Goal: Task Accomplishment & Management: Manage account settings

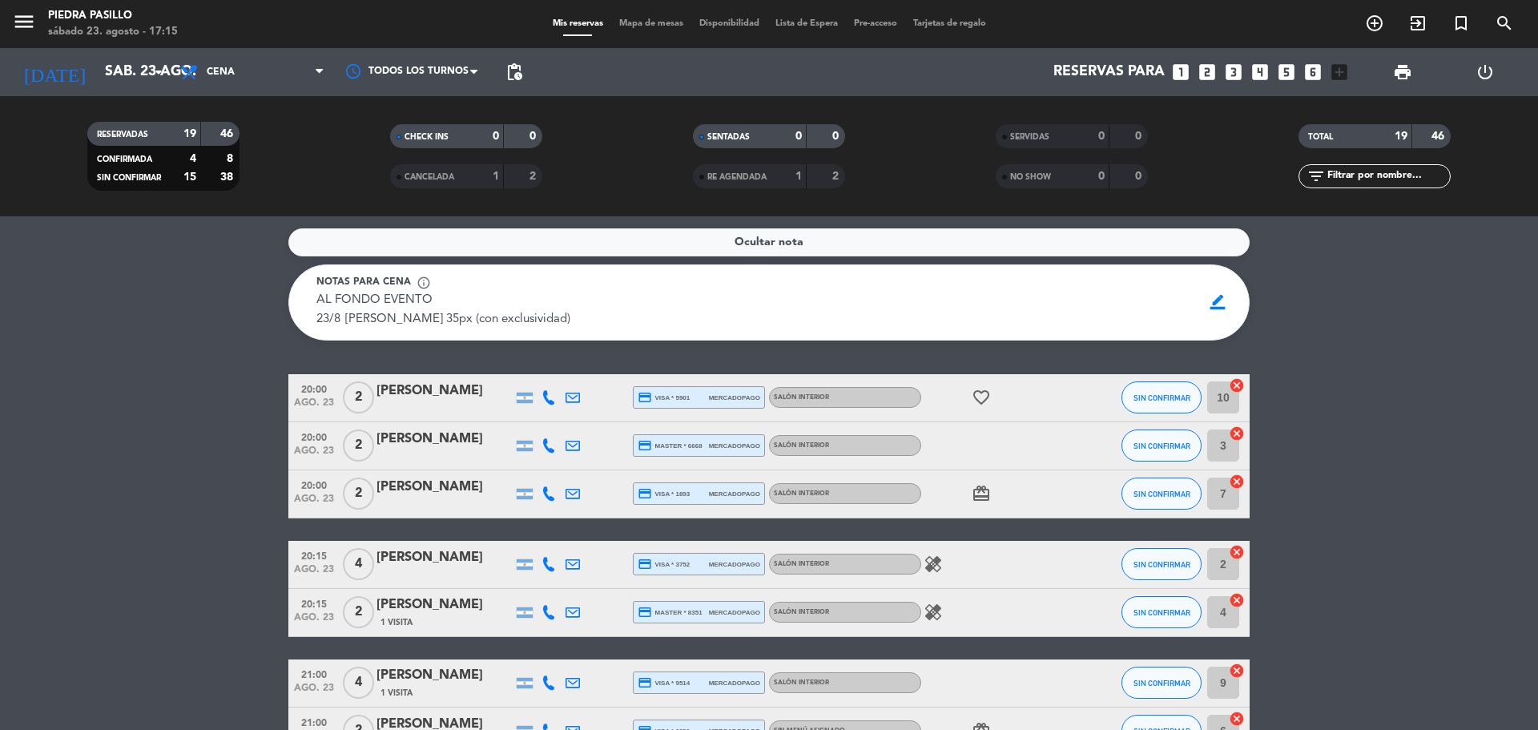
click at [615, 22] on span "Mapa de mesas" at bounding box center [651, 23] width 80 height 9
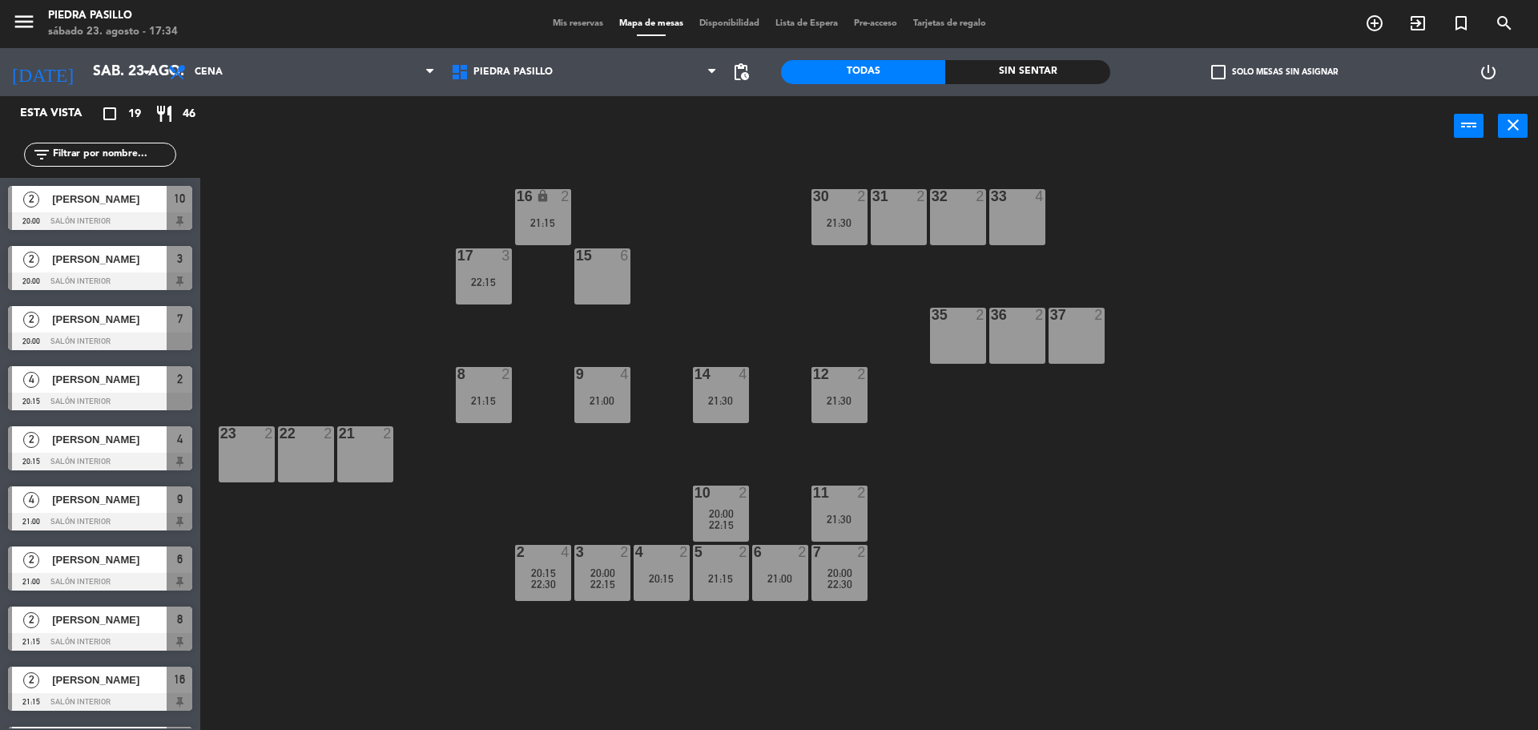
click at [675, 216] on div "16 lock 2 21:15 30 2 21:30 31 2 32 2 33 4 17 3 22:15 15 6 35 2 36 2 37 2 8 2 21…" at bounding box center [877, 447] width 1323 height 574
click at [712, 216] on div "16 lock 2 21:15 30 2 21:30 31 2 32 2 33 4 17 3 22:15 15 6 35 2 36 2 37 2 8 2 21…" at bounding box center [877, 447] width 1323 height 574
click at [713, 216] on div "16 lock 2 21:15 30 2 21:30 31 2 32 2 33 4 17 3 22:15 15 6 35 2 36 2 37 2 8 2 21…" at bounding box center [877, 447] width 1323 height 574
click at [134, 67] on input "sáb. 23 ago." at bounding box center [178, 72] width 186 height 32
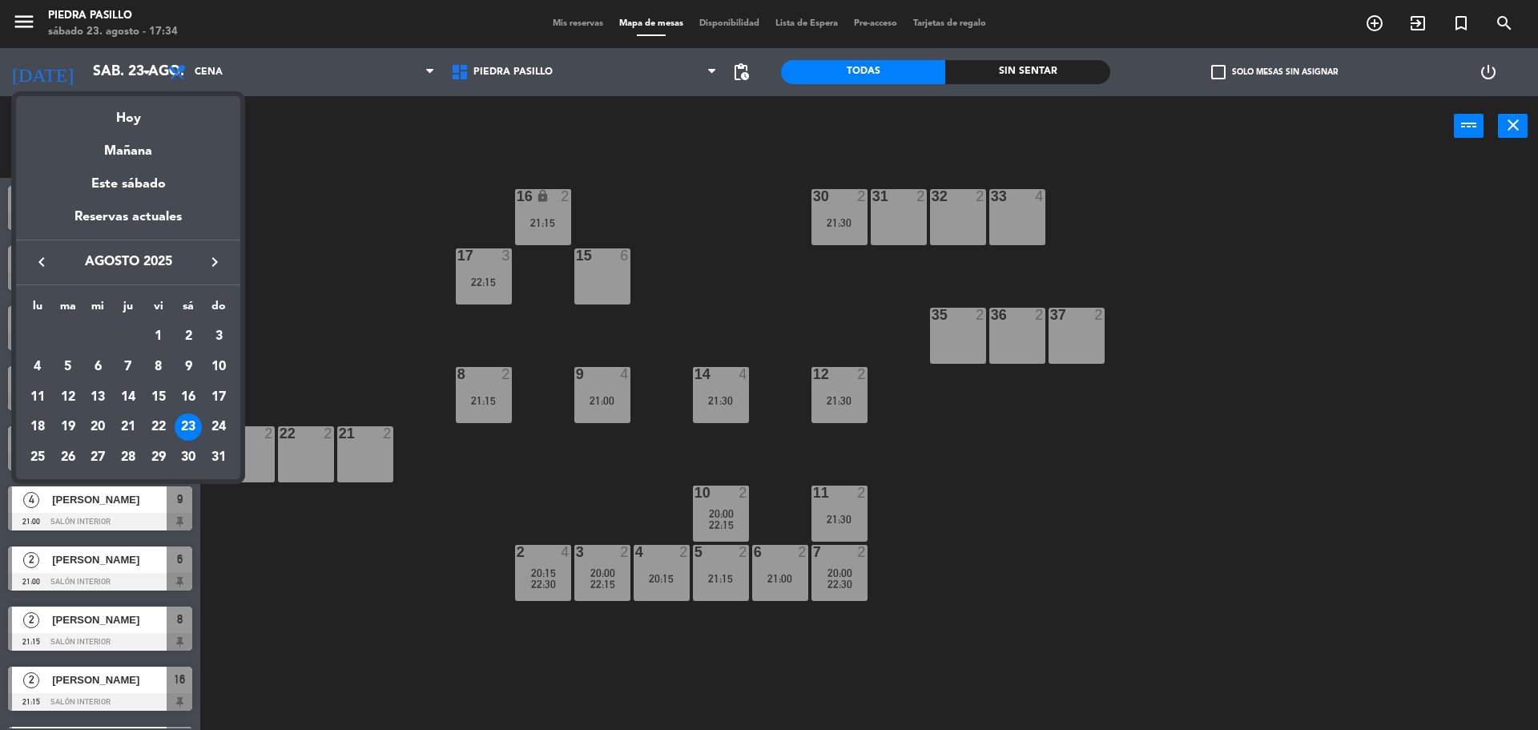
click at [297, 177] on div at bounding box center [769, 365] width 1538 height 730
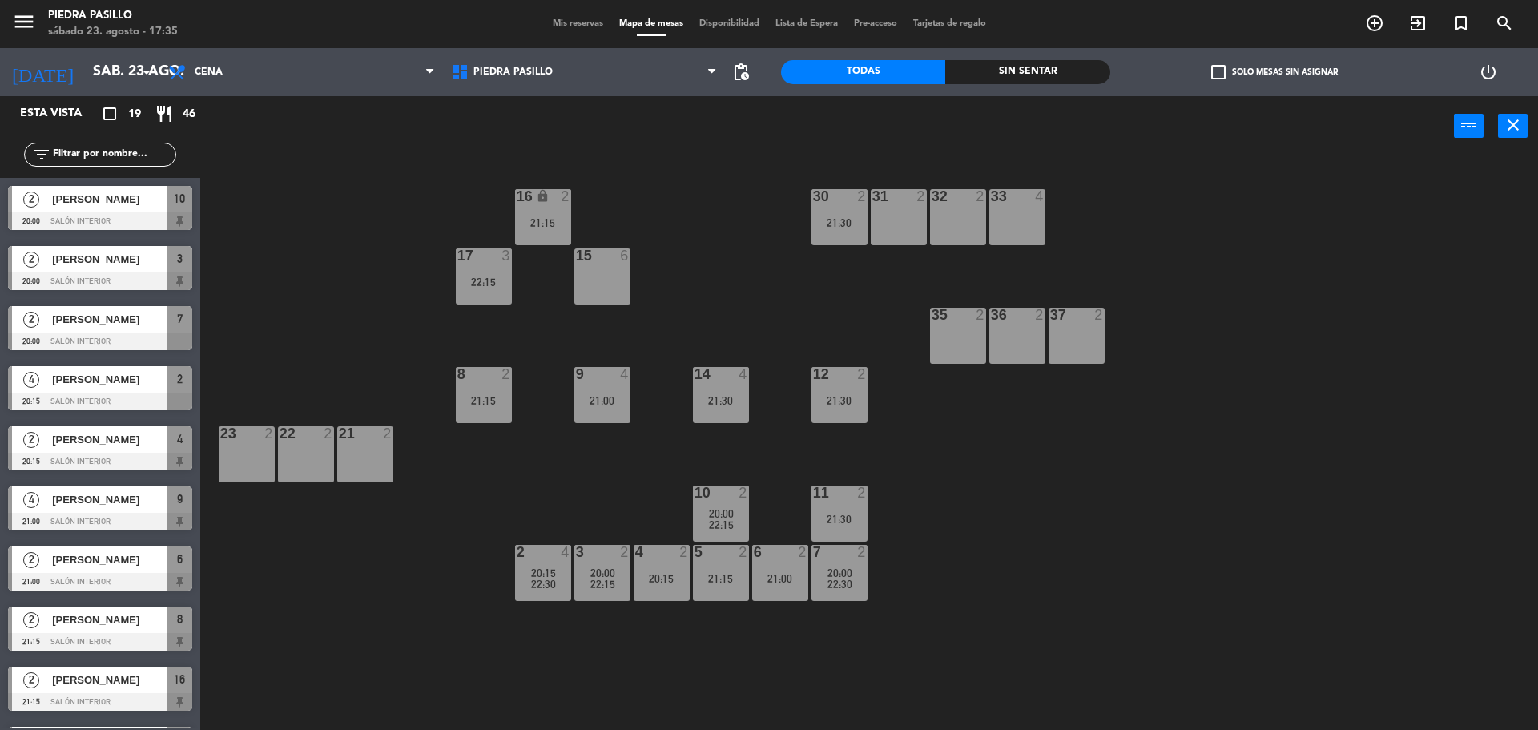
click at [573, 22] on span "Mis reservas" at bounding box center [578, 23] width 67 height 9
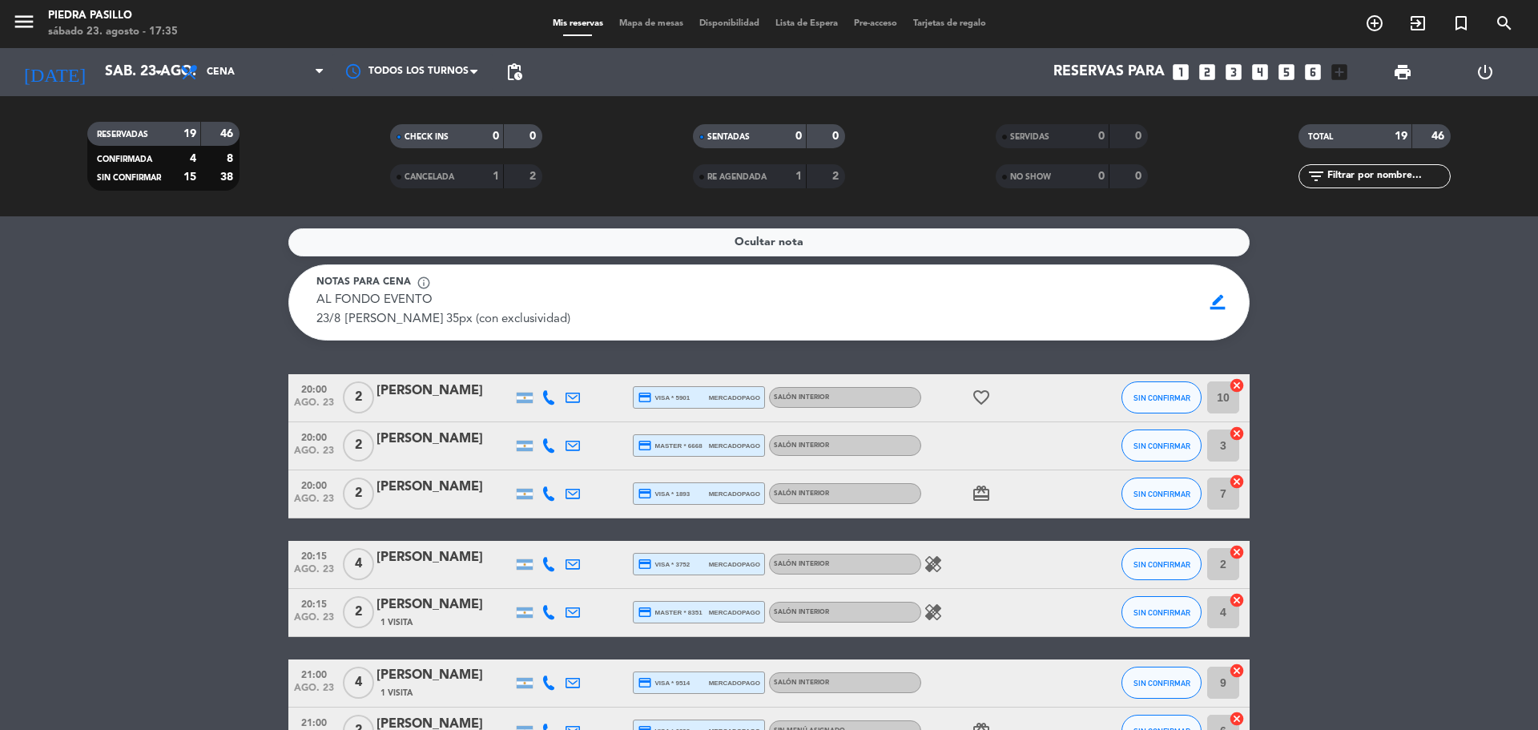
click at [683, 281] on div "Notas para cena info_outline" at bounding box center [753, 283] width 875 height 16
click at [551, 399] on icon at bounding box center [549, 397] width 14 height 14
click at [588, 373] on div "Copiar content_paste |" at bounding box center [558, 371] width 105 height 17
click at [585, 372] on span at bounding box center [588, 371] width 13 height 13
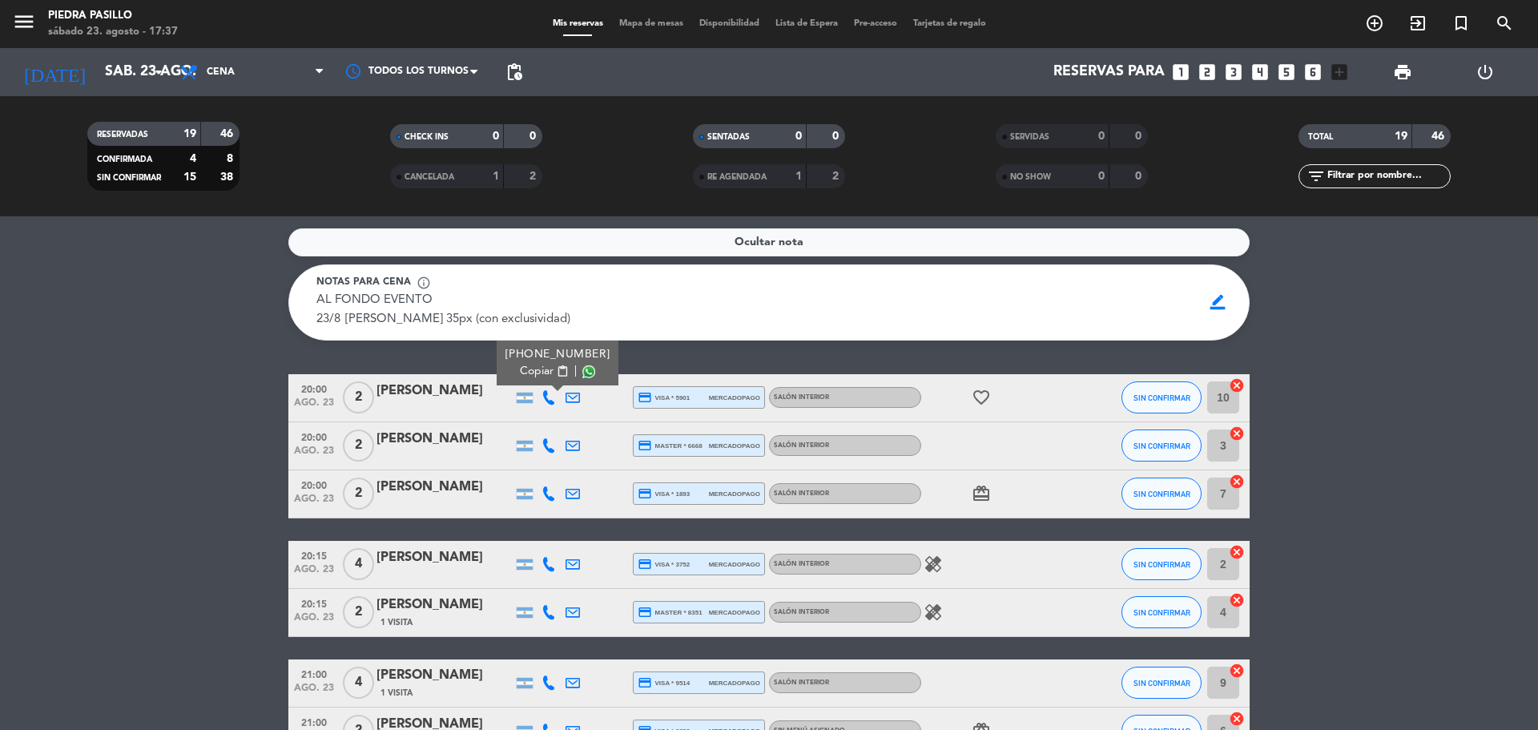
click at [547, 441] on icon at bounding box center [549, 445] width 14 height 14
click at [587, 421] on span at bounding box center [588, 419] width 13 height 13
click at [551, 490] on icon at bounding box center [549, 493] width 14 height 14
click at [582, 464] on span at bounding box center [588, 467] width 13 height 13
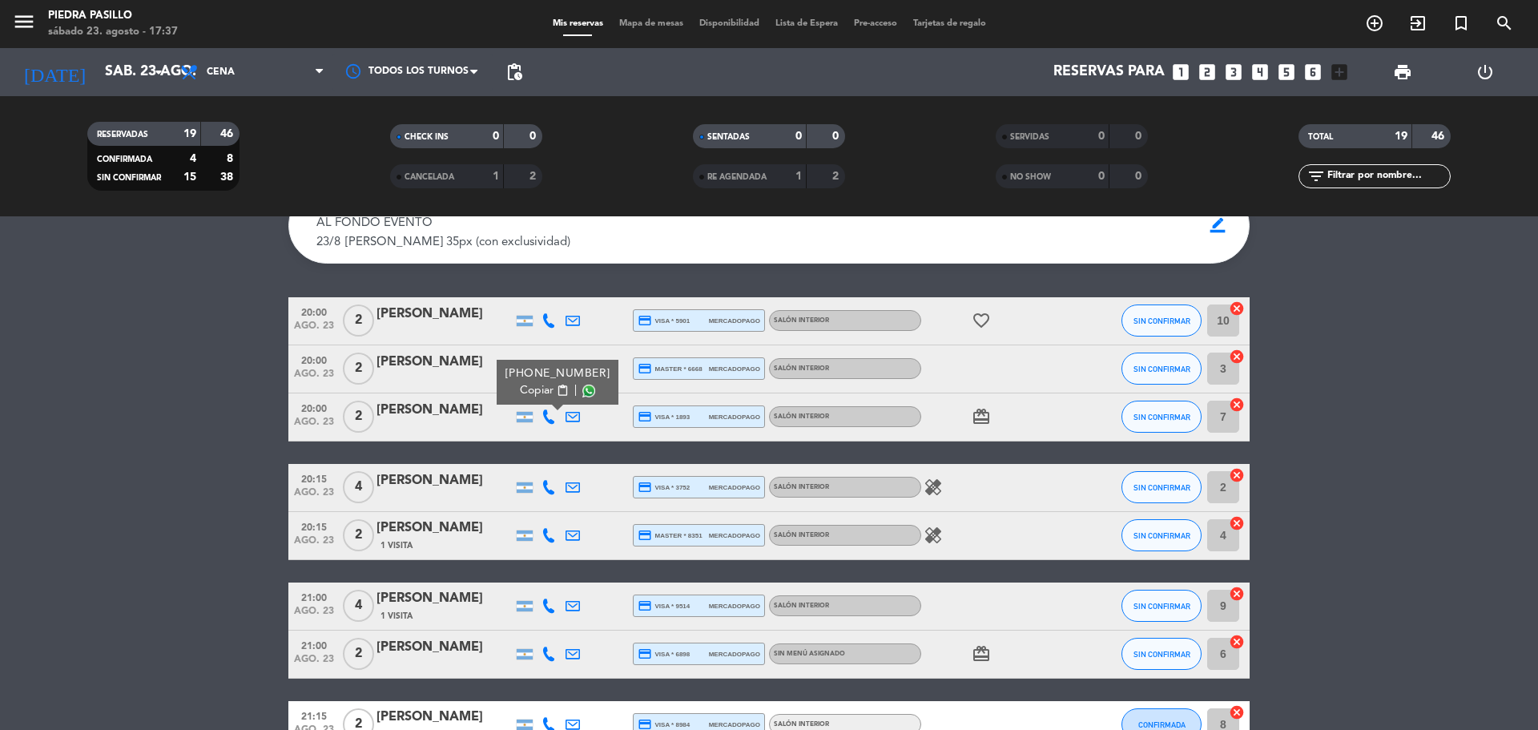
scroll to position [134, 0]
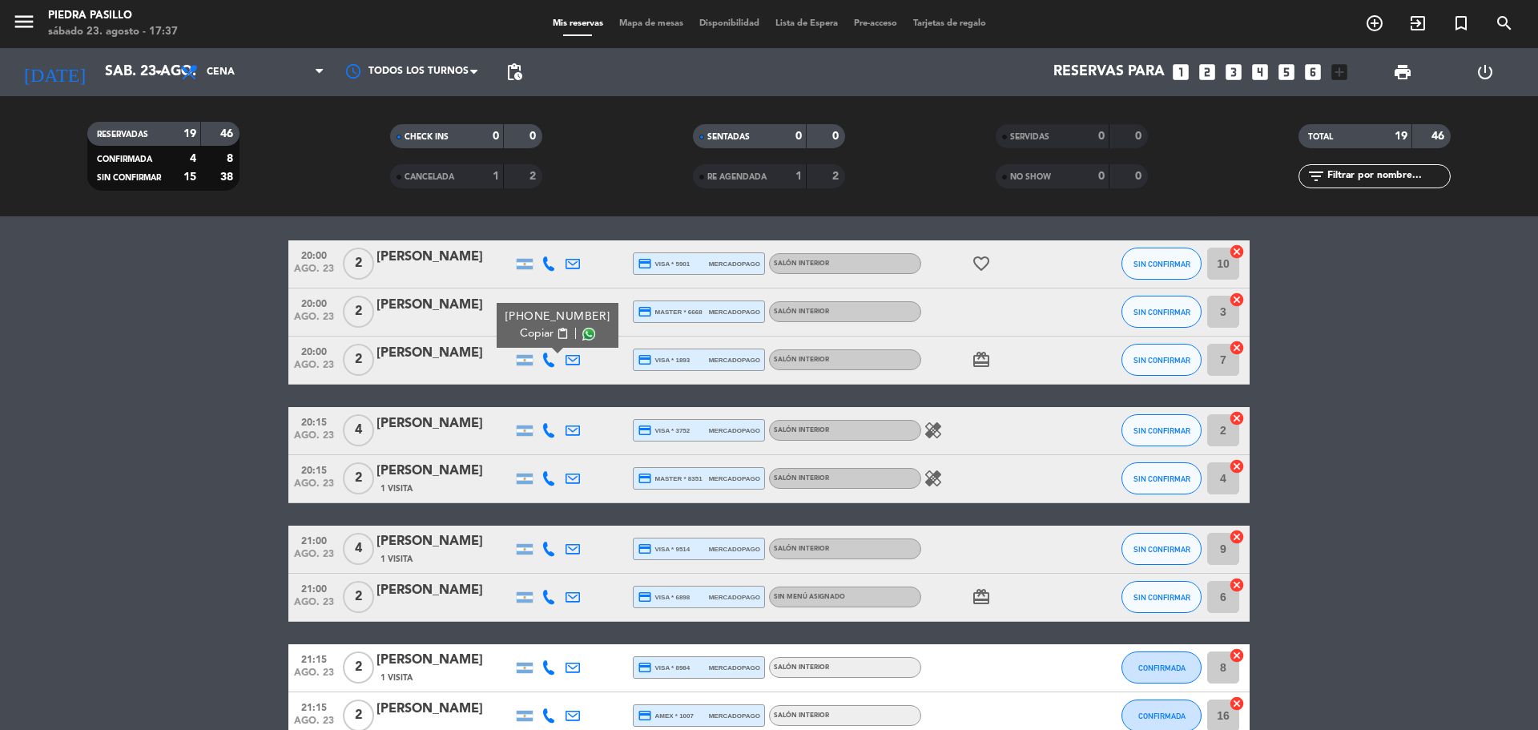
click at [550, 426] on icon at bounding box center [549, 430] width 14 height 14
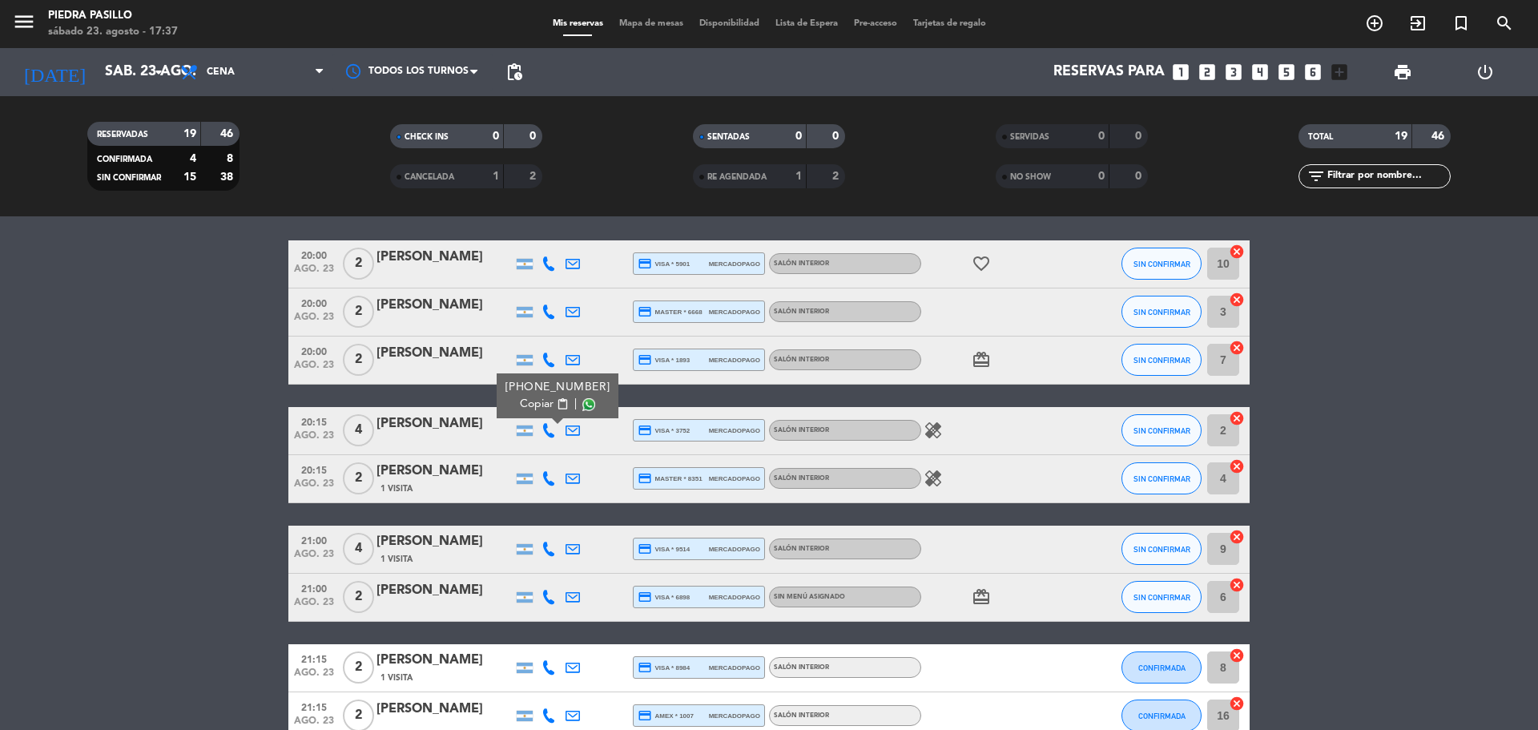
click at [583, 406] on span at bounding box center [588, 403] width 13 height 13
click at [582, 405] on span at bounding box center [588, 403] width 13 height 13
click at [659, 19] on span "Mapa de mesas" at bounding box center [651, 23] width 80 height 9
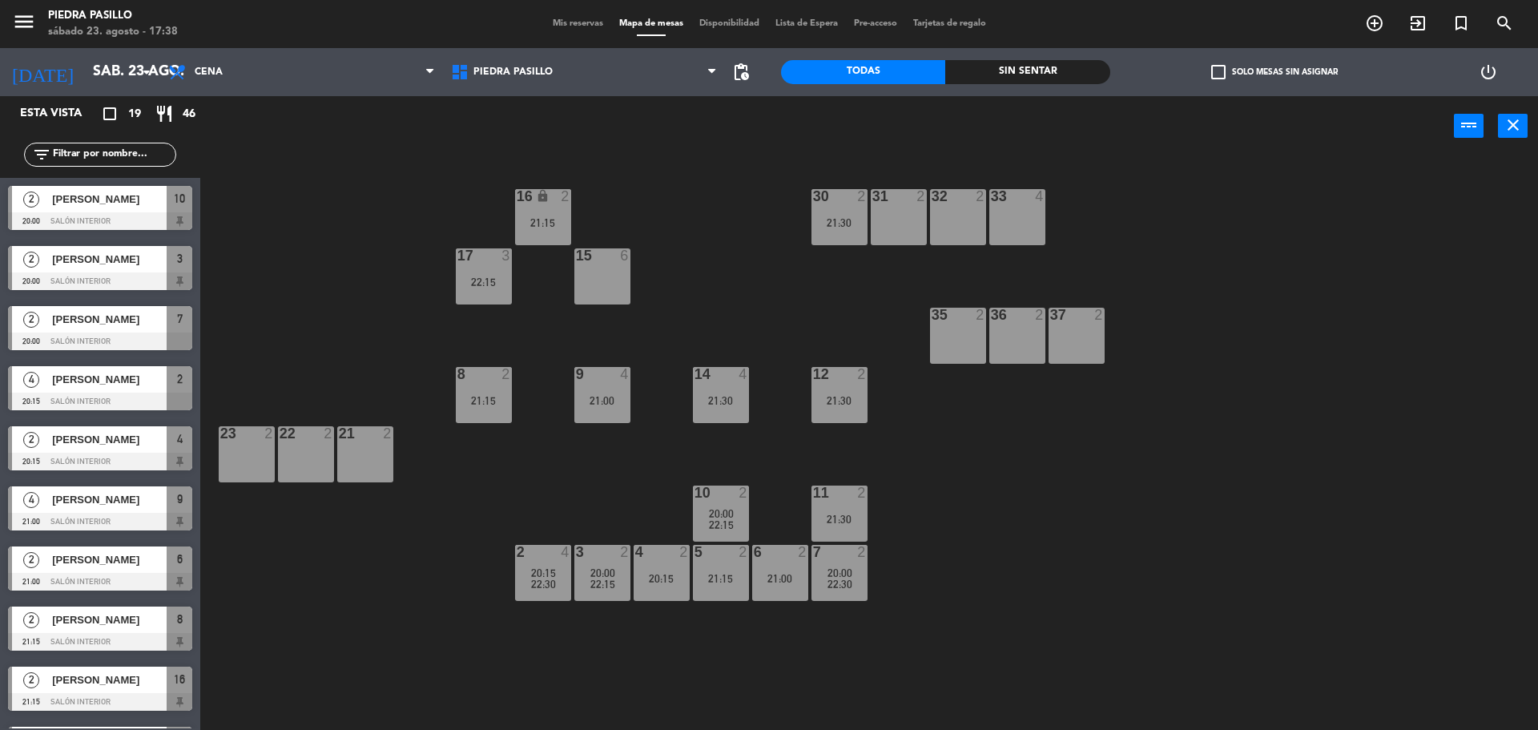
click at [1400, 526] on div "16 lock 2 21:15 30 2 21:30 31 2 32 2 33 4 17 3 22:15 15 6 35 2 36 2 37 2 8 2 21…" at bounding box center [877, 447] width 1323 height 574
click at [566, 26] on span "Mis reservas" at bounding box center [578, 23] width 67 height 9
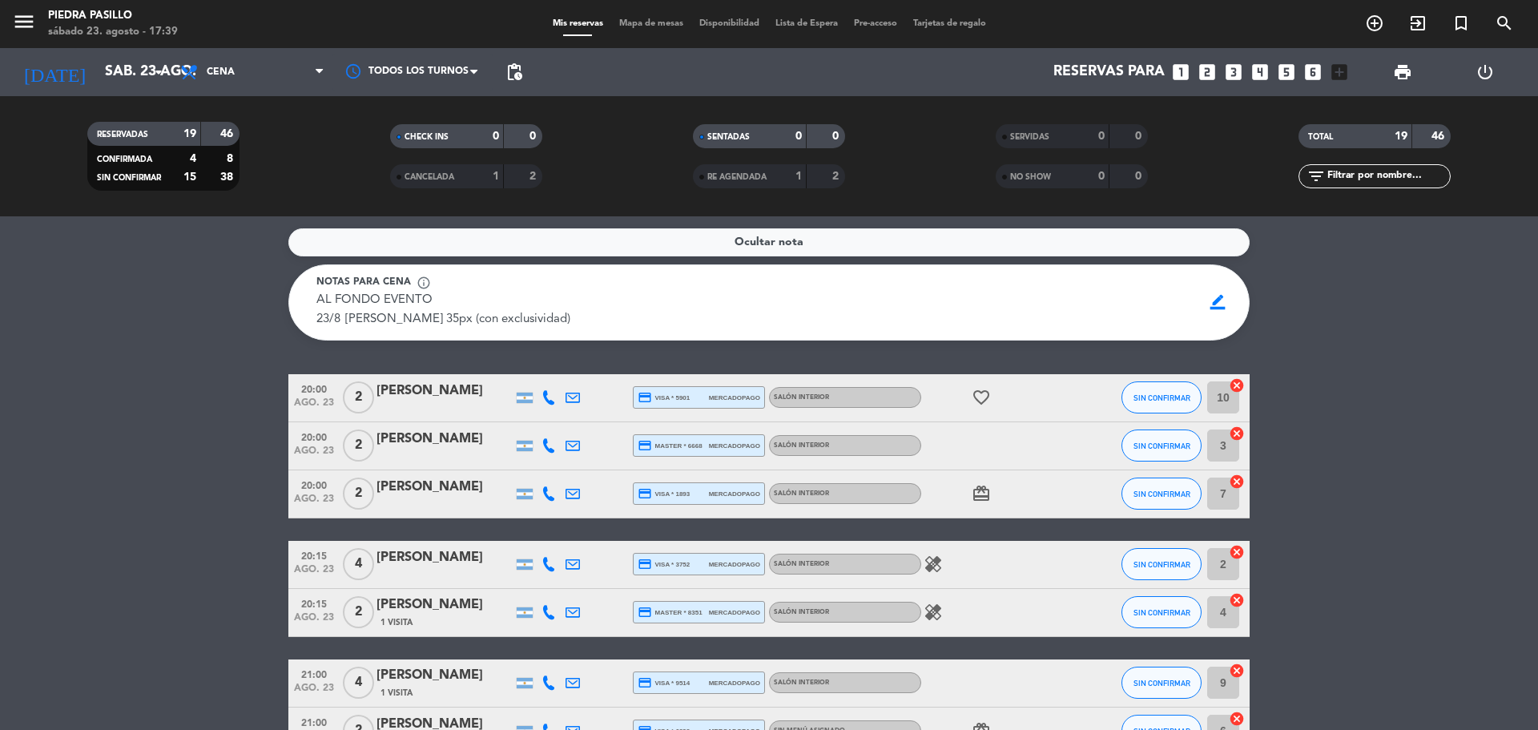
click at [550, 560] on icon at bounding box center [549, 564] width 14 height 14
click at [582, 540] on span at bounding box center [588, 537] width 13 height 13
click at [582, 536] on span at bounding box center [588, 537] width 13 height 13
click at [585, 535] on span at bounding box center [588, 537] width 13 height 13
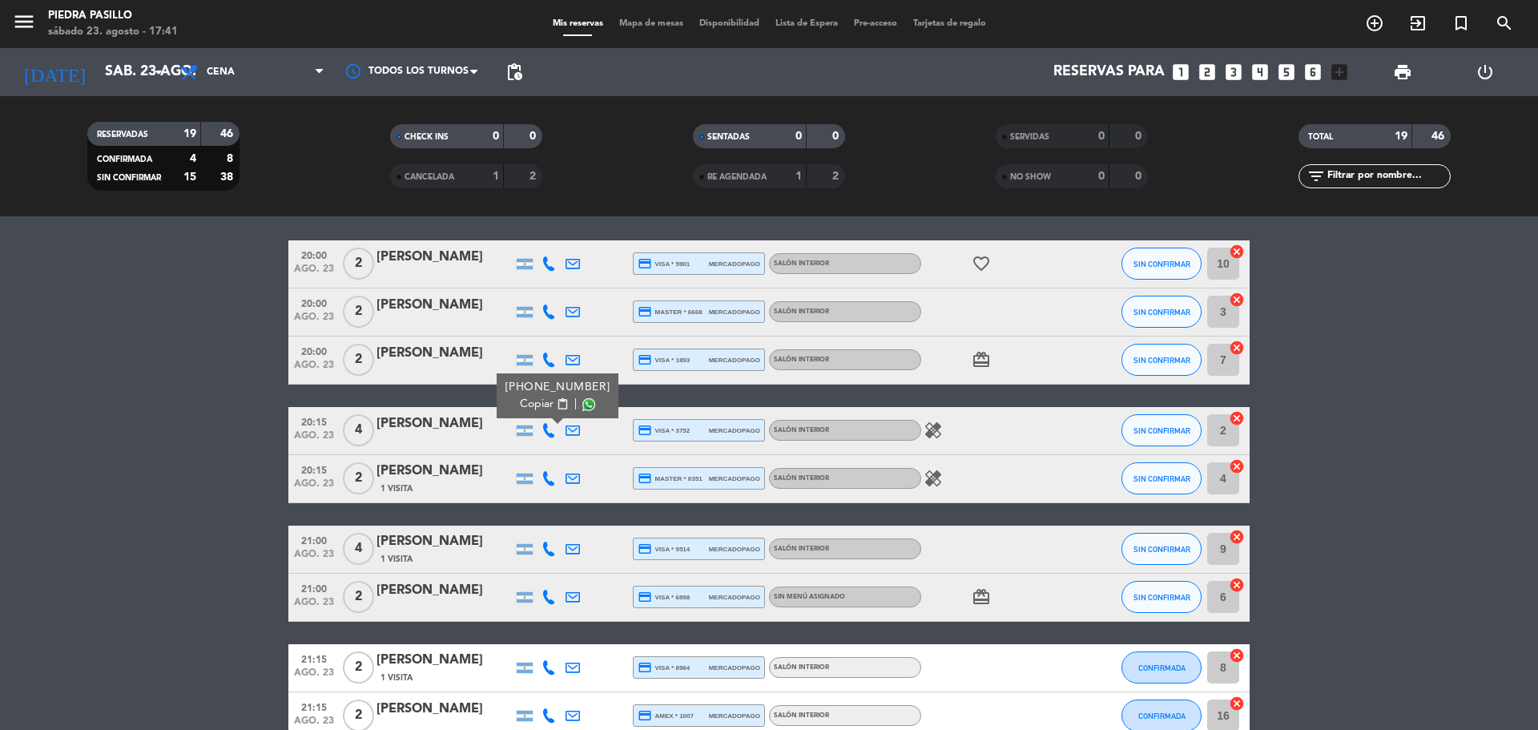
click at [550, 481] on icon at bounding box center [549, 478] width 14 height 14
click at [582, 453] on span at bounding box center [588, 451] width 13 height 13
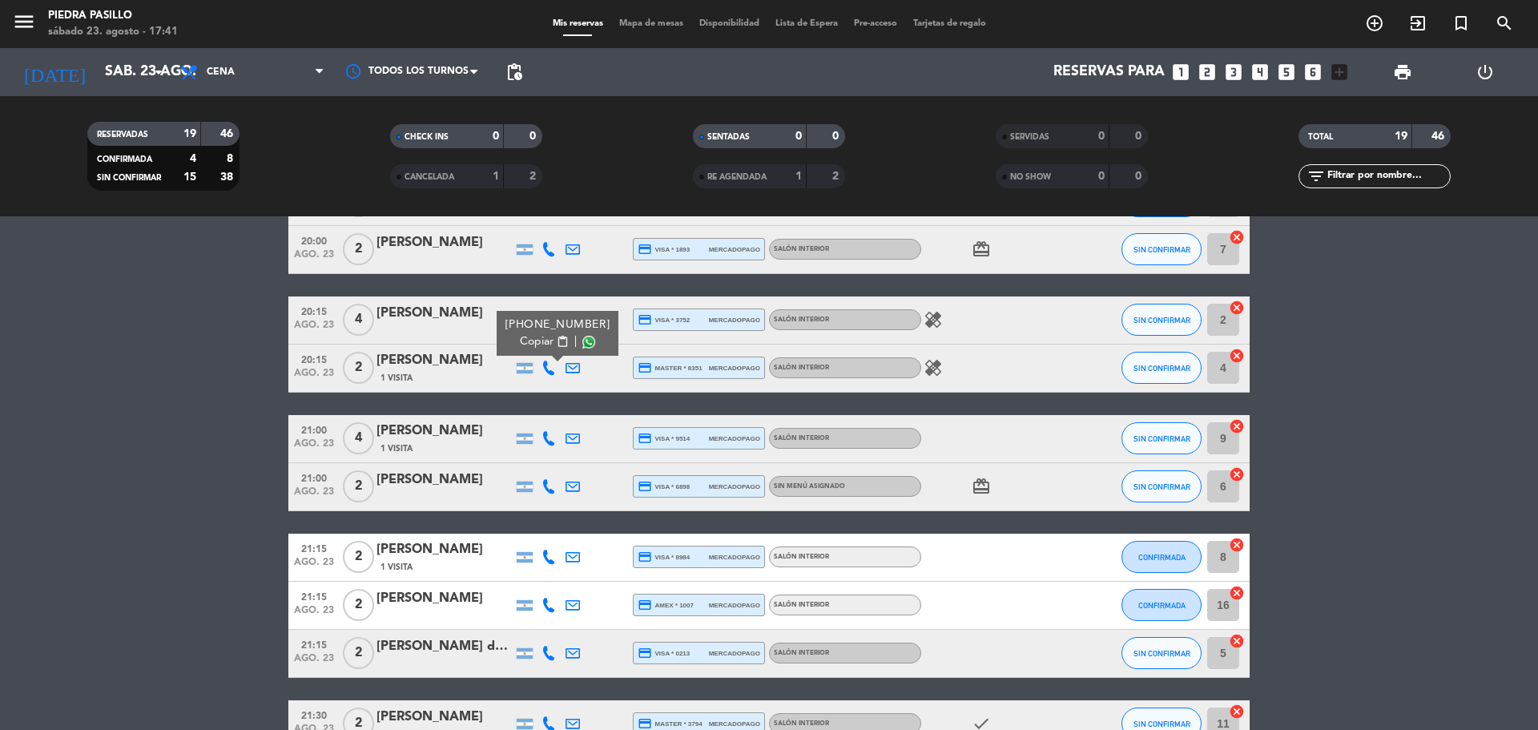
scroll to position [267, 0]
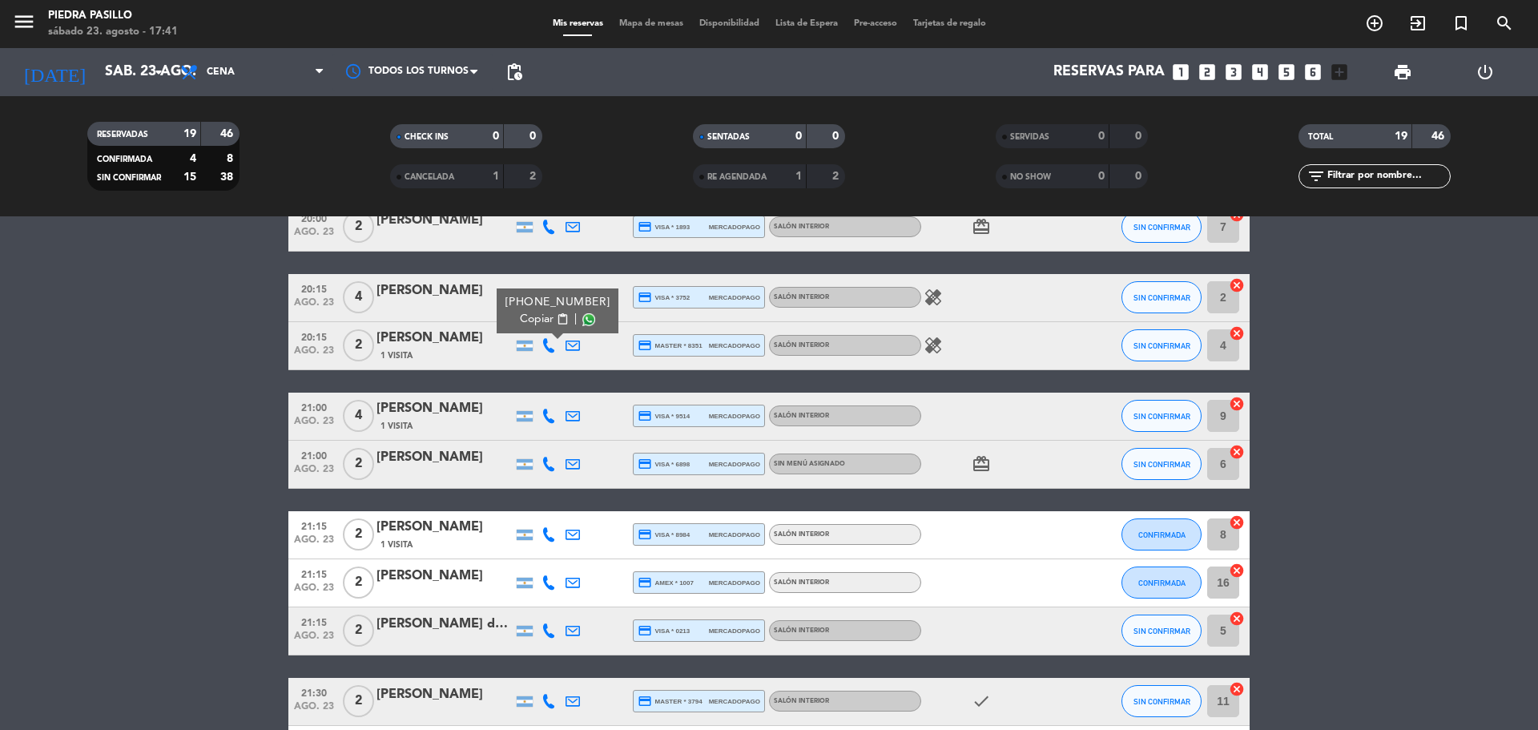
click at [547, 412] on icon at bounding box center [549, 416] width 14 height 14
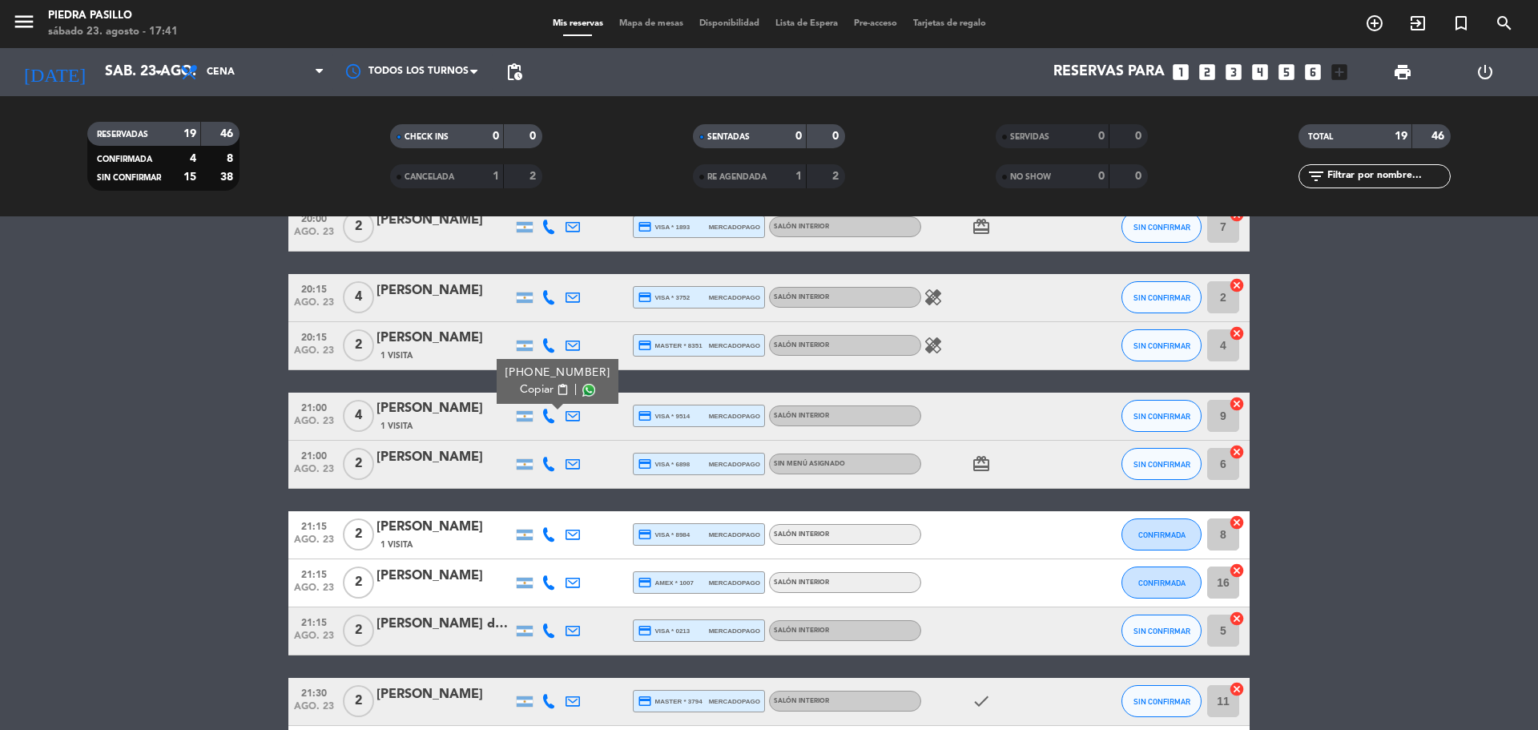
click at [591, 385] on div "Copiar content_paste |" at bounding box center [558, 389] width 105 height 17
click at [587, 389] on span at bounding box center [588, 389] width 13 height 13
click at [547, 467] on icon at bounding box center [549, 464] width 14 height 14
click at [582, 437] on span at bounding box center [588, 437] width 13 height 13
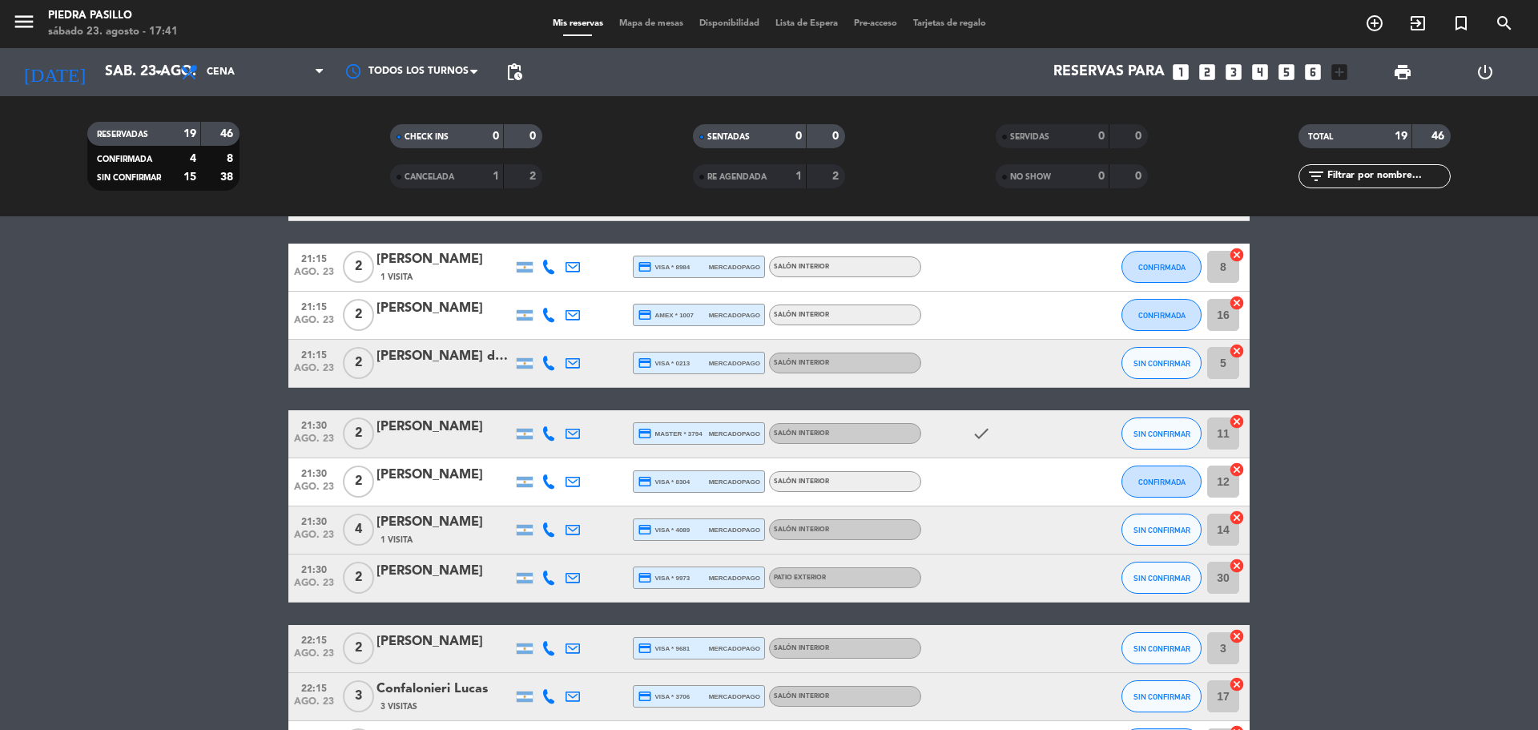
click at [545, 274] on icon at bounding box center [549, 267] width 14 height 14
click at [585, 240] on span at bounding box center [585, 240] width 13 height 13
click at [549, 310] on icon at bounding box center [549, 315] width 14 height 14
click at [579, 288] on span at bounding box center [585, 288] width 13 height 13
click at [540, 361] on div at bounding box center [549, 363] width 24 height 47
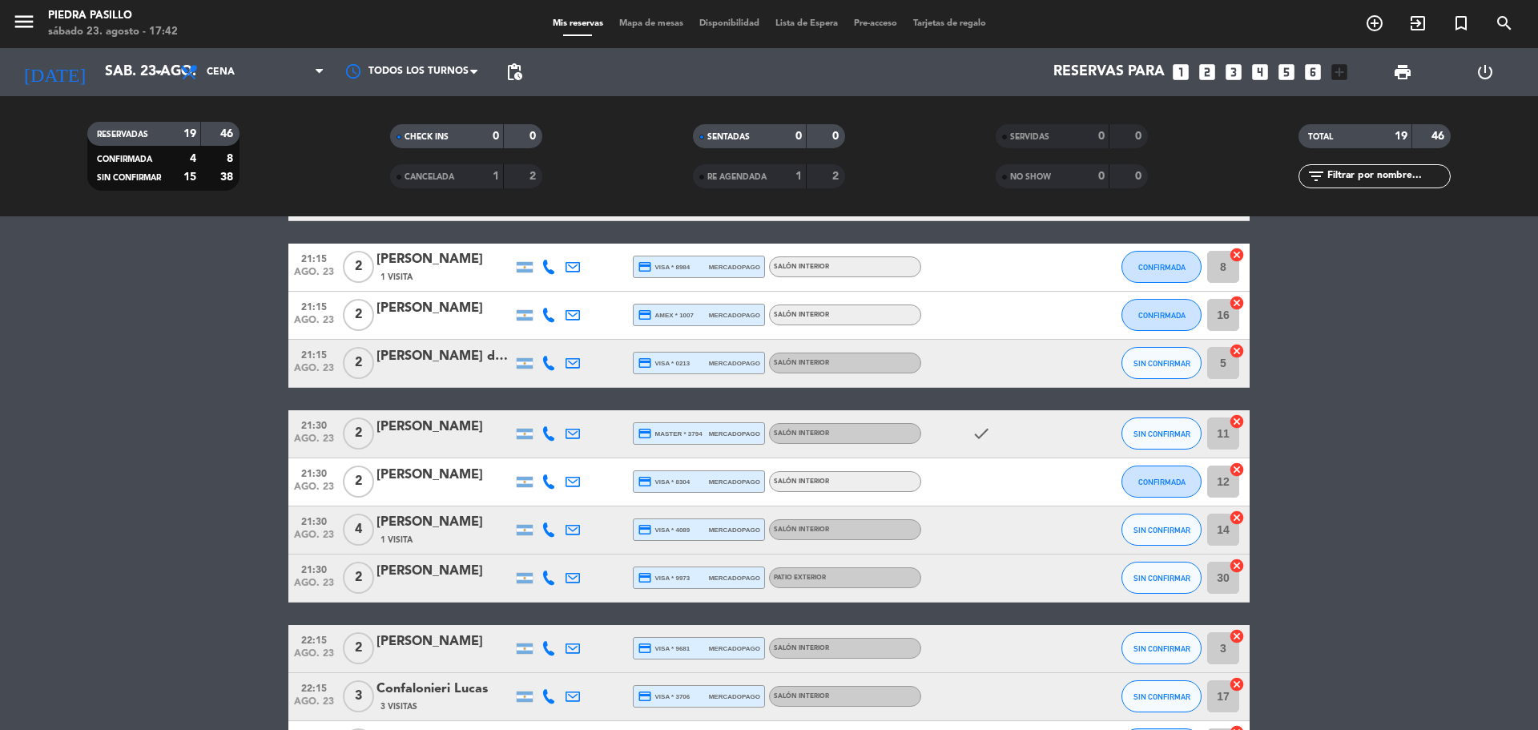
click at [546, 362] on icon at bounding box center [549, 363] width 14 height 14
click at [582, 339] on span at bounding box center [588, 336] width 13 height 13
click at [554, 430] on icon at bounding box center [549, 433] width 14 height 14
click at [584, 405] on span at bounding box center [588, 407] width 13 height 13
drag, startPoint x: 551, startPoint y: 485, endPoint x: 555, endPoint y: 477, distance: 9.0
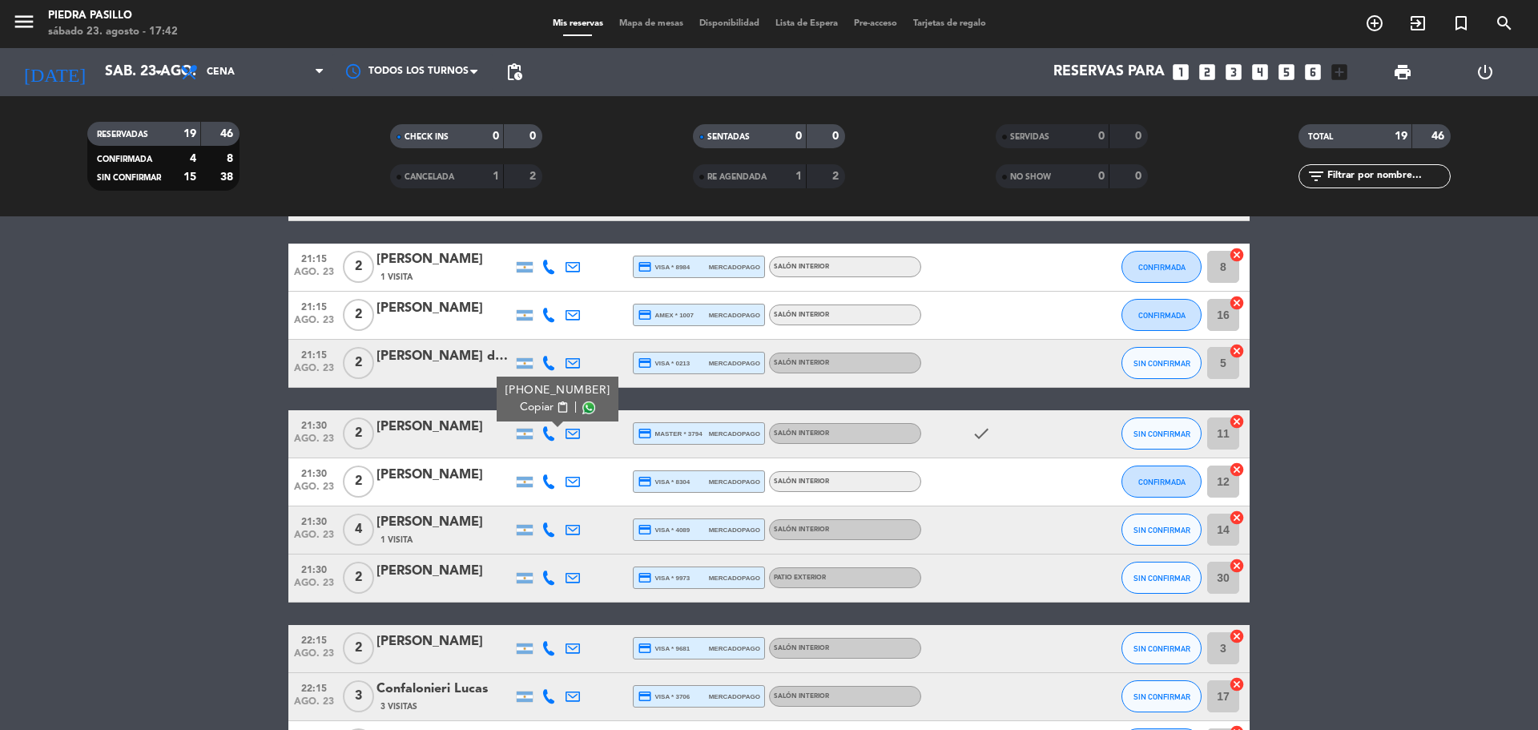
click at [550, 485] on icon at bounding box center [549, 481] width 14 height 14
click at [582, 455] on span at bounding box center [588, 455] width 13 height 13
click at [554, 536] on icon at bounding box center [549, 529] width 14 height 14
click at [578, 506] on span at bounding box center [578, 503] width 13 height 13
click at [551, 583] on icon at bounding box center [549, 577] width 14 height 14
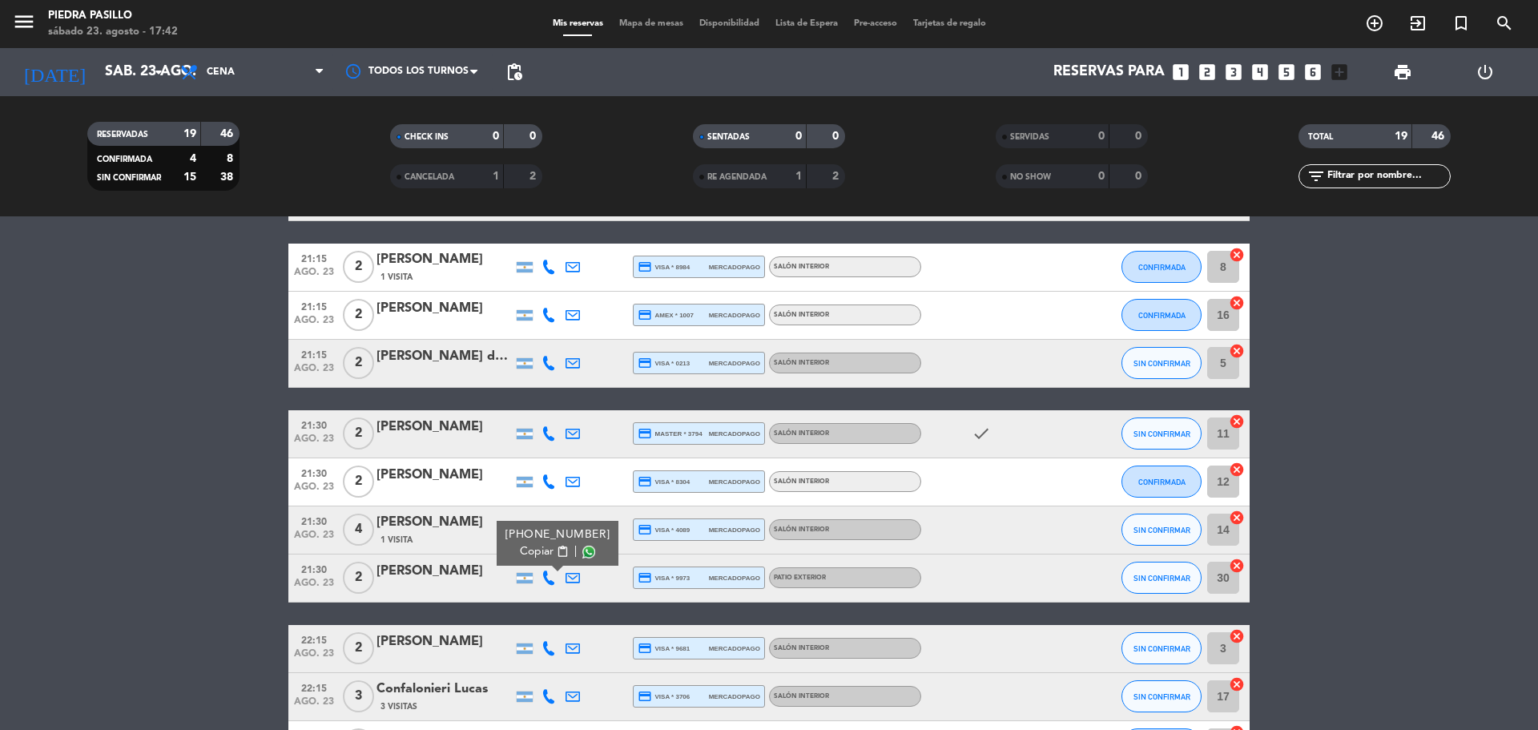
click at [585, 553] on span at bounding box center [588, 551] width 13 height 13
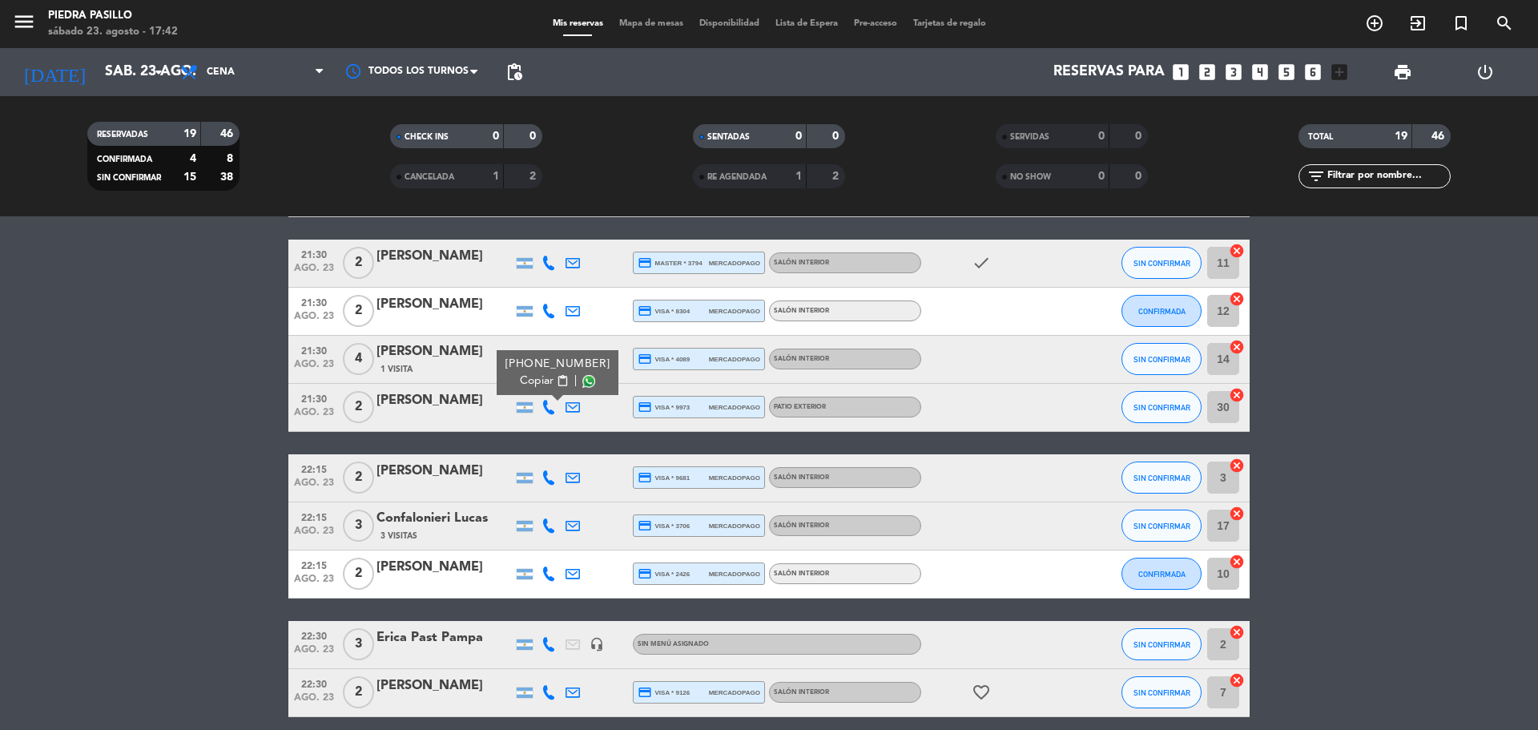
scroll to position [772, 0]
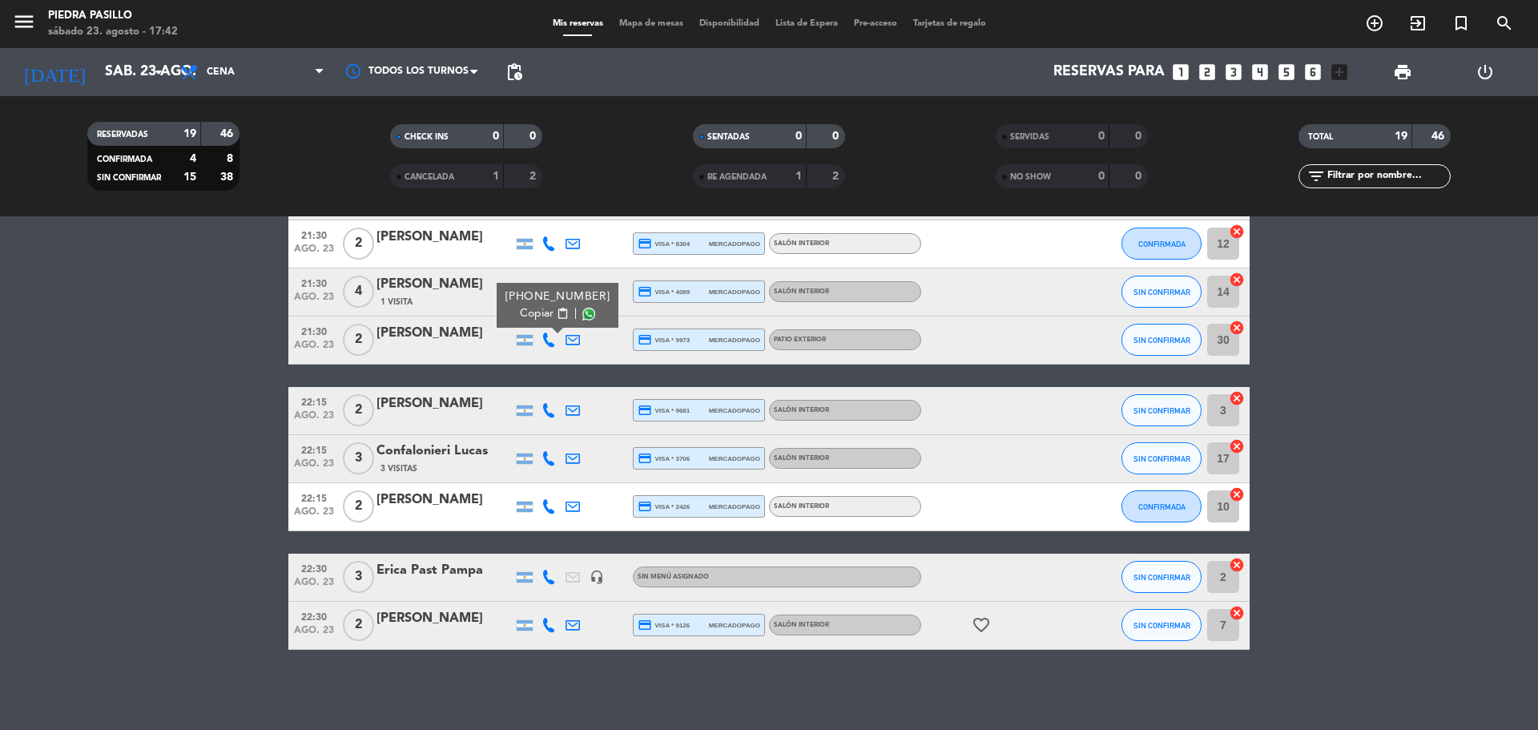
click at [542, 413] on icon at bounding box center [549, 410] width 14 height 14
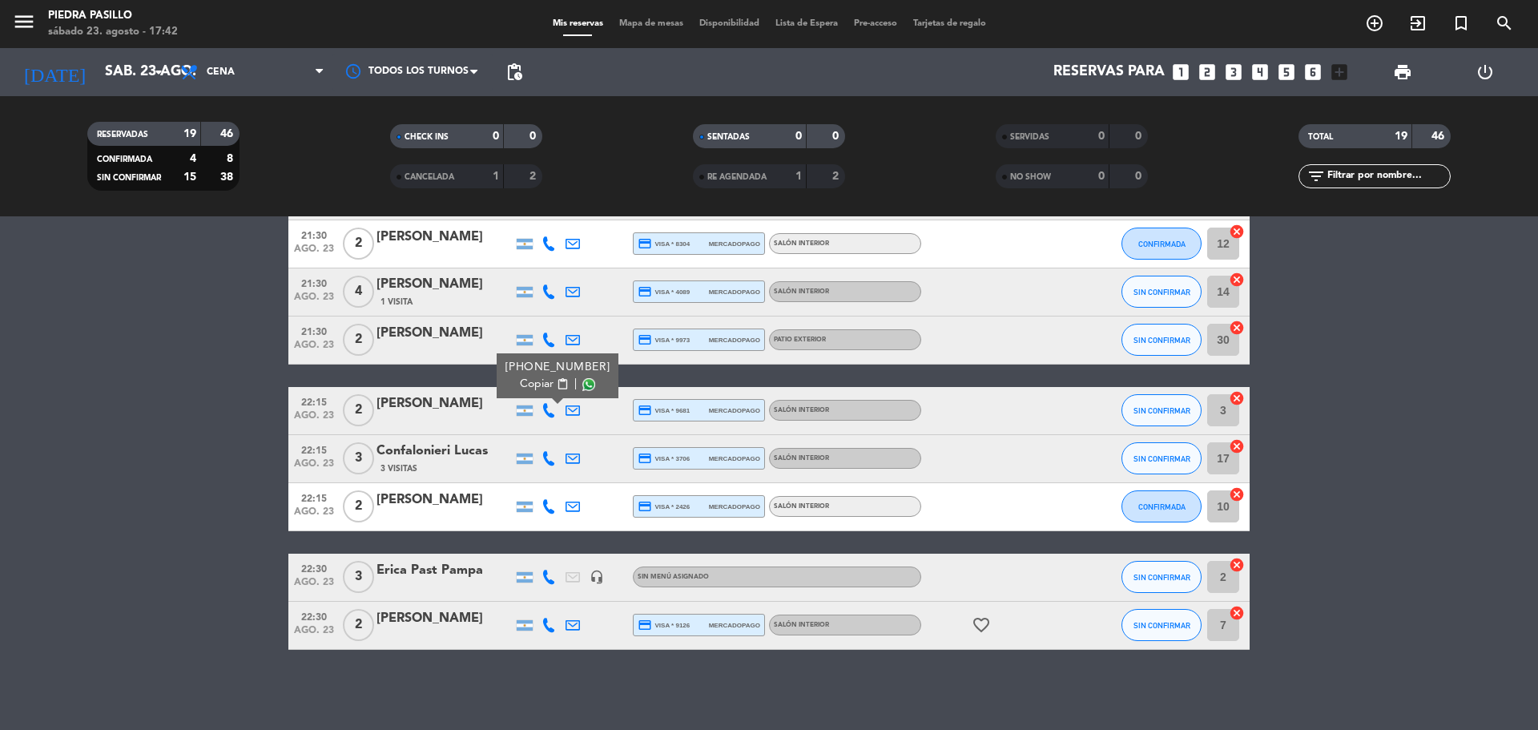
click at [582, 389] on span at bounding box center [588, 383] width 13 height 13
click at [538, 452] on div at bounding box center [549, 458] width 24 height 47
click at [544, 458] on icon at bounding box center [549, 458] width 14 height 14
click at [582, 437] on span at bounding box center [588, 431] width 13 height 13
click at [544, 510] on icon at bounding box center [549, 506] width 14 height 14
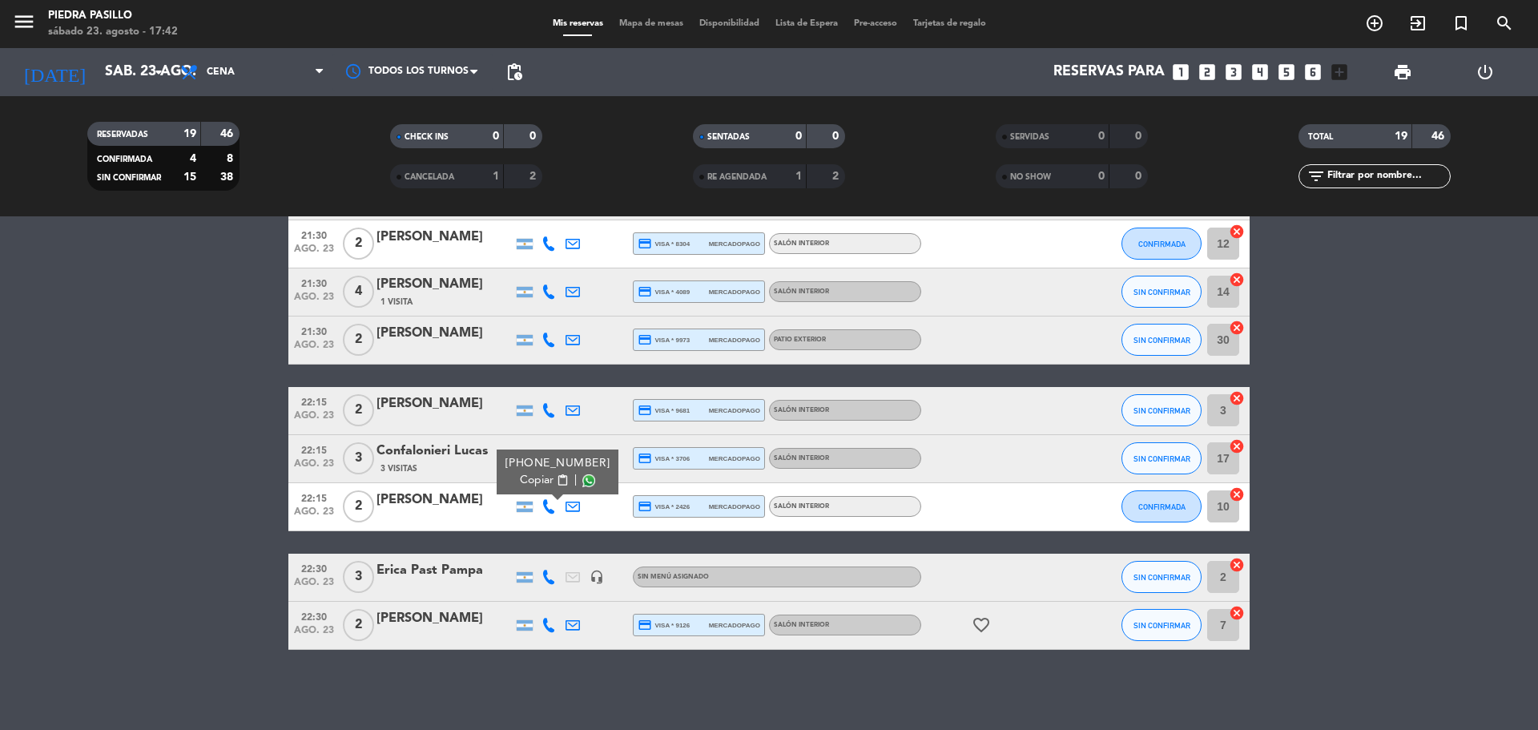
click at [582, 482] on span at bounding box center [588, 480] width 13 height 13
click at [551, 585] on div at bounding box center [549, 577] width 24 height 47
click at [553, 578] on icon at bounding box center [549, 577] width 14 height 14
click at [582, 553] on span at bounding box center [588, 550] width 13 height 13
click at [551, 623] on icon at bounding box center [549, 625] width 14 height 14
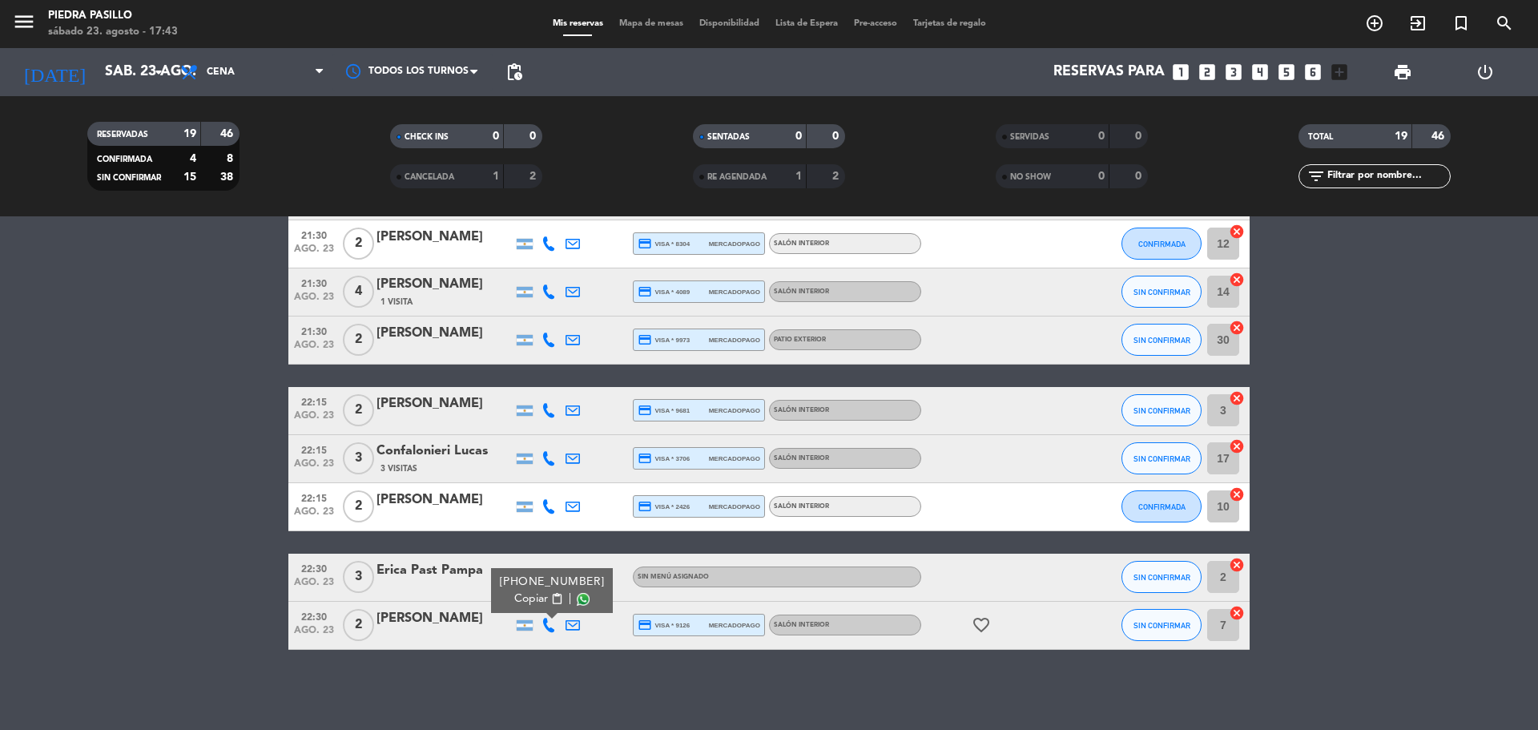
click at [581, 596] on span at bounding box center [583, 598] width 13 height 13
click at [625, 26] on span "Mapa de mesas" at bounding box center [651, 23] width 80 height 9
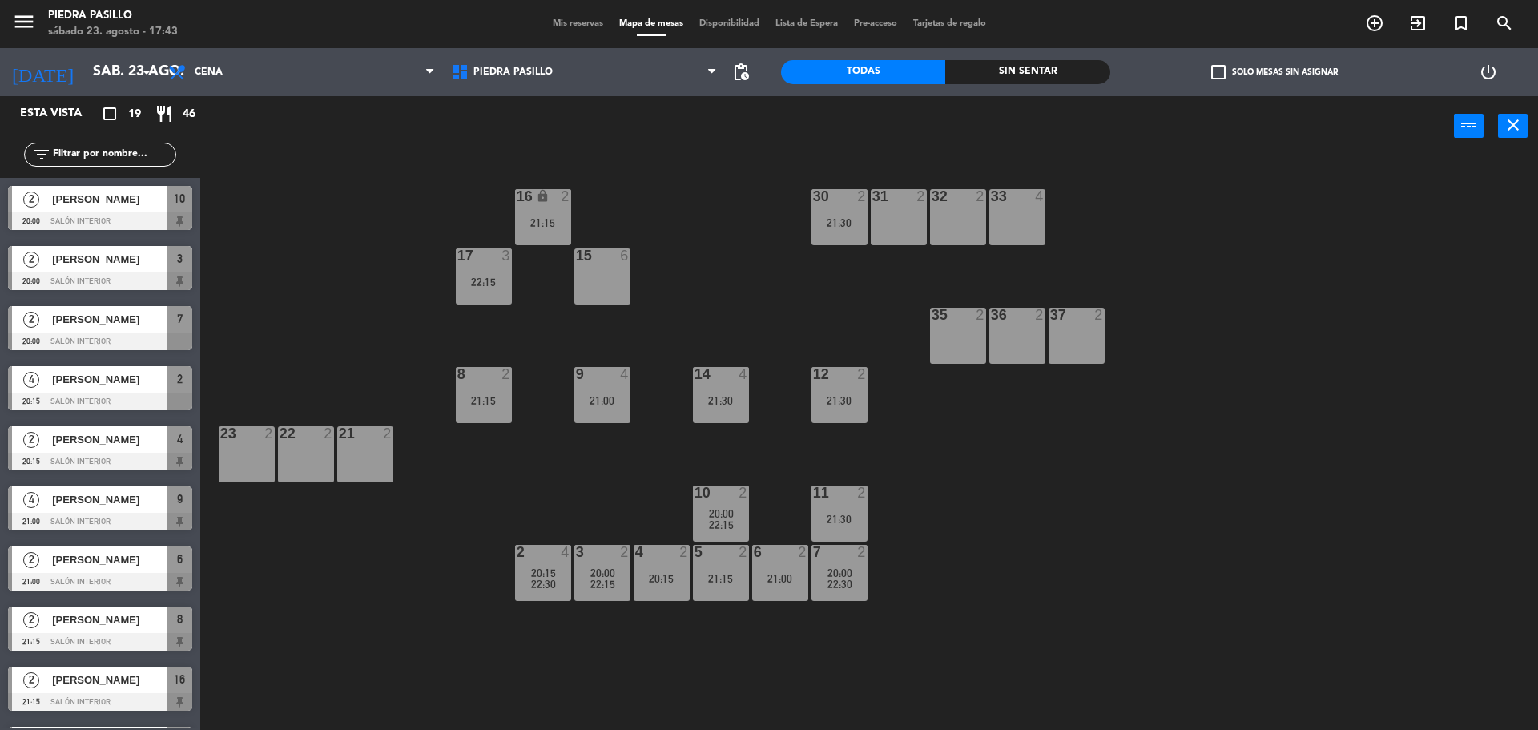
click at [746, 240] on div "16 lock 2 21:15 30 2 21:30 31 2 32 2 33 4 17 3 22:15 15 6 35 2 36 2 37 2 8 2 21…" at bounding box center [877, 447] width 1323 height 574
drag, startPoint x: 706, startPoint y: 264, endPoint x: 694, endPoint y: 266, distance: 12.1
click at [707, 265] on div "16 lock 2 21:15 30 2 21:30 31 2 32 2 33 4 17 3 22:15 15 6 35 2 36 2 37 2 8 2 21…" at bounding box center [877, 447] width 1323 height 574
click at [536, 304] on div "16 lock 2 21:15 30 2 21:30 31 2 32 2 33 4 17 3 22:15 15 6 35 2 36 2 37 2 8 2 21…" at bounding box center [877, 447] width 1323 height 574
click at [711, 296] on div "16 lock 2 21:15 30 2 21:30 31 2 32 2 33 4 17 3 22:15 15 6 35 2 36 2 37 2 8 2 21…" at bounding box center [877, 447] width 1323 height 574
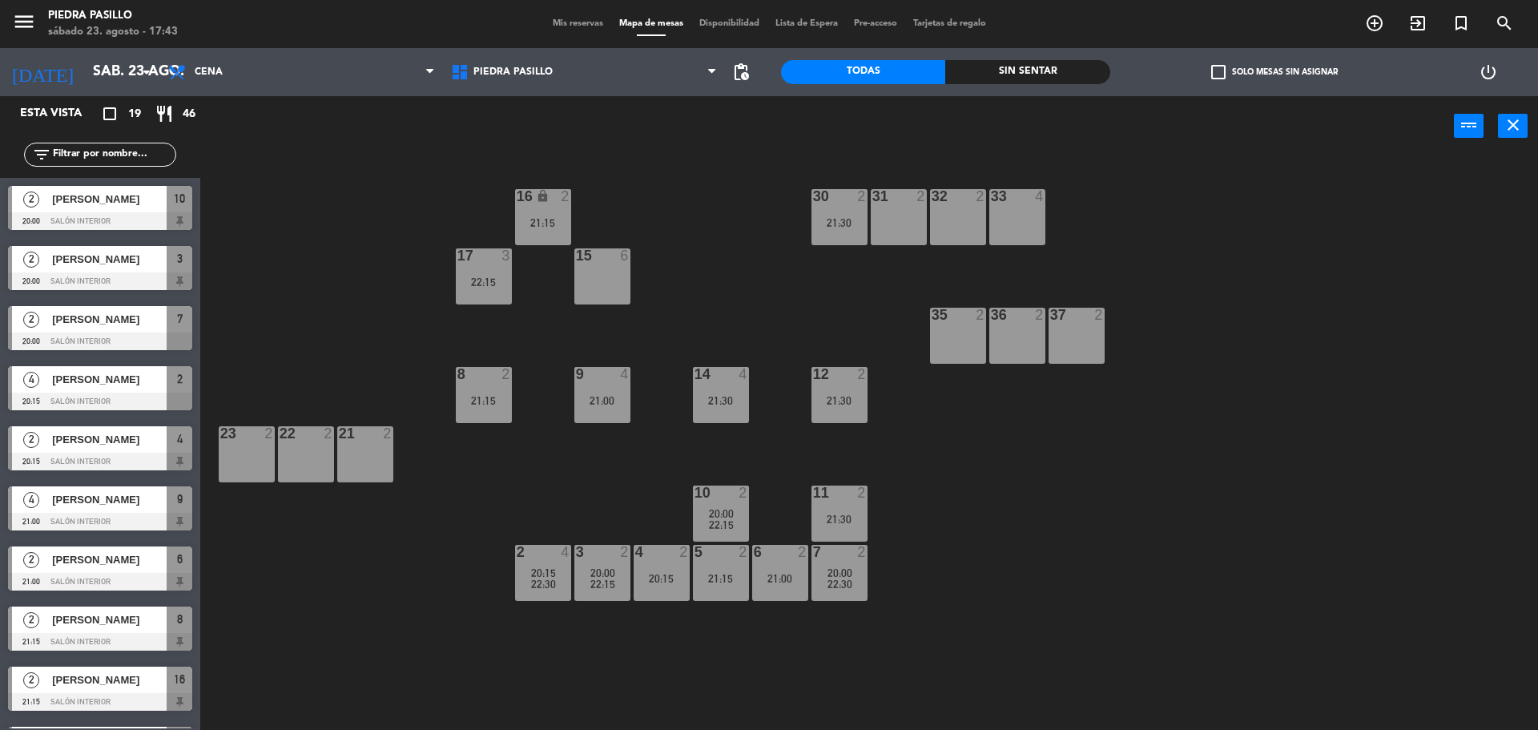
click at [489, 278] on div "22:15" at bounding box center [484, 281] width 56 height 11
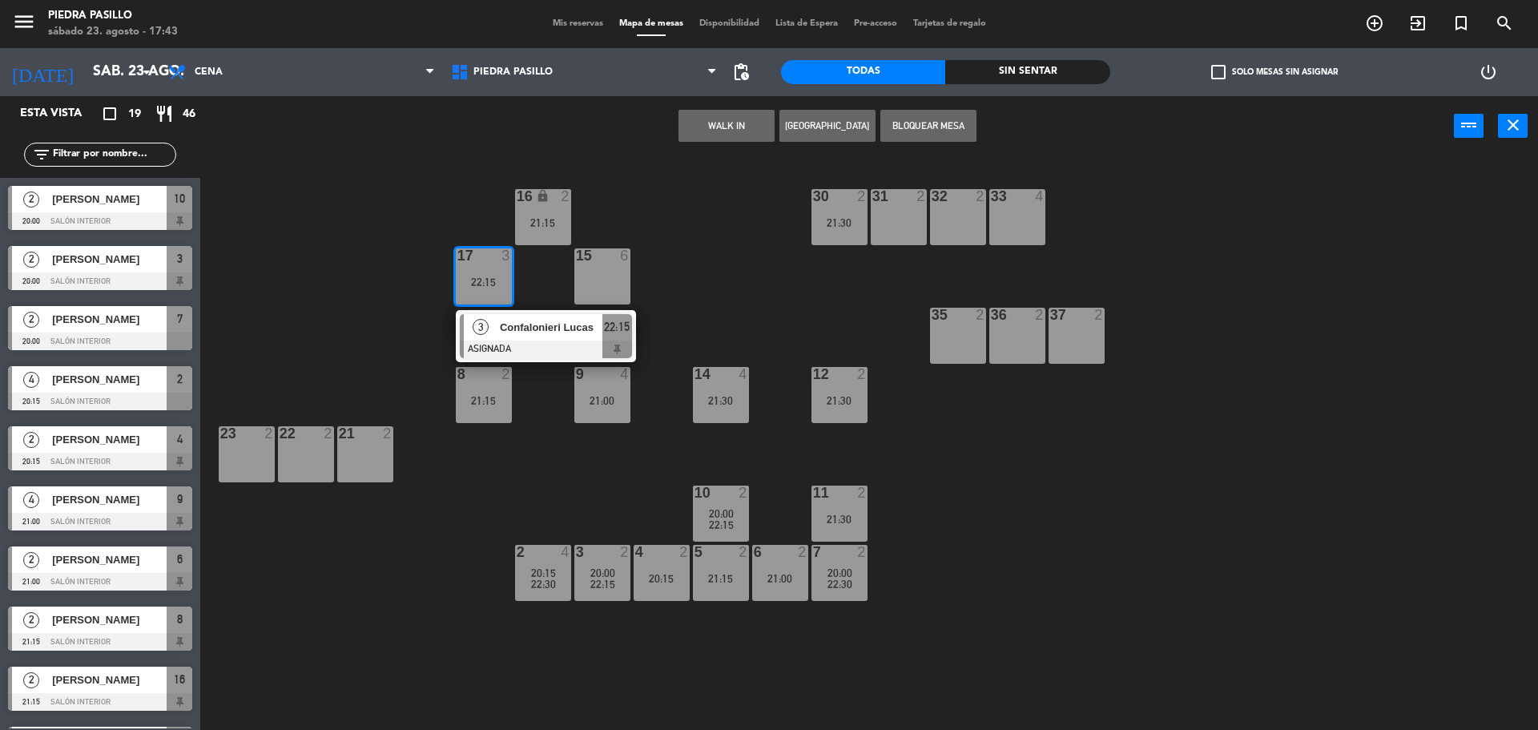
click at [692, 257] on div "16 lock 2 21:15 30 2 21:30 31 2 32 2 33 4 17 3 22:15 3 Confalonieri [PERSON_NAM…" at bounding box center [877, 447] width 1323 height 574
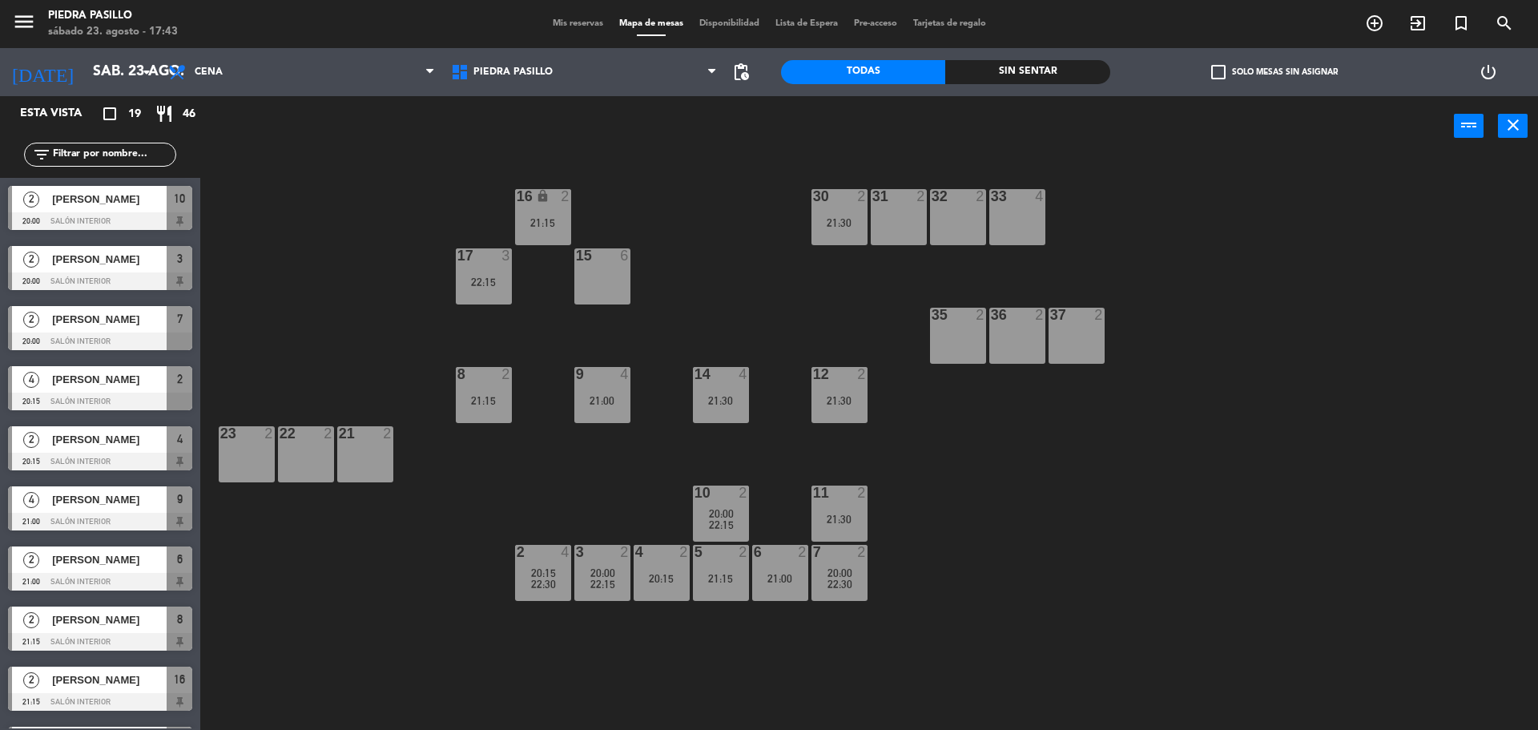
click at [710, 303] on div "16 lock 2 21:15 30 2 21:30 31 2 32 2 33 4 17 3 22:15 15 6 35 2 36 2 37 2 8 2 21…" at bounding box center [877, 447] width 1323 height 574
click at [750, 315] on div "16 lock 2 21:15 30 2 21:30 31 2 32 2 33 4 17 3 22:15 15 6 35 2 36 2 37 2 8 2 21…" at bounding box center [877, 447] width 1323 height 574
click at [769, 284] on div "16 lock 2 21:15 30 2 21:30 31 2 32 2 33 4 17 3 22:15 15 6 35 2 36 2 37 2 8 2 21…" at bounding box center [877, 447] width 1323 height 574
click at [717, 313] on div "16 lock 2 21:15 30 2 21:30 31 2 32 2 33 4 17 3 22:15 15 6 35 2 36 2 37 2 8 2 21…" at bounding box center [877, 447] width 1323 height 574
click at [707, 322] on div "16 lock 2 21:15 30 2 21:30 31 2 32 2 33 4 17 3 22:15 15 6 35 2 36 2 37 2 8 2 21…" at bounding box center [877, 447] width 1323 height 574
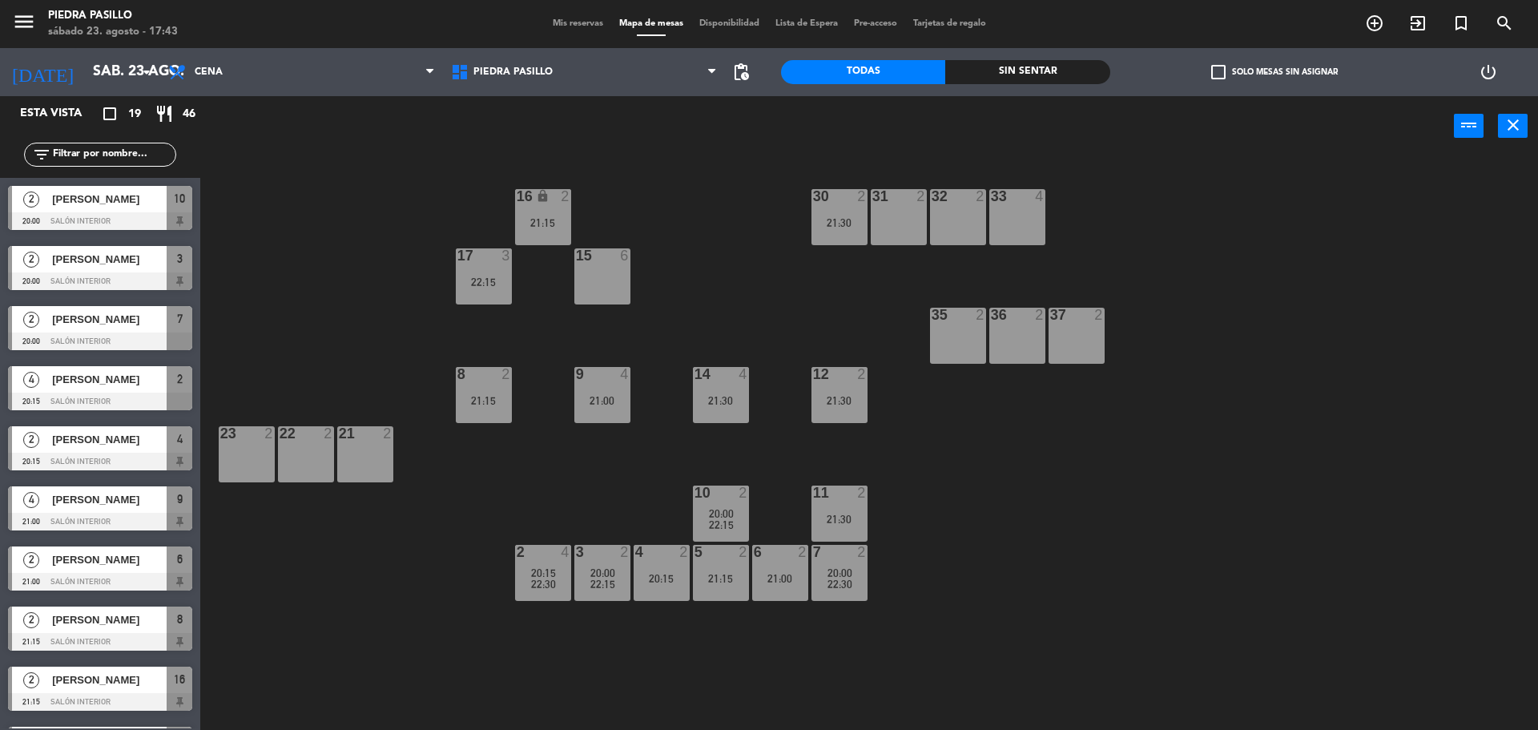
click at [687, 335] on div "16 lock 2 21:15 30 2 21:30 31 2 32 2 33 4 17 3 22:15 15 6 35 2 36 2 37 2 8 2 21…" at bounding box center [877, 447] width 1323 height 574
click at [615, 383] on div "9 4 21:00" at bounding box center [602, 395] width 56 height 56
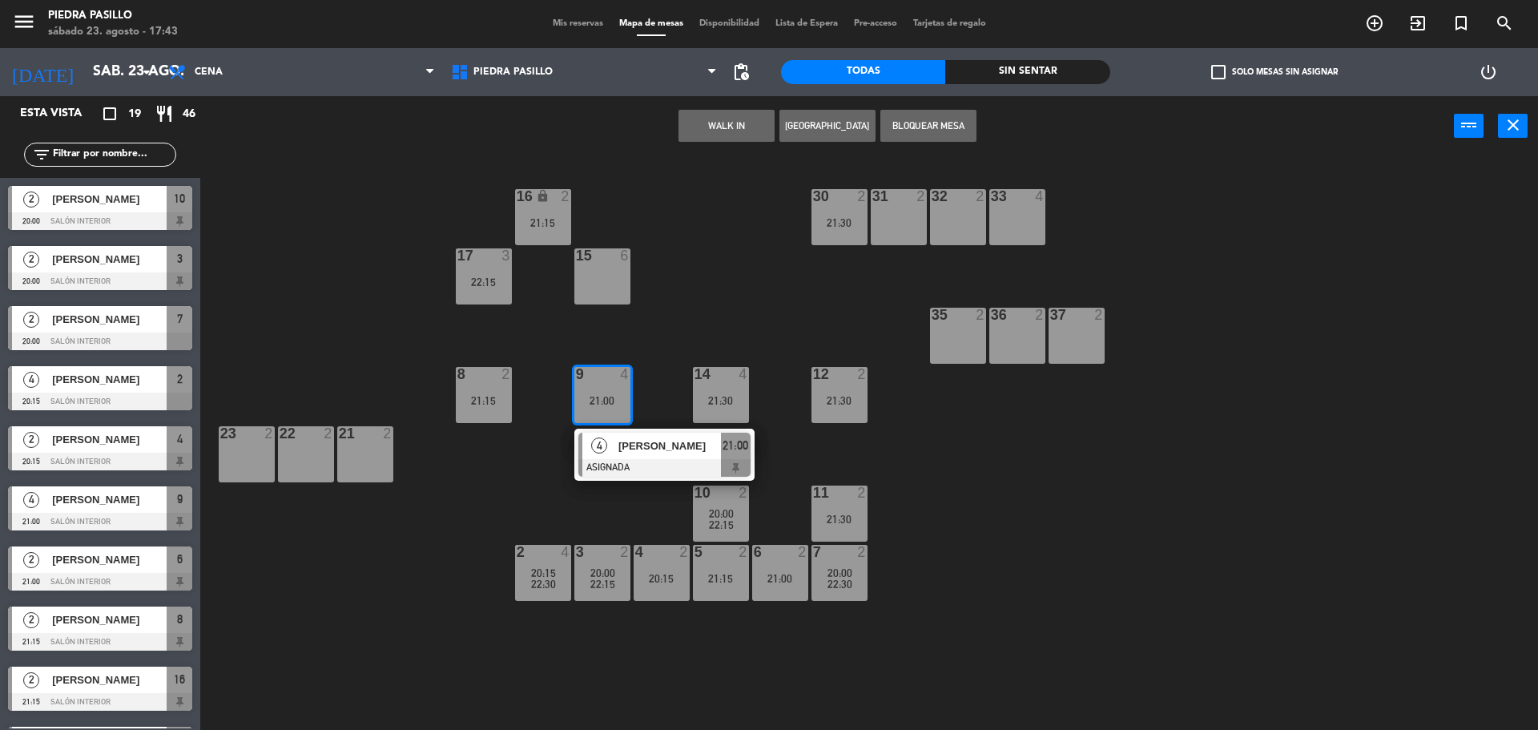
click at [599, 292] on div "15 6" at bounding box center [602, 276] width 56 height 56
click at [691, 288] on div "16 lock 2 21:15 30 2 21:30 31 2 32 2 33 4 17 3 22:15 15 6 35 2 36 2 37 2 8 2 21…" at bounding box center [877, 447] width 1323 height 574
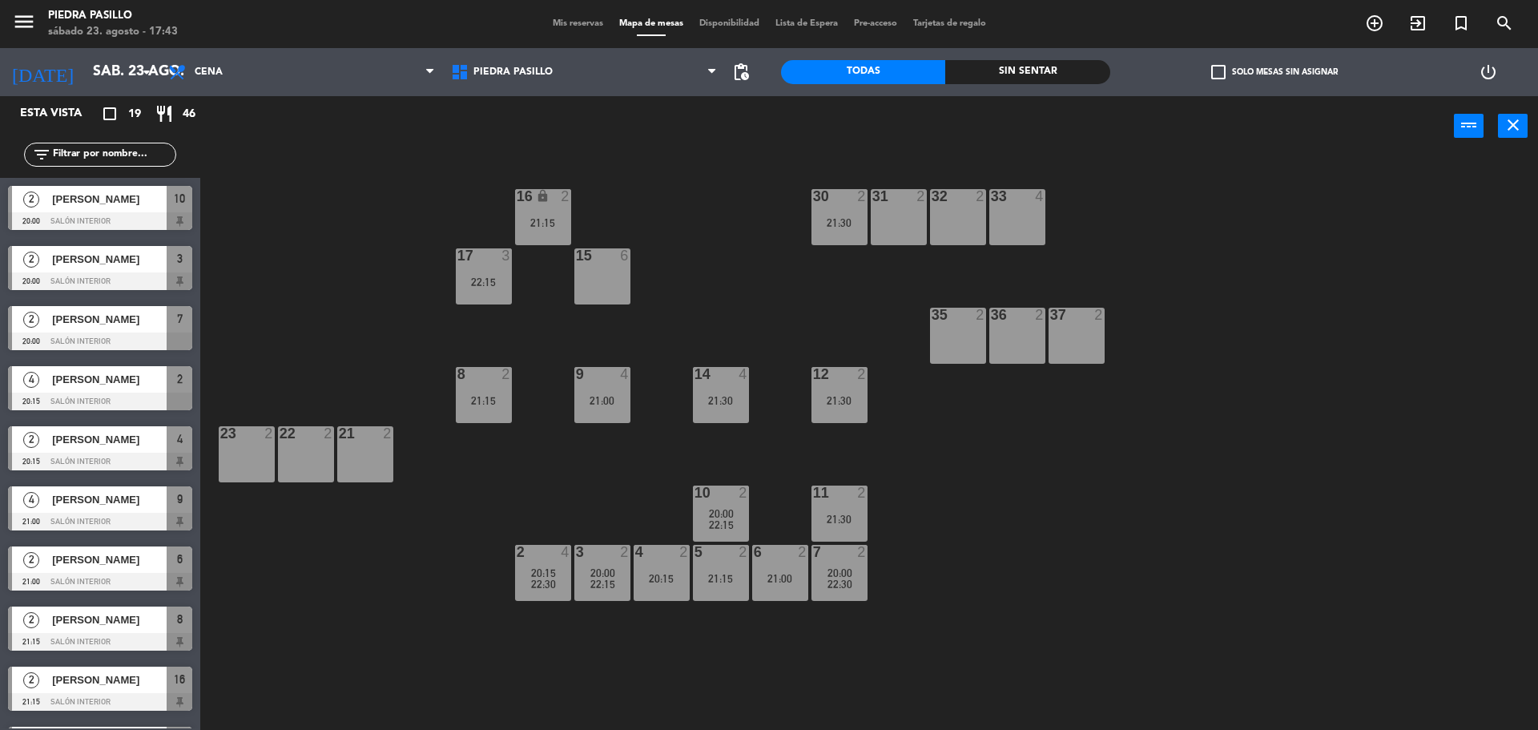
click at [610, 397] on div "21:00" at bounding box center [602, 400] width 56 height 11
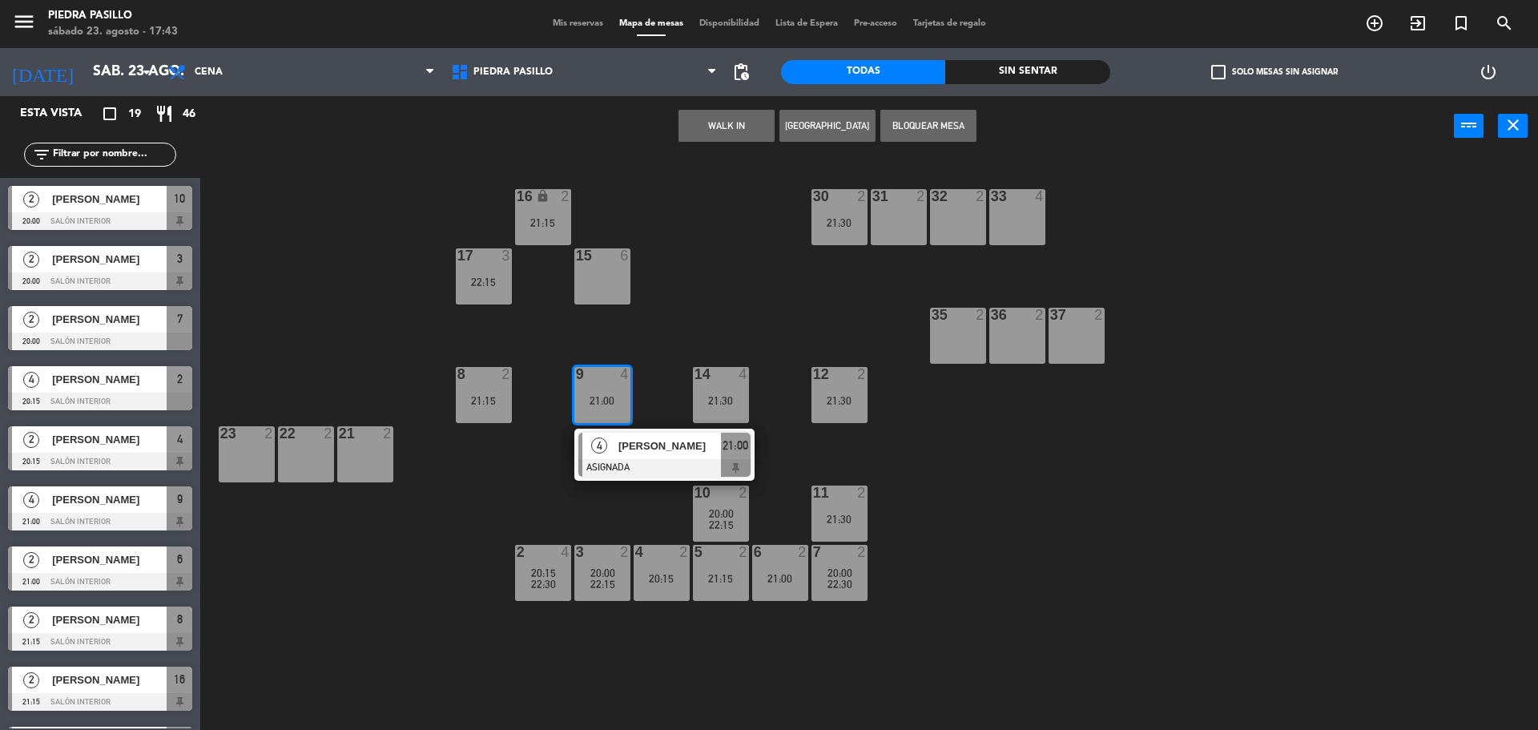
click at [699, 244] on div "16 lock 2 21:15 30 2 21:30 31 2 32 2 33 4 17 3 22:15 15 6 35 2 36 2 37 2 8 2 21…" at bounding box center [877, 447] width 1323 height 574
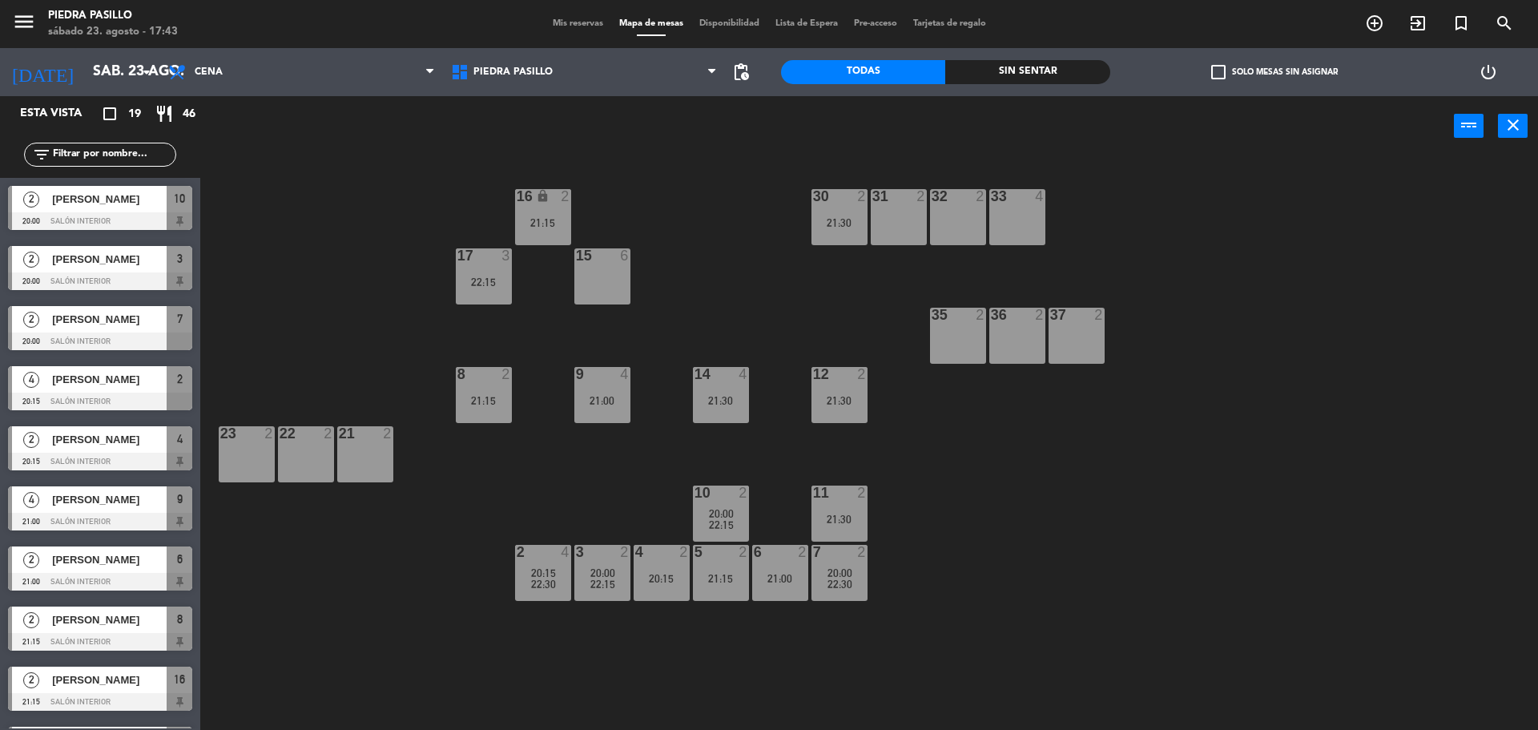
click at [538, 569] on span "20:15" at bounding box center [543, 572] width 25 height 13
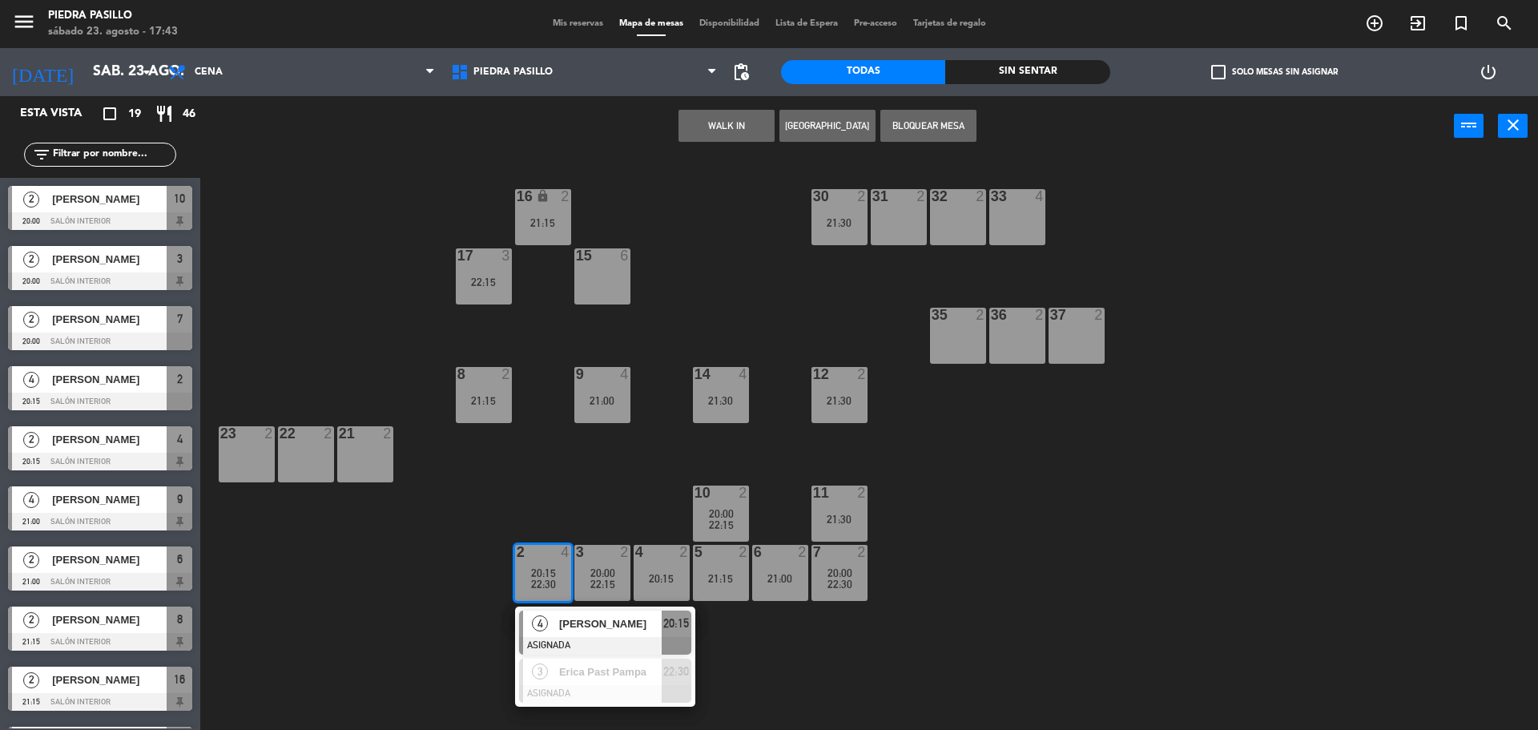
click at [608, 462] on div "16 lock 2 21:15 30 2 21:30 31 2 32 2 33 4 17 3 22:15 15 6 35 2 36 2 37 2 8 2 21…" at bounding box center [877, 447] width 1323 height 574
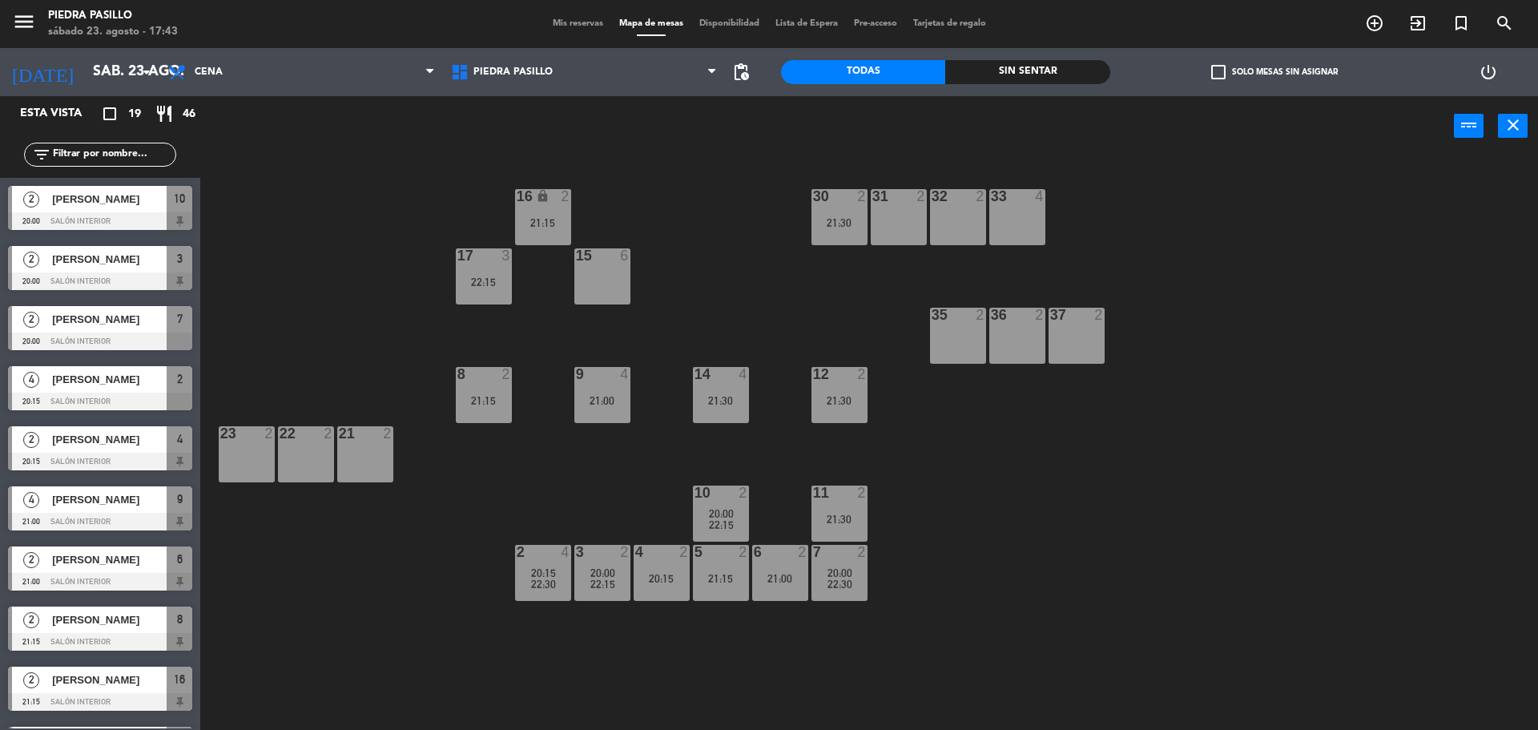
drag, startPoint x: 533, startPoint y: 476, endPoint x: 520, endPoint y: 379, distance: 97.8
click at [533, 471] on div "16 lock 2 21:15 30 2 21:30 31 2 32 2 33 4 17 3 22:15 15 6 35 2 36 2 37 2 8 2 21…" at bounding box center [877, 447] width 1323 height 574
click at [479, 288] on div "22:15" at bounding box center [484, 281] width 56 height 11
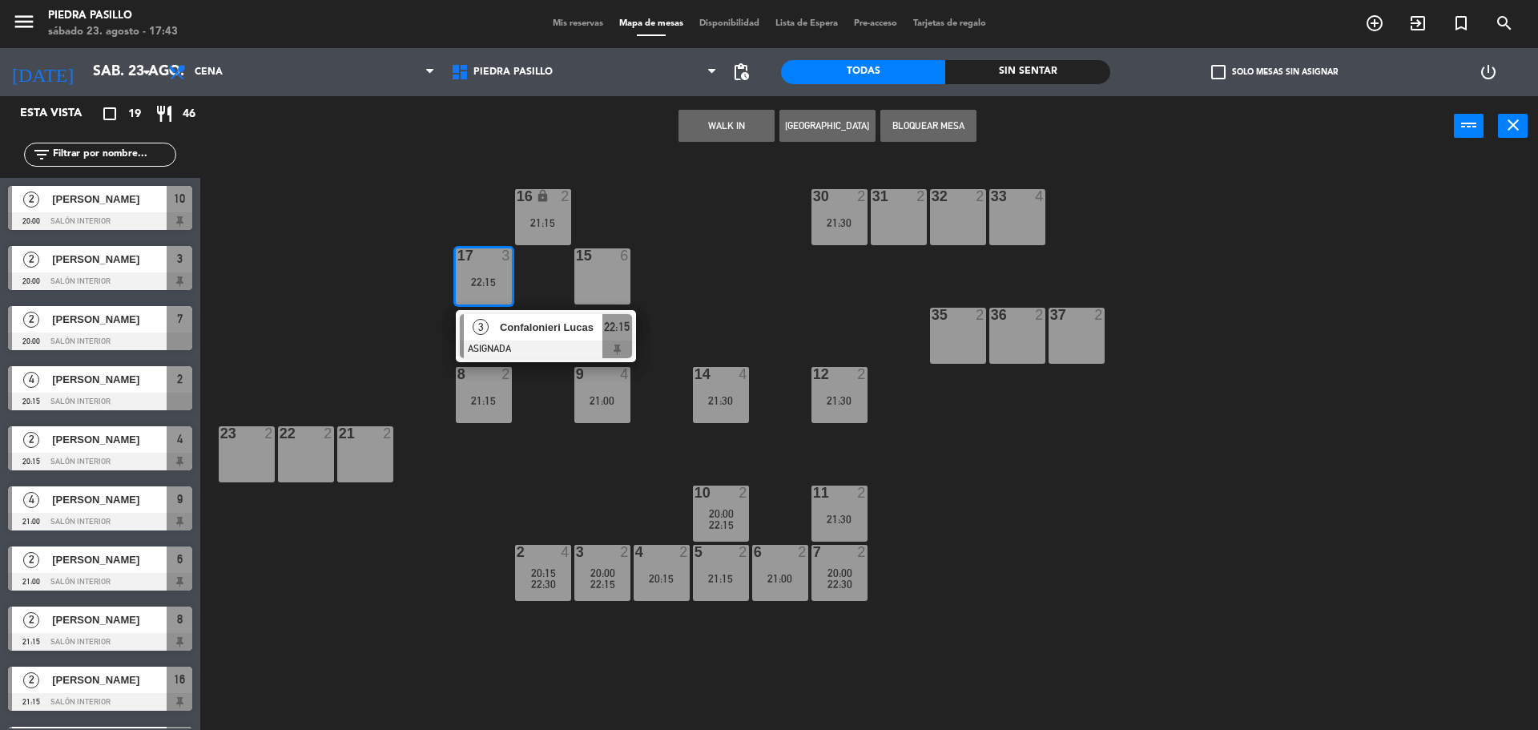
click at [694, 279] on div "16 lock 2 21:15 30 2 21:30 31 2 32 2 33 4 17 3 22:15 3 Confalonieri [PERSON_NAM…" at bounding box center [877, 447] width 1323 height 574
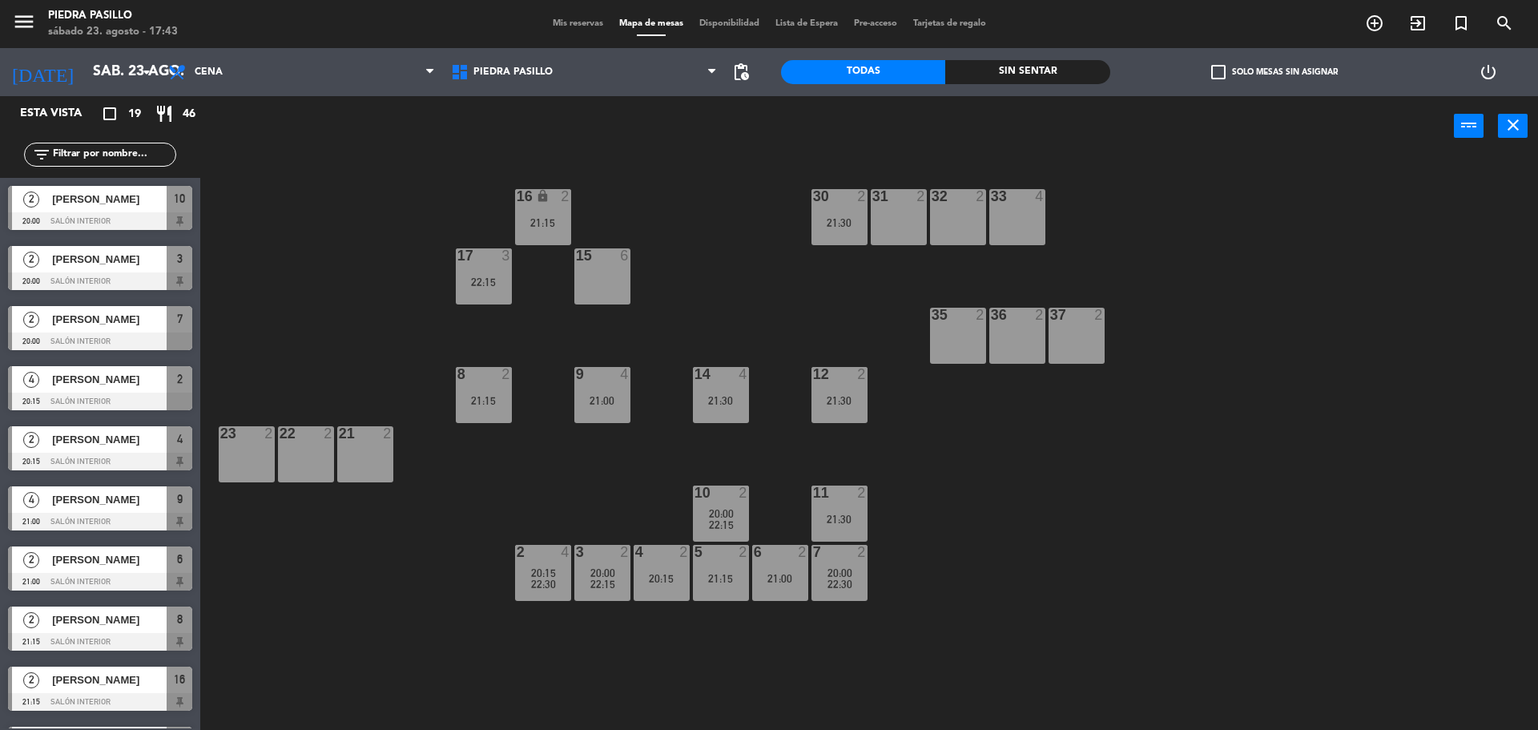
click at [543, 558] on div at bounding box center [543, 552] width 26 height 14
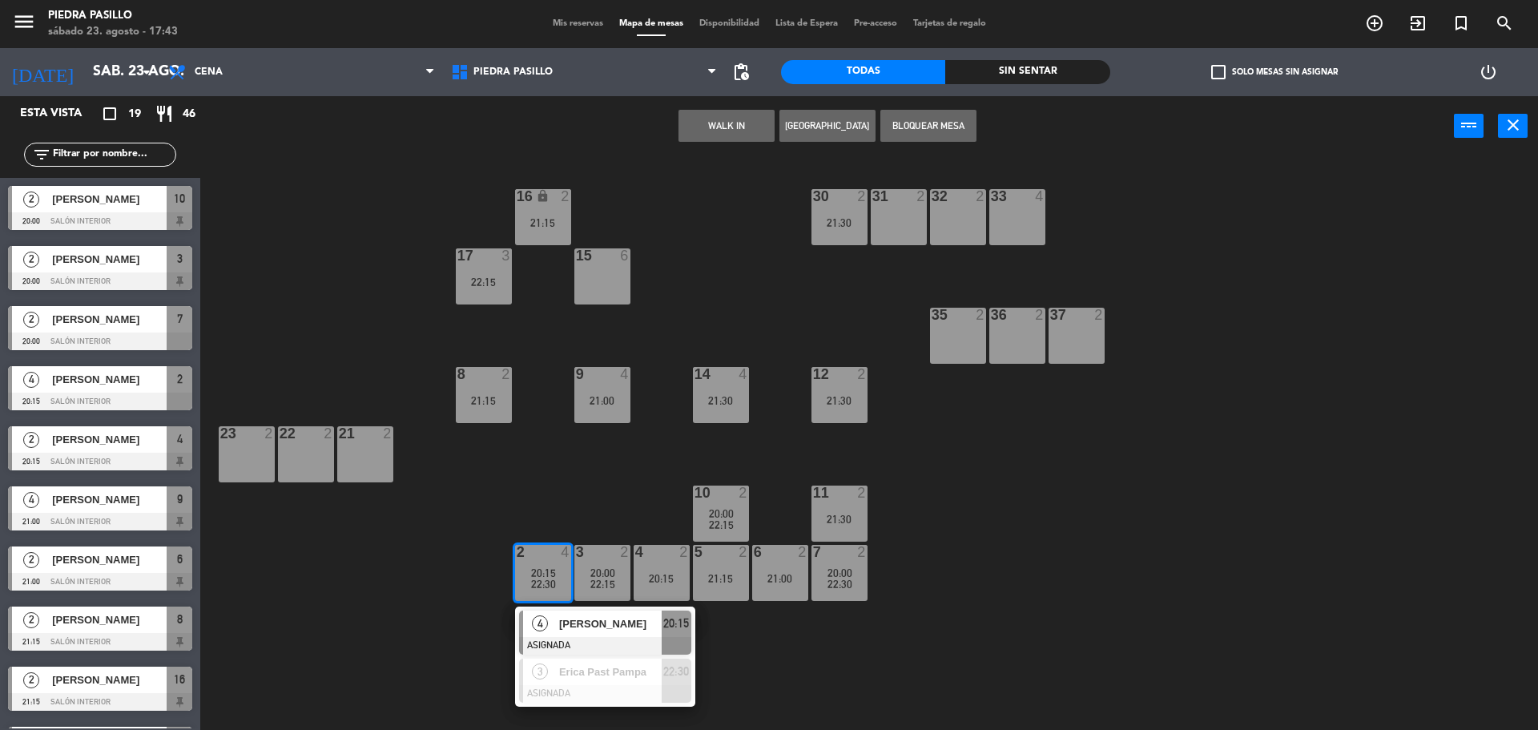
click at [578, 487] on div "16 lock 2 21:15 30 2 21:30 31 2 32 2 33 4 17 3 22:15 15 6 35 2 36 2 37 2 8 2 21…" at bounding box center [877, 447] width 1323 height 574
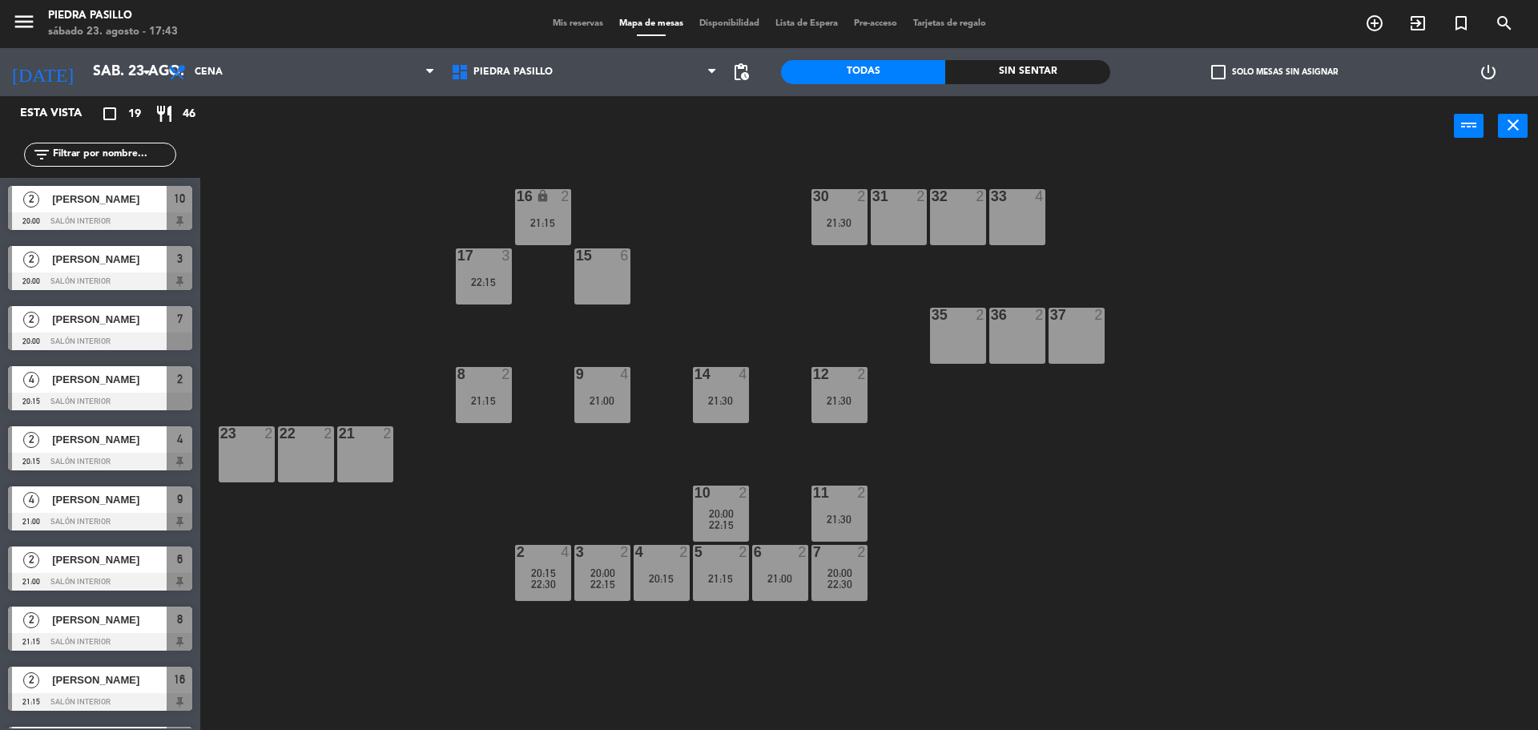
click at [702, 276] on div "16 lock 2 21:15 30 2 21:30 31 2 32 2 33 4 17 3 22:15 15 6 35 2 36 2 37 2 8 2 21…" at bounding box center [877, 447] width 1323 height 574
click at [616, 409] on div "9 4 21:00" at bounding box center [602, 395] width 56 height 56
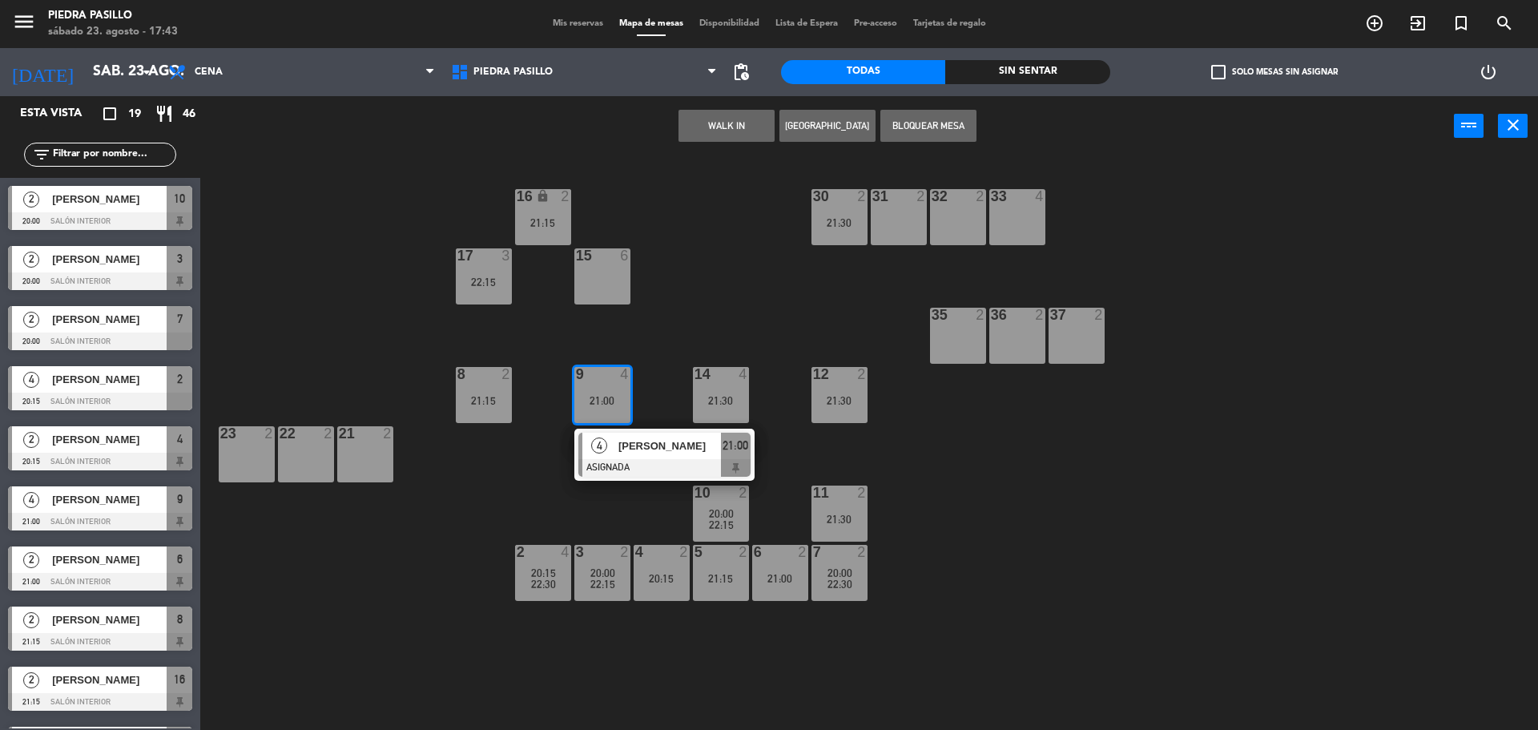
click at [620, 464] on div at bounding box center [664, 468] width 172 height 18
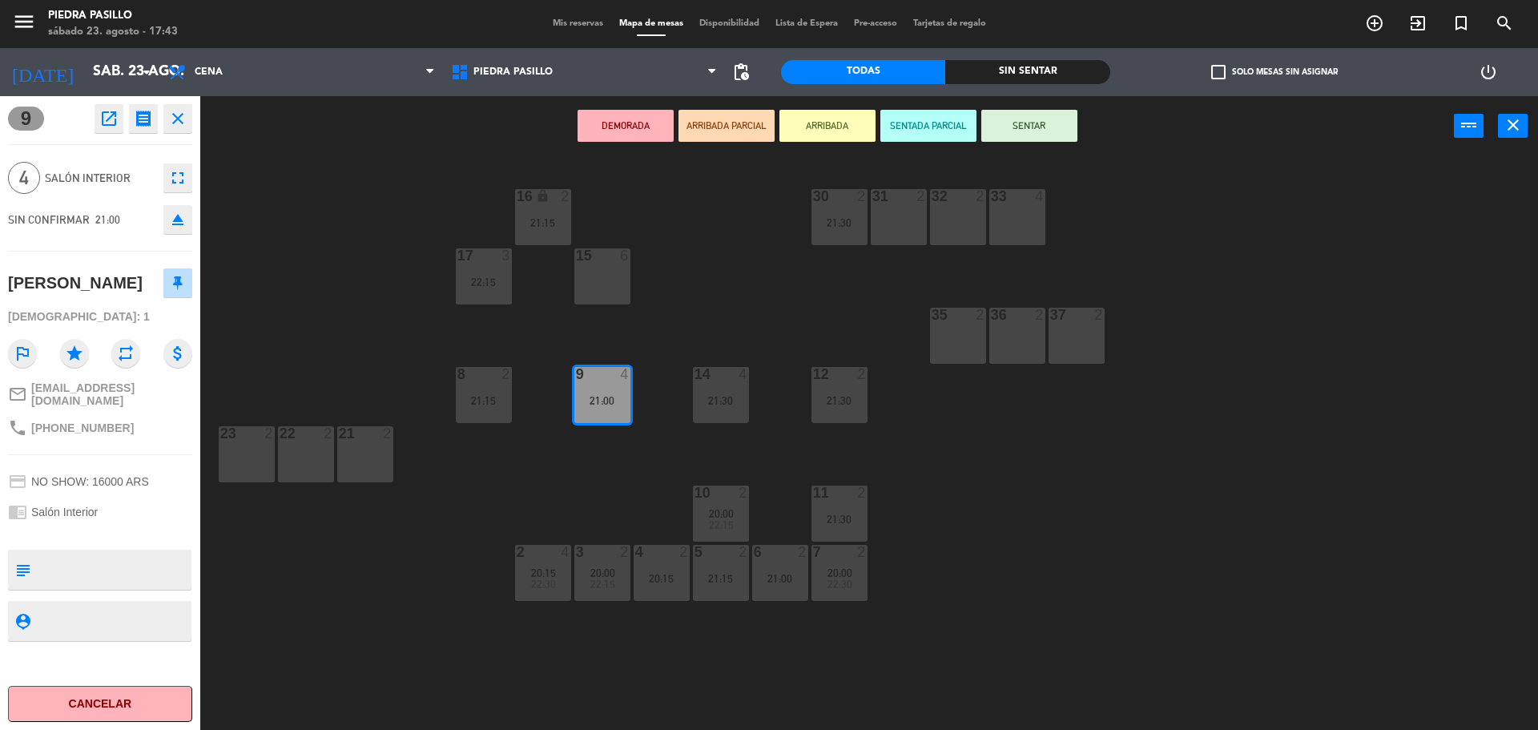
click at [595, 276] on div "15 6" at bounding box center [602, 276] width 56 height 56
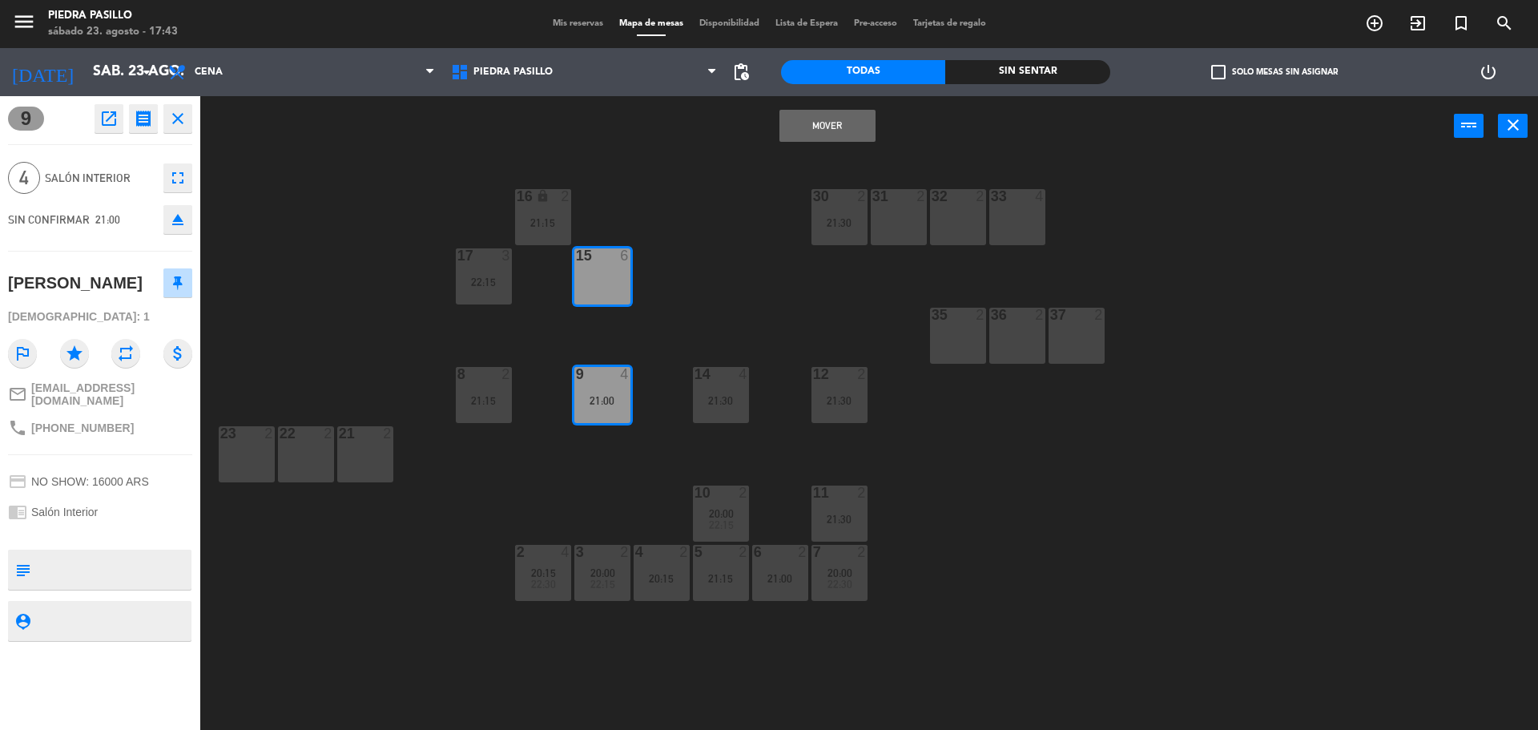
click at [826, 121] on button "Mover" at bounding box center [828, 126] width 96 height 32
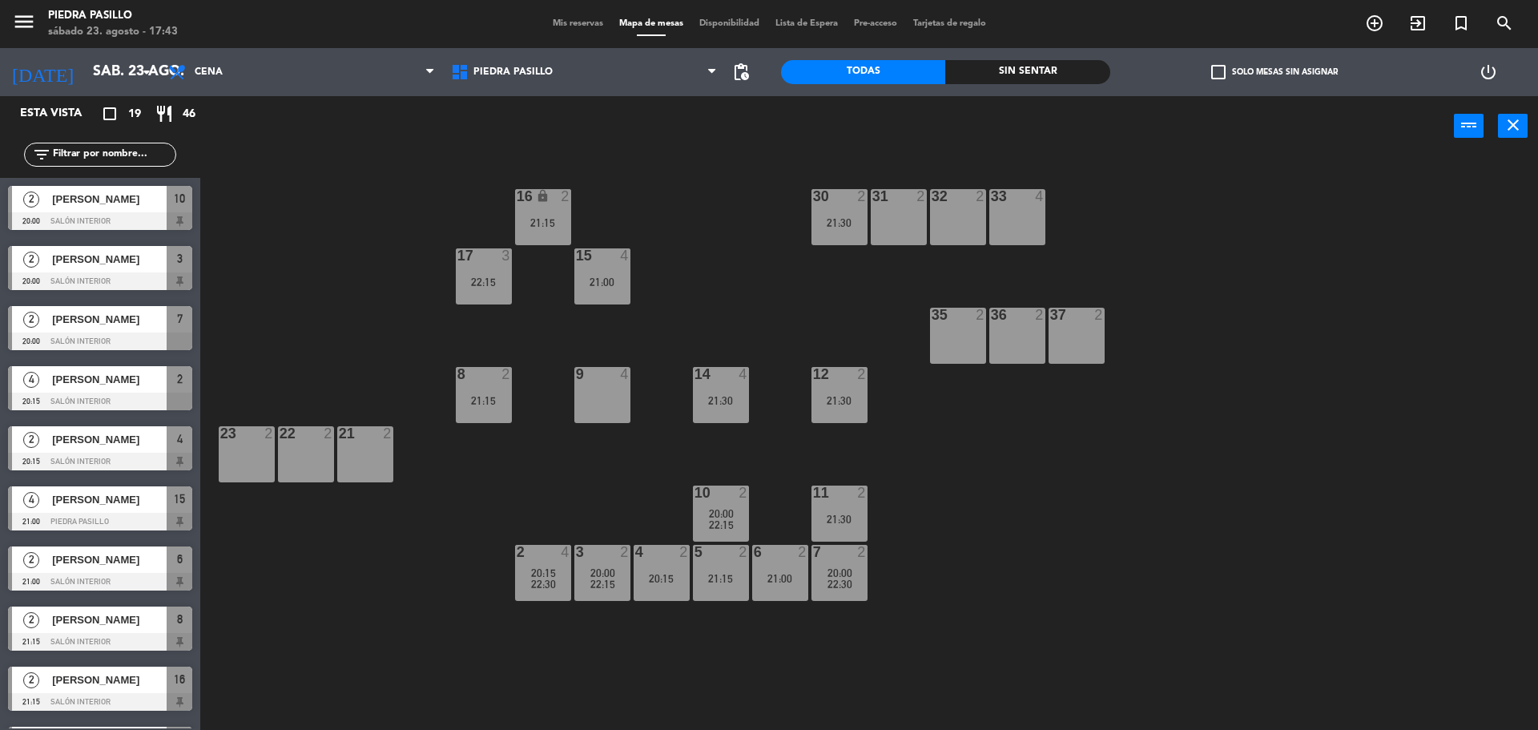
click at [548, 561] on div "2 4 20:15 22:30" at bounding box center [543, 573] width 56 height 56
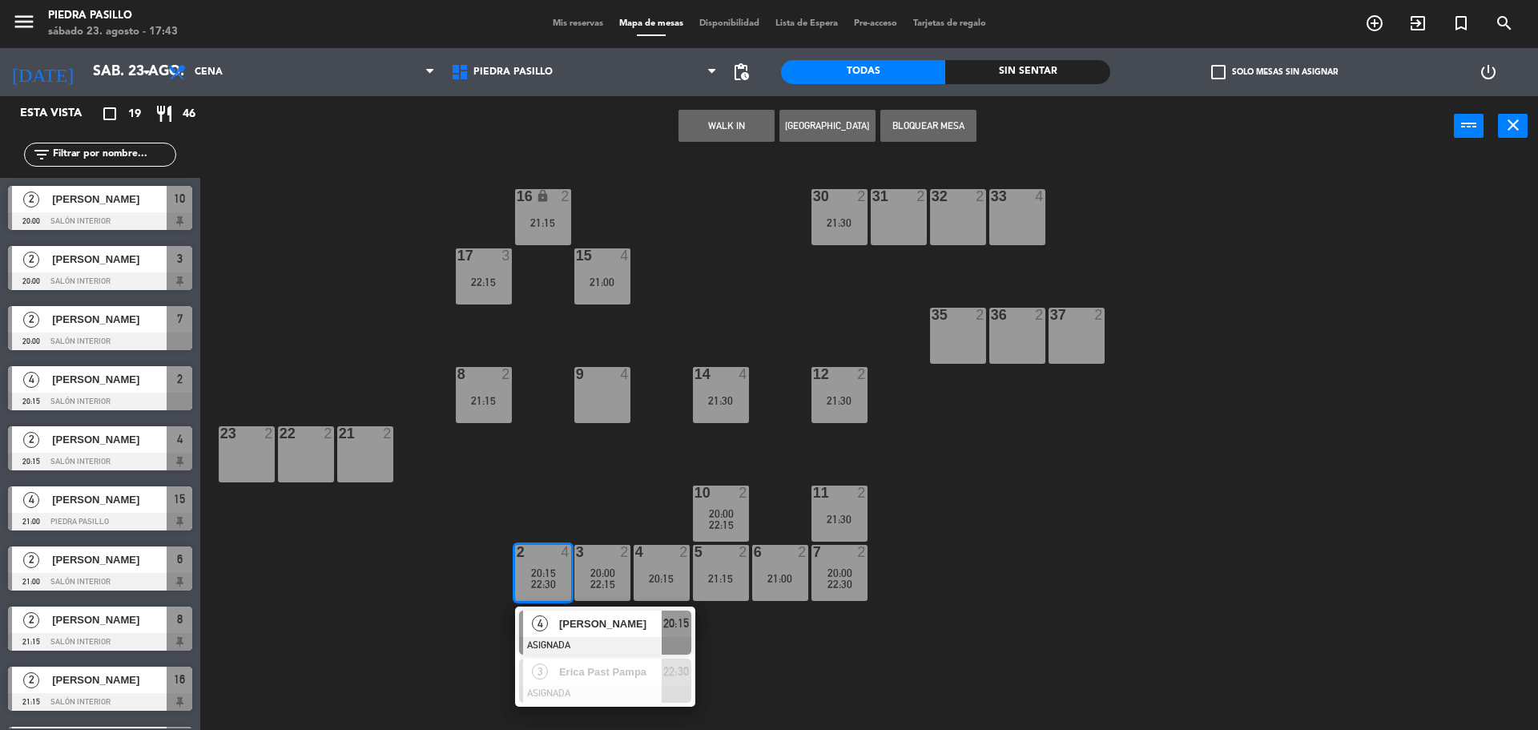
click at [609, 382] on div "9 4" at bounding box center [602, 375] width 56 height 16
click at [706, 131] on button "Mover" at bounding box center [676, 126] width 96 height 32
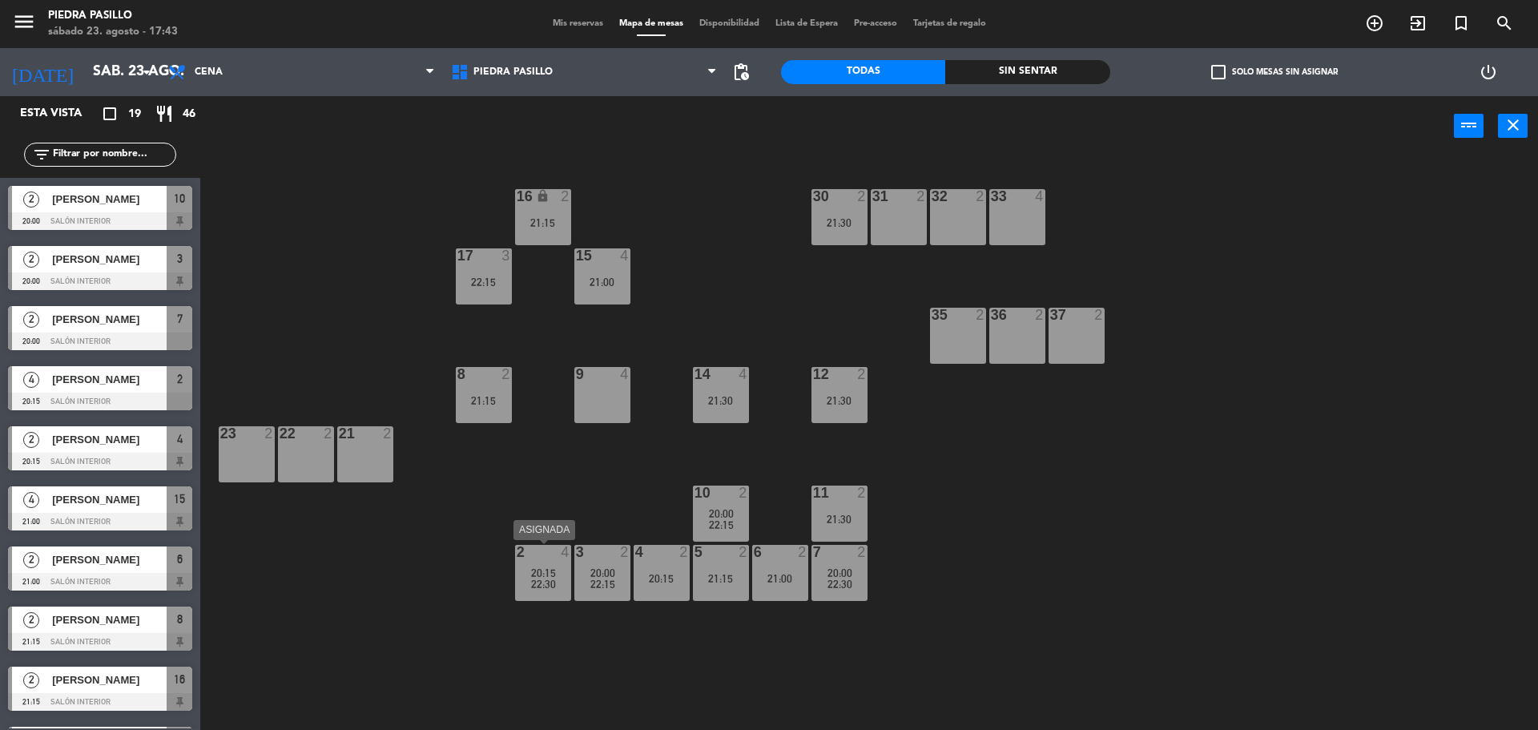
click at [551, 562] on div "2 4 20:15 22:30" at bounding box center [543, 573] width 56 height 56
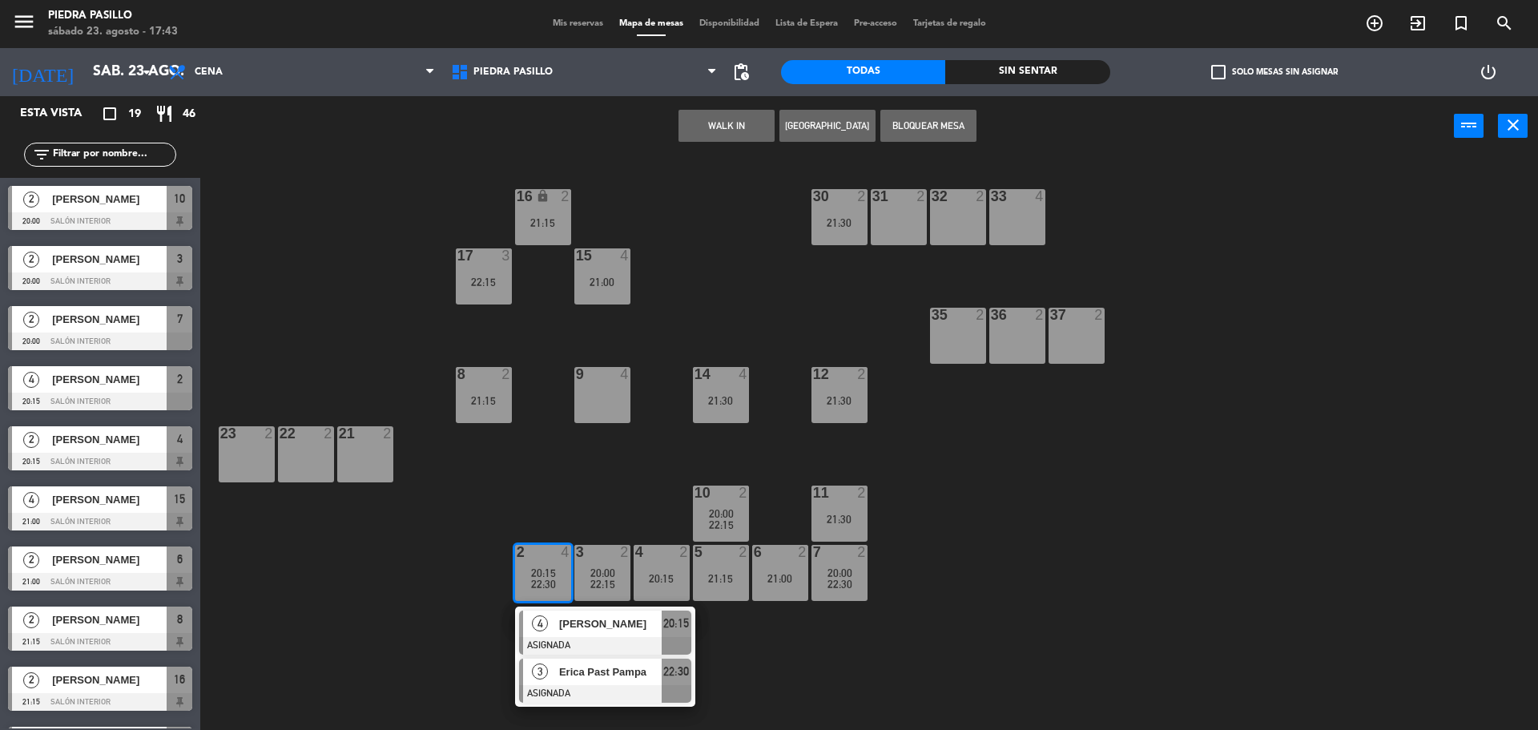
click at [559, 668] on span "Erica Past Pampa" at bounding box center [610, 671] width 103 height 17
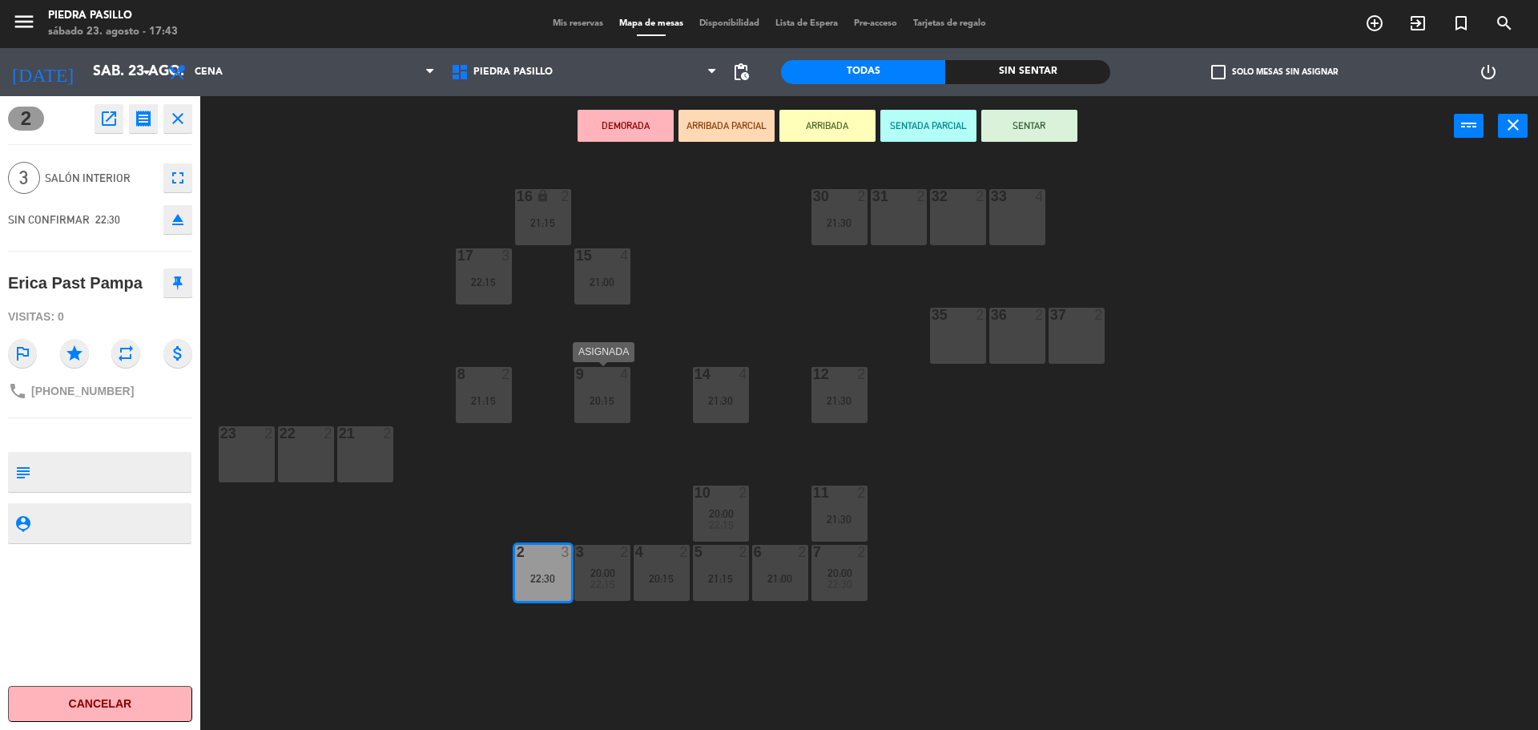
click at [598, 408] on div "9 4 20:15" at bounding box center [602, 395] width 56 height 56
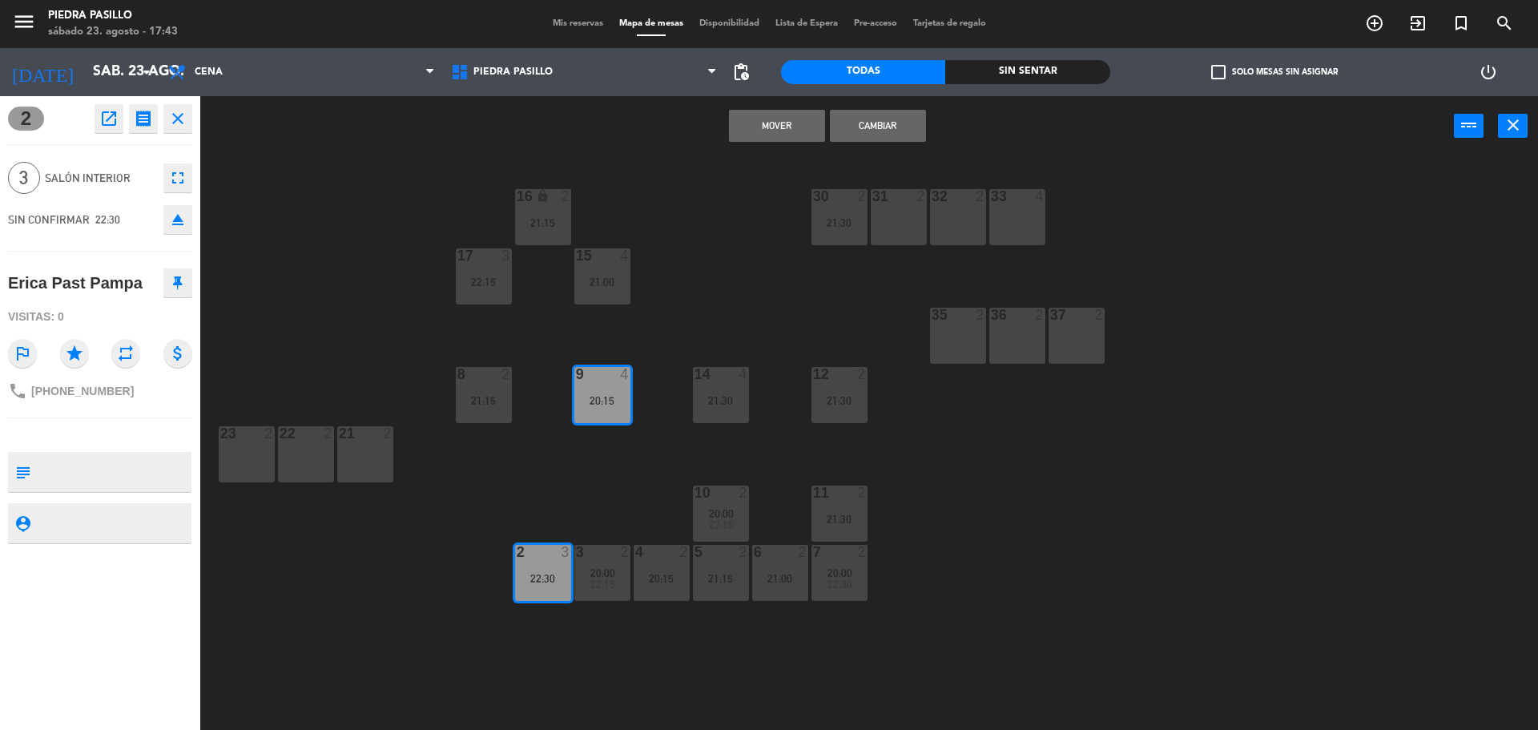
click at [796, 124] on button "Mover" at bounding box center [777, 126] width 96 height 32
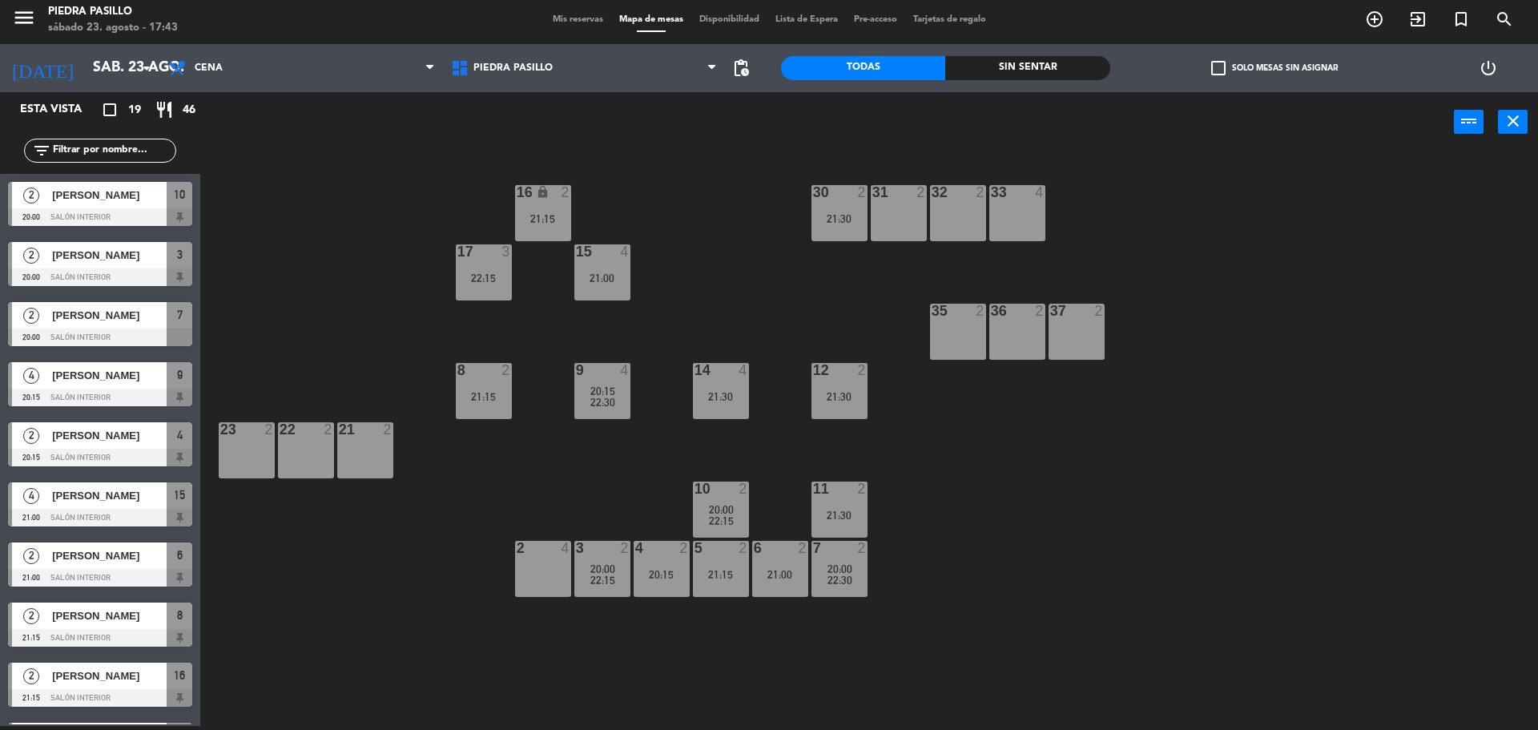
click at [760, 196] on div "16 lock 2 21:15 30 2 21:30 31 2 32 2 33 4 17 3 22:15 15 4 21:00 35 2 36 2 37 2 …" at bounding box center [877, 443] width 1323 height 574
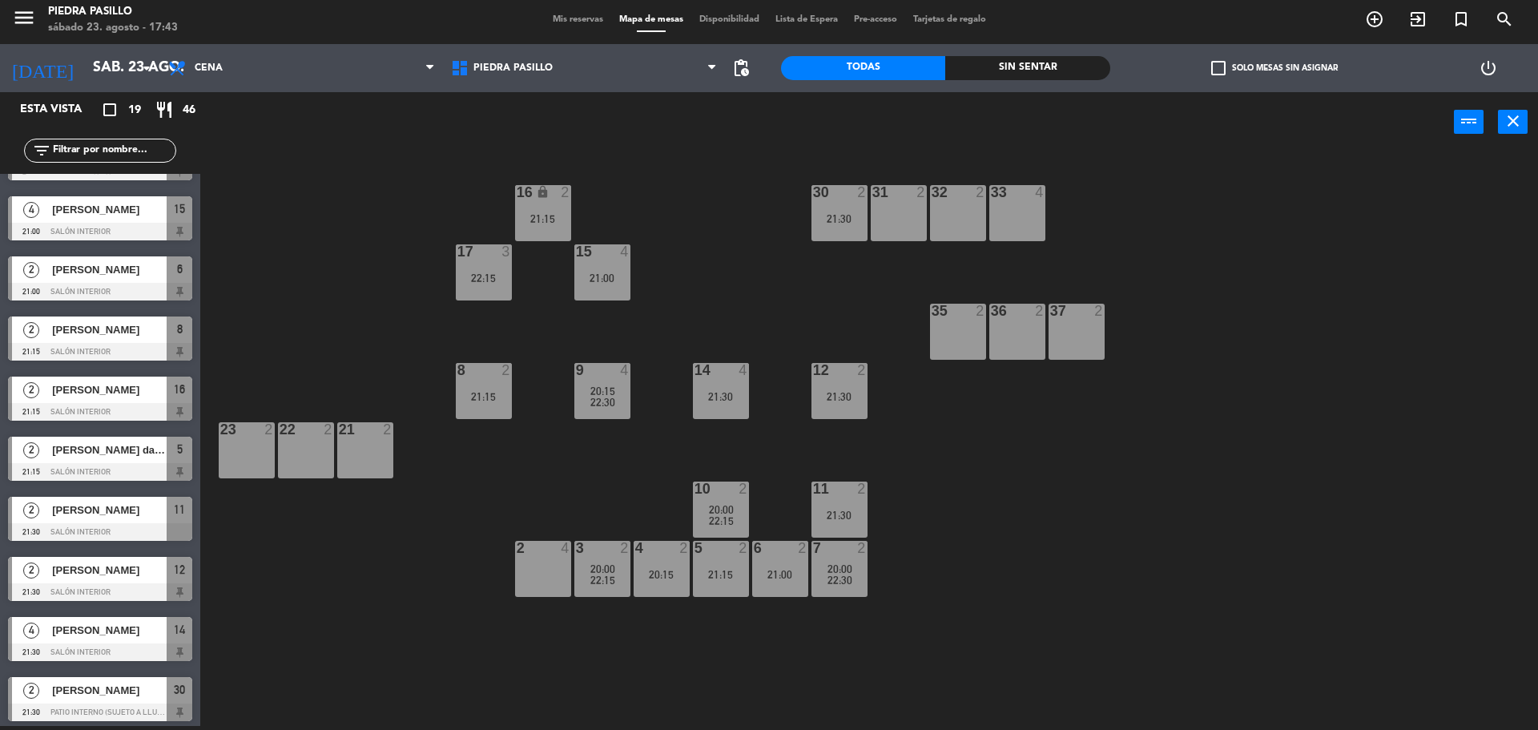
click at [675, 326] on div "16 lock 2 21:15 30 2 21:30 31 2 32 2 33 4 17 3 22:15 15 4 21:00 35 2 36 2 37 2 …" at bounding box center [877, 443] width 1323 height 574
click at [599, 276] on div "21:00" at bounding box center [602, 277] width 56 height 11
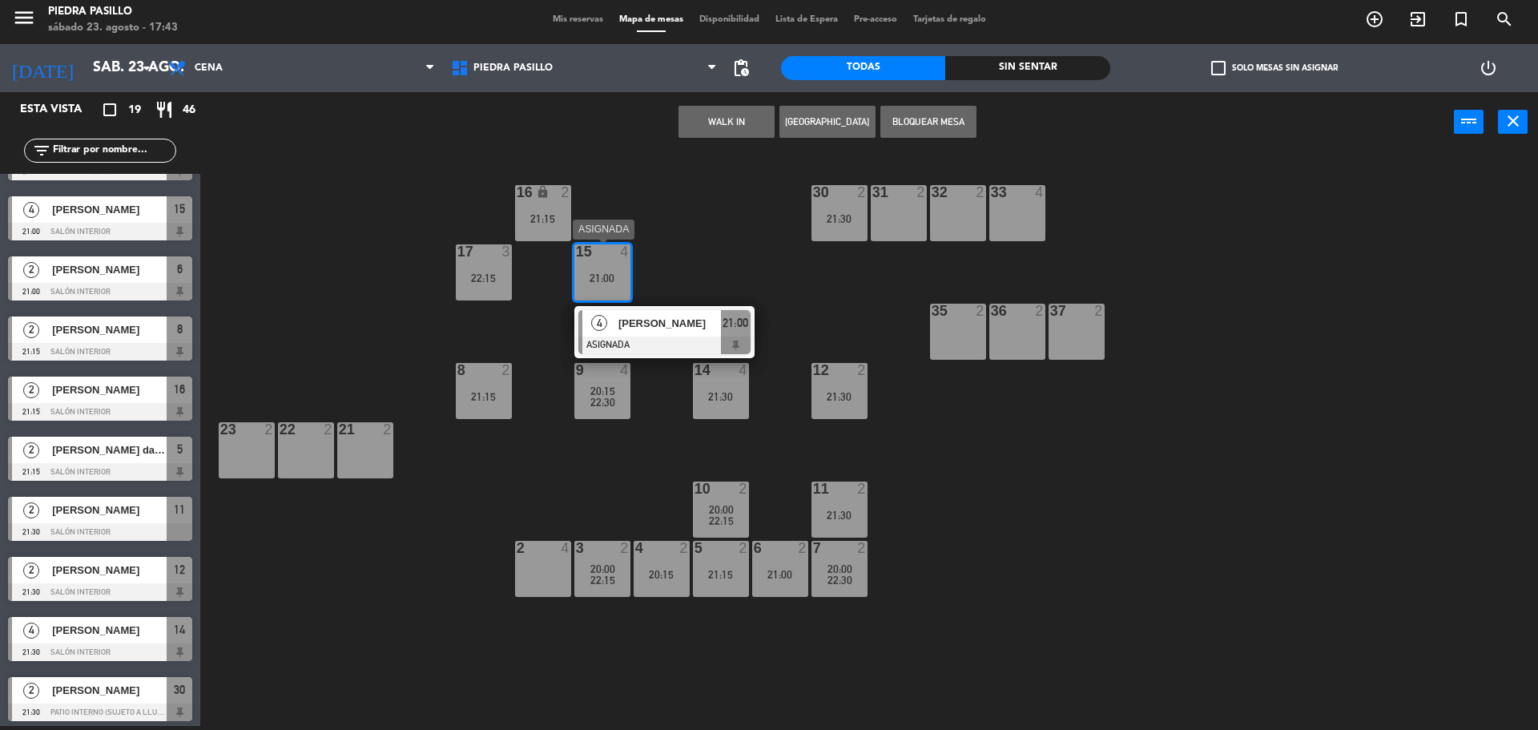
click at [663, 335] on div "[PERSON_NAME]" at bounding box center [669, 323] width 104 height 26
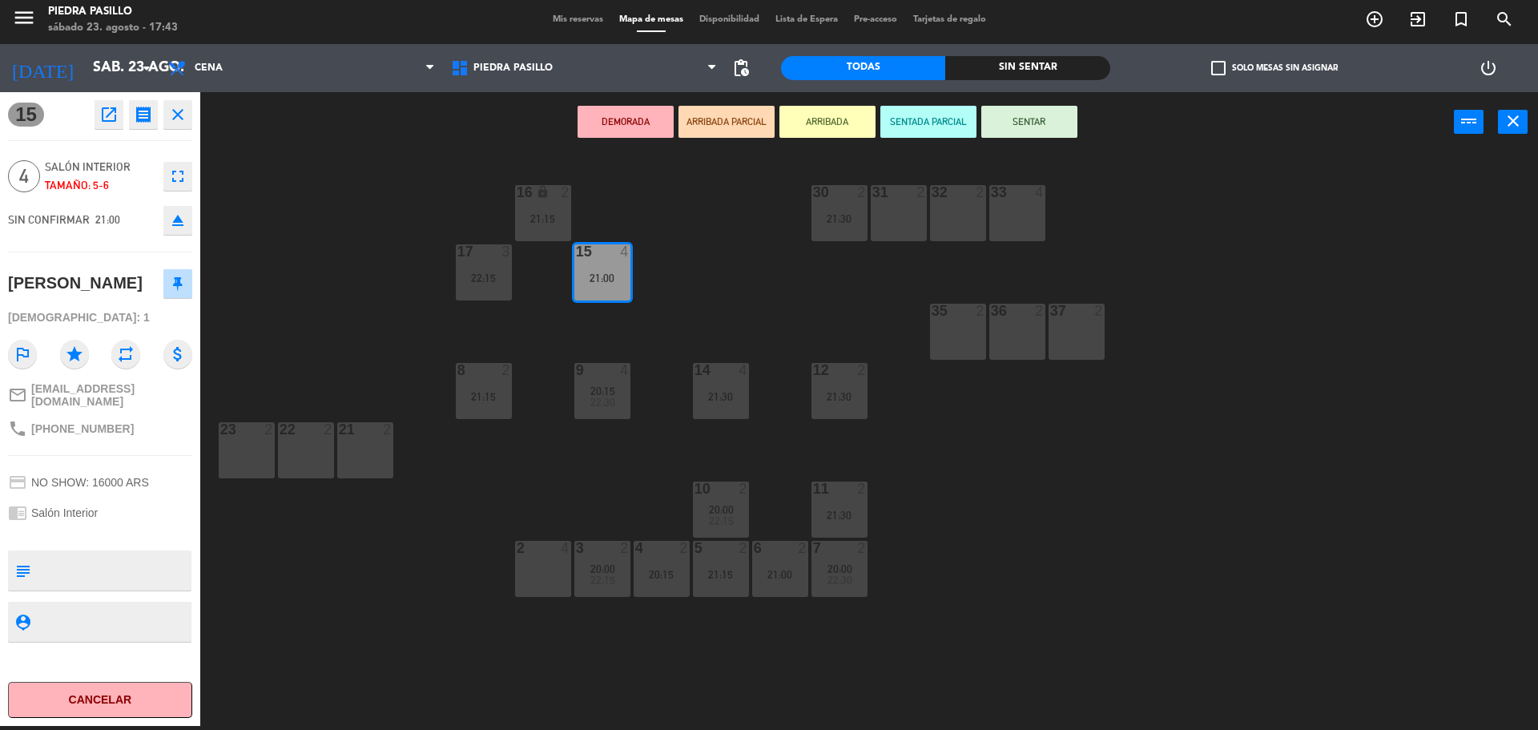
click at [535, 564] on div "2 4" at bounding box center [543, 569] width 56 height 56
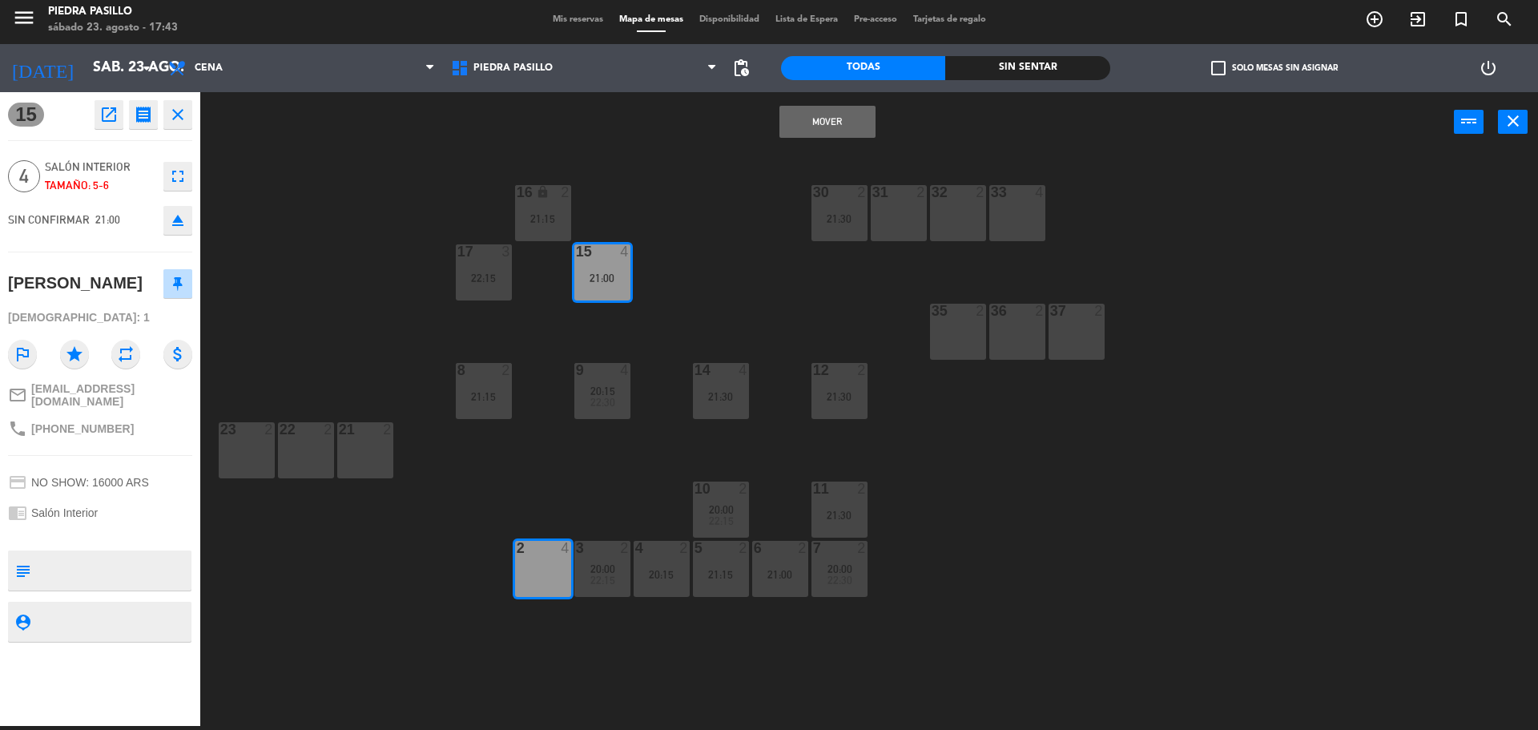
click at [815, 125] on button "Mover" at bounding box center [828, 122] width 96 height 32
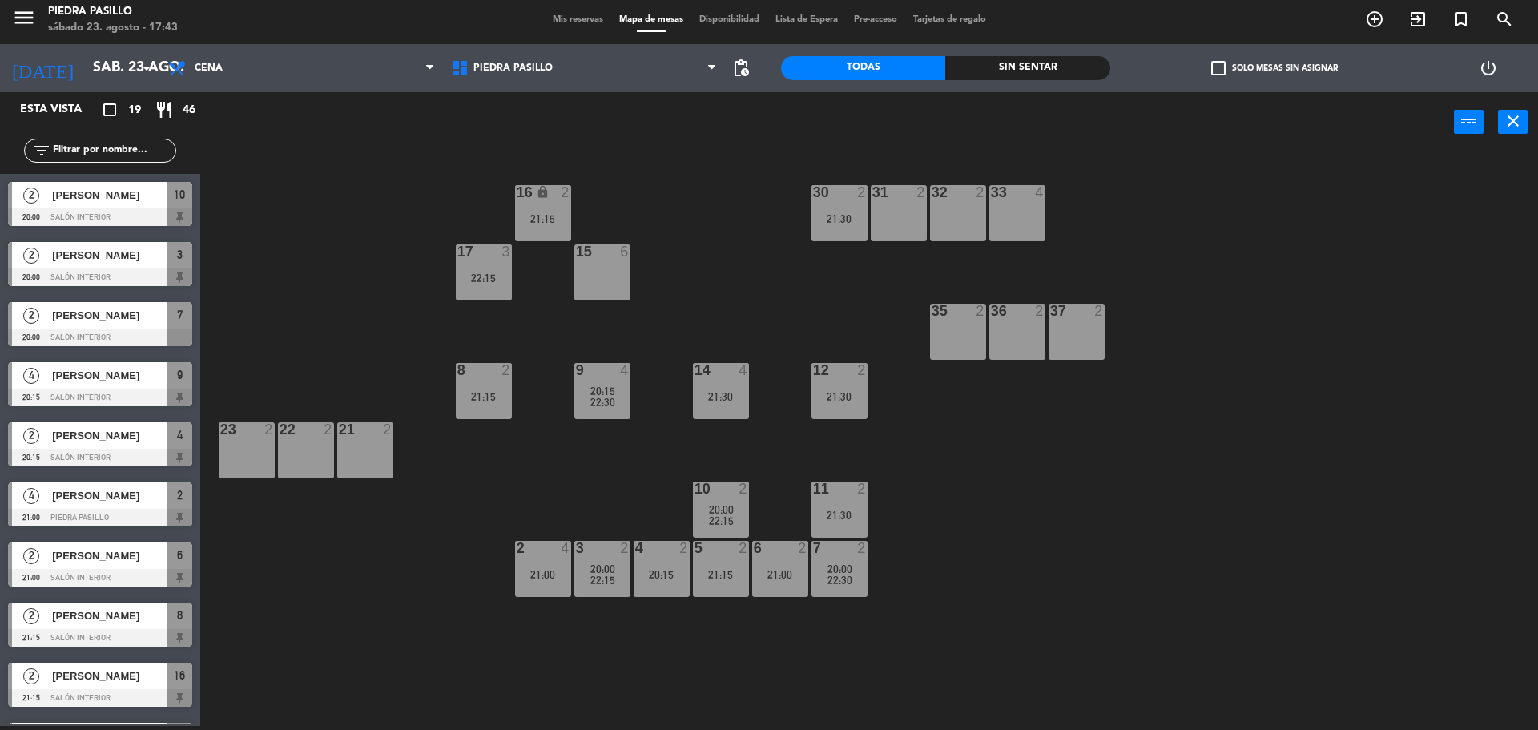
click at [767, 171] on div "16 lock 2 21:15 30 2 21:30 31 2 32 2 33 4 17 3 22:15 15 6 35 2 36 2 37 2 8 2 21…" at bounding box center [877, 443] width 1323 height 574
click at [752, 283] on div "16 lock 2 21:15 30 2 21:30 31 2 32 2 33 4 17 3 22:15 15 6 35 2 36 2 37 2 8 2 21…" at bounding box center [877, 443] width 1323 height 574
click at [772, 316] on div "16 lock 2 21:15 30 2 21:30 31 2 32 2 33 4 17 3 22:15 15 6 35 2 36 2 37 2 8 2 21…" at bounding box center [877, 443] width 1323 height 574
click at [980, 472] on div "16 lock 2 21:15 30 2 21:30 31 2 32 2 33 4 17 3 22:15 15 6 35 2 36 2 37 2 8 2 21…" at bounding box center [877, 443] width 1323 height 574
click at [790, 337] on div "16 lock 2 21:15 30 2 21:30 31 2 32 2 33 4 17 3 22:15 15 6 35 2 36 2 37 2 8 2 21…" at bounding box center [877, 443] width 1323 height 574
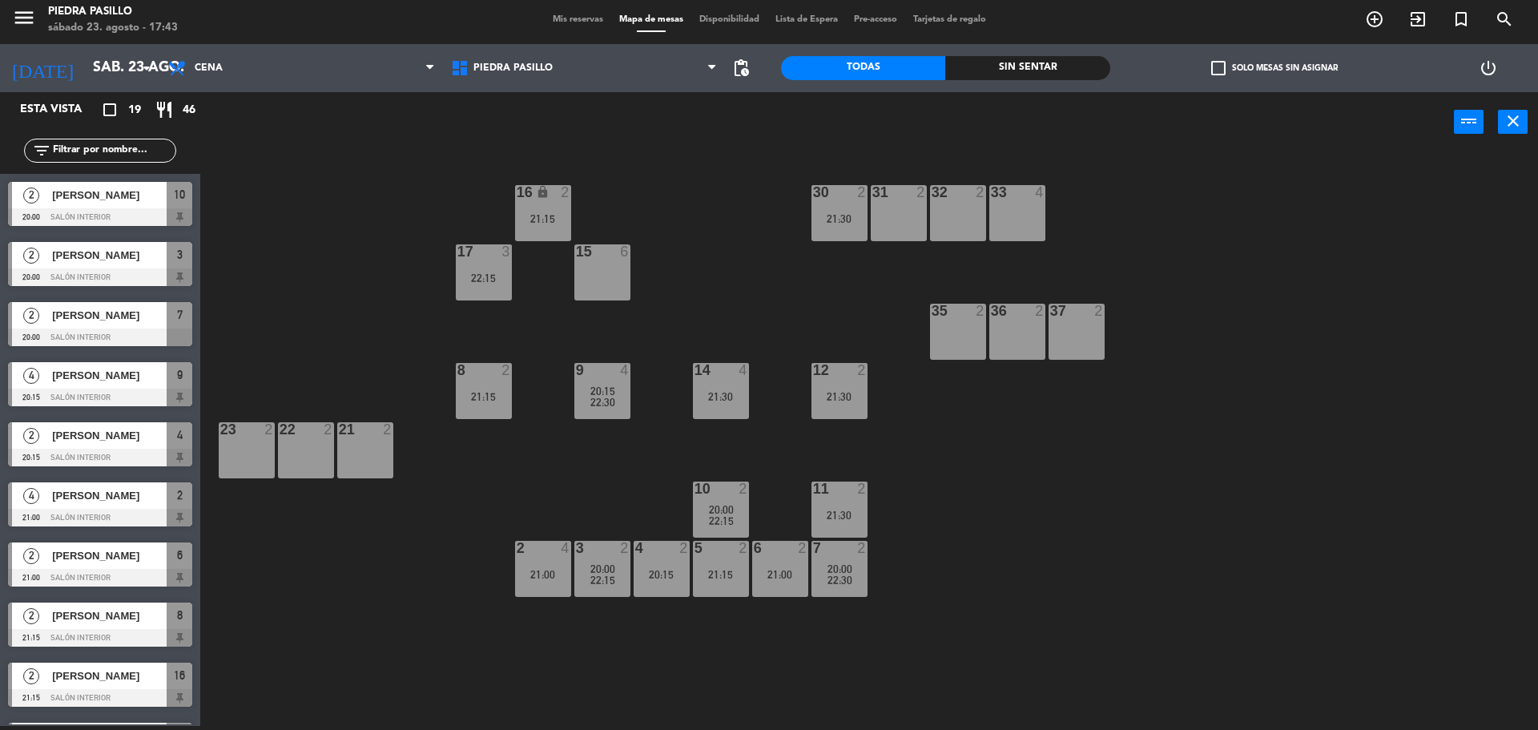
click at [788, 337] on div "16 lock 2 21:15 30 2 21:30 31 2 32 2 33 4 17 3 22:15 15 6 35 2 36 2 37 2 8 2 21…" at bounding box center [877, 443] width 1323 height 574
click at [720, 371] on div at bounding box center [720, 370] width 26 height 14
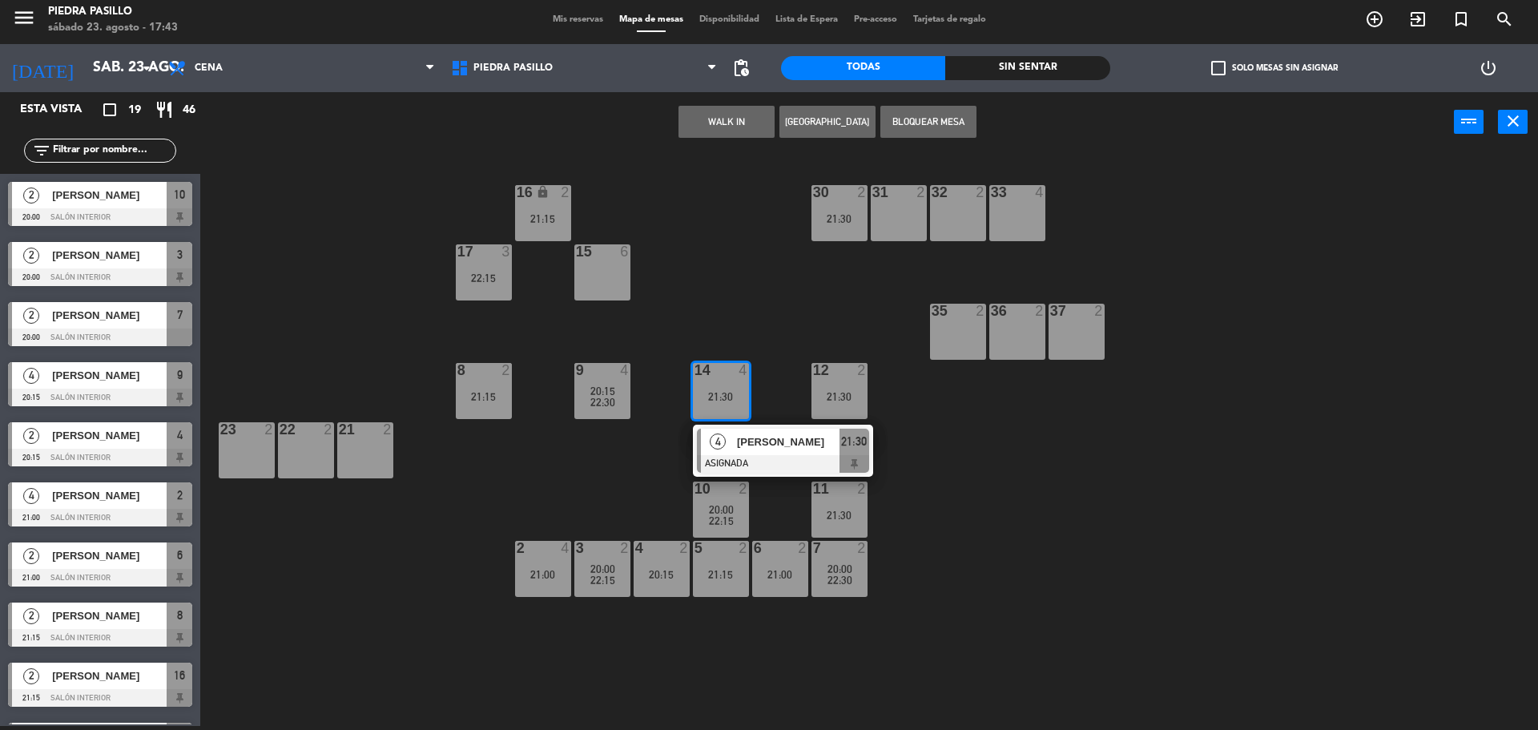
click at [732, 309] on div "16 lock 2 21:15 30 2 21:30 31 2 32 2 33 4 17 3 22:15 15 6 35 2 36 2 37 2 8 2 21…" at bounding box center [877, 443] width 1323 height 574
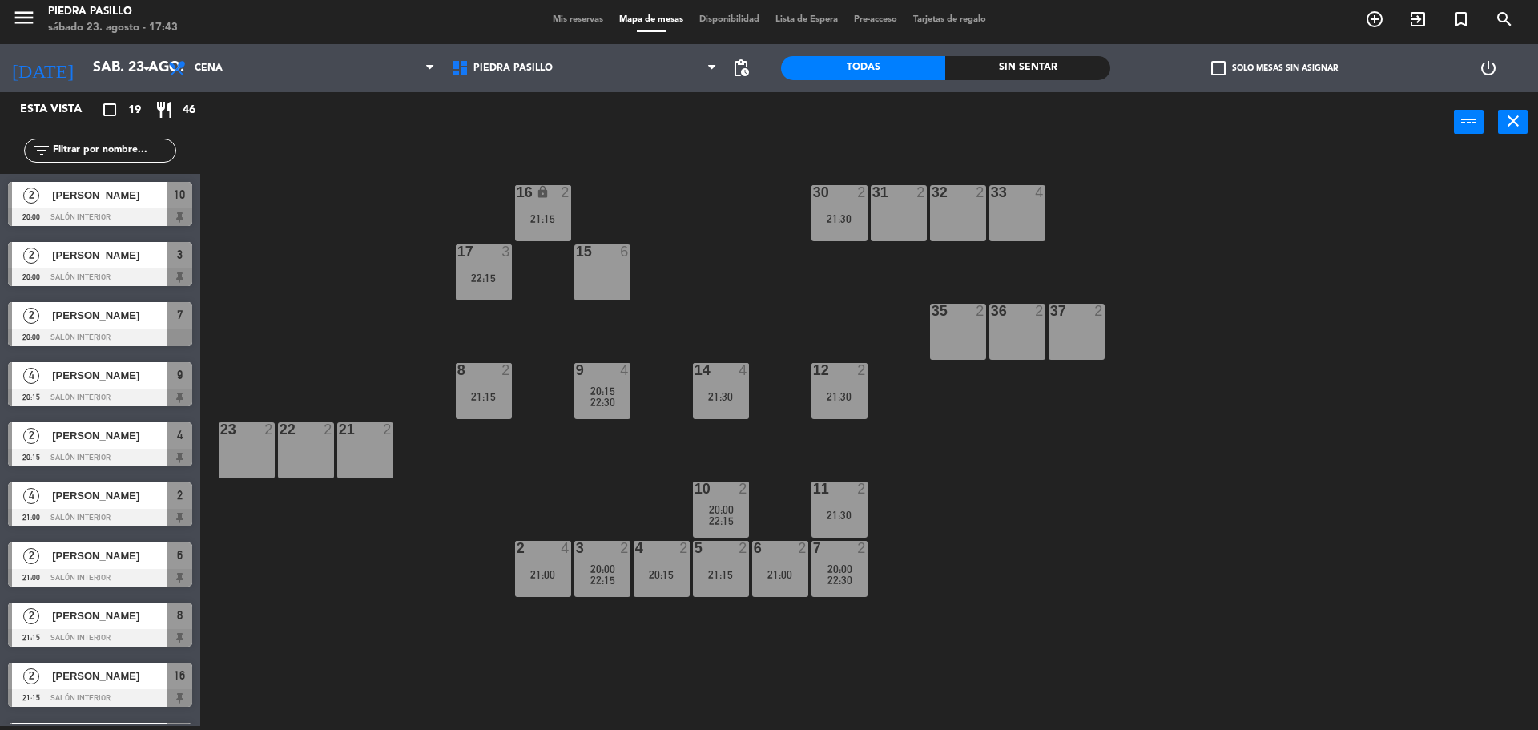
click at [725, 196] on div "16 lock 2 21:15 30 2 21:30 31 2 32 2 33 4 17 3 22:15 15 6 35 2 36 2 37 2 8 2 21…" at bounding box center [877, 443] width 1323 height 574
click at [619, 393] on div "20:15" at bounding box center [602, 390] width 56 height 11
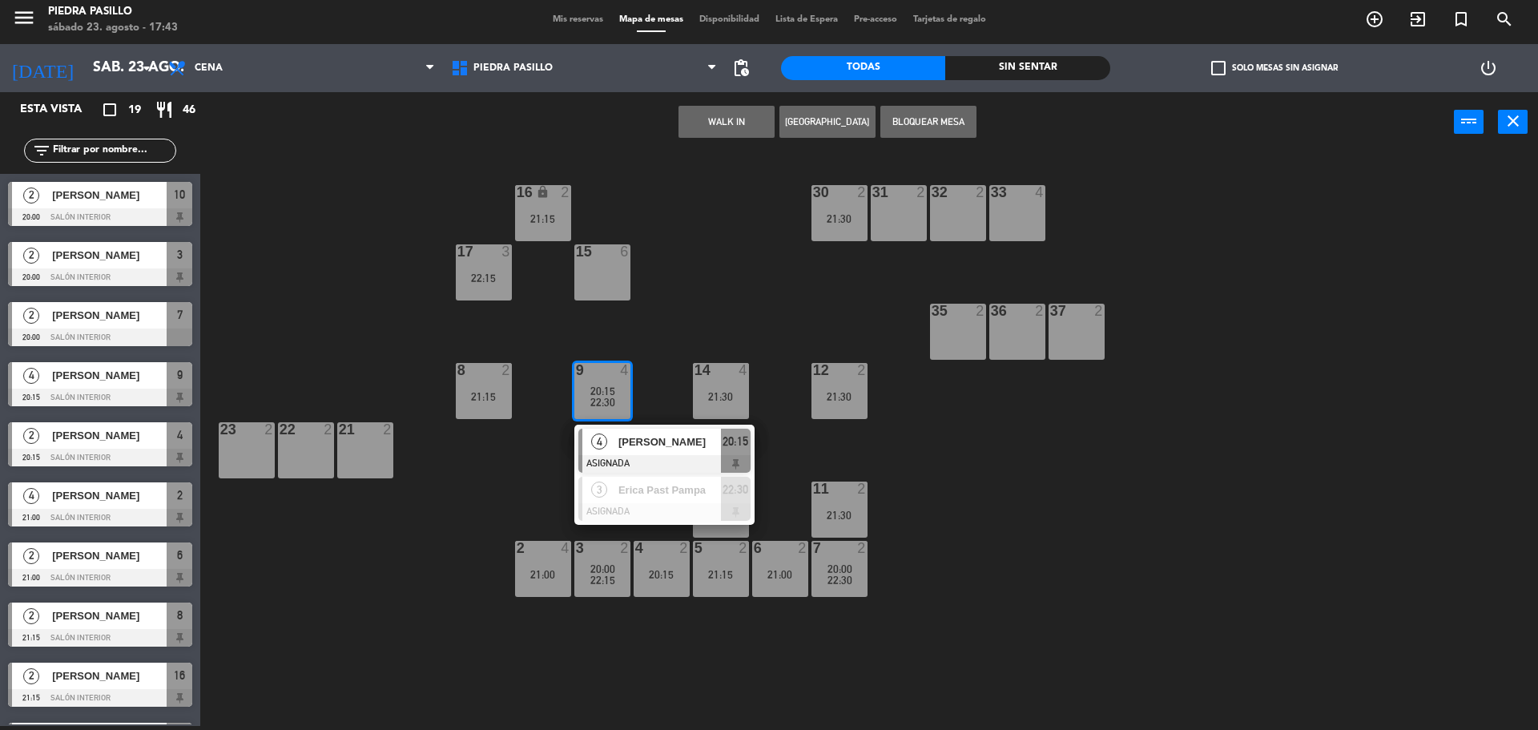
click at [725, 288] on div "16 lock 2 21:15 30 2 21:30 31 2 32 2 33 4 17 3 22:15 15 6 35 2 36 2 37 2 8 2 21…" at bounding box center [877, 443] width 1323 height 574
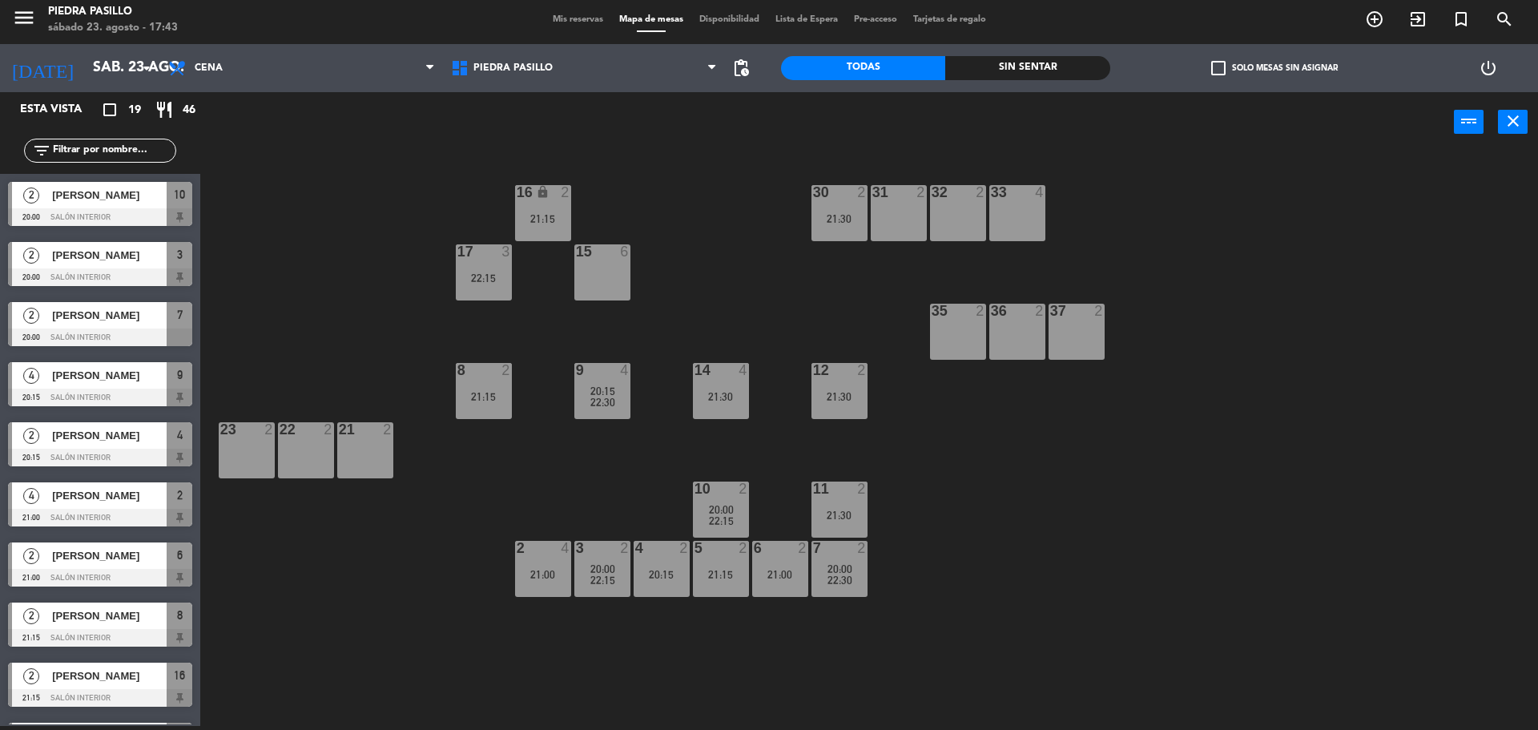
click at [721, 282] on div "16 lock 2 21:15 30 2 21:30 31 2 32 2 33 4 17 3 22:15 15 6 35 2 36 2 37 2 8 2 21…" at bounding box center [877, 443] width 1323 height 574
click at [721, 284] on div "16 lock 2 21:15 30 2 21:30 31 2 32 2 33 4 17 3 22:15 15 6 35 2 36 2 37 2 8 2 21…" at bounding box center [877, 443] width 1323 height 574
click at [722, 285] on div "16 lock 2 21:15 30 2 21:30 31 2 32 2 33 4 17 3 22:15 15 6 35 2 36 2 37 2 8 2 21…" at bounding box center [877, 443] width 1323 height 574
click at [721, 284] on div "16 lock 2 21:15 30 2 21:30 31 2 32 2 33 4 17 3 22:15 15 6 35 2 36 2 37 2 8 2 21…" at bounding box center [877, 443] width 1323 height 574
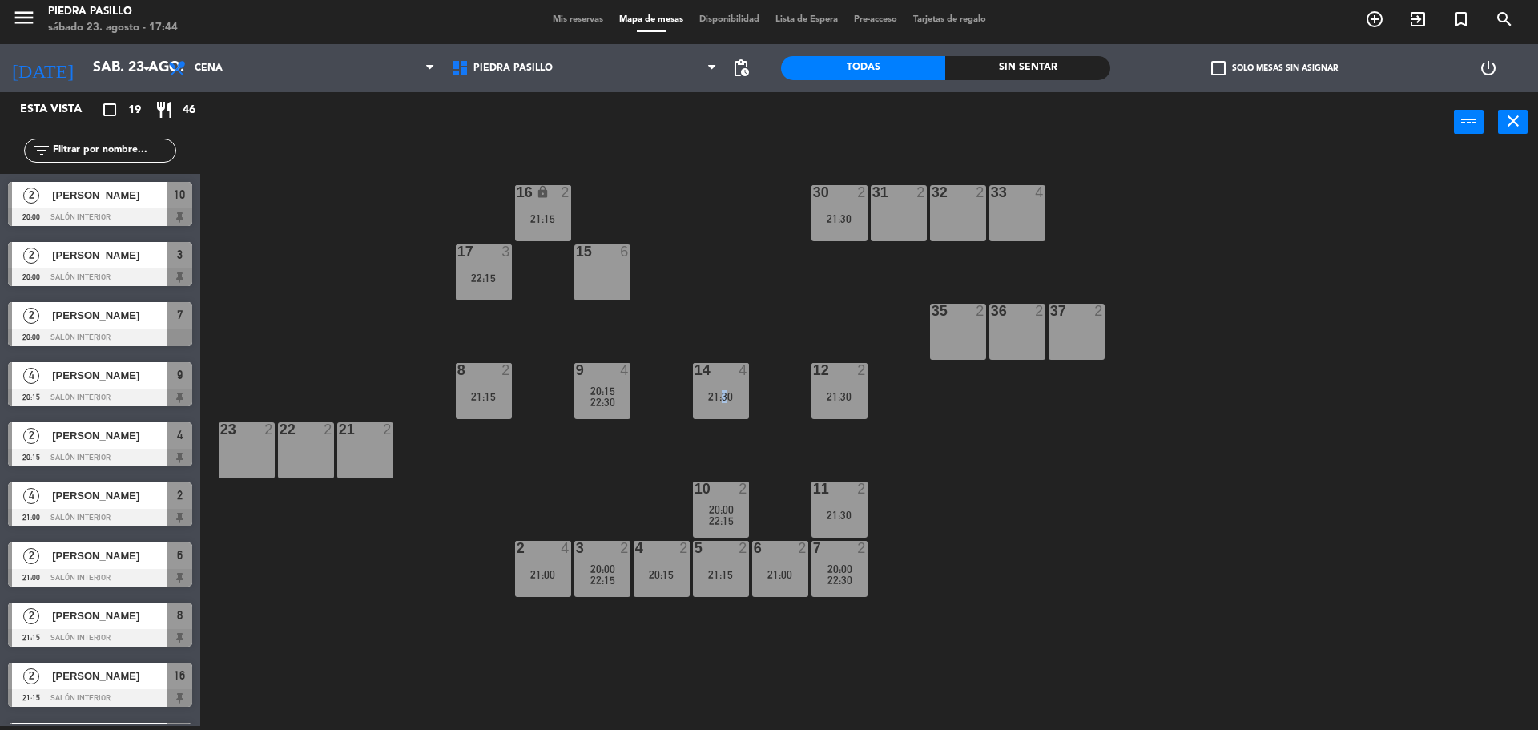
click at [720, 284] on div "16 lock 2 21:15 30 2 21:30 31 2 32 2 33 4 17 3 22:15 15 6 35 2 36 2 37 2 8 2 21…" at bounding box center [877, 443] width 1323 height 574
click at [720, 288] on div "16 lock 2 21:15 30 2 21:30 31 2 32 2 33 4 17 3 22:15 15 6 35 2 36 2 37 2 8 2 21…" at bounding box center [877, 443] width 1323 height 574
click at [719, 289] on div "16 lock 2 21:15 30 2 21:30 31 2 32 2 33 4 17 3 22:15 15 6 35 2 36 2 37 2 8 2 21…" at bounding box center [877, 443] width 1323 height 574
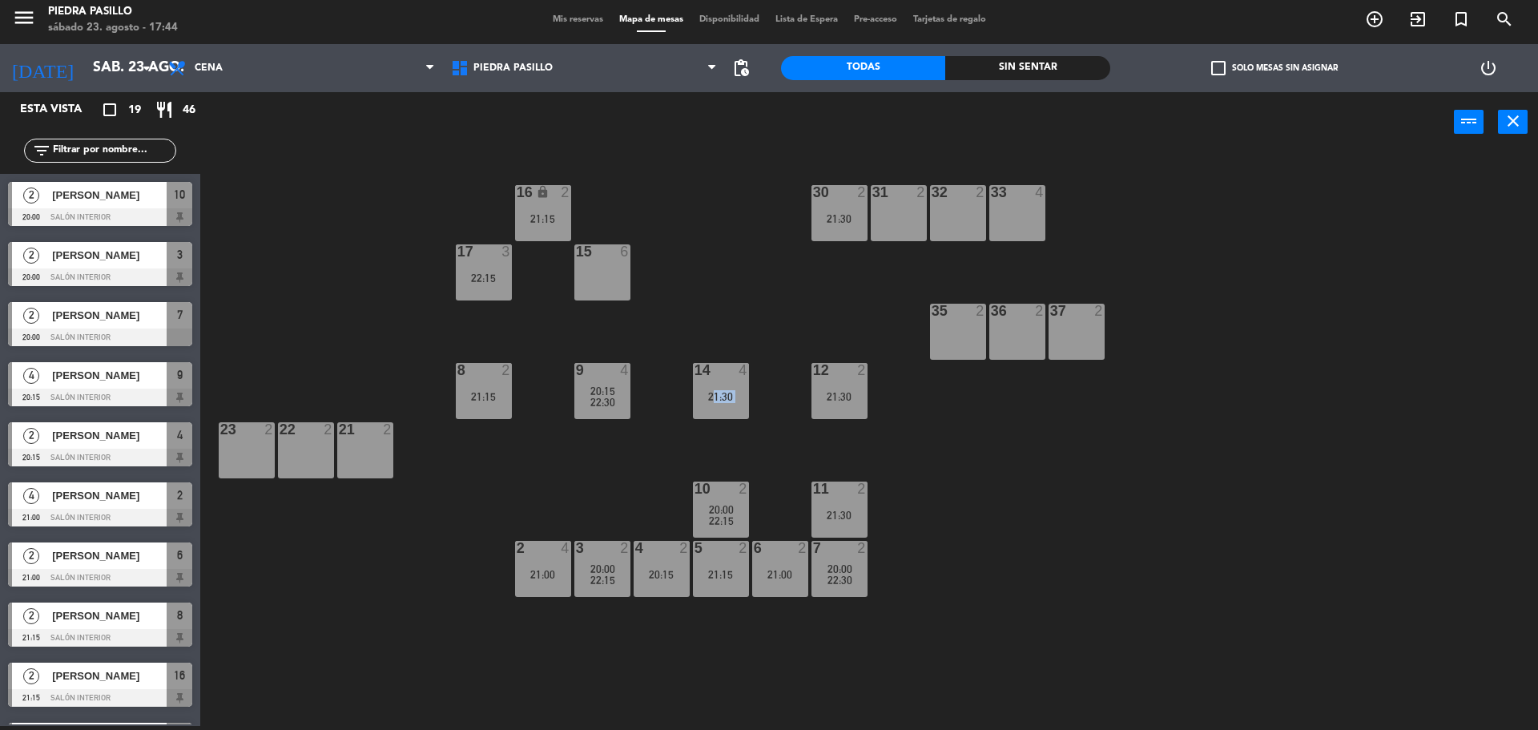
click at [718, 289] on div "16 lock 2 21:15 30 2 21:30 31 2 32 2 33 4 17 3 22:15 15 6 35 2 36 2 37 2 8 2 21…" at bounding box center [877, 443] width 1323 height 574
click at [718, 288] on div "16 lock 2 21:15 30 2 21:30 31 2 32 2 33 4 17 3 22:15 15 6 35 2 36 2 37 2 8 2 21…" at bounding box center [877, 443] width 1323 height 574
click at [719, 289] on div "16 lock 2 21:15 30 2 21:30 31 2 32 2 33 4 17 3 22:15 15 6 35 2 36 2 37 2 8 2 21…" at bounding box center [877, 443] width 1323 height 574
click at [762, 275] on div "16 lock 2 21:15 30 2 21:30 31 2 32 2 33 4 17 3 22:15 15 6 35 2 36 2 37 2 8 2 21…" at bounding box center [877, 443] width 1323 height 574
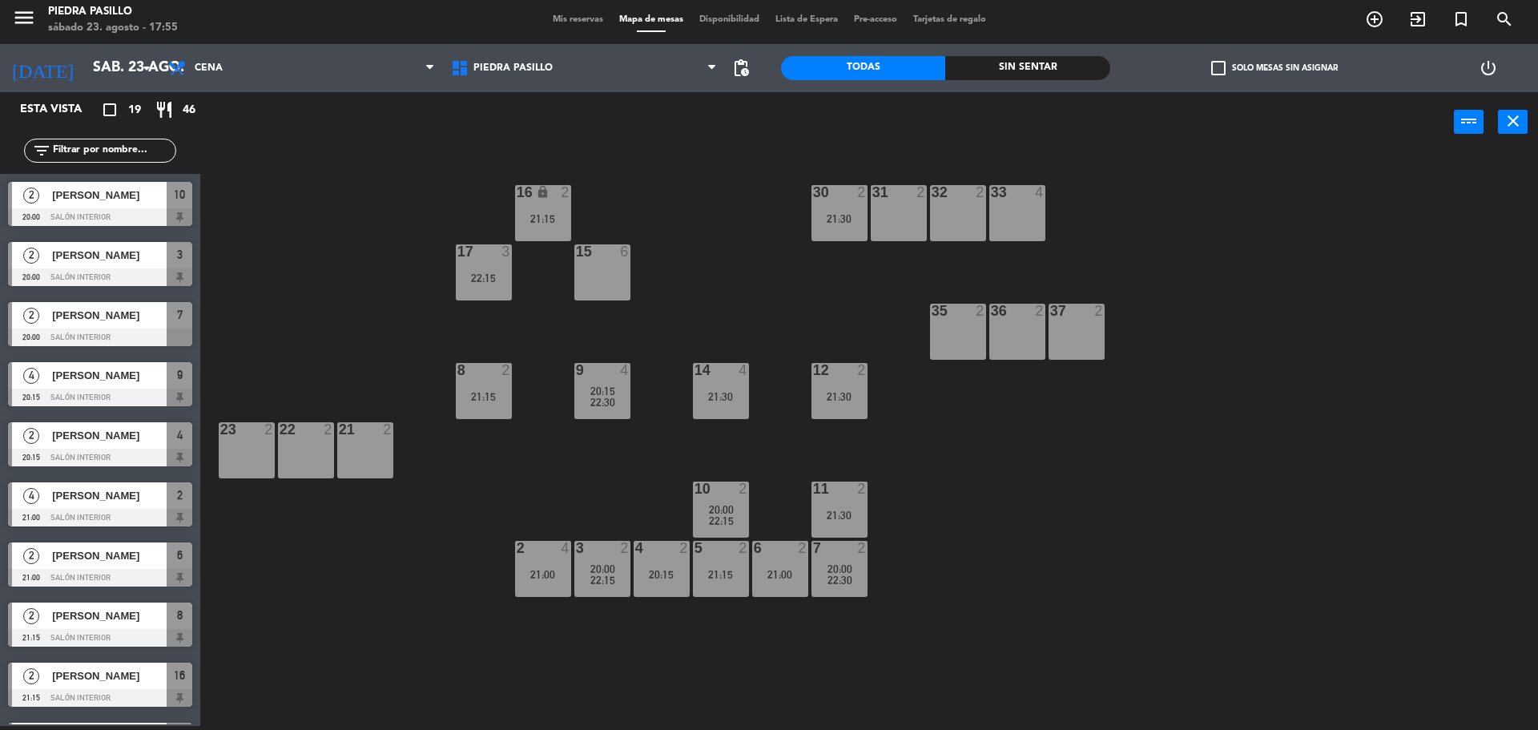
click at [372, 166] on div "16 lock 2 21:15 30 2 21:30 31 2 32 2 33 4 17 3 22:15 15 6 35 2 36 2 37 2 8 2 21…" at bounding box center [877, 443] width 1323 height 574
click at [731, 220] on div "16 lock 2 21:15 30 2 21:30 31 2 32 2 33 4 17 3 22:15 15 6 35 2 36 2 37 2 8 2 21…" at bounding box center [877, 443] width 1323 height 574
click at [1102, 449] on div "16 lock 2 21:15 30 2 21:30 31 2 32 2 33 4 17 3 22:15 15 6 35 2 36 2 37 2 8 2 21…" at bounding box center [877, 443] width 1323 height 574
click at [832, 200] on div "30 2 21:30" at bounding box center [840, 213] width 56 height 56
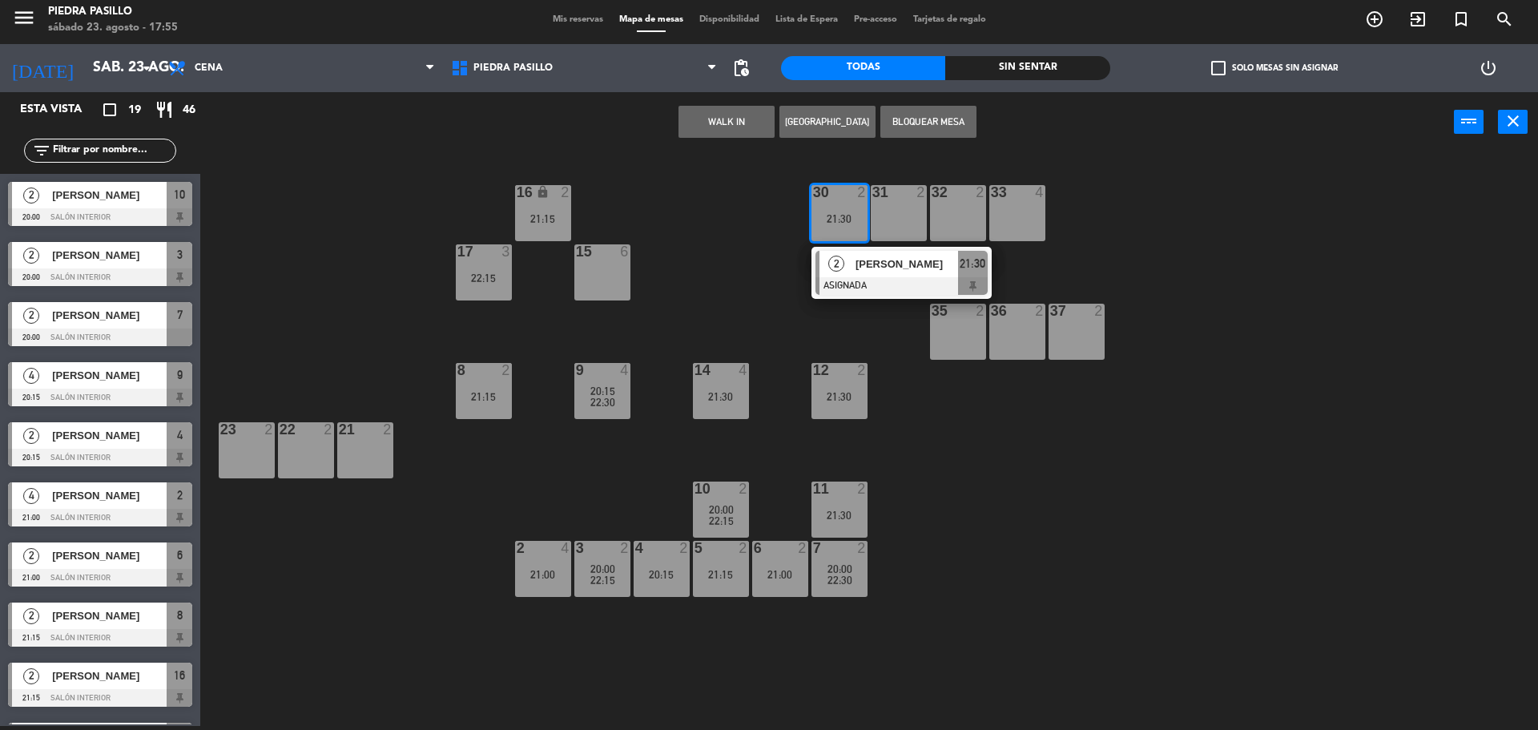
click at [772, 227] on div "16 lock 2 21:15 30 2 21:30 2 [PERSON_NAME] ASIGNADA 21:30 31 2 32 2 33 4 17 3 2…" at bounding box center [877, 443] width 1323 height 574
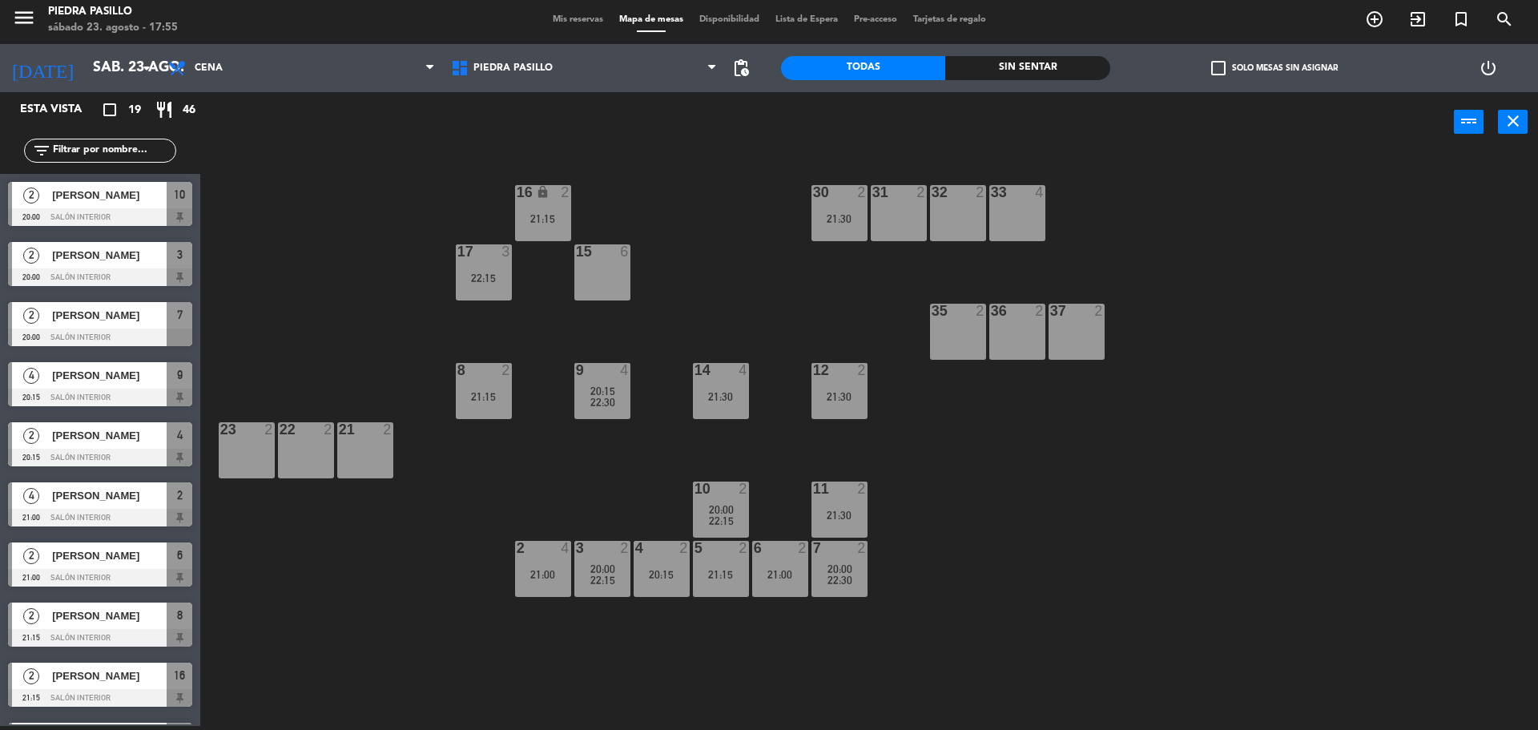
click at [1094, 508] on div "16 lock 2 21:15 30 2 21:30 31 2 32 2 33 4 17 3 22:15 15 6 35 2 36 2 37 2 8 2 21…" at bounding box center [877, 443] width 1323 height 574
click at [1027, 606] on div "16 lock 2 21:15 30 2 21:30 31 2 32 2 33 4 17 3 22:15 15 6 35 2 36 2 37 2 8 2 21…" at bounding box center [877, 443] width 1323 height 574
click at [671, 167] on div "16 lock 2 21:15 30 2 21:30 31 2 32 2 33 4 17 3 22:15 15 6 35 2 36 2 37 2 8 2 21…" at bounding box center [877, 443] width 1323 height 574
click at [1138, 438] on div "16 lock 2 21:15 30 2 21:30 31 2 32 2 33 4 17 3 22:15 15 6 35 2 36 2 37 2 8 2 21…" at bounding box center [877, 443] width 1323 height 574
click at [776, 248] on div "16 lock 2 21:15 30 2 21:30 31 2 32 2 33 4 17 3 22:15 15 6 35 2 36 2 37 2 8 2 21…" at bounding box center [877, 443] width 1323 height 574
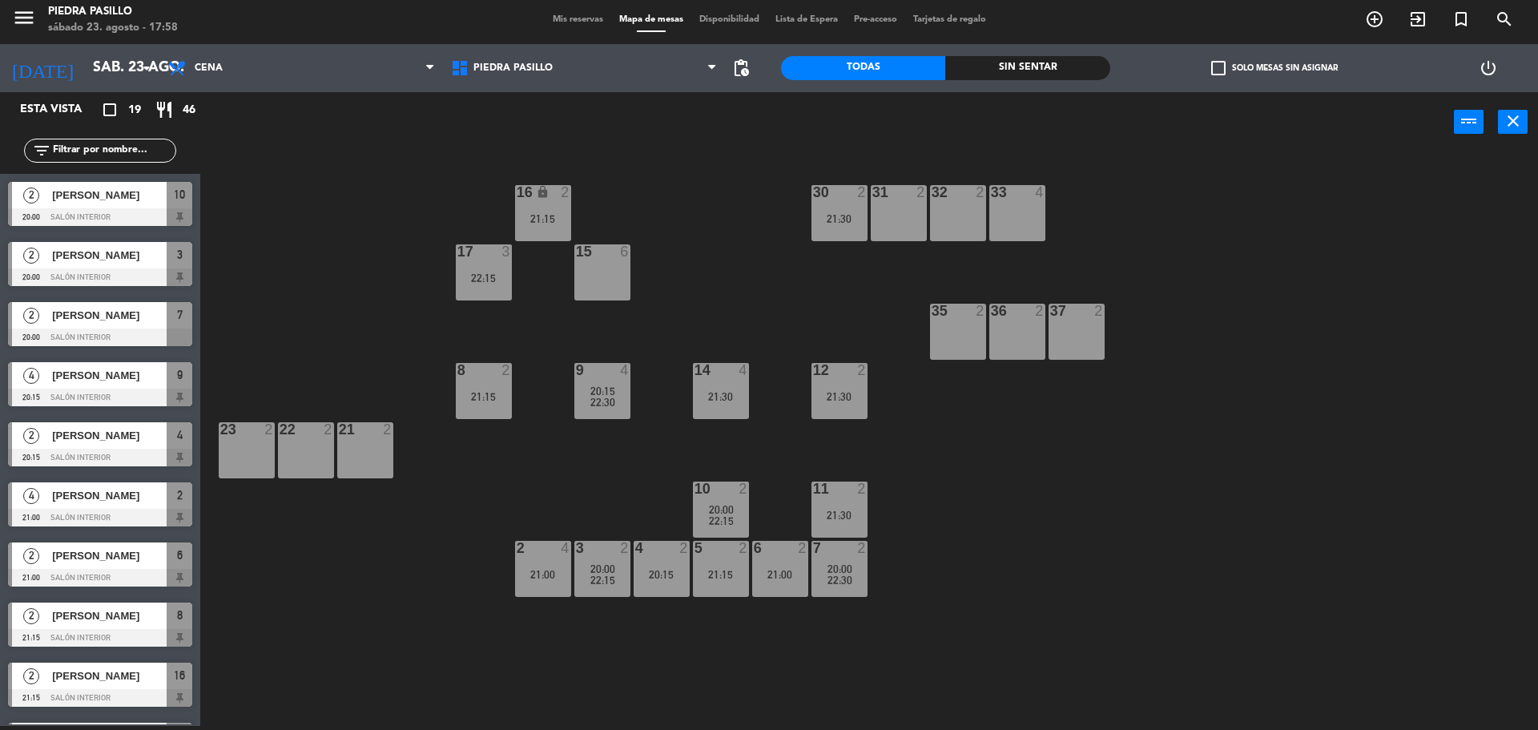
click at [759, 248] on div "16 lock 2 21:15 30 2 21:30 31 2 32 2 33 4 17 3 22:15 15 6 35 2 36 2 37 2 8 2 21…" at bounding box center [877, 443] width 1323 height 574
click at [953, 455] on div "16 lock 2 21:15 30 2 21:30 31 2 32 2 33 4 17 3 22:15 15 6 35 2 36 2 37 2 8 2 21…" at bounding box center [877, 443] width 1323 height 574
click at [930, 563] on div "16 lock 2 21:15 30 2 21:30 31 2 32 2 33 4 17 3 22:15 15 6 35 2 36 2 37 2 8 2 21…" at bounding box center [877, 443] width 1323 height 574
click at [639, 324] on div "16 lock 2 21:15 30 2 21:30 31 2 32 2 33 4 17 3 22:15 15 6 35 2 36 2 37 2 8 2 21…" at bounding box center [877, 443] width 1323 height 574
click at [710, 294] on div "16 lock 2 21:15 30 2 21:30 31 2 32 2 33 4 17 3 22:15 15 6 35 2 36 2 37 2 8 2 21…" at bounding box center [877, 443] width 1323 height 574
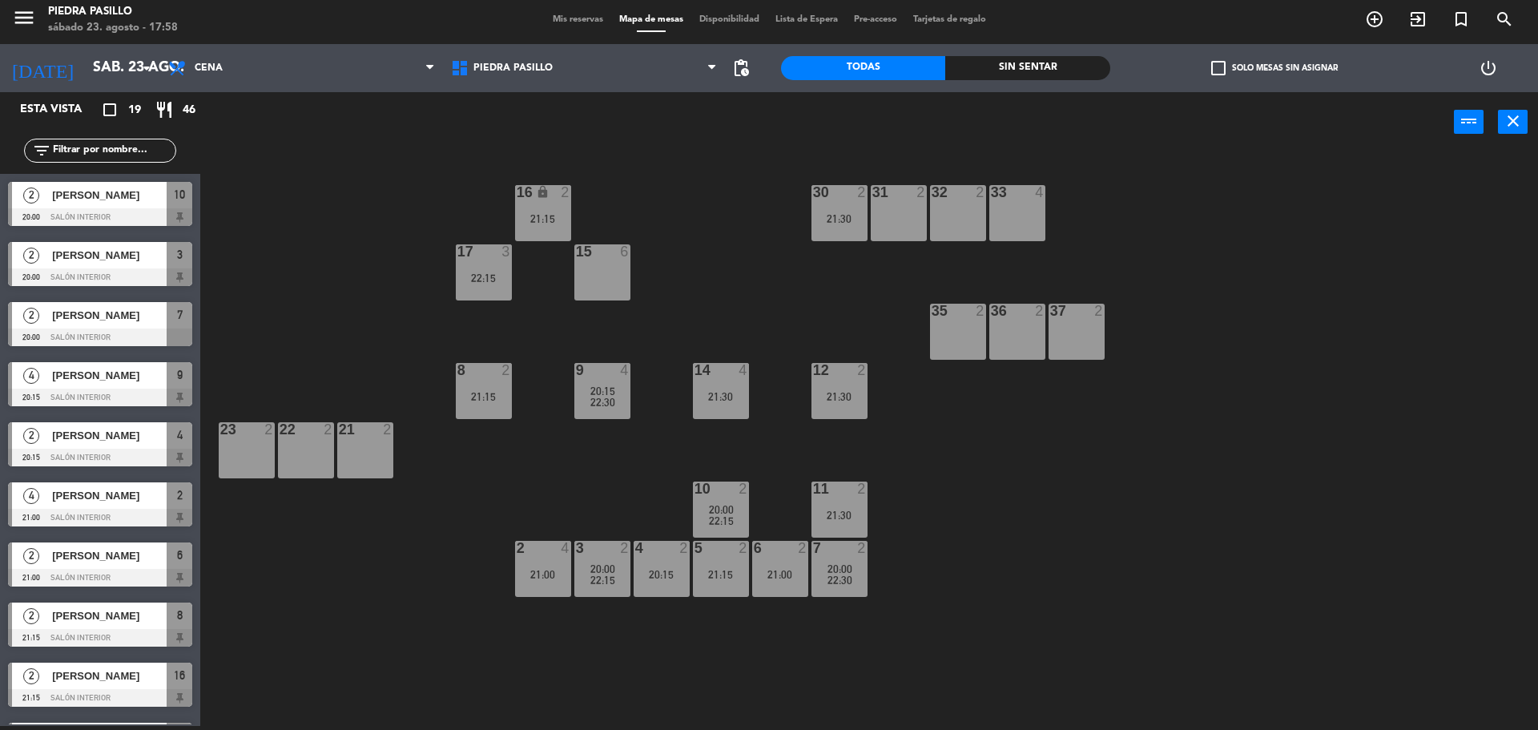
click at [684, 292] on div "16 lock 2 21:15 30 2 21:30 31 2 32 2 33 4 17 3 22:15 15 6 35 2 36 2 37 2 8 2 21…" at bounding box center [877, 443] width 1323 height 574
click at [598, 506] on div "16 lock 2 21:15 30 2 21:30 31 2 32 2 33 4 17 3 22:15 15 6 35 2 36 2 37 2 8 2 21…" at bounding box center [877, 443] width 1323 height 574
click at [674, 344] on div "16 lock 2 21:15 30 2 21:30 31 2 32 2 33 4 17 3 22:15 15 6 35 2 36 2 37 2 8 2 21…" at bounding box center [877, 443] width 1323 height 574
click at [618, 482] on div "16 lock 2 21:15 30 2 21:30 31 2 32 2 33 4 17 3 22:15 15 6 35 2 36 2 37 2 8 2 21…" at bounding box center [877, 443] width 1323 height 574
click at [730, 259] on div "16 lock 2 21:15 30 2 21:30 31 2 32 2 33 4 17 3 22:15 15 6 35 2 36 2 37 2 8 2 21…" at bounding box center [877, 443] width 1323 height 574
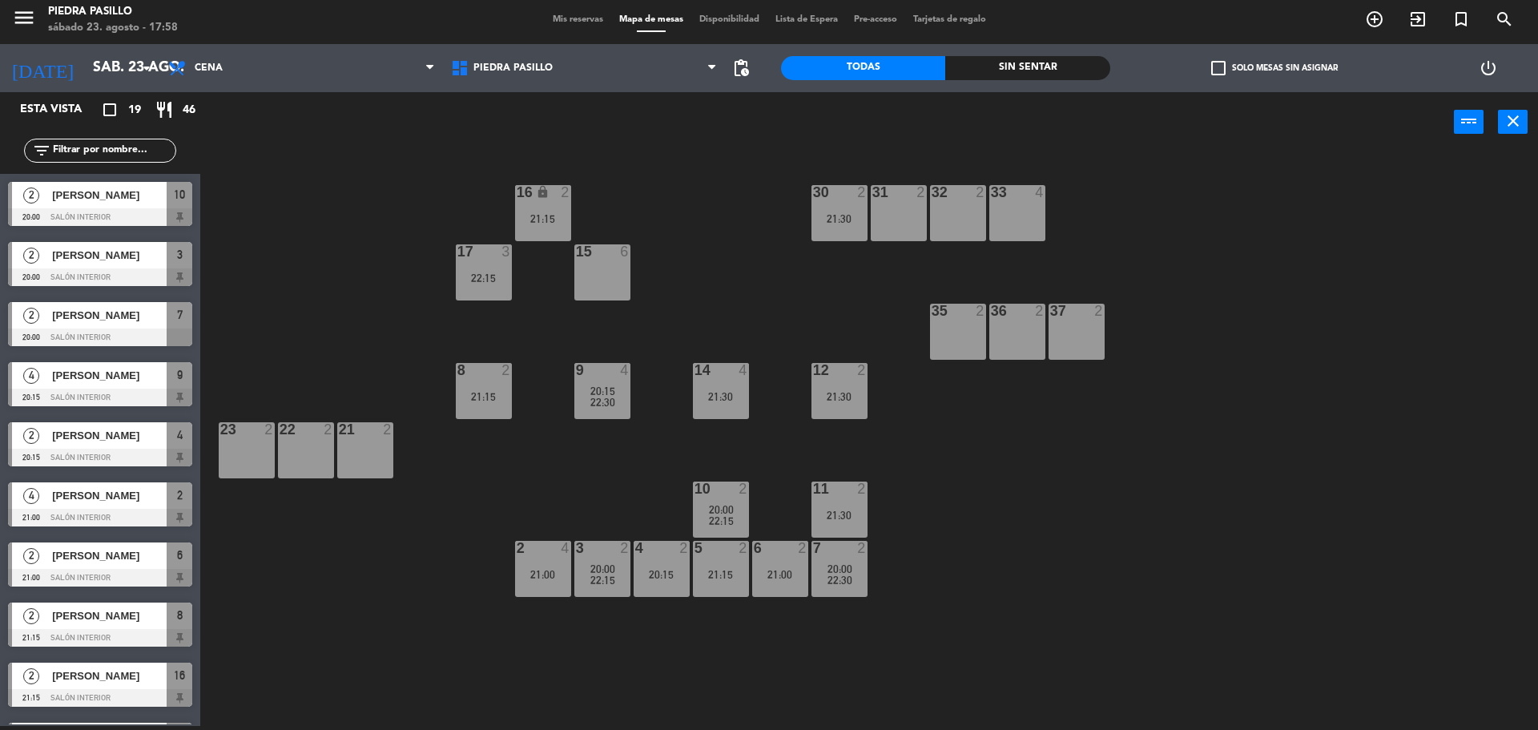
click at [763, 224] on div "16 lock 2 21:15 30 2 21:30 31 2 32 2 33 4 17 3 22:15 15 6 35 2 36 2 37 2 8 2 21…" at bounding box center [877, 443] width 1323 height 574
click at [707, 303] on div "16 lock 2 21:15 30 2 21:30 31 2 32 2 33 4 17 3 22:15 15 6 35 2 36 2 37 2 8 2 21…" at bounding box center [877, 443] width 1323 height 574
click at [690, 237] on div "16 lock 2 21:15 30 2 21:30 31 2 32 2 33 4 17 3 22:15 15 6 35 2 36 2 37 2 8 2 21…" at bounding box center [877, 443] width 1323 height 574
click at [695, 228] on div "16 lock 2 21:15 30 2 21:30 31 2 32 2 33 4 17 3 22:15 15 6 35 2 36 2 37 2 8 2 21…" at bounding box center [877, 443] width 1323 height 574
click at [724, 293] on div "16 lock 2 21:15 30 2 21:30 31 2 32 2 33 4 17 3 22:15 15 6 35 2 36 2 37 2 8 2 21…" at bounding box center [877, 443] width 1323 height 574
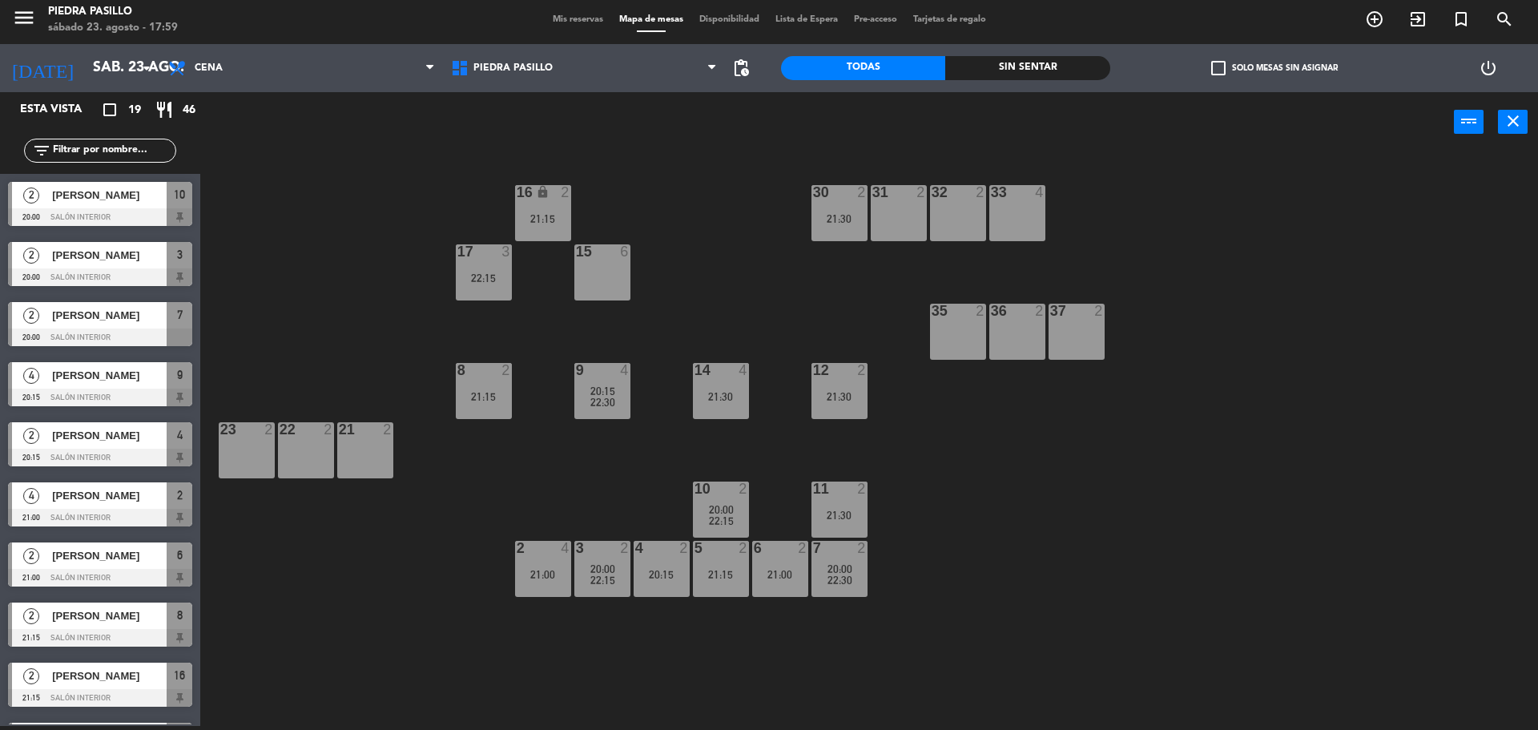
click at [716, 254] on div "16 lock 2 21:15 30 2 21:30 31 2 32 2 33 4 17 3 22:15 15 6 35 2 36 2 37 2 8 2 21…" at bounding box center [877, 443] width 1323 height 574
click at [1054, 464] on div "16 lock 2 21:15 30 2 21:30 31 2 32 2 33 4 17 3 22:15 15 6 35 2 36 2 37 2 8 2 21…" at bounding box center [877, 443] width 1323 height 574
click at [728, 515] on span "22:15" at bounding box center [721, 520] width 25 height 13
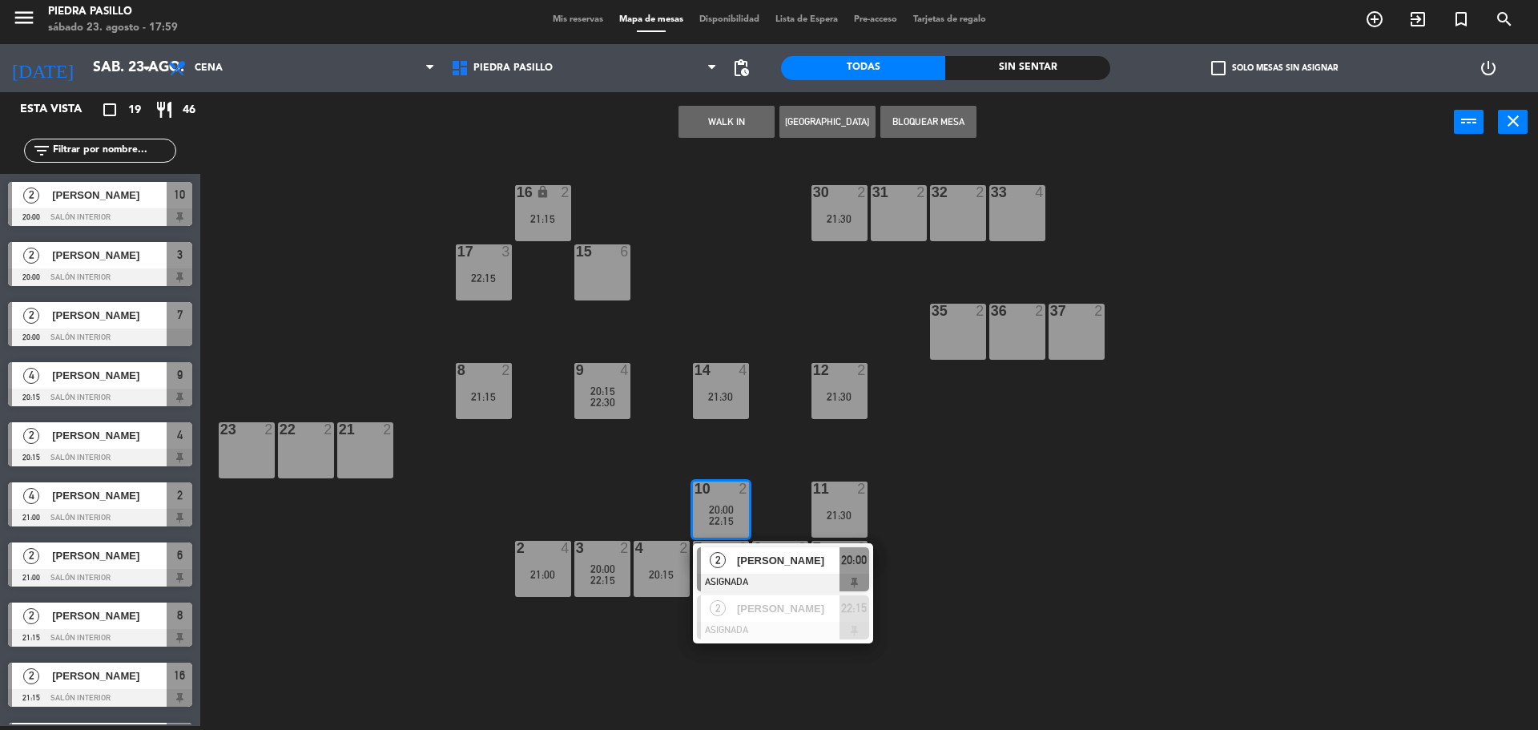
click at [1047, 476] on div "16 lock 2 21:15 30 2 21:30 31 2 32 2 33 4 17 3 22:15 15 6 35 2 36 2 37 2 8 2 21…" at bounding box center [877, 443] width 1323 height 574
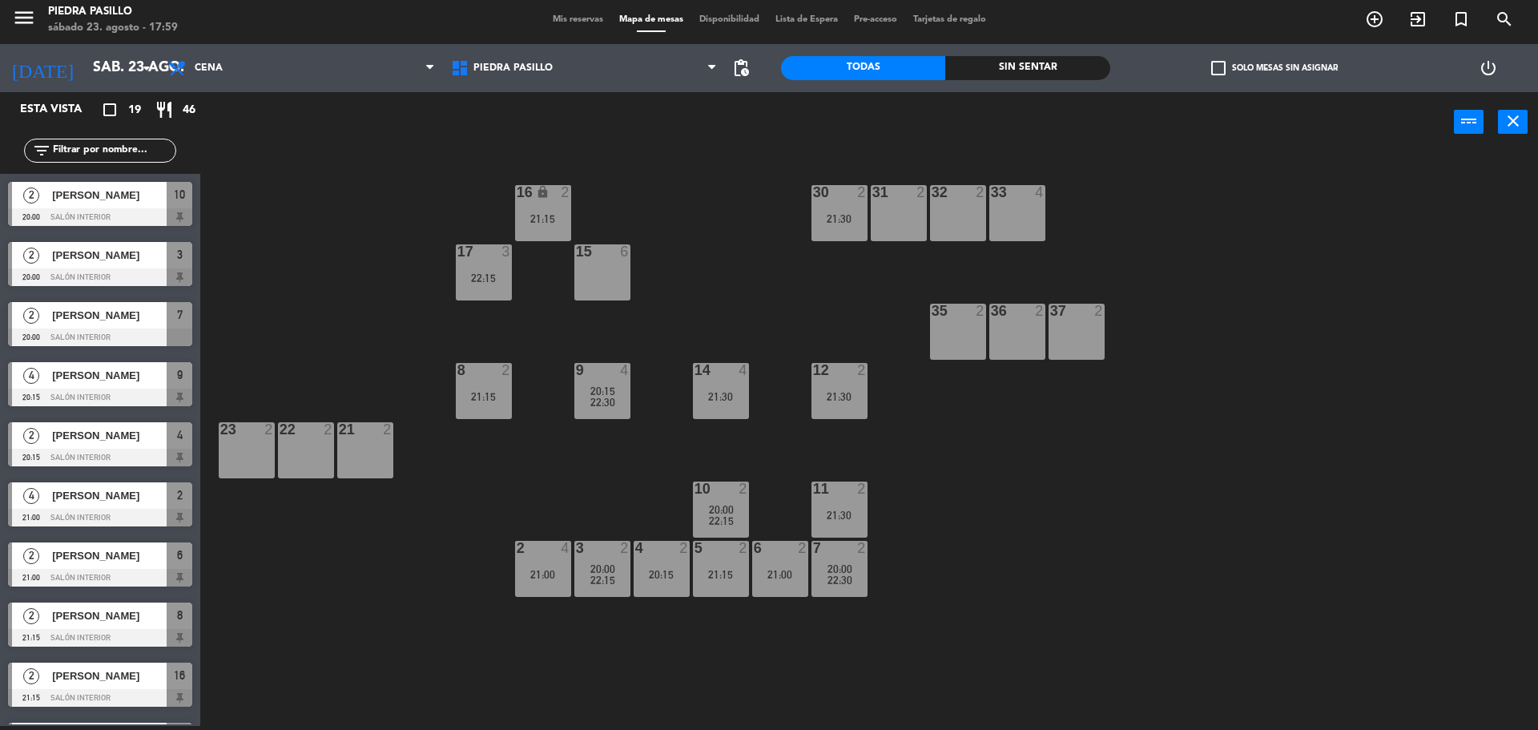
click at [835, 579] on span "22:30" at bounding box center [840, 580] width 25 height 13
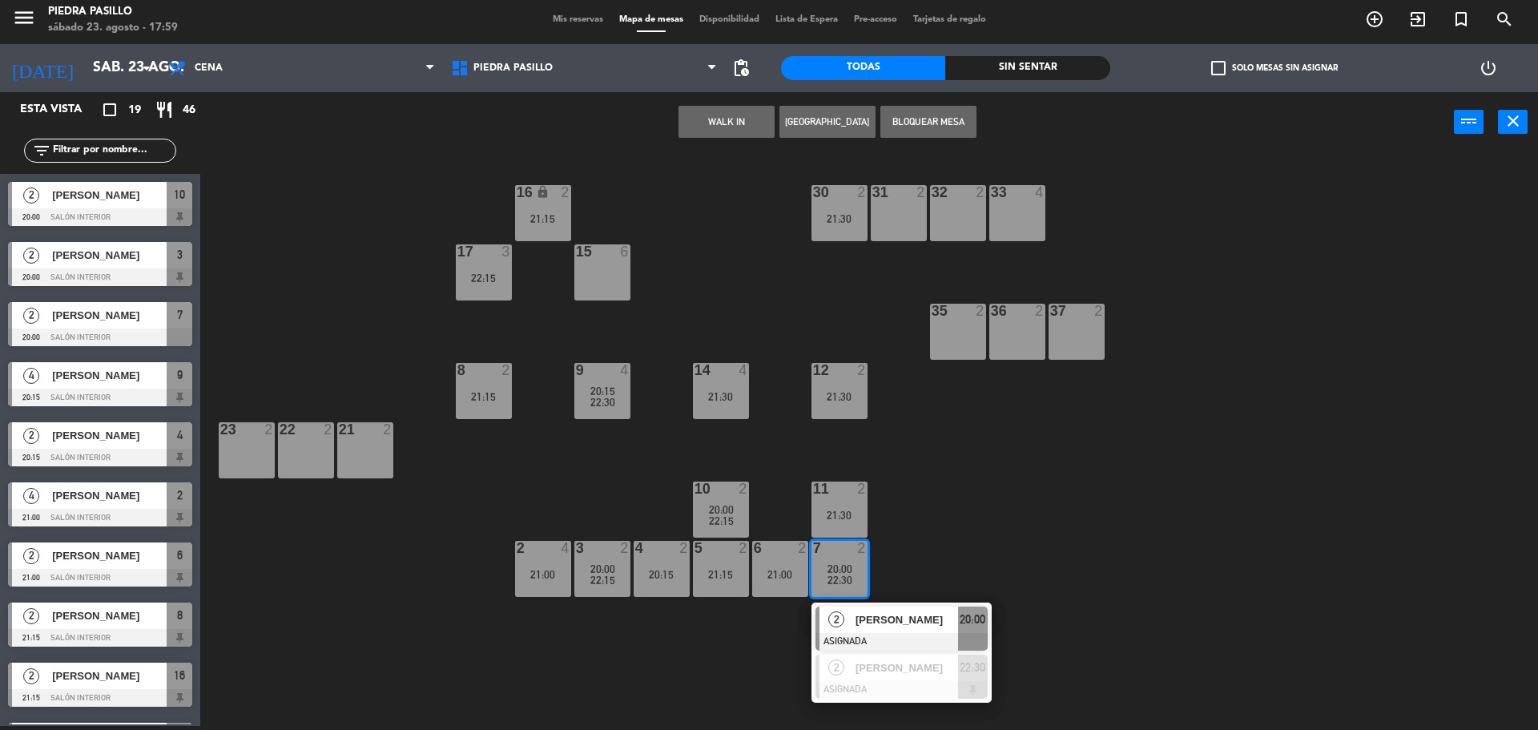
click at [939, 535] on div "16 lock 2 21:15 30 2 21:30 31 2 32 2 33 4 17 3 22:15 15 6 35 2 36 2 37 2 8 2 21…" at bounding box center [877, 443] width 1323 height 574
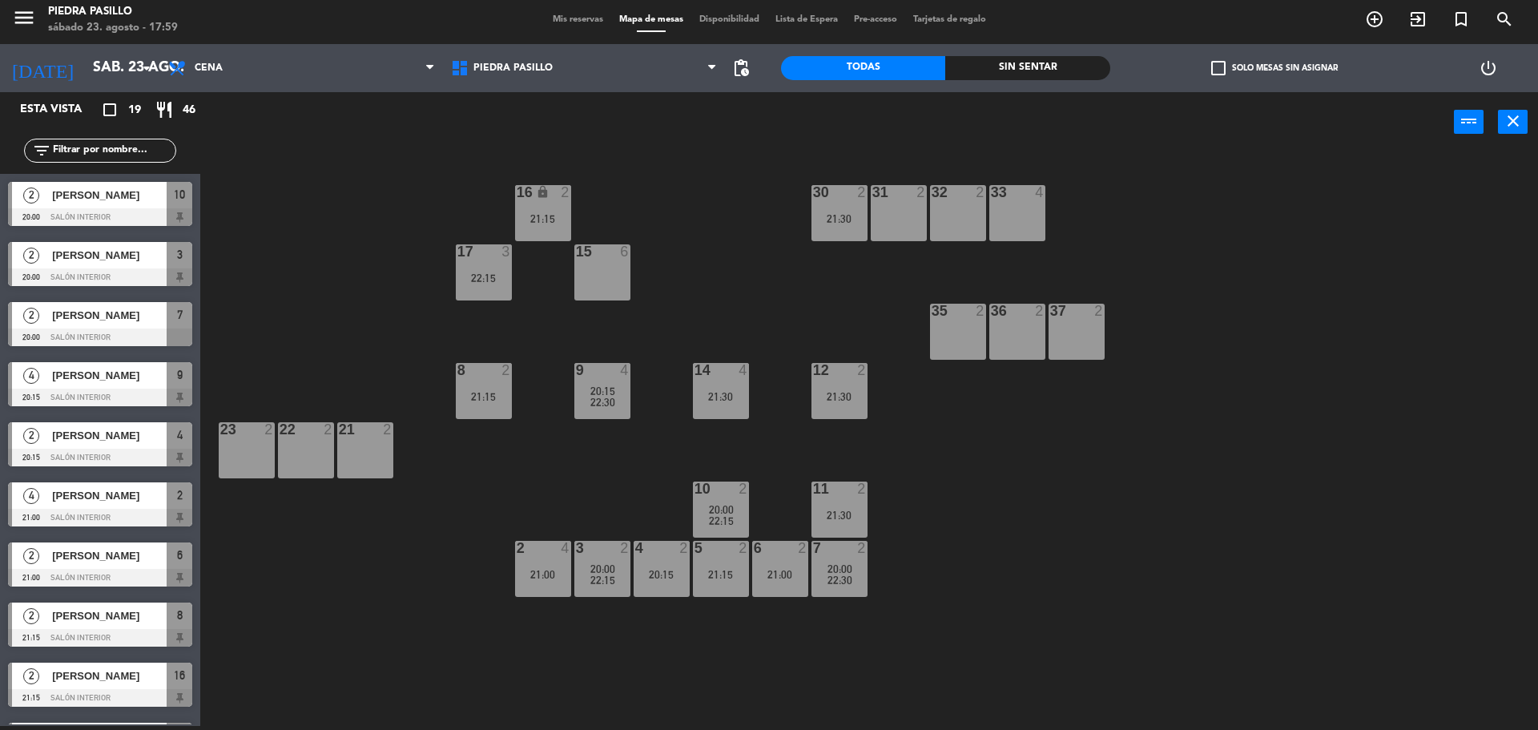
click at [610, 466] on div "16 lock 2 21:15 30 2 21:30 31 2 32 2 33 4 17 3 22:15 15 6 35 2 36 2 37 2 8 2 21…" at bounding box center [877, 443] width 1323 height 574
click at [675, 573] on div "20:15" at bounding box center [662, 574] width 56 height 11
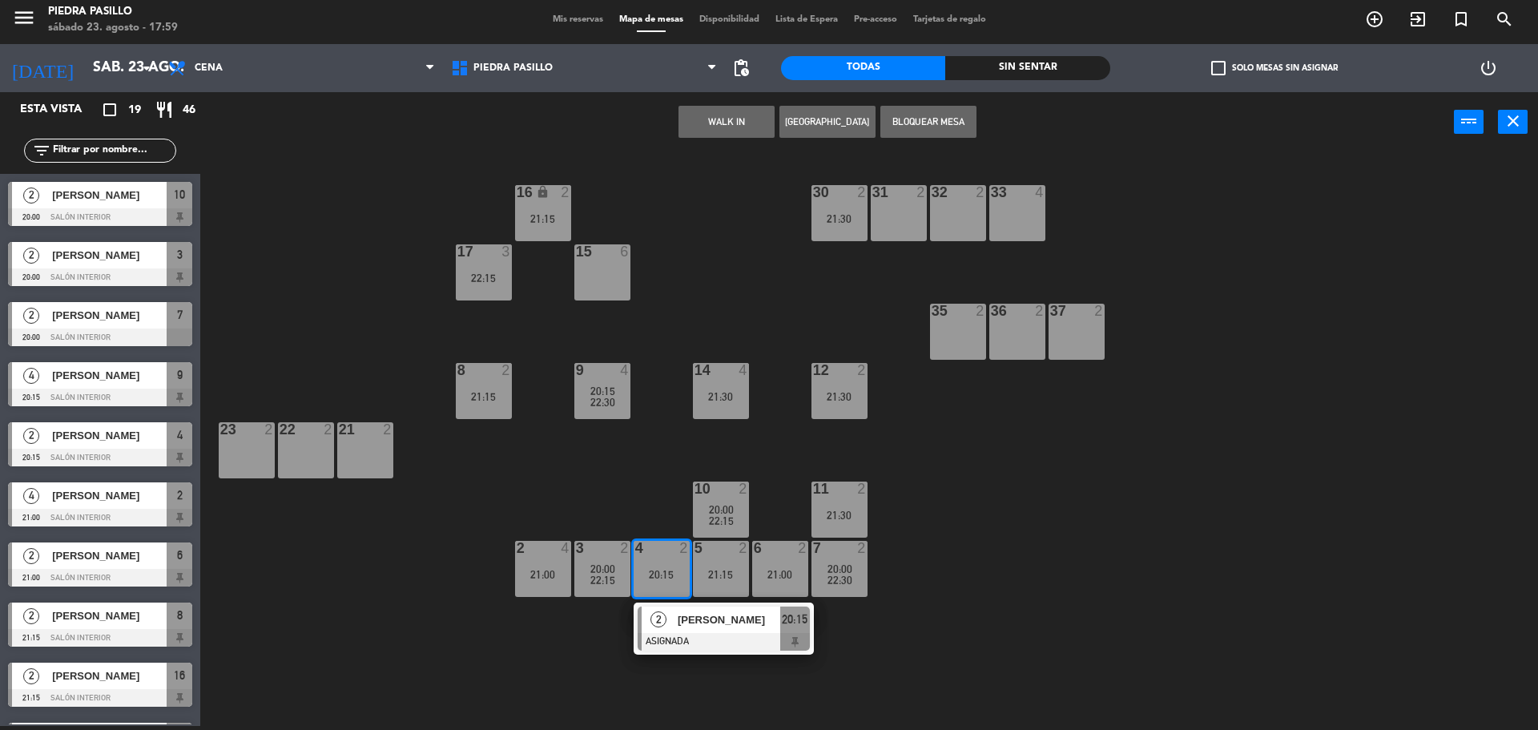
click at [612, 262] on div "15 6" at bounding box center [602, 272] width 56 height 56
click at [702, 123] on button "Mover" at bounding box center [676, 122] width 96 height 32
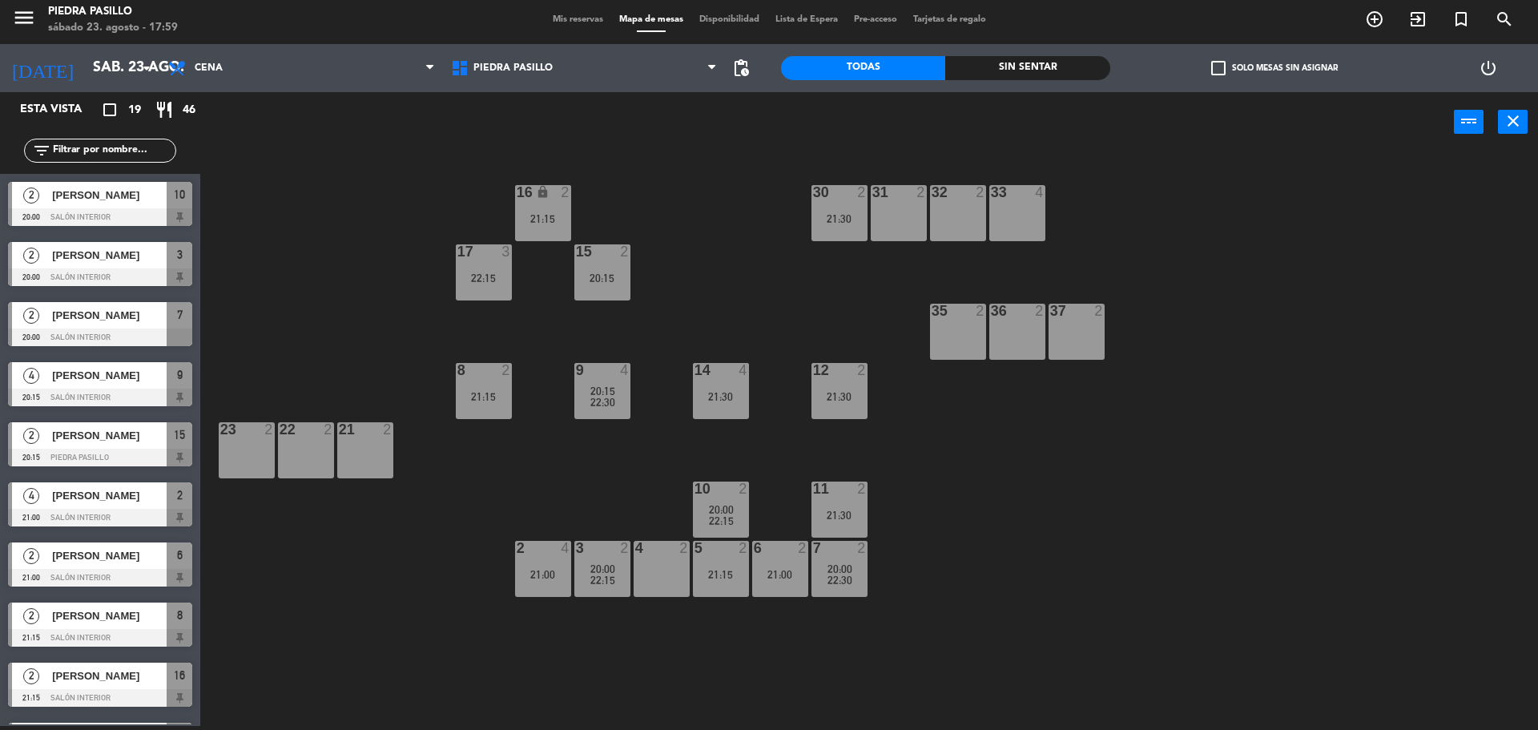
click at [719, 502] on div "10 2 20:00 22:15" at bounding box center [721, 510] width 56 height 56
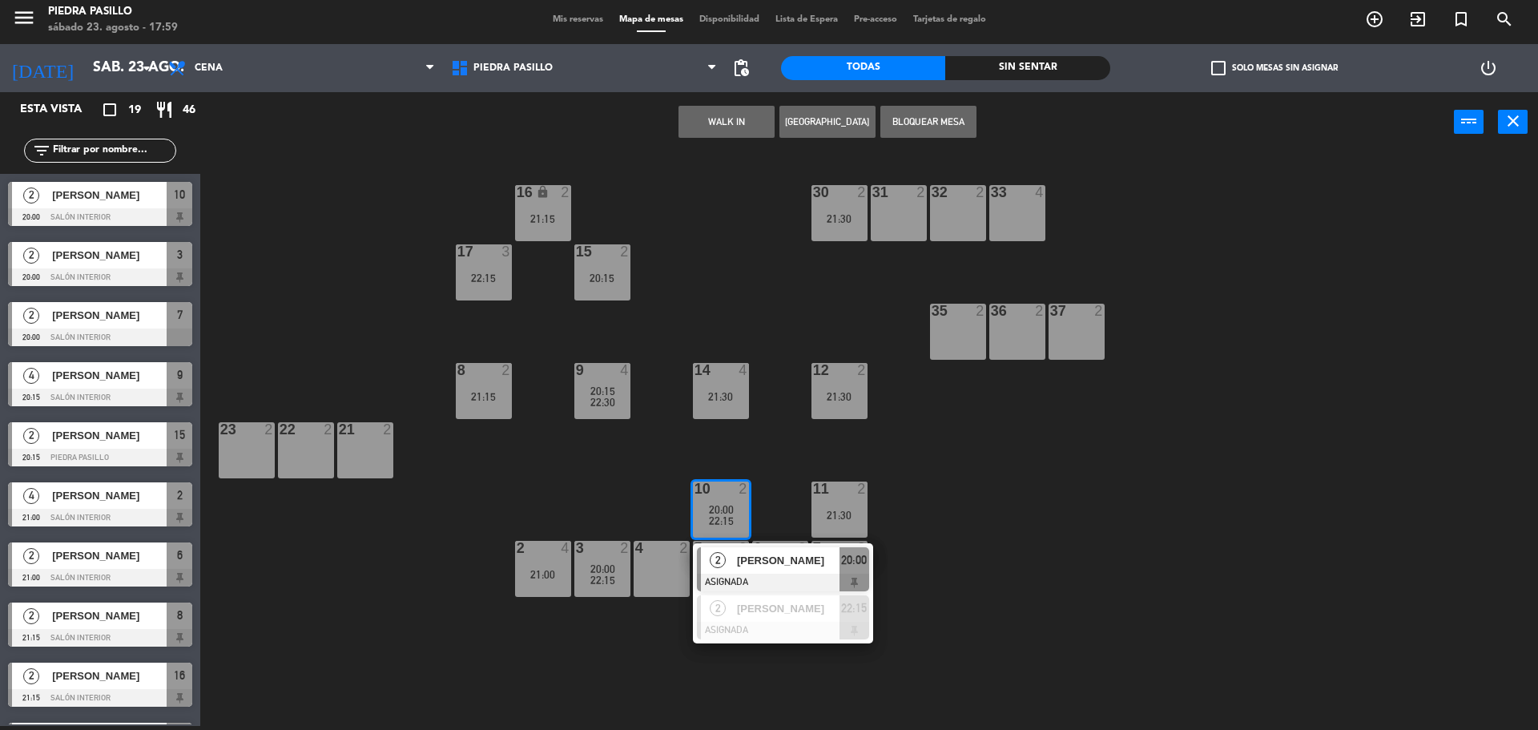
click at [654, 561] on div "4 2" at bounding box center [662, 569] width 56 height 56
click at [698, 134] on button "Mover" at bounding box center [676, 122] width 96 height 32
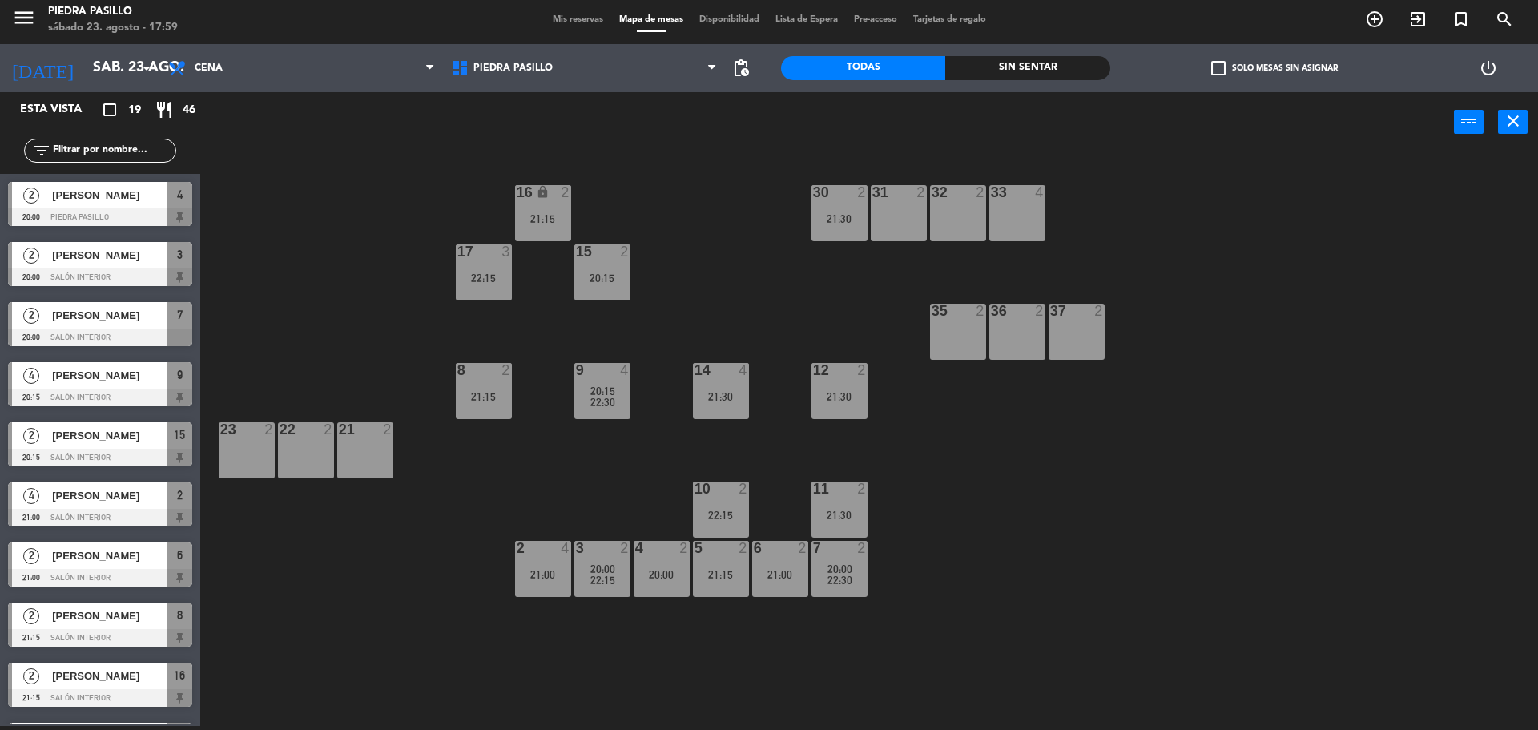
click at [728, 510] on div "22:15" at bounding box center [721, 515] width 56 height 11
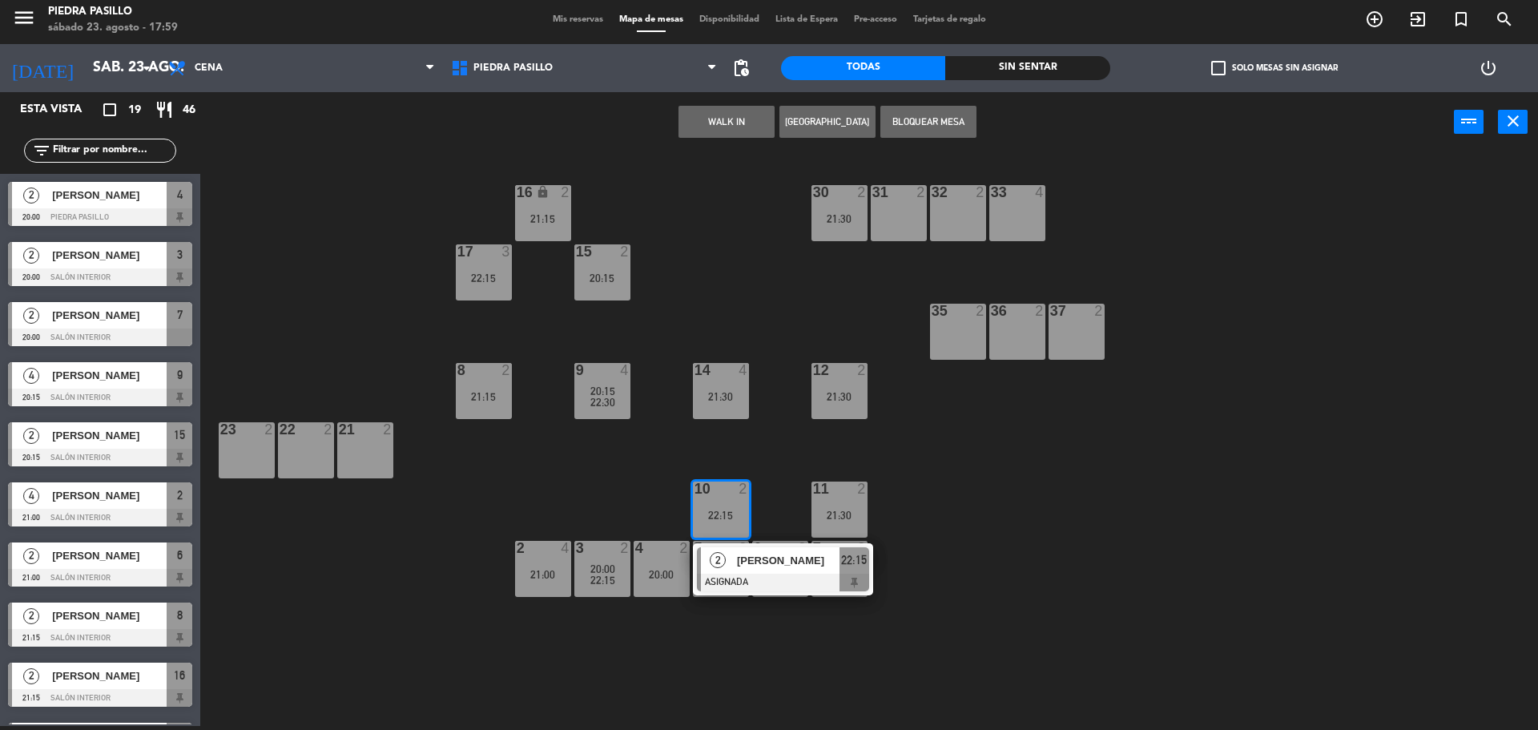
click at [748, 575] on div at bounding box center [783, 583] width 172 height 18
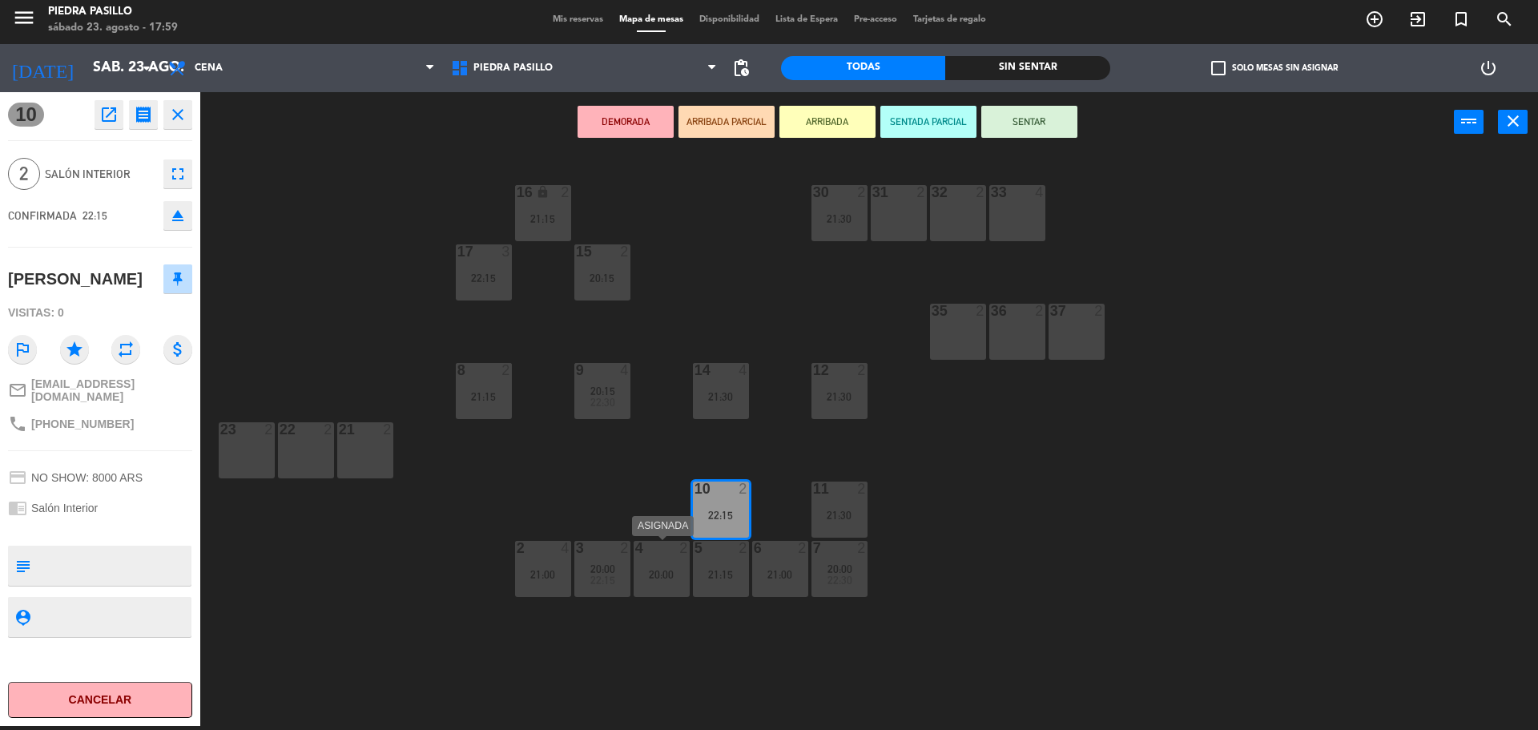
click at [646, 576] on div "20:00" at bounding box center [662, 574] width 56 height 11
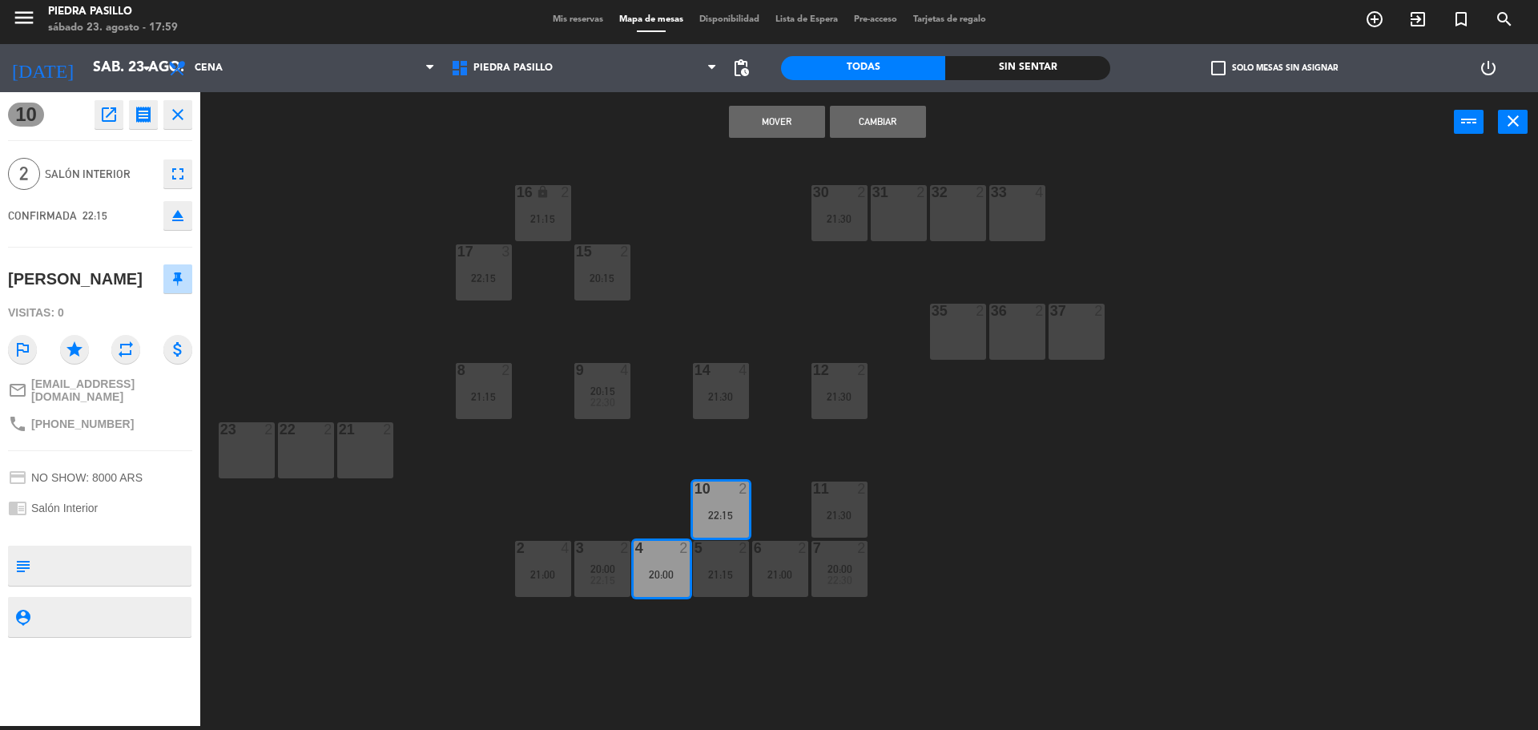
click at [798, 127] on button "Mover" at bounding box center [777, 122] width 96 height 32
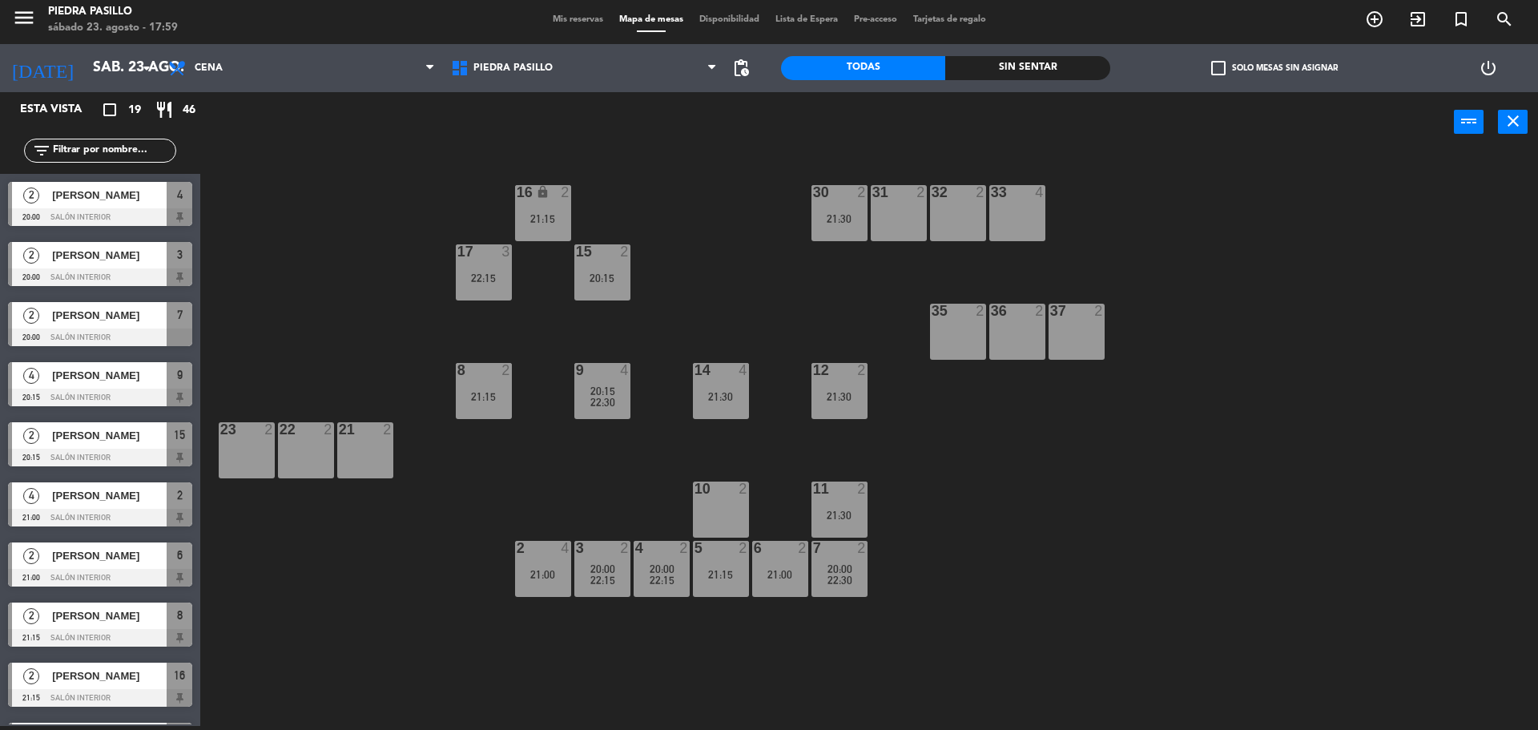
scroll to position [226, 0]
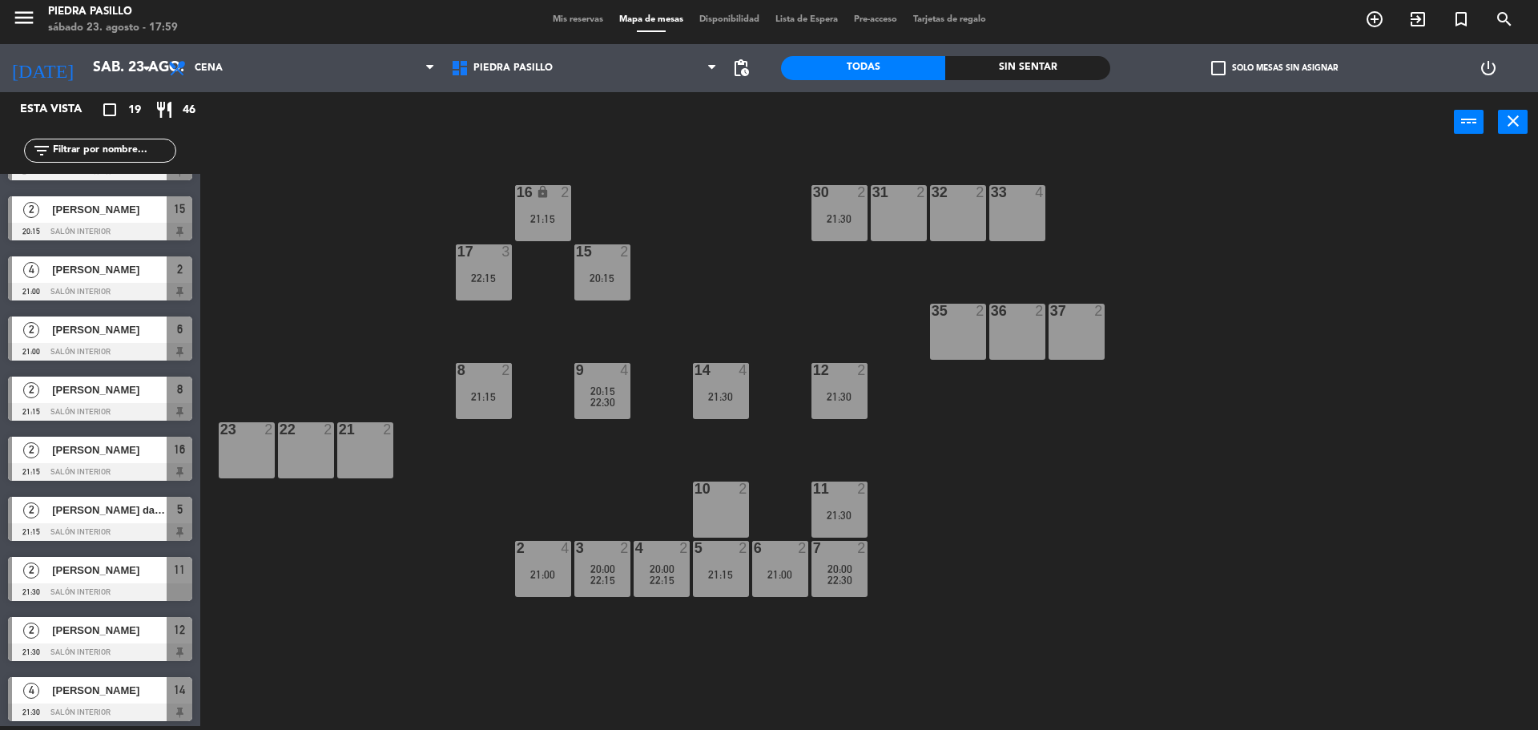
click at [712, 578] on div "21:15" at bounding box center [721, 574] width 56 height 11
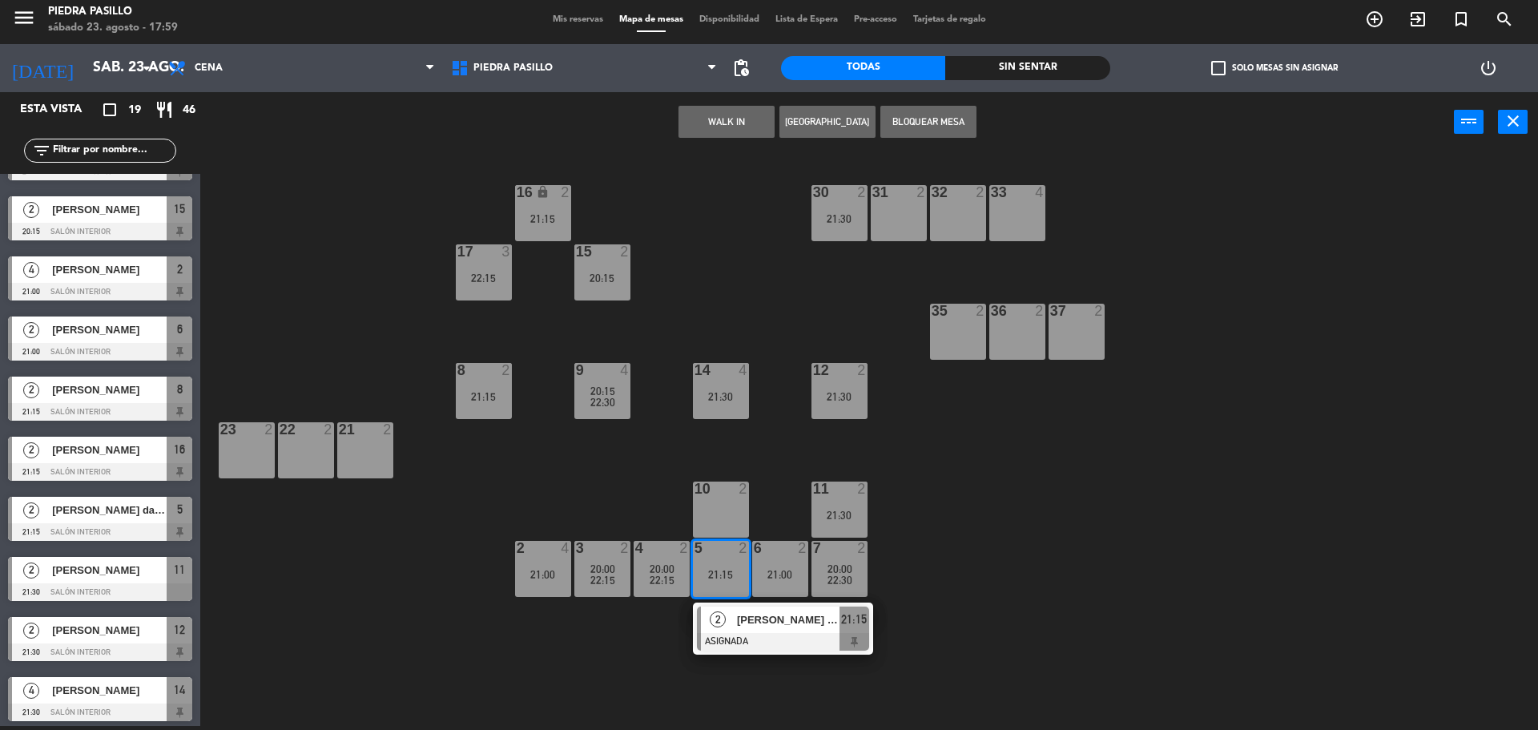
click at [714, 510] on div "10 2" at bounding box center [721, 510] width 56 height 56
click at [680, 123] on button "Mover" at bounding box center [676, 122] width 96 height 32
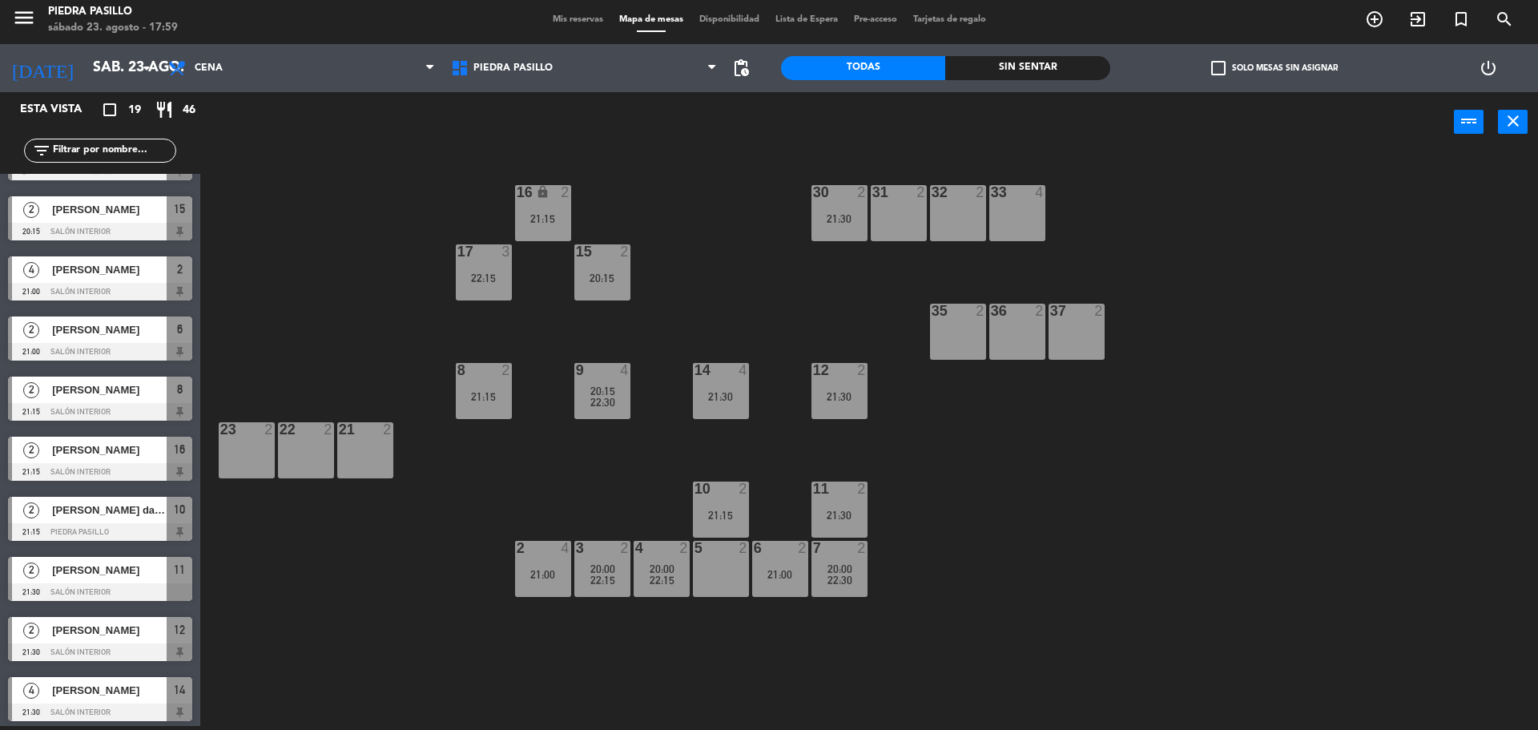
click at [614, 248] on div at bounding box center [602, 251] width 26 height 14
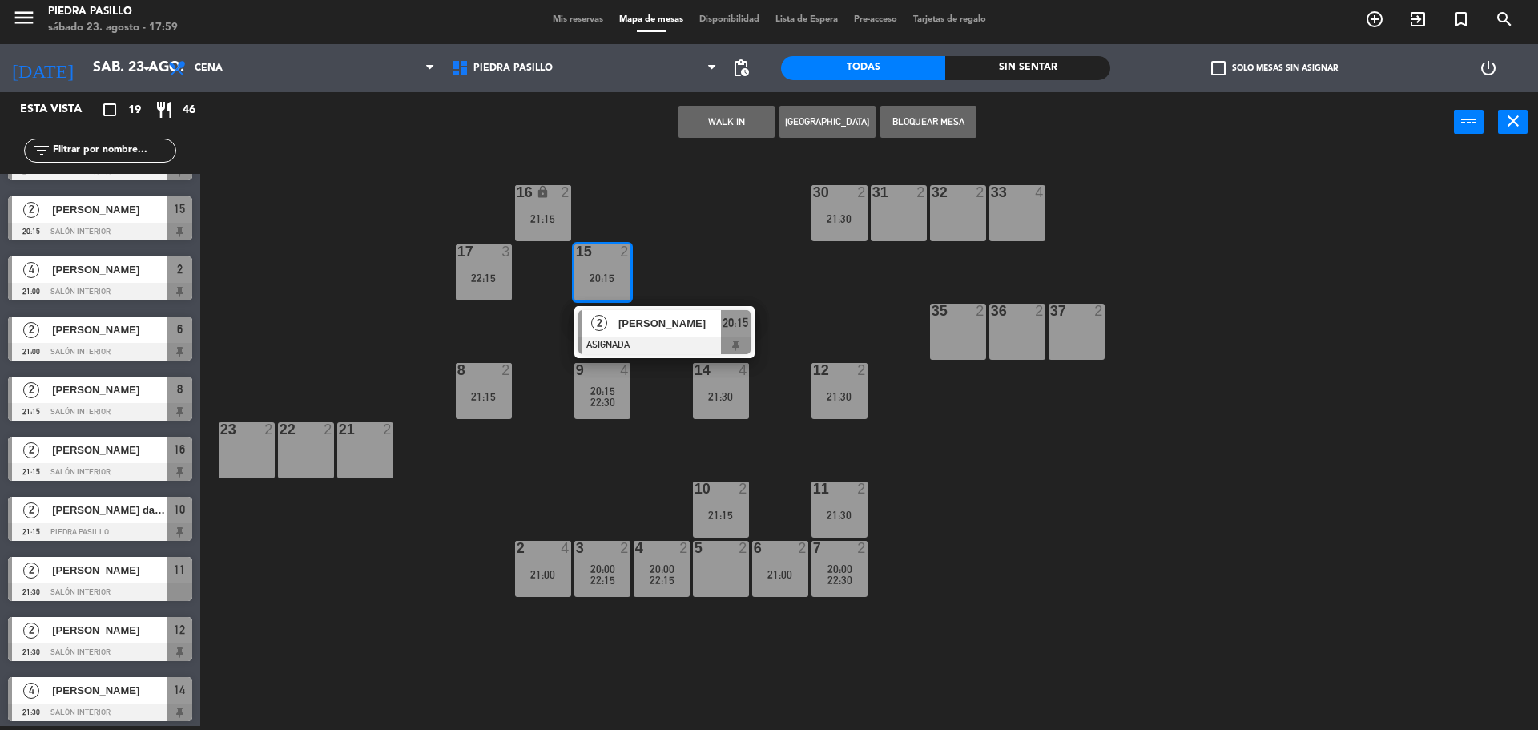
click at [651, 342] on div at bounding box center [664, 346] width 172 height 18
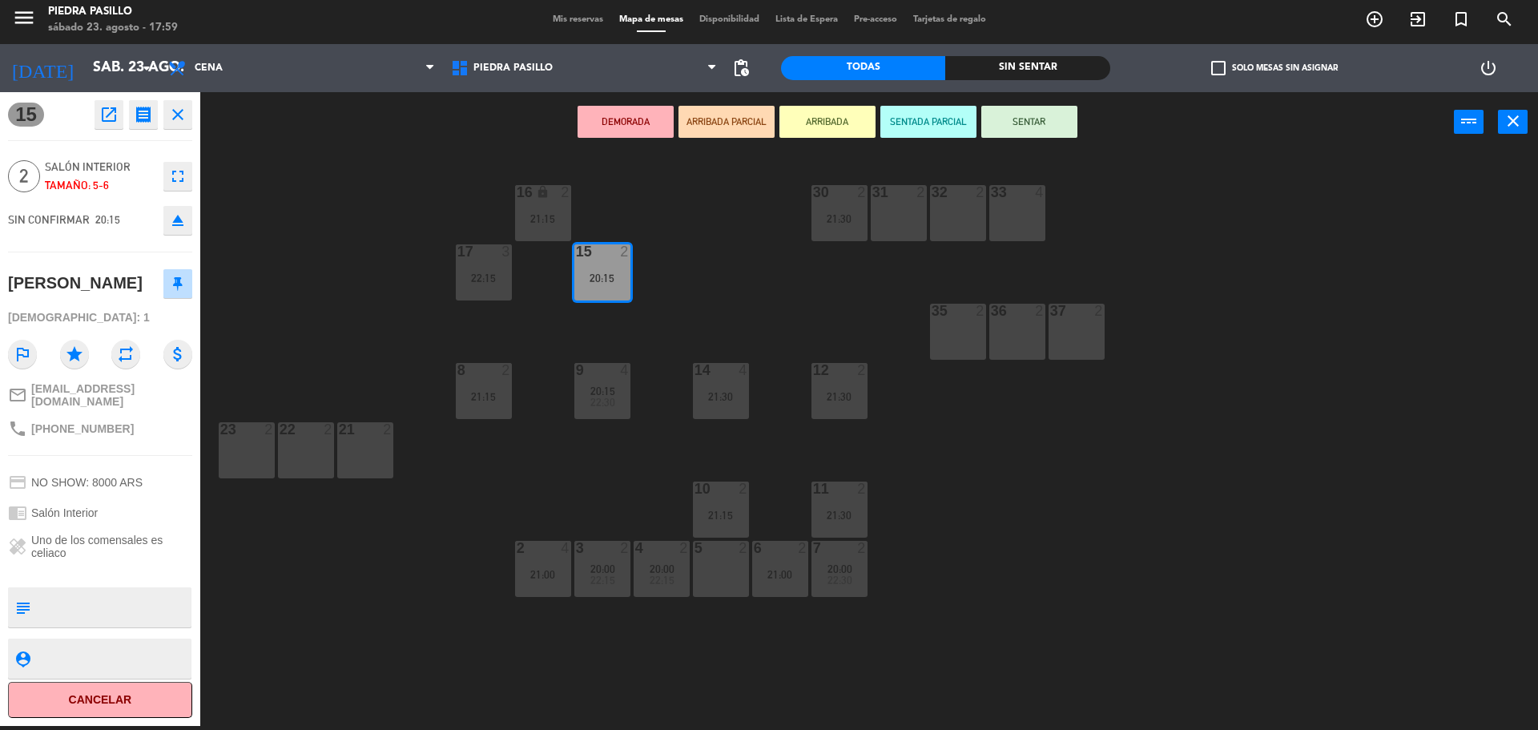
click at [724, 568] on div "5 2" at bounding box center [721, 569] width 56 height 56
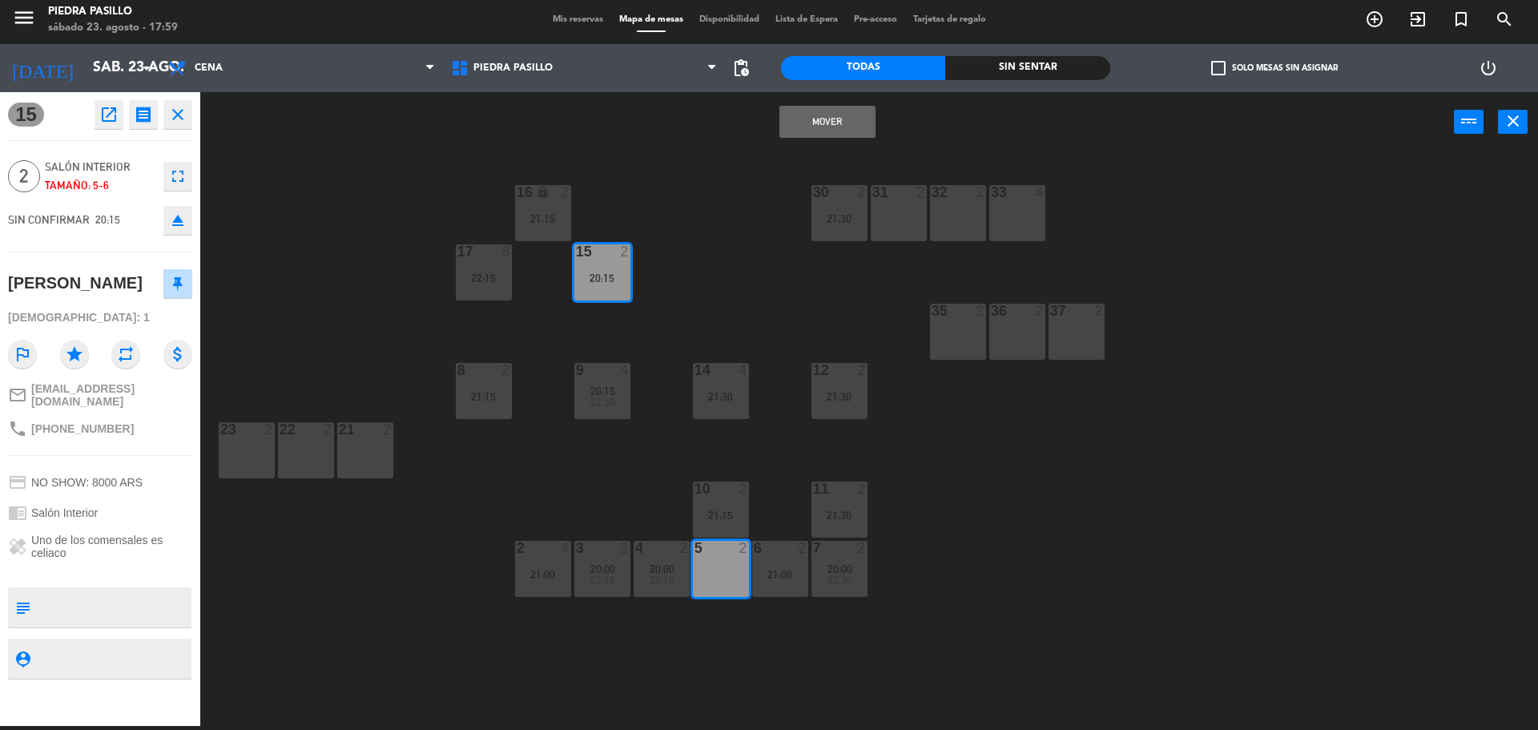
click at [825, 106] on button "Mover" at bounding box center [828, 122] width 96 height 32
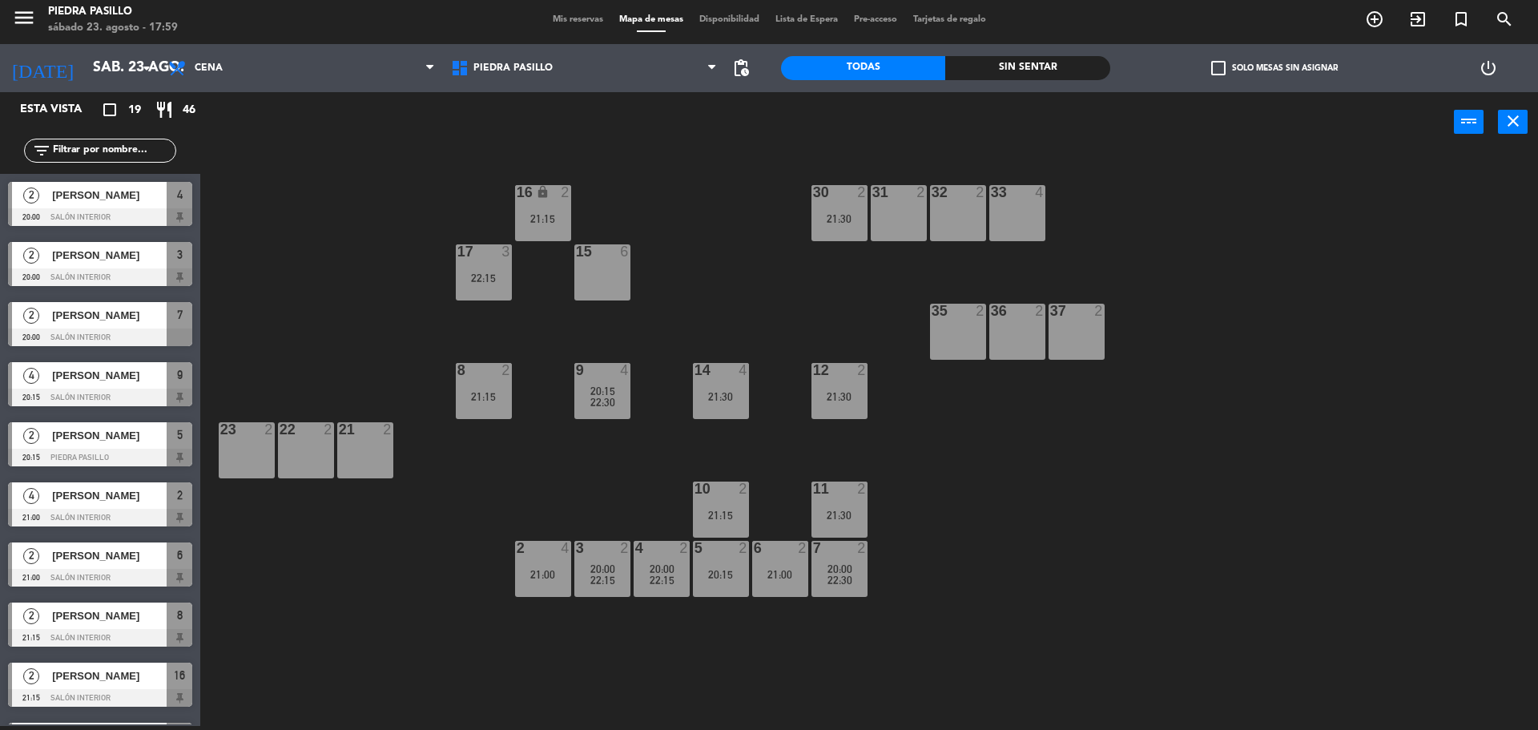
click at [784, 573] on div "21:00" at bounding box center [780, 574] width 56 height 11
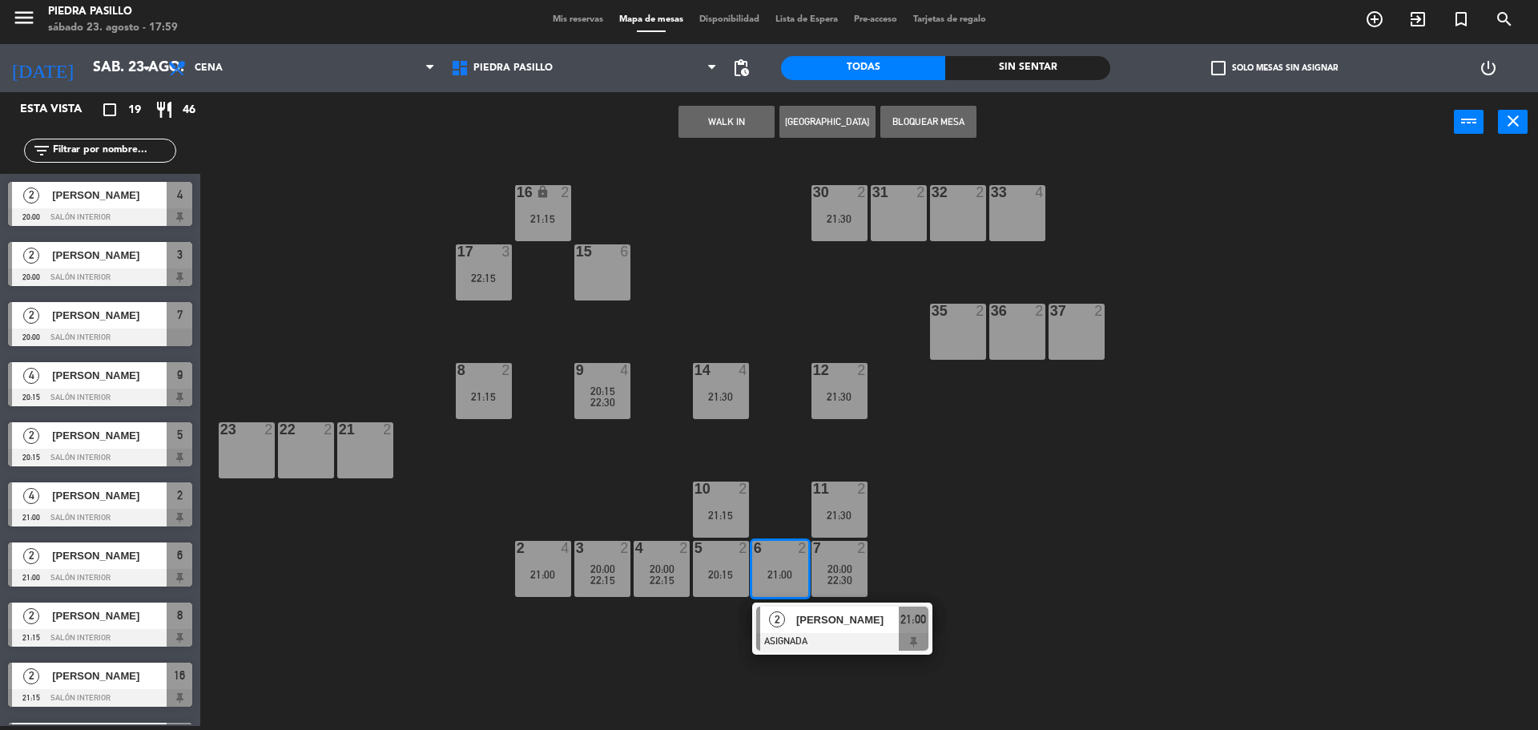
click at [601, 263] on div "15 6" at bounding box center [602, 272] width 56 height 56
click at [688, 121] on button "Mover" at bounding box center [676, 122] width 96 height 32
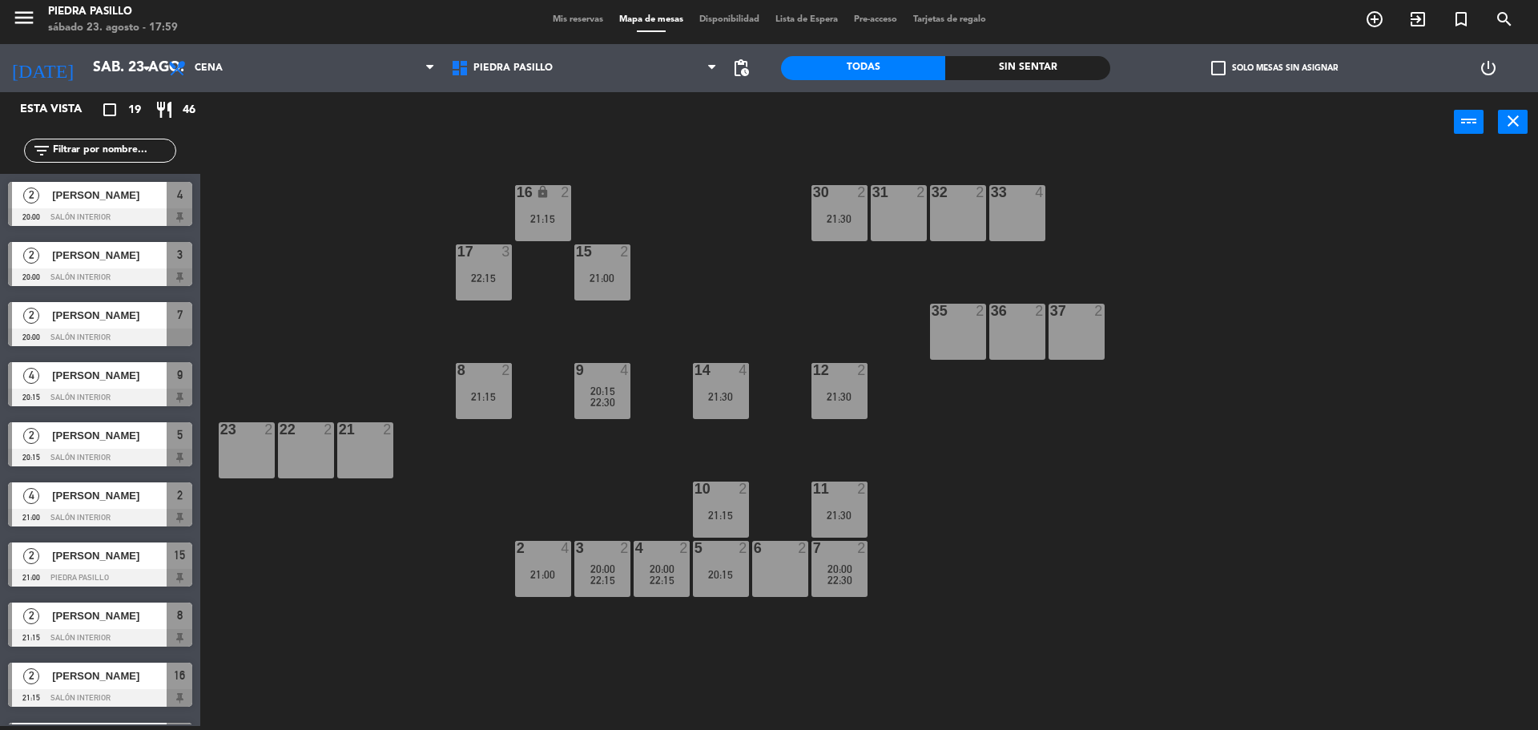
click at [833, 575] on span "22:30" at bounding box center [840, 580] width 25 height 13
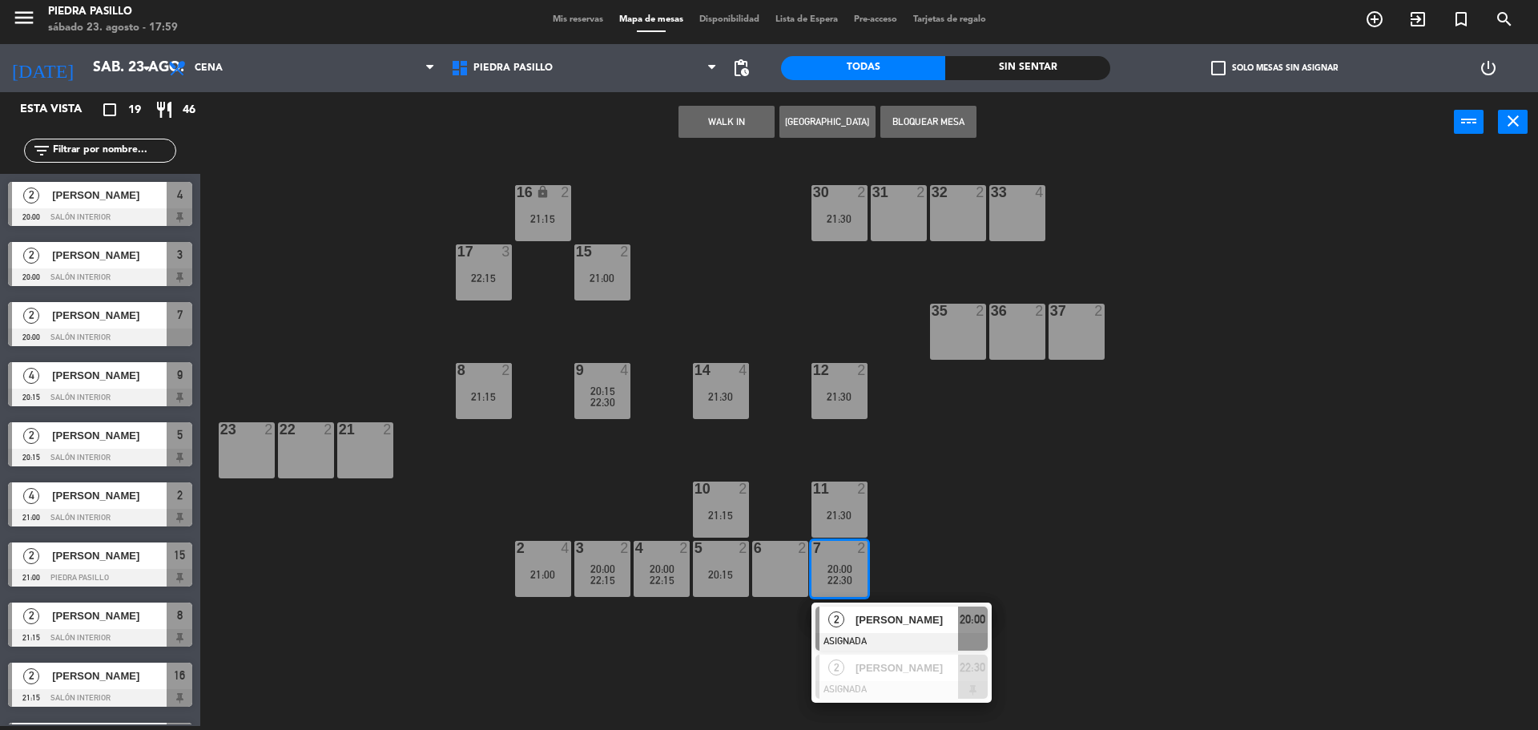
click at [796, 566] on div "6 2" at bounding box center [780, 569] width 56 height 56
click at [699, 131] on button "Mover" at bounding box center [676, 122] width 96 height 32
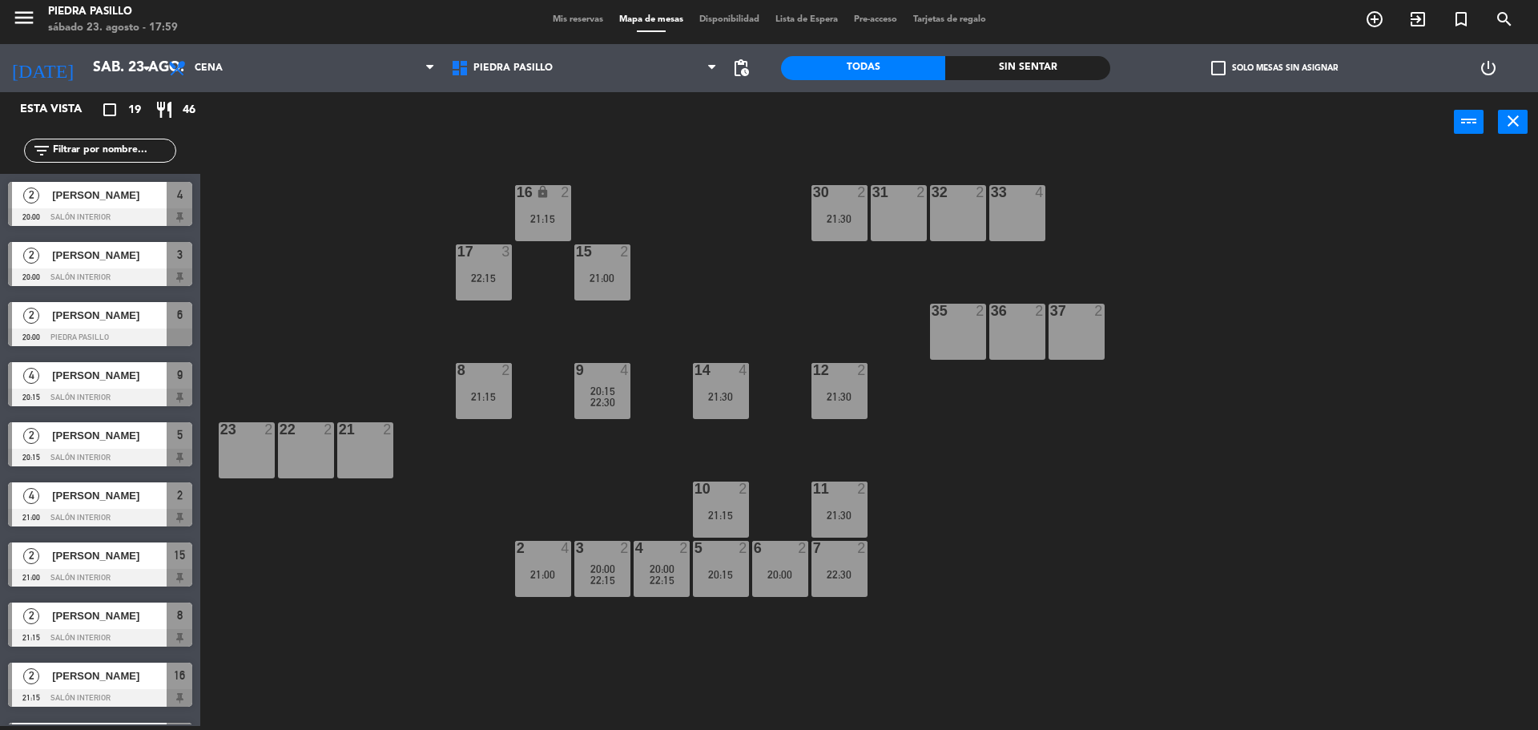
click at [825, 551] on div "7" at bounding box center [813, 548] width 26 height 14
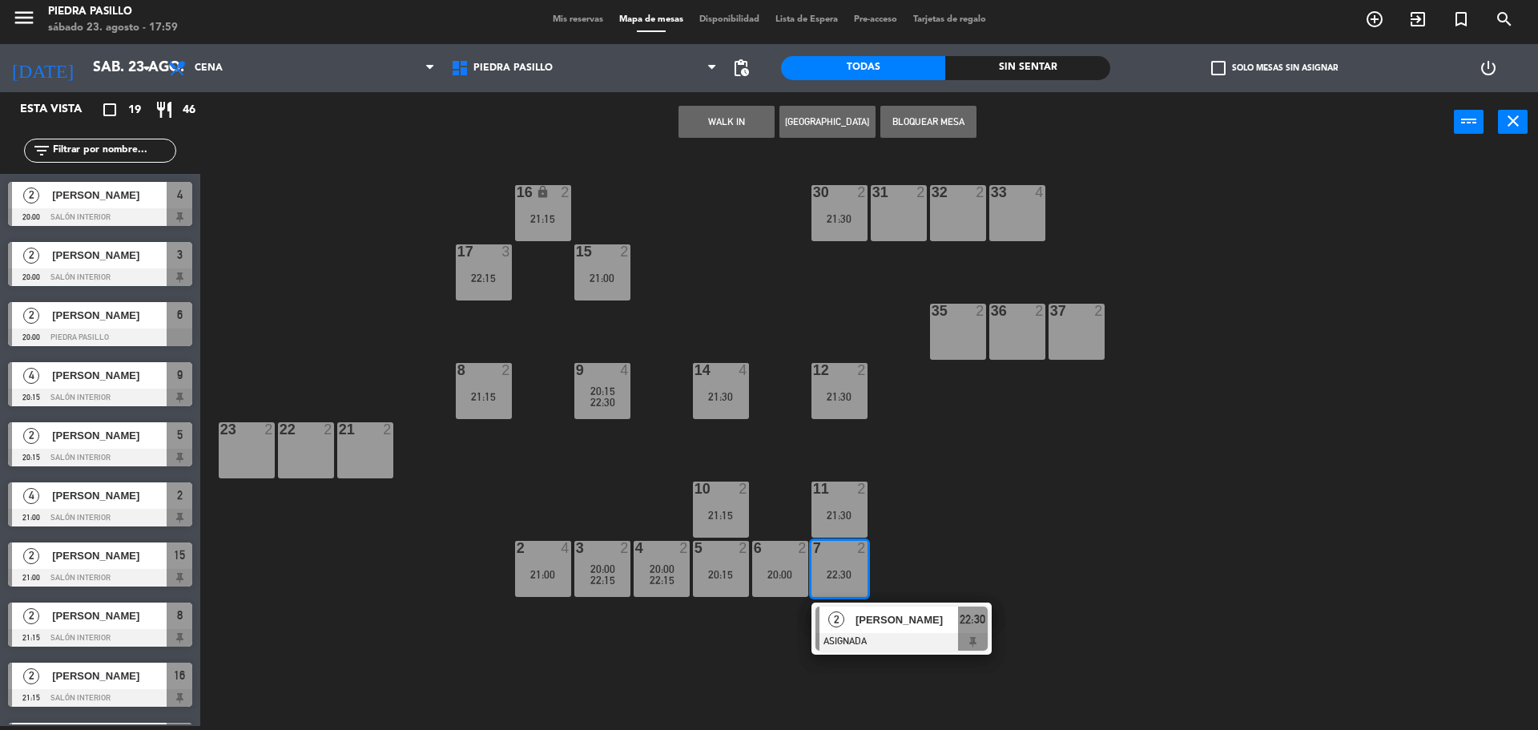
click at [876, 637] on div at bounding box center [902, 642] width 172 height 18
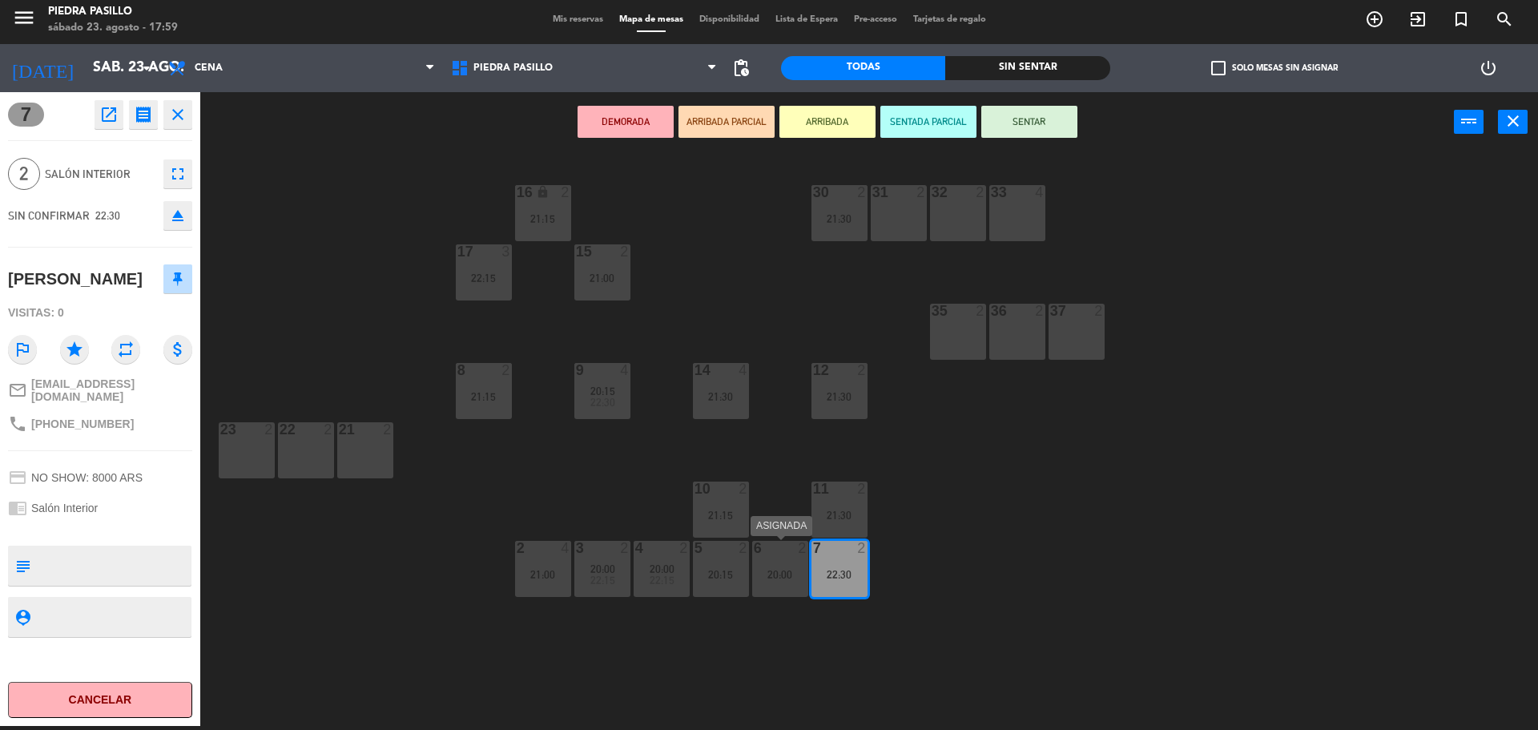
click at [780, 574] on div "20:00" at bounding box center [780, 574] width 56 height 11
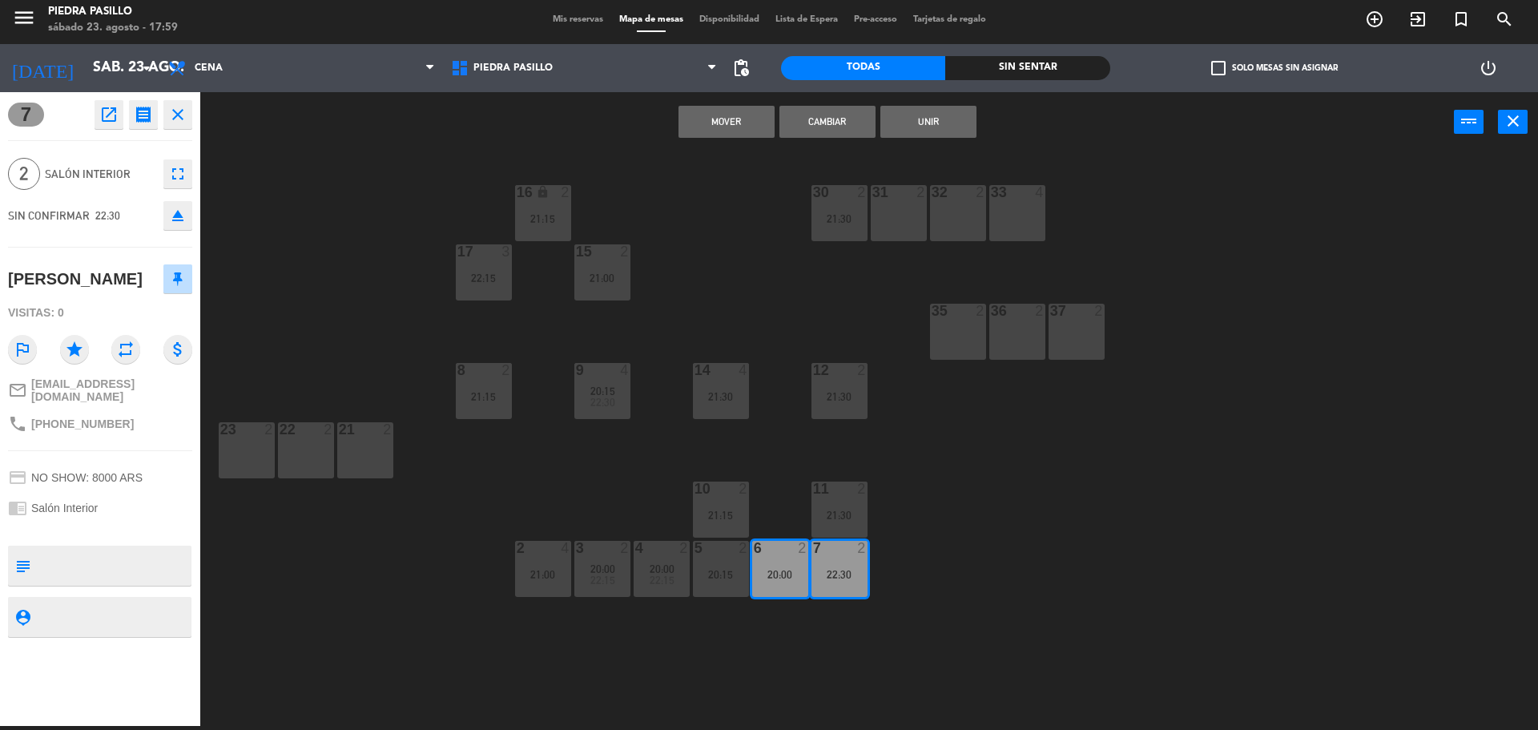
click at [736, 119] on button "Mover" at bounding box center [727, 122] width 96 height 32
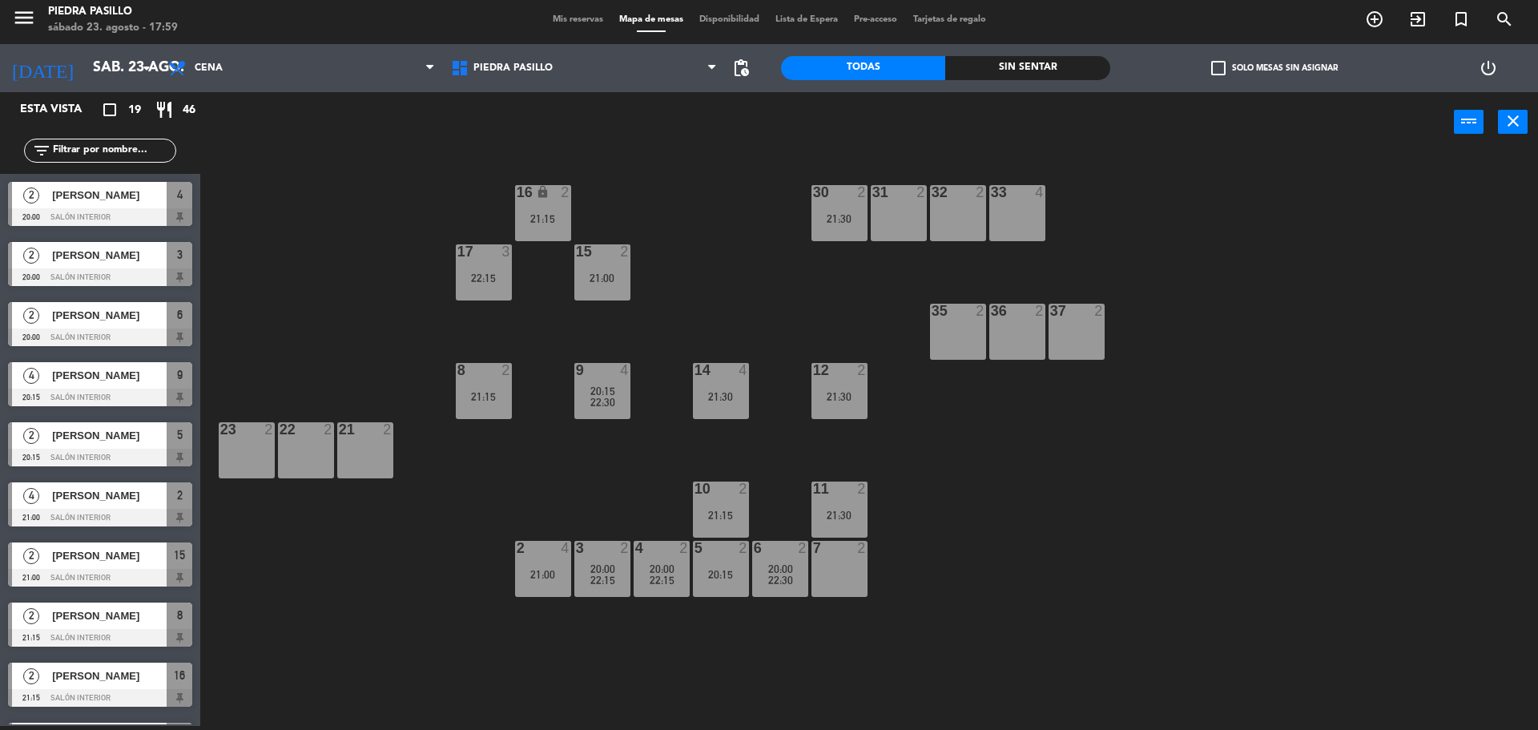
scroll to position [346, 0]
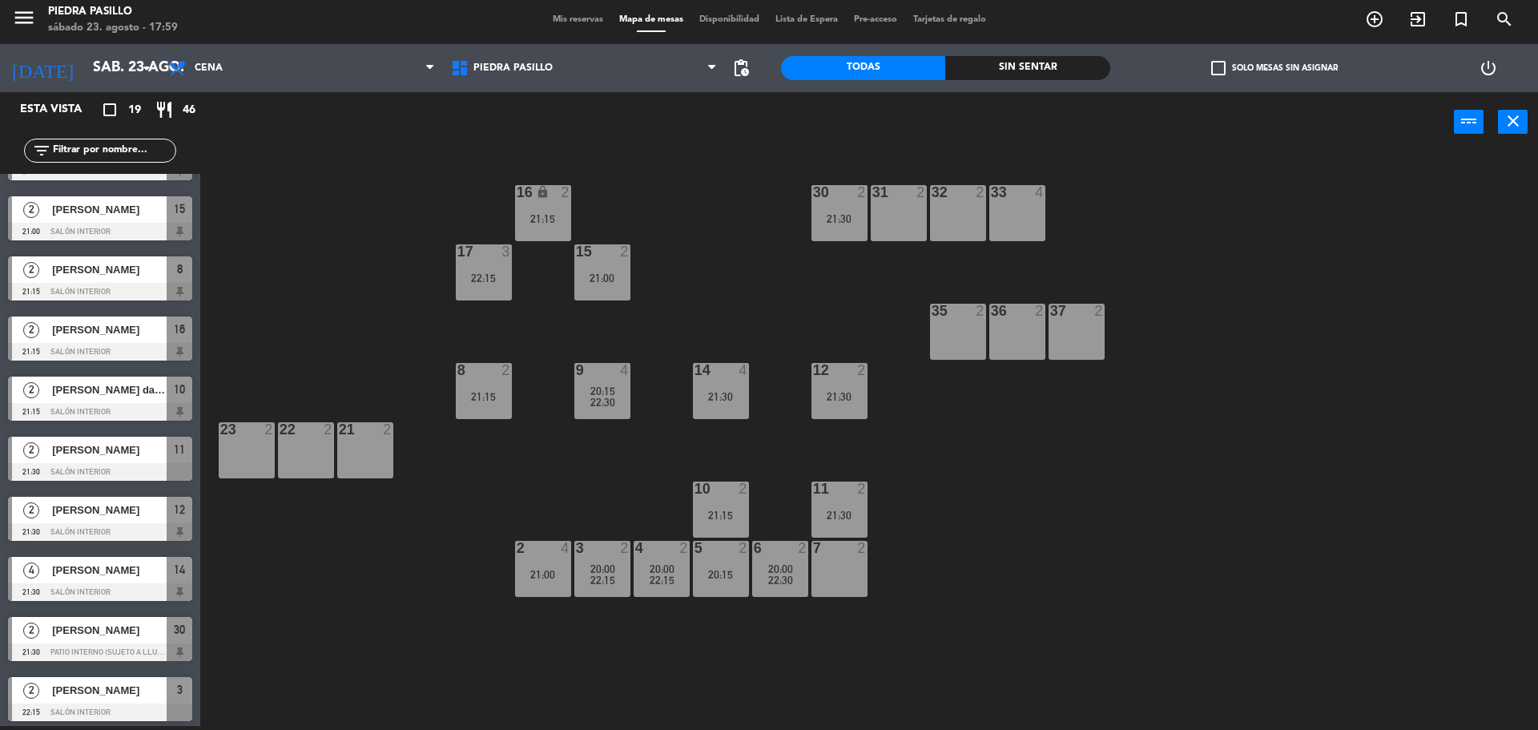
click at [591, 252] on div at bounding box center [602, 251] width 26 height 14
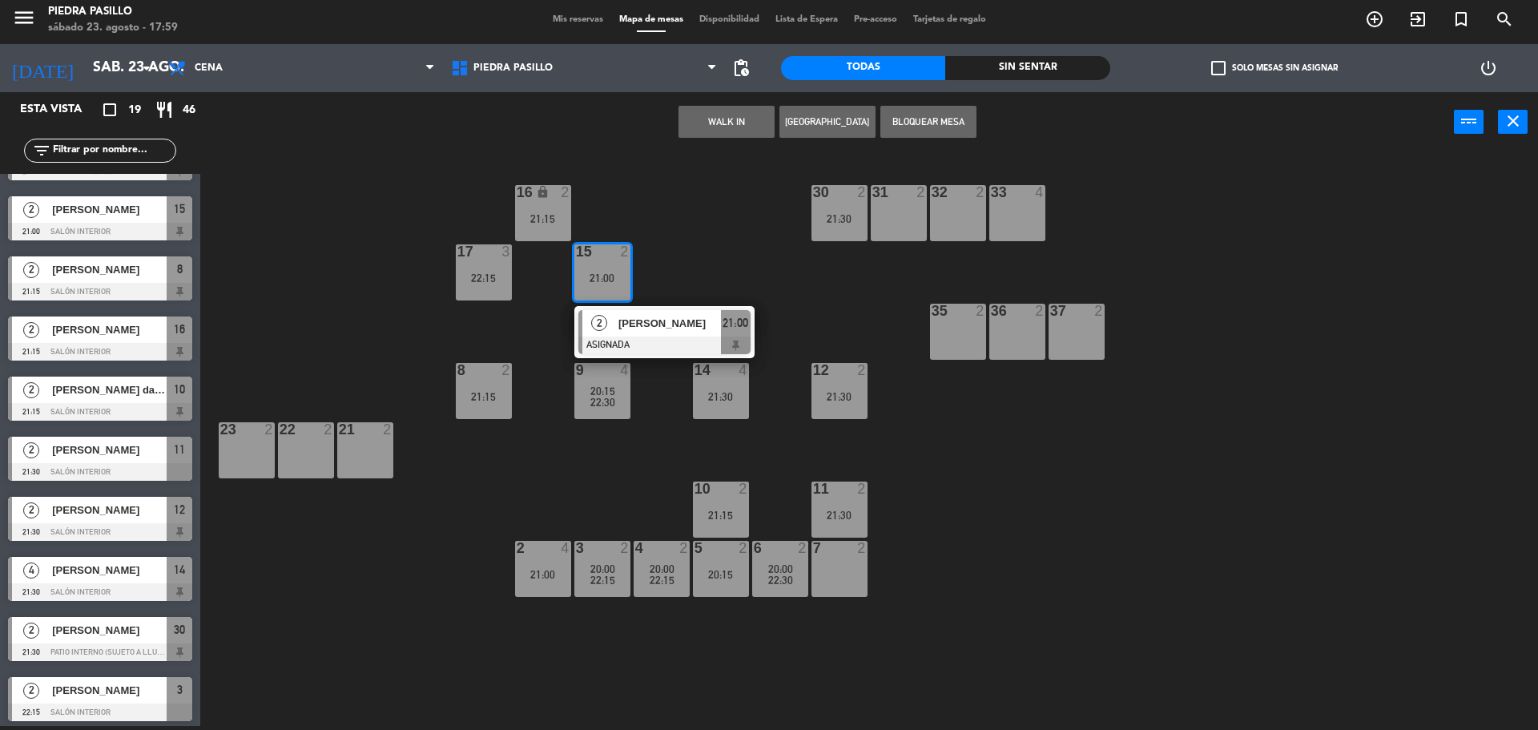
click at [651, 320] on span "[PERSON_NAME]" at bounding box center [670, 323] width 103 height 17
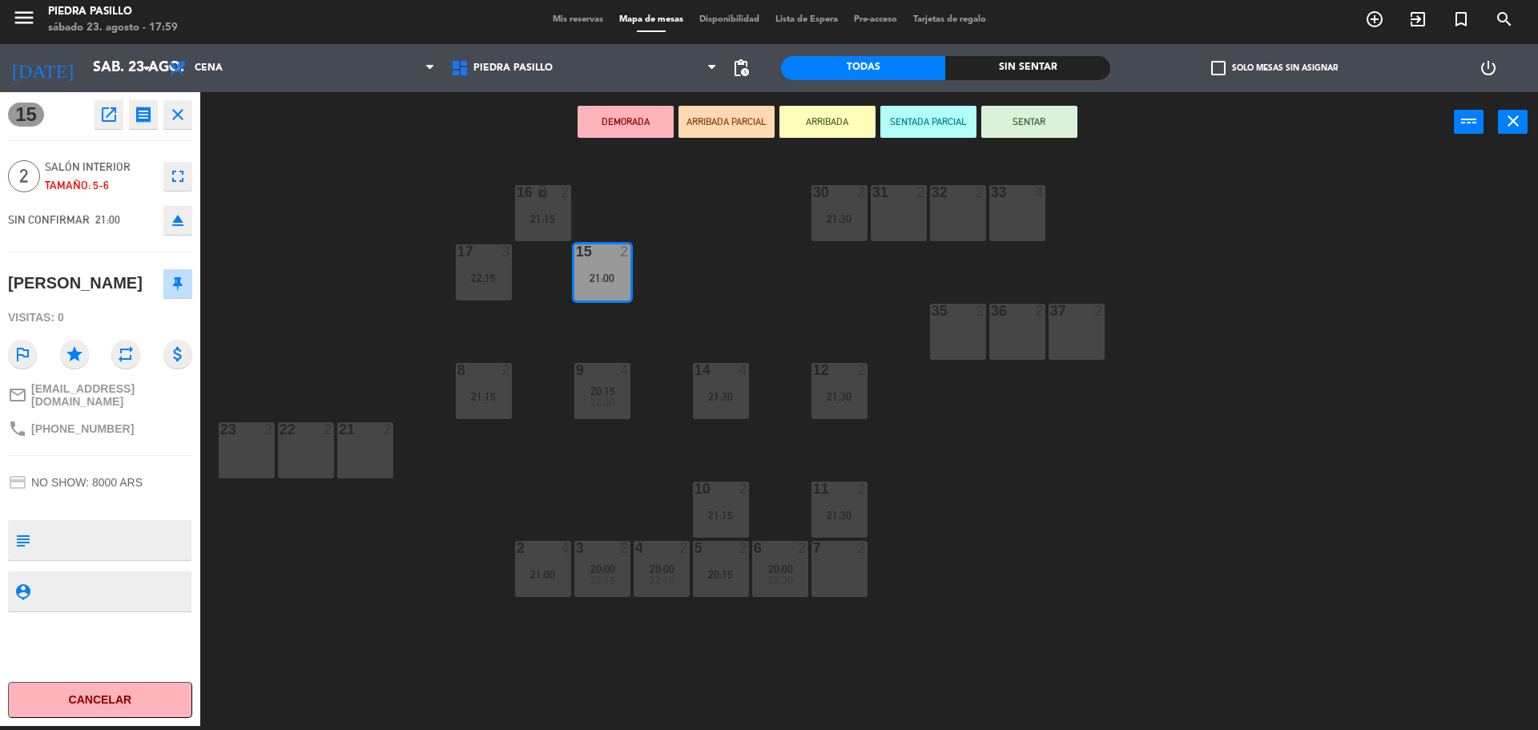
click at [820, 599] on div "16 lock 2 21:15 30 2 21:30 31 2 32 2 33 4 17 3 22:15 15 2 21:00 35 2 36 2 37 2 …" at bounding box center [877, 443] width 1323 height 574
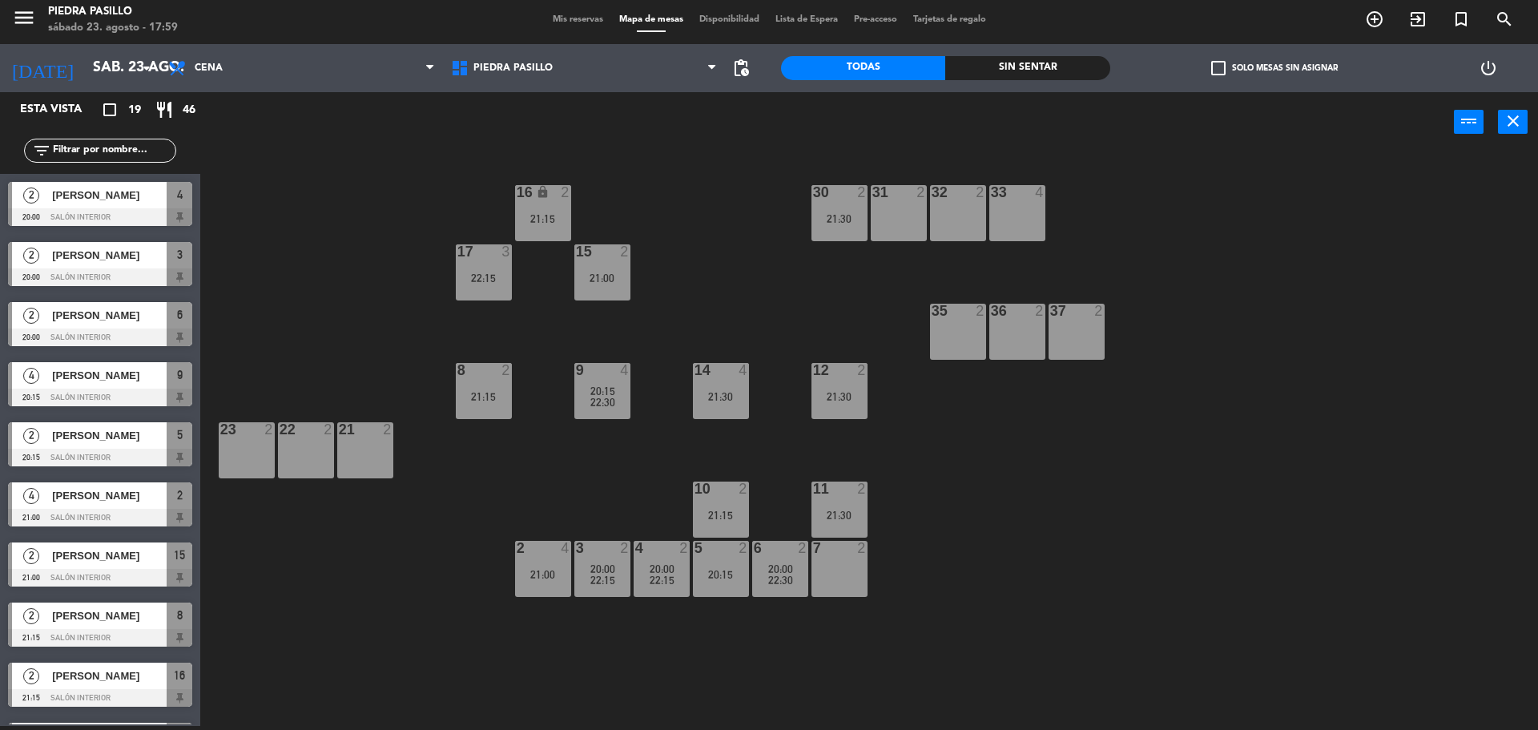
click at [604, 267] on div "15 2 21:00" at bounding box center [602, 272] width 56 height 56
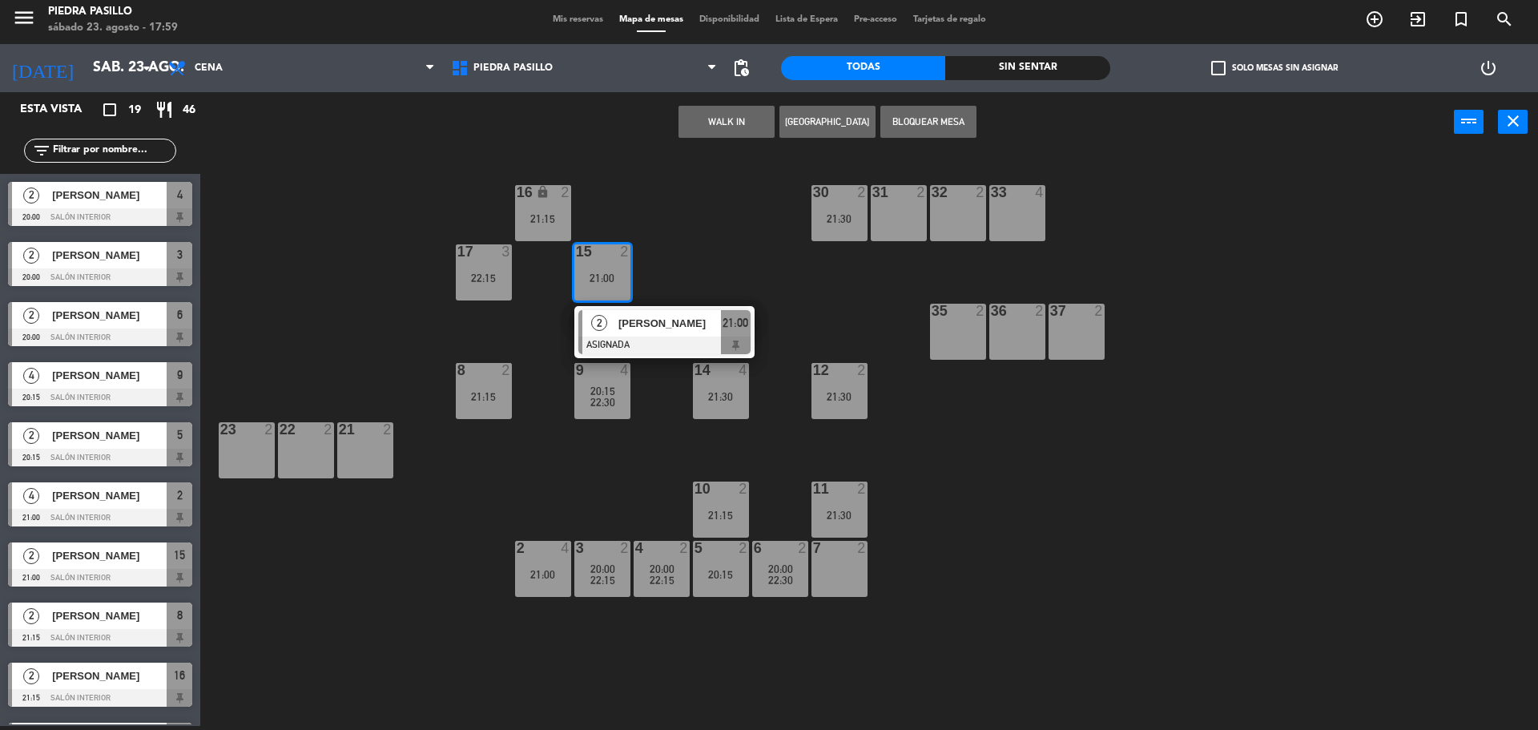
click at [642, 329] on span "[PERSON_NAME]" at bounding box center [670, 323] width 103 height 17
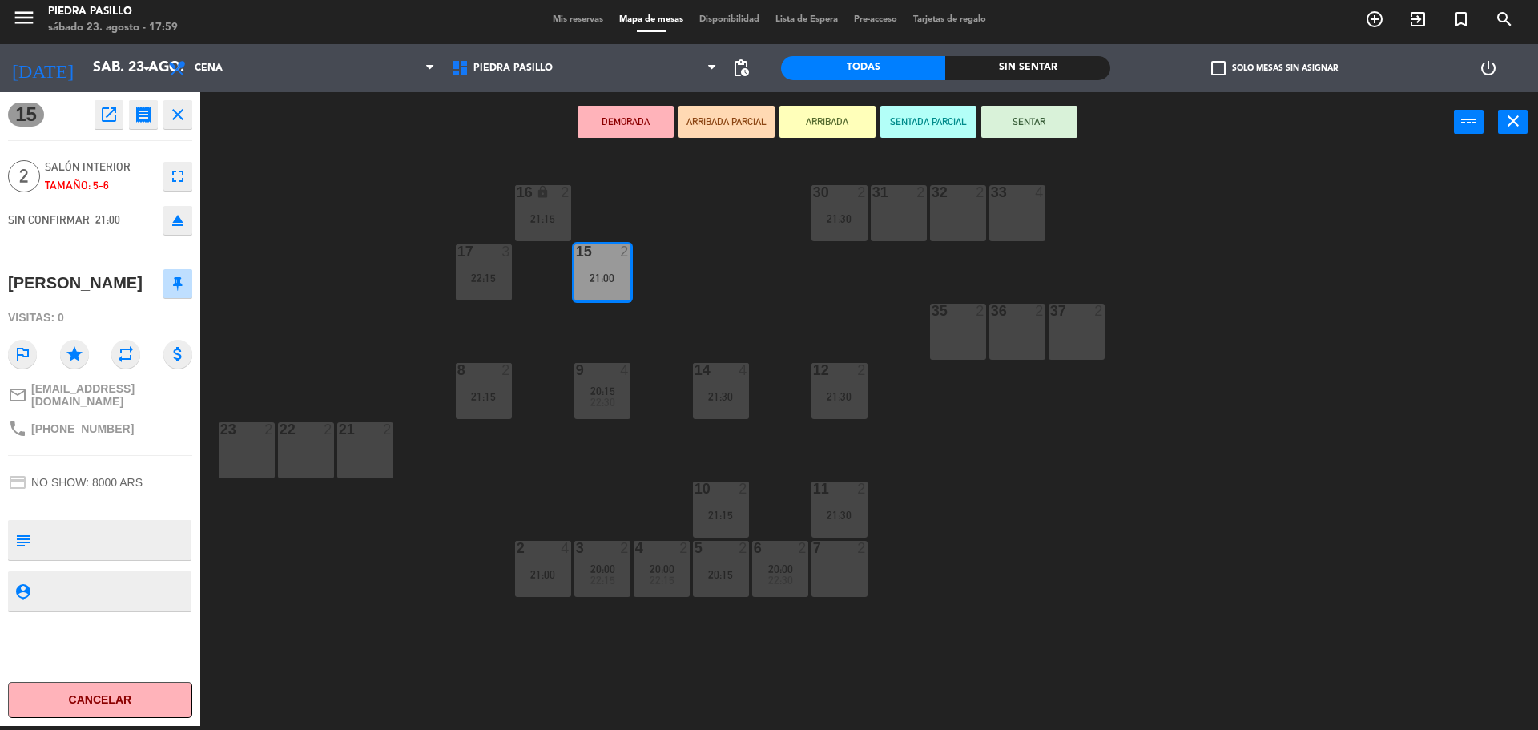
click at [836, 554] on div at bounding box center [839, 548] width 26 height 14
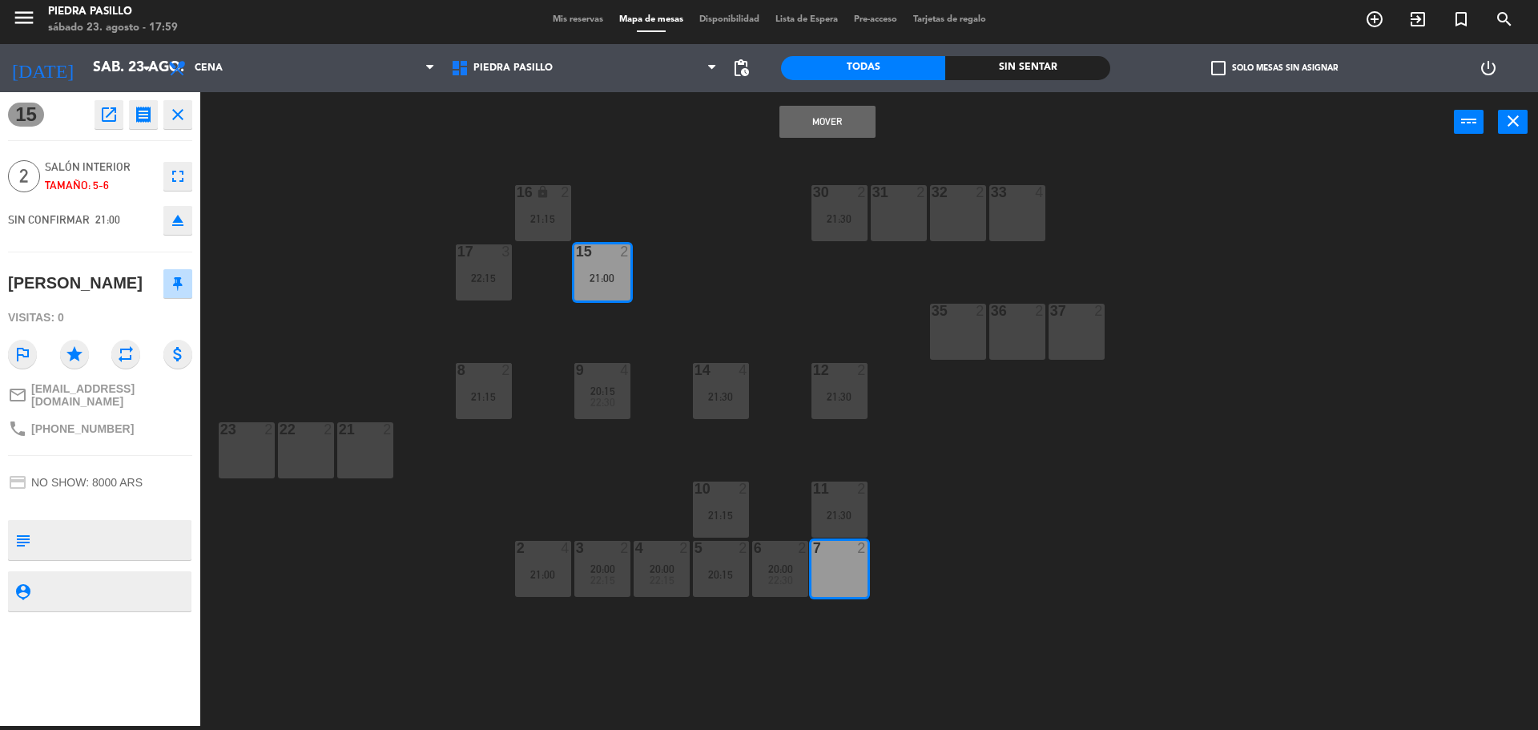
click at [797, 132] on button "Mover" at bounding box center [828, 122] width 96 height 32
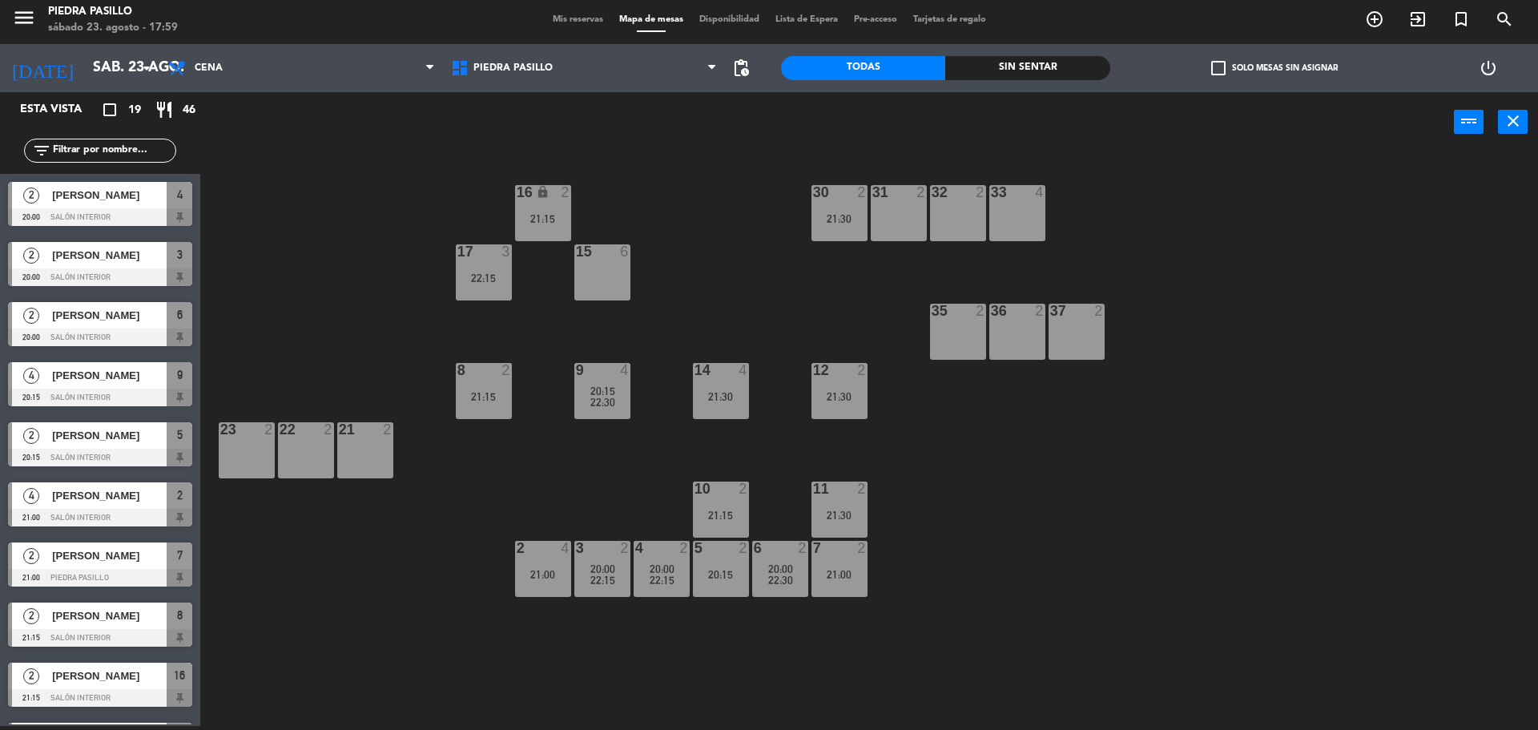
click at [769, 158] on div "16 lock 2 21:15 30 2 21:30 31 2 32 2 33 4 17 3 22:15 15 6 35 2 36 2 37 2 8 2 21…" at bounding box center [877, 443] width 1323 height 574
click at [973, 595] on div "16 lock 2 21:15 30 2 21:30 31 2 32 2 33 4 17 3 22:15 15 6 35 2 36 2 37 2 8 2 21…" at bounding box center [877, 443] width 1323 height 574
click at [731, 226] on div "16 lock 2 21:15 30 2 21:30 31 2 32 2 33 4 17 3 22:15 15 6 35 2 36 2 37 2 8 2 21…" at bounding box center [877, 443] width 1323 height 574
click at [701, 215] on div "16 lock 2 21:15 30 2 21:30 31 2 32 2 33 4 17 3 22:15 15 6 35 2 36 2 37 2 8 2 21…" at bounding box center [877, 443] width 1323 height 574
click at [699, 218] on div "16 lock 2 21:15 30 2 21:30 31 2 32 2 33 4 17 3 22:15 15 6 35 2 36 2 37 2 8 2 21…" at bounding box center [877, 443] width 1323 height 574
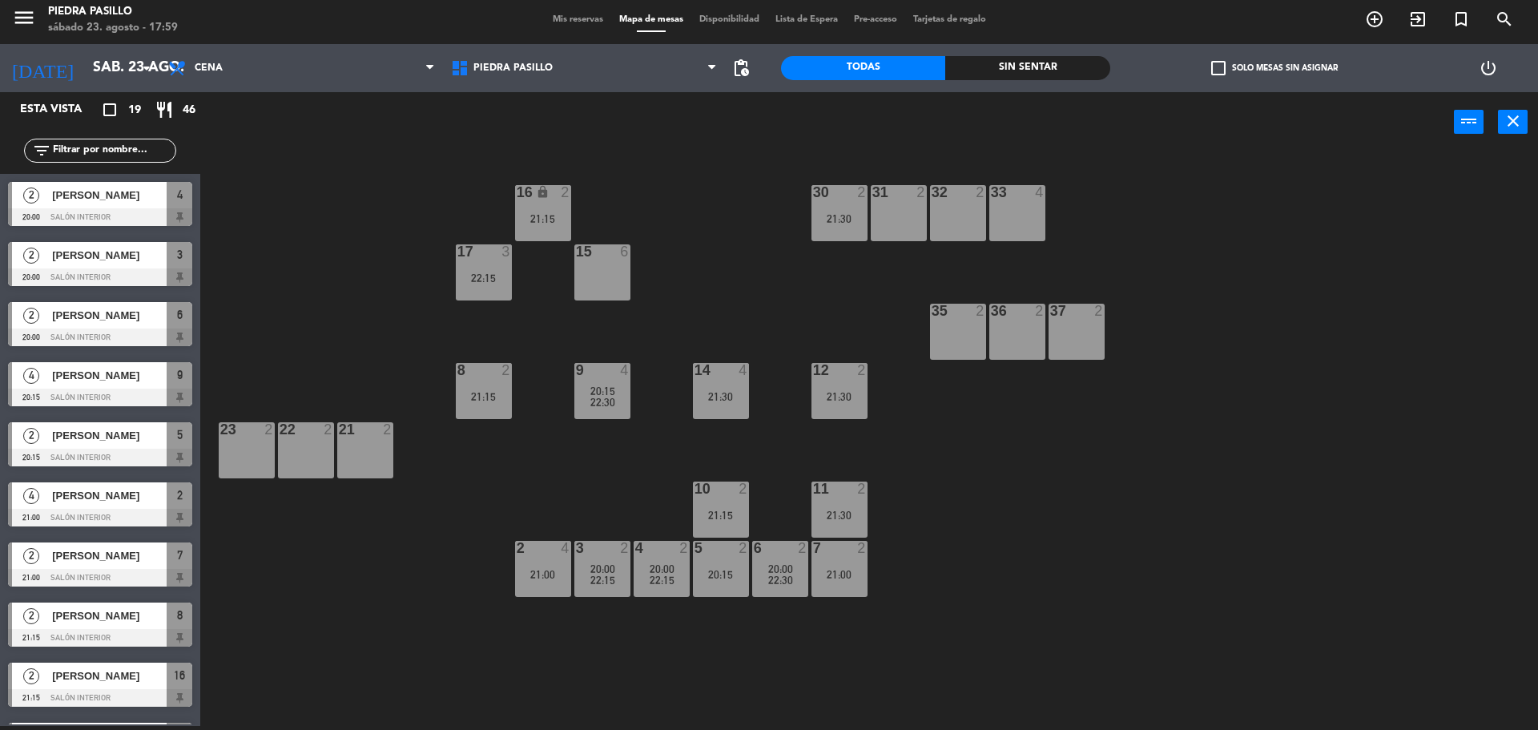
click at [699, 218] on div "16 lock 2 21:15 30 2 21:30 31 2 32 2 33 4 17 3 22:15 15 6 35 2 36 2 37 2 8 2 21…" at bounding box center [877, 443] width 1323 height 574
click at [1034, 573] on div "16 lock 2 21:15 30 2 21:30 31 2 32 2 33 4 17 3 22:15 15 6 35 2 36 2 37 2 8 2 21…" at bounding box center [877, 443] width 1323 height 574
click at [840, 578] on div "21:00" at bounding box center [840, 574] width 56 height 11
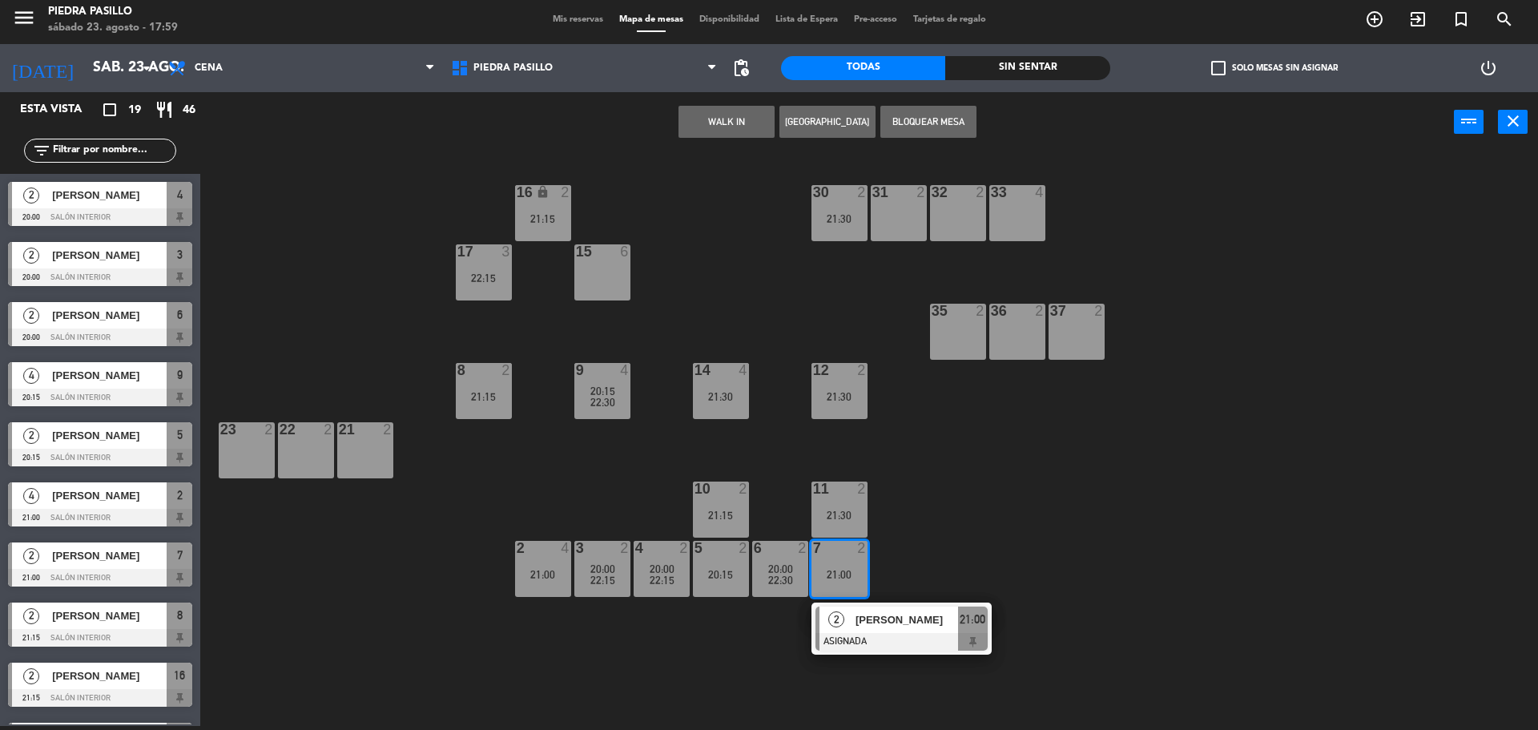
click at [834, 502] on div "11 2 21:30" at bounding box center [840, 510] width 56 height 56
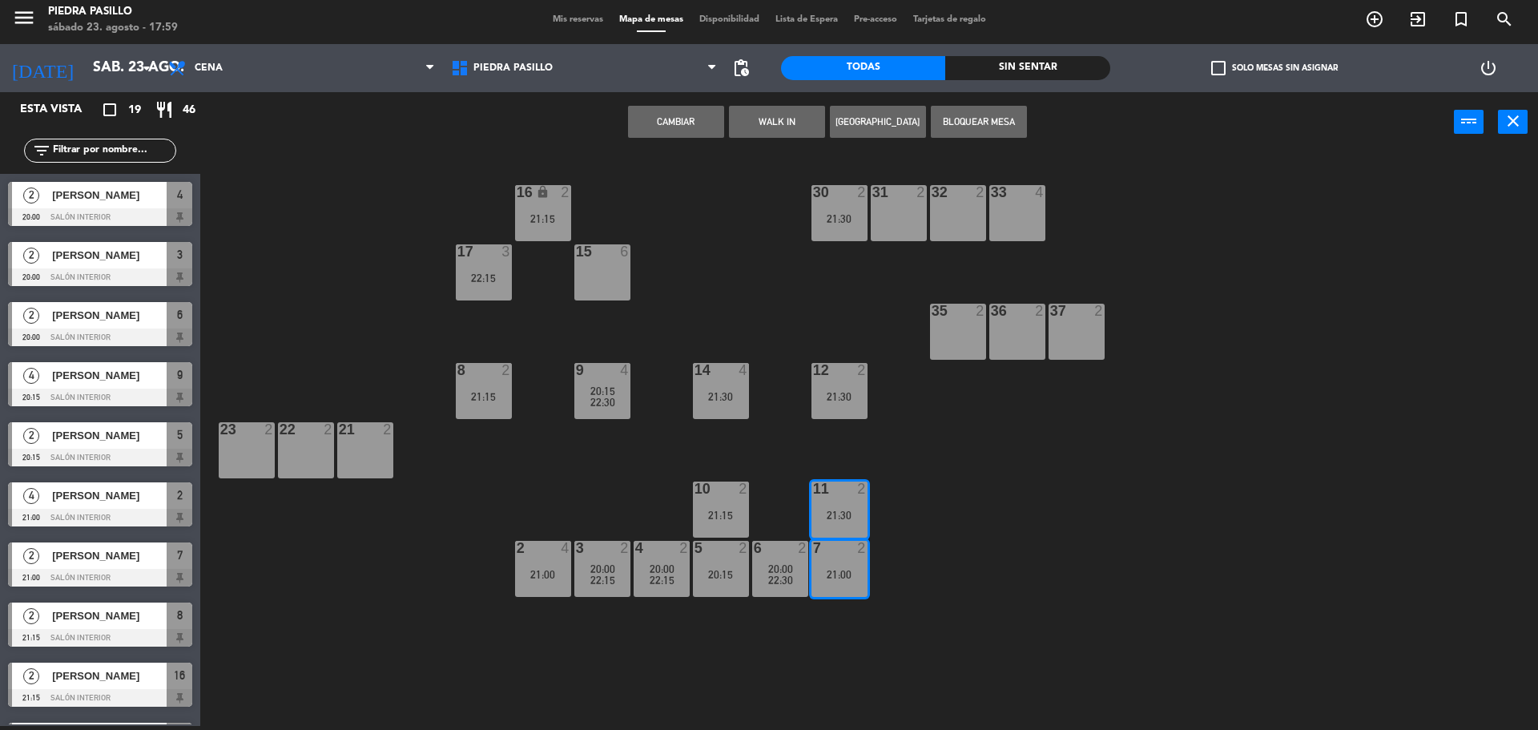
click at [686, 128] on button "Cambiar" at bounding box center [676, 122] width 96 height 32
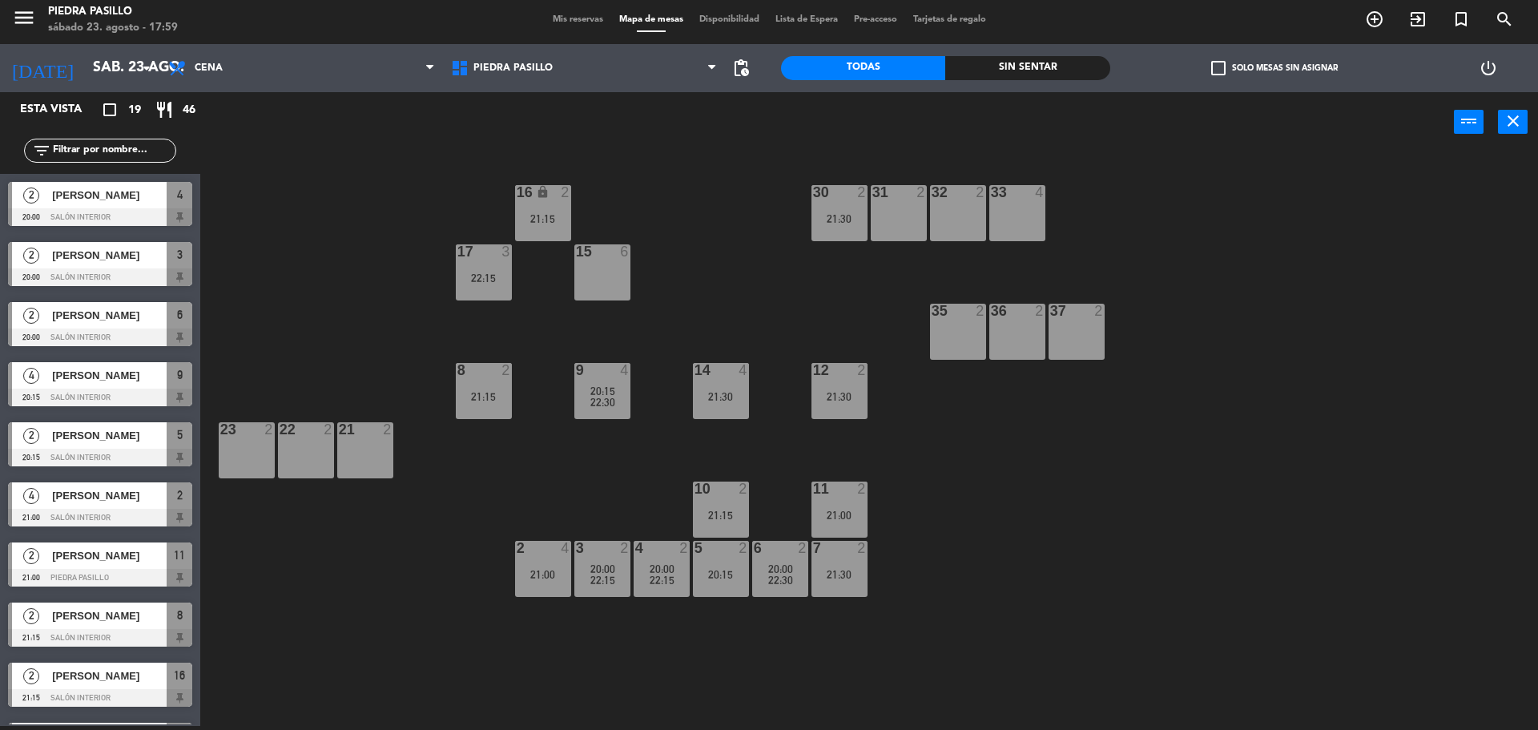
click at [700, 147] on div "power_input close" at bounding box center [827, 122] width 1254 height 61
click at [1014, 574] on div "16 lock 2 21:15 30 2 21:30 31 2 32 2 33 4 17 3 22:15 15 6 35 2 36 2 37 2 8 2 21…" at bounding box center [877, 443] width 1323 height 574
click at [862, 585] on div "7 2 21:30" at bounding box center [840, 569] width 56 height 56
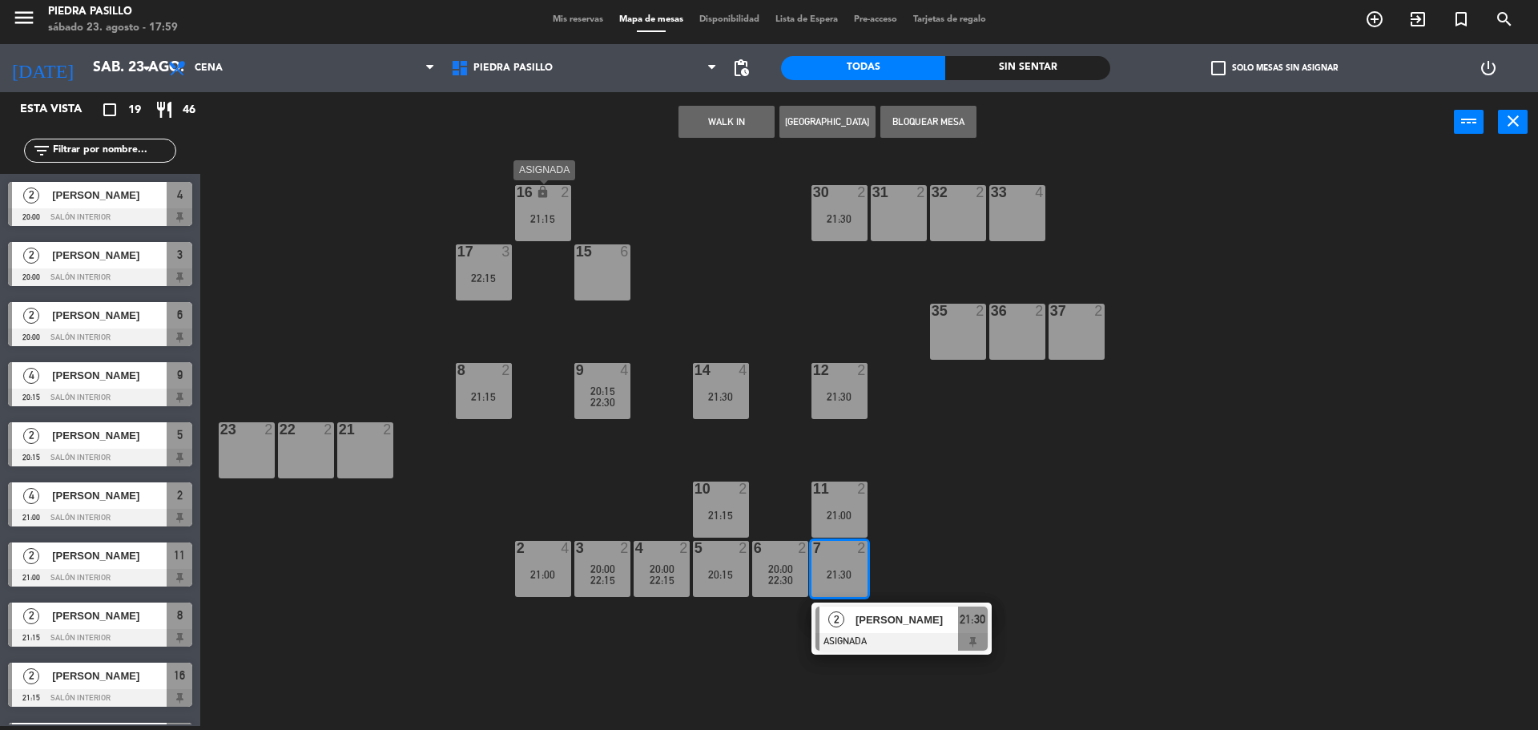
click at [534, 224] on div "21:15" at bounding box center [543, 218] width 56 height 11
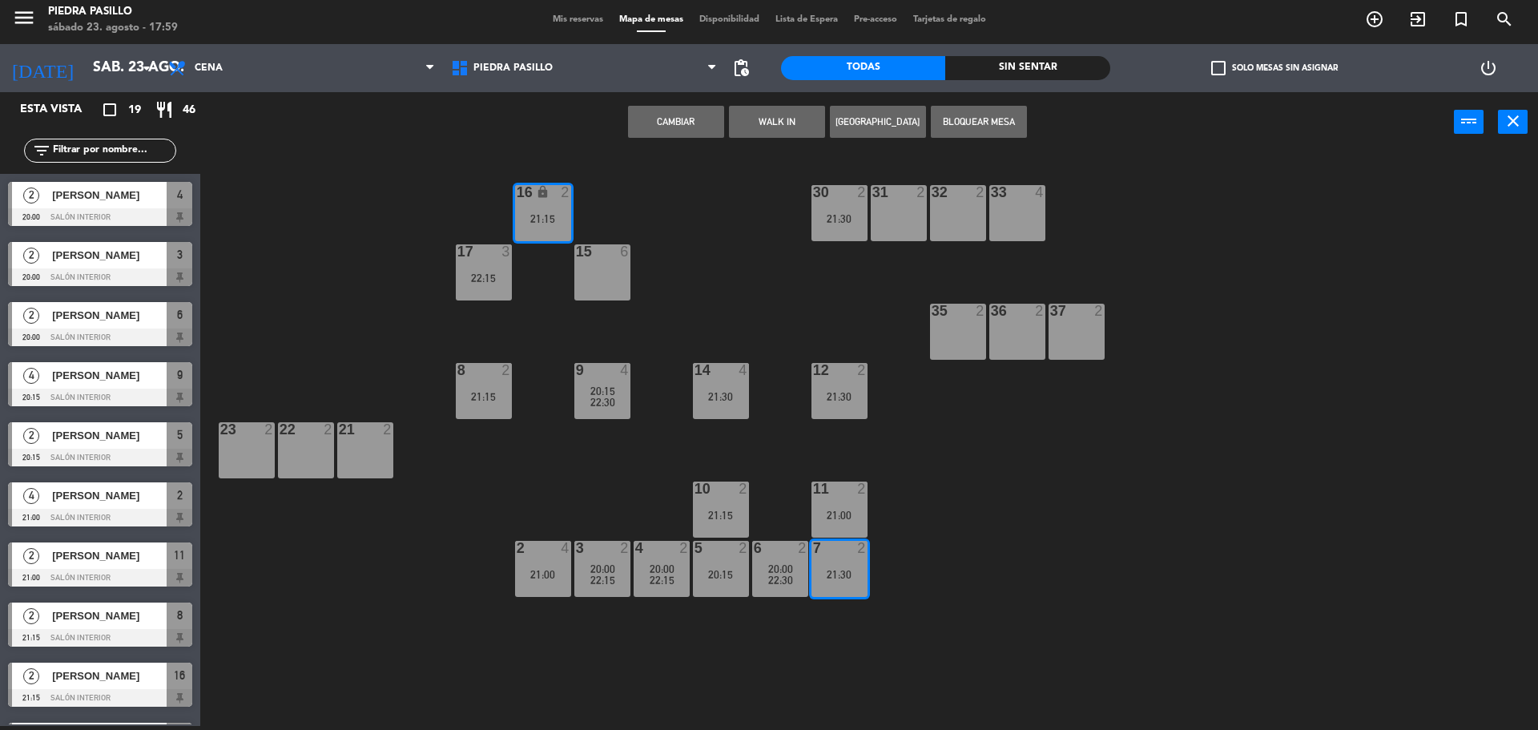
click at [672, 117] on button "Cambiar" at bounding box center [676, 122] width 96 height 32
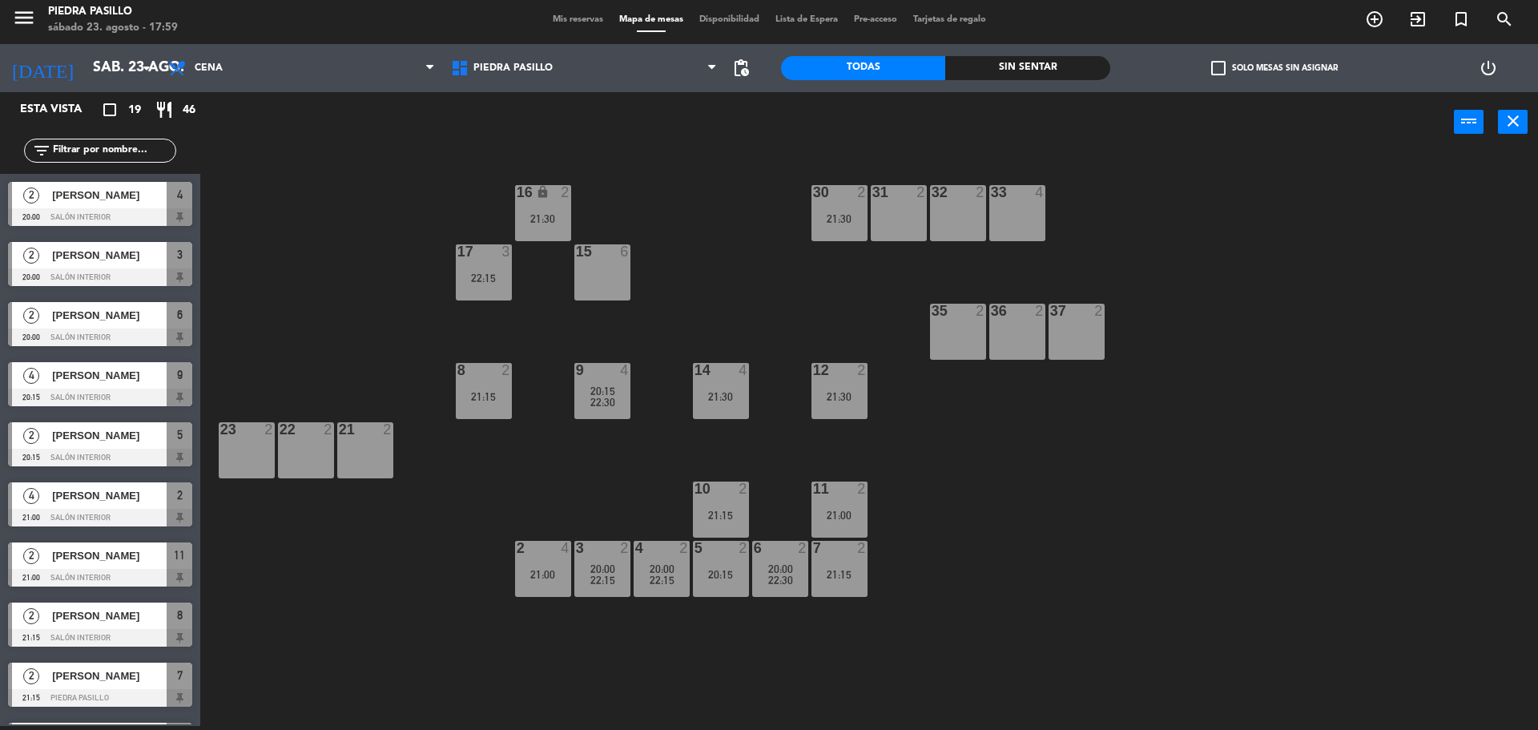
click at [706, 193] on div "16 lock 2 21:30 30 2 21:30 31 2 32 2 33 4 17 3 22:15 15 6 35 2 36 2 37 2 8 2 21…" at bounding box center [877, 443] width 1323 height 574
click at [1018, 587] on div "16 lock 2 21:30 30 2 21:30 31 2 32 2 33 4 17 3 22:15 15 6 35 2 36 2 37 2 8 2 21…" at bounding box center [877, 443] width 1323 height 574
click at [688, 210] on div "16 lock 2 21:30 30 2 21:30 31 2 32 2 33 4 17 3 22:15 15 6 35 2 36 2 37 2 8 2 21…" at bounding box center [877, 443] width 1323 height 574
click at [981, 399] on div "16 lock 2 21:30 30 2 21:30 31 2 32 2 33 4 17 3 22:15 15 6 35 2 36 2 37 2 8 2 21…" at bounding box center [877, 443] width 1323 height 574
click at [792, 323] on div "16 lock 2 21:30 30 2 21:30 31 2 32 2 33 4 17 3 22:15 15 6 35 2 36 2 37 2 8 2 21…" at bounding box center [877, 443] width 1323 height 574
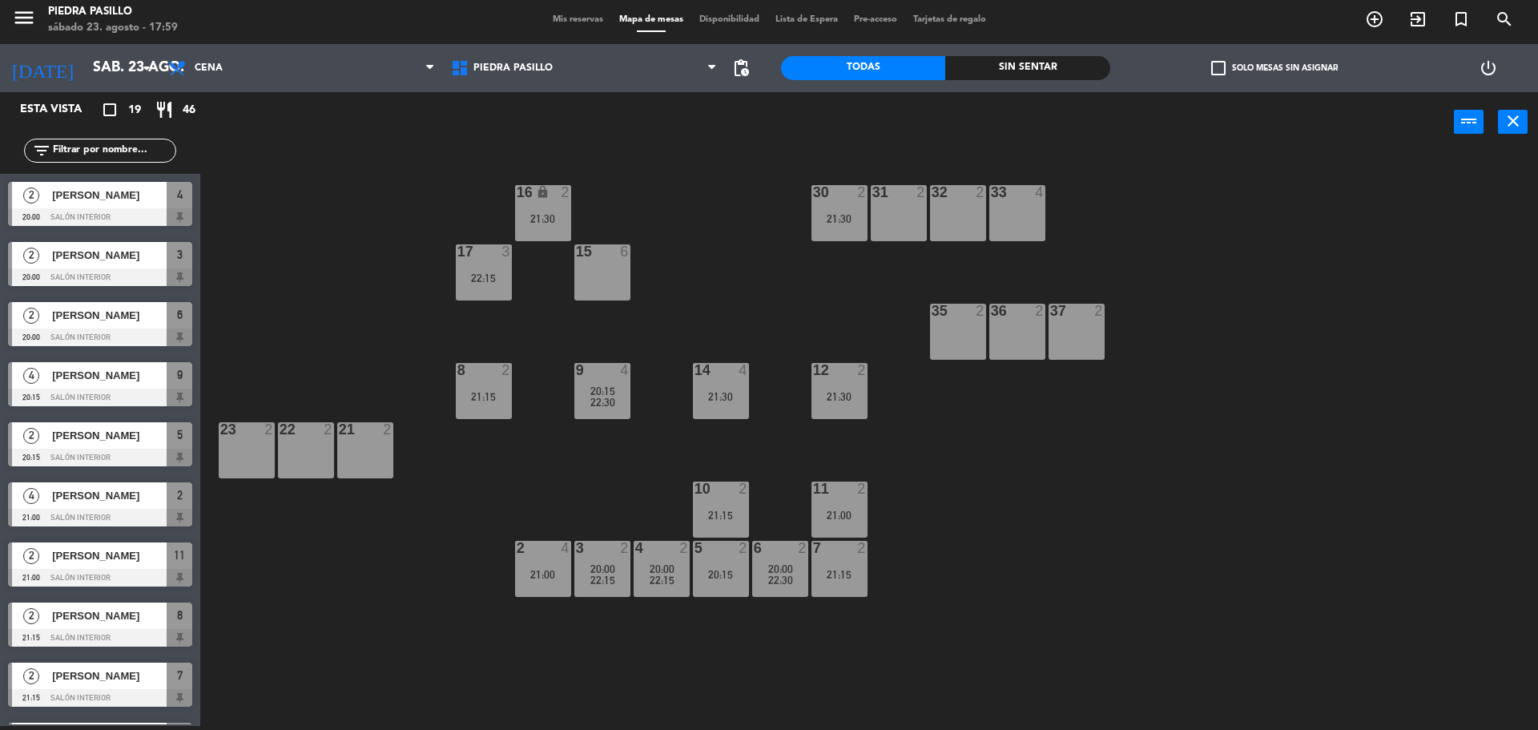
click at [1009, 478] on div "16 lock 2 21:30 30 2 21:30 31 2 32 2 33 4 17 3 22:15 15 6 35 2 36 2 37 2 8 2 21…" at bounding box center [877, 443] width 1323 height 574
click at [718, 244] on div "16 lock 2 21:30 30 2 21:30 31 2 32 2 33 4 17 3 22:15 15 6 35 2 36 2 37 2 8 2 21…" at bounding box center [877, 443] width 1323 height 574
click at [722, 240] on div "16 lock 2 21:30 30 2 21:30 31 2 32 2 33 4 17 3 22:15 15 6 35 2 36 2 37 2 8 2 21…" at bounding box center [877, 443] width 1323 height 574
click at [724, 242] on div "16 lock 2 21:30 30 2 21:30 31 2 32 2 33 4 17 3 22:15 15 6 35 2 36 2 37 2 8 2 21…" at bounding box center [877, 443] width 1323 height 574
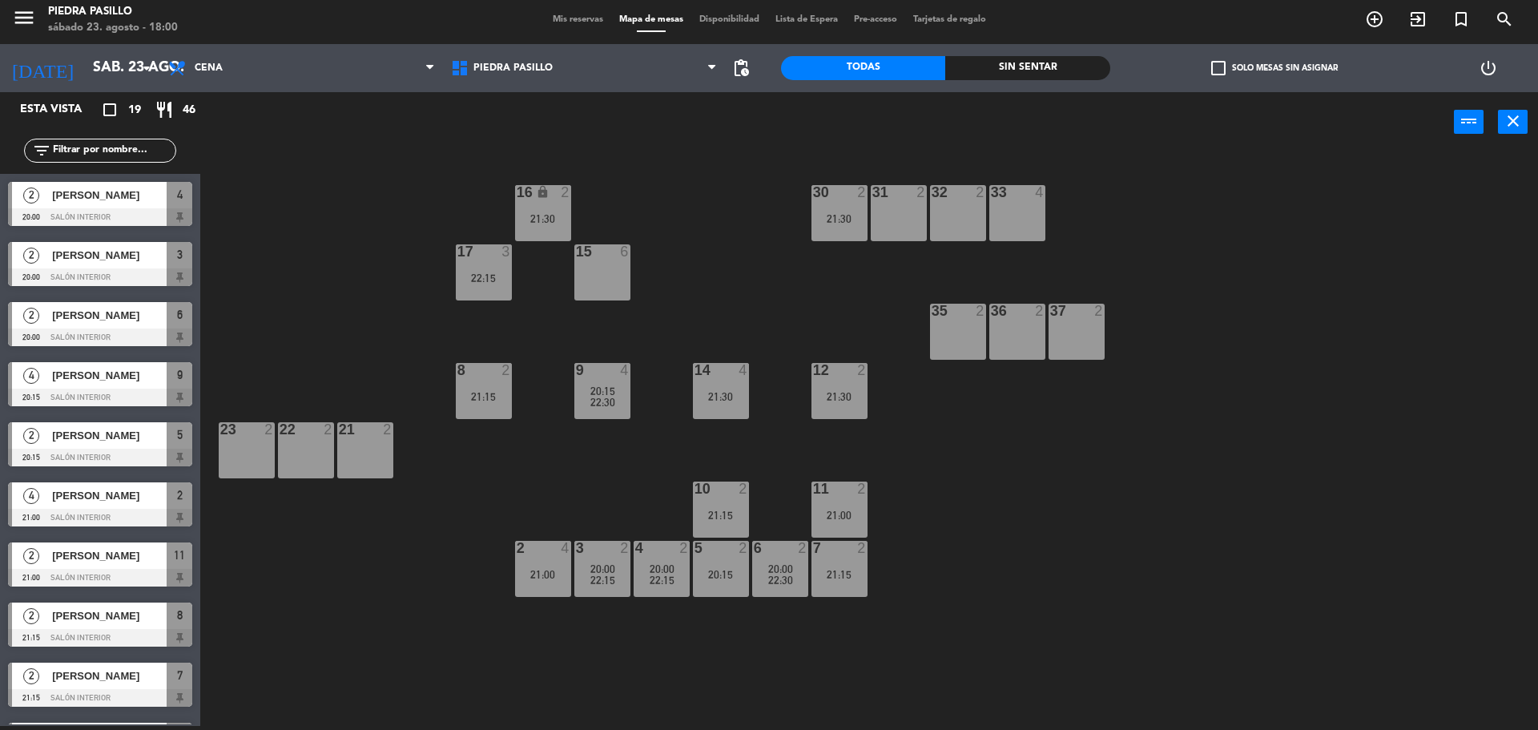
click at [725, 240] on div "16 lock 2 21:30 30 2 21:30 31 2 32 2 33 4 17 3 22:15 15 6 35 2 36 2 37 2 8 2 21…" at bounding box center [877, 443] width 1323 height 574
click at [725, 234] on div "16 lock 2 21:30 30 2 21:30 31 2 32 2 33 4 17 3 22:15 15 6 35 2 36 2 37 2 8 2 21…" at bounding box center [877, 443] width 1323 height 574
click at [581, 15] on span "Mis reservas" at bounding box center [578, 19] width 67 height 9
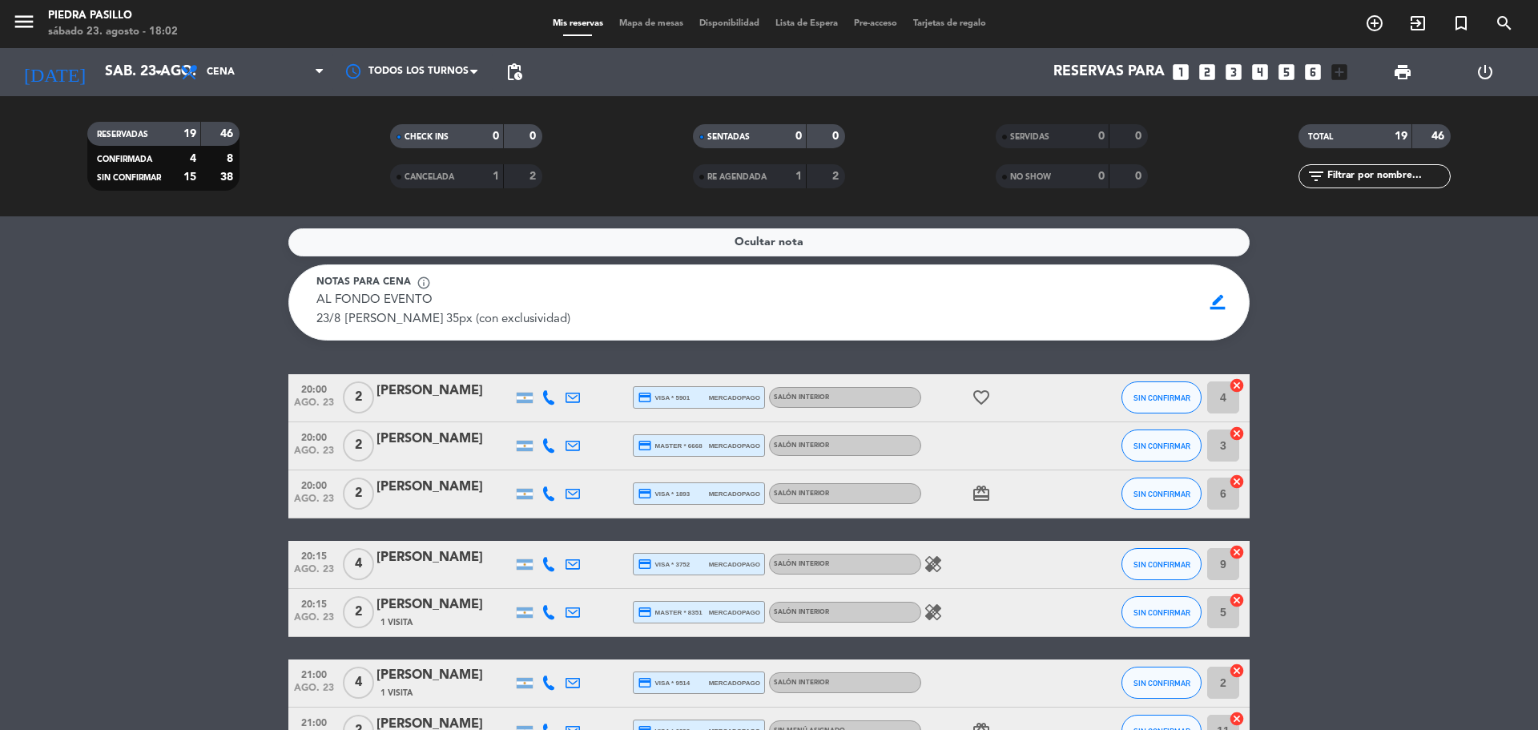
scroll to position [134, 0]
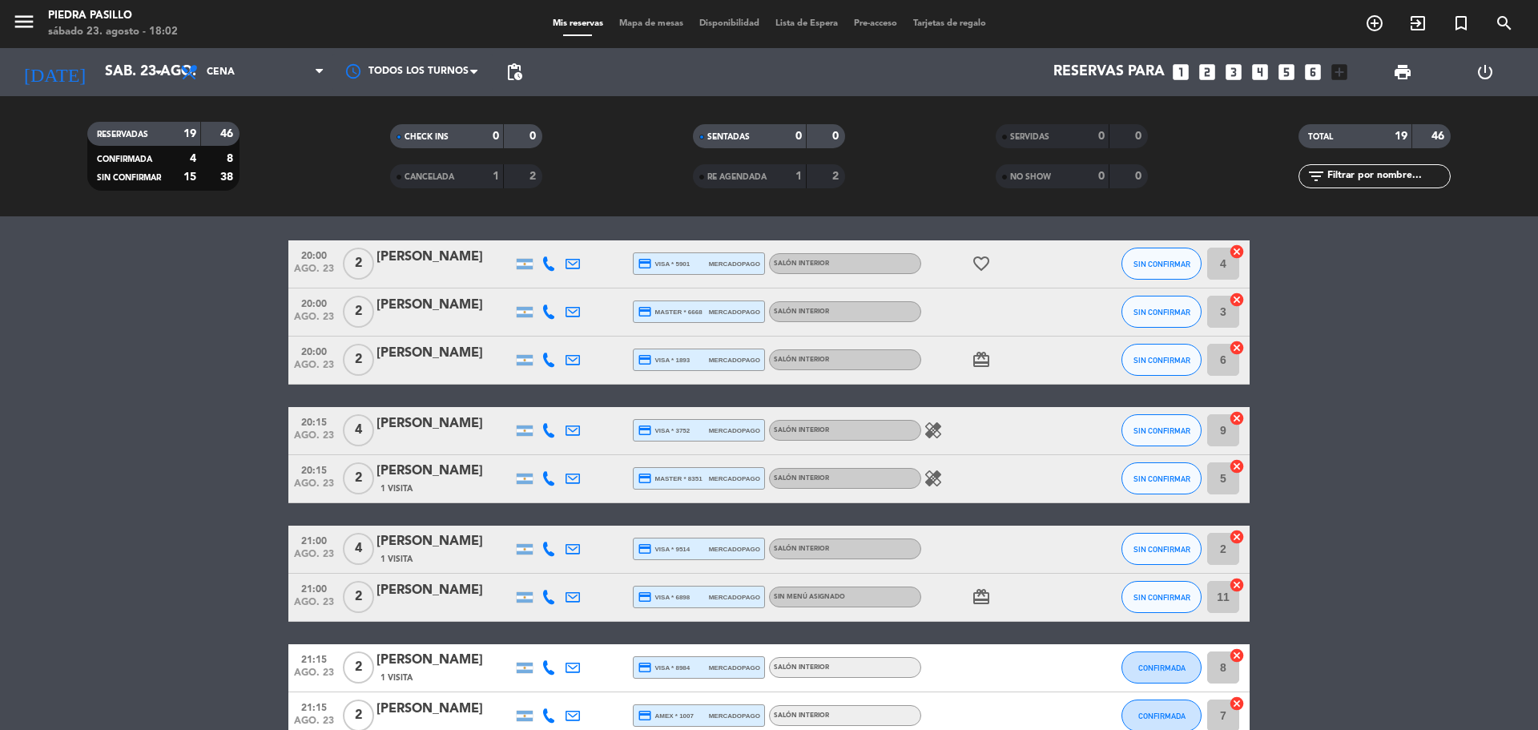
click at [986, 261] on icon "favorite_border" at bounding box center [981, 263] width 19 height 19
click at [933, 425] on icon "healing" at bounding box center [933, 430] width 19 height 19
click at [935, 481] on icon "healing" at bounding box center [933, 478] width 19 height 19
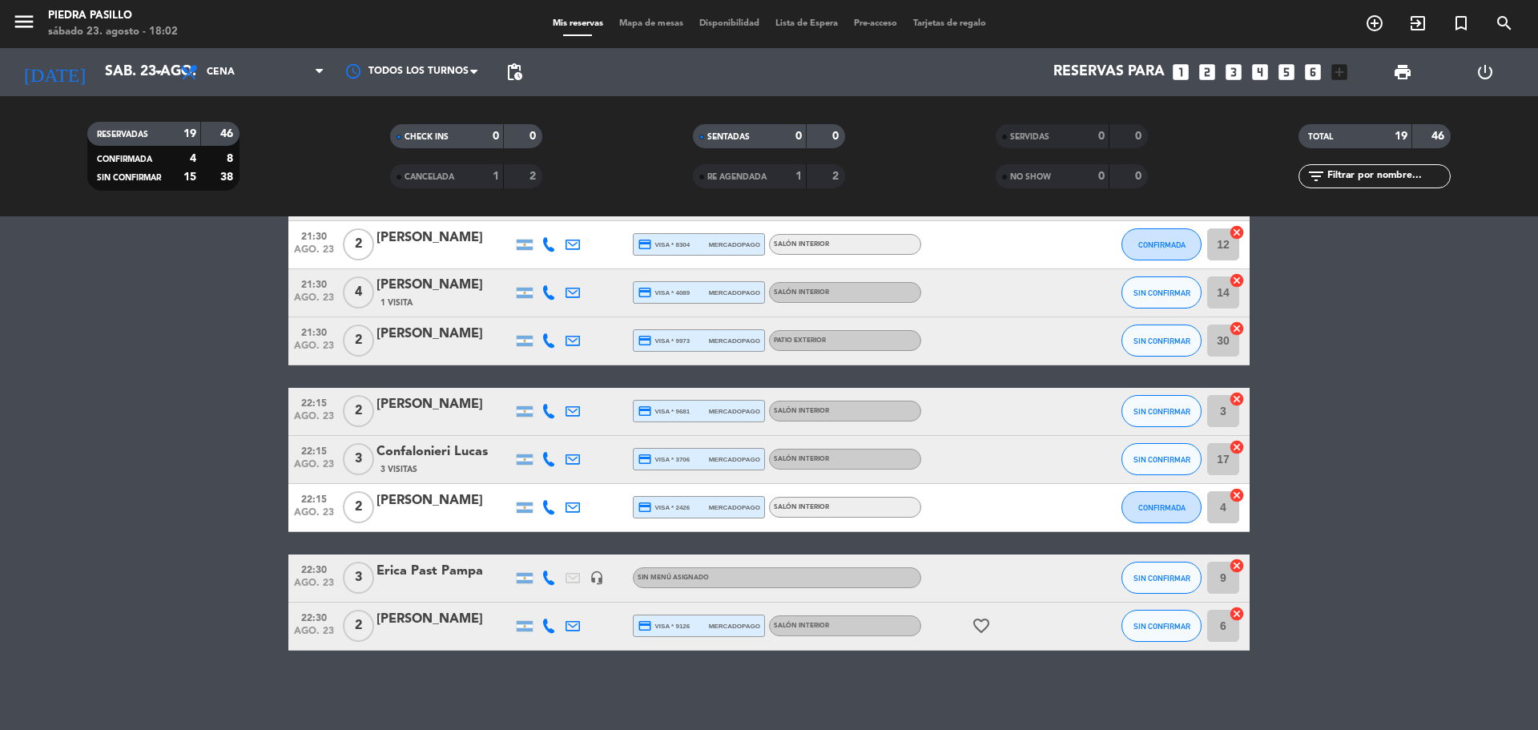
scroll to position [772, 0]
click at [982, 614] on div "favorite_border" at bounding box center [993, 625] width 144 height 47
click at [983, 615] on div "favorite_border" at bounding box center [993, 625] width 144 height 47
click at [1479, 470] on bookings-row "20:00 [DATE] 2 [PERSON_NAME] credit_card visa * 5901 mercadopago Salón Interior…" at bounding box center [769, 126] width 1538 height 1048
click at [1375, 522] on bookings-row "20:00 [DATE] 2 [PERSON_NAME] credit_card visa * 5901 mercadopago Salón Interior…" at bounding box center [769, 126] width 1538 height 1048
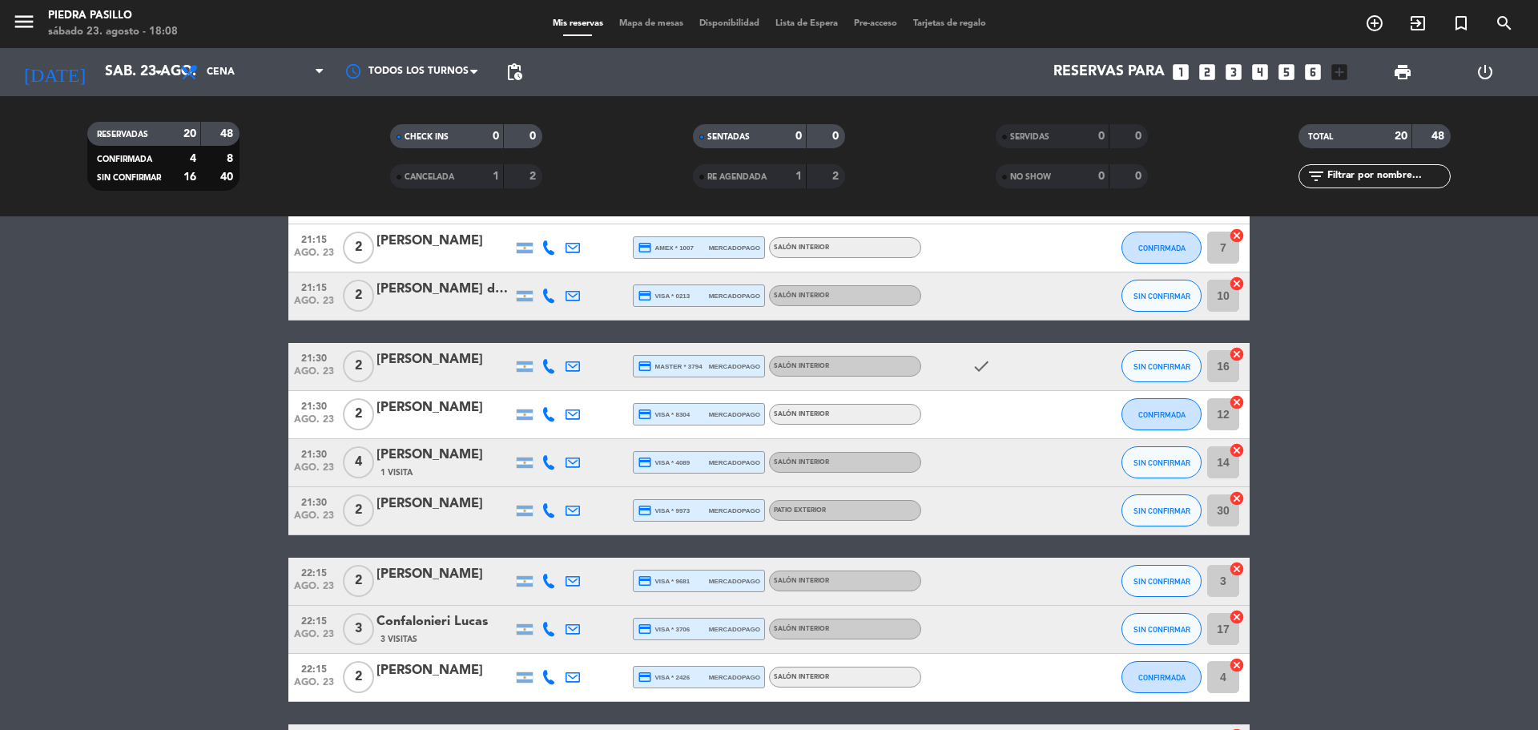
scroll to position [639, 0]
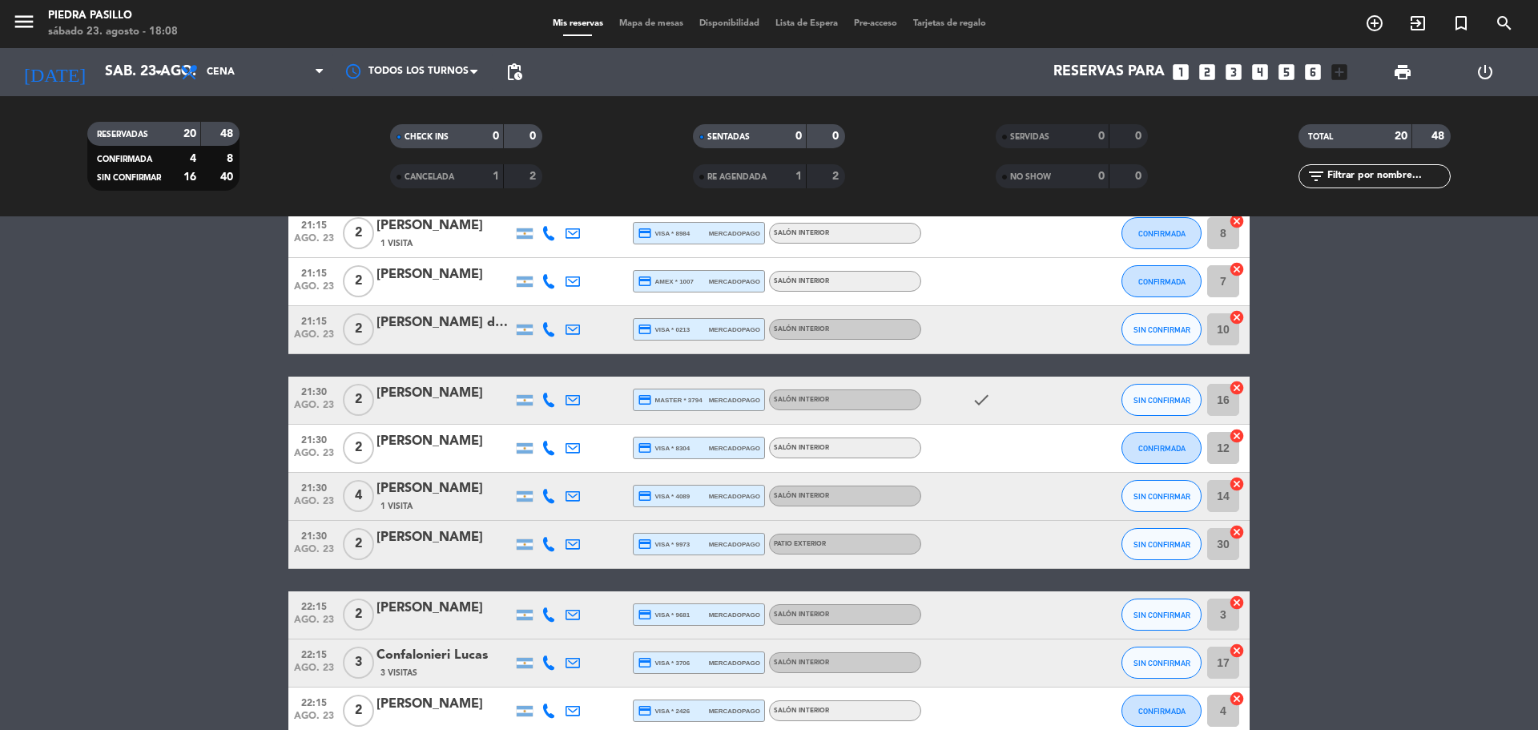
click at [649, 24] on span "Mapa de mesas" at bounding box center [651, 23] width 80 height 9
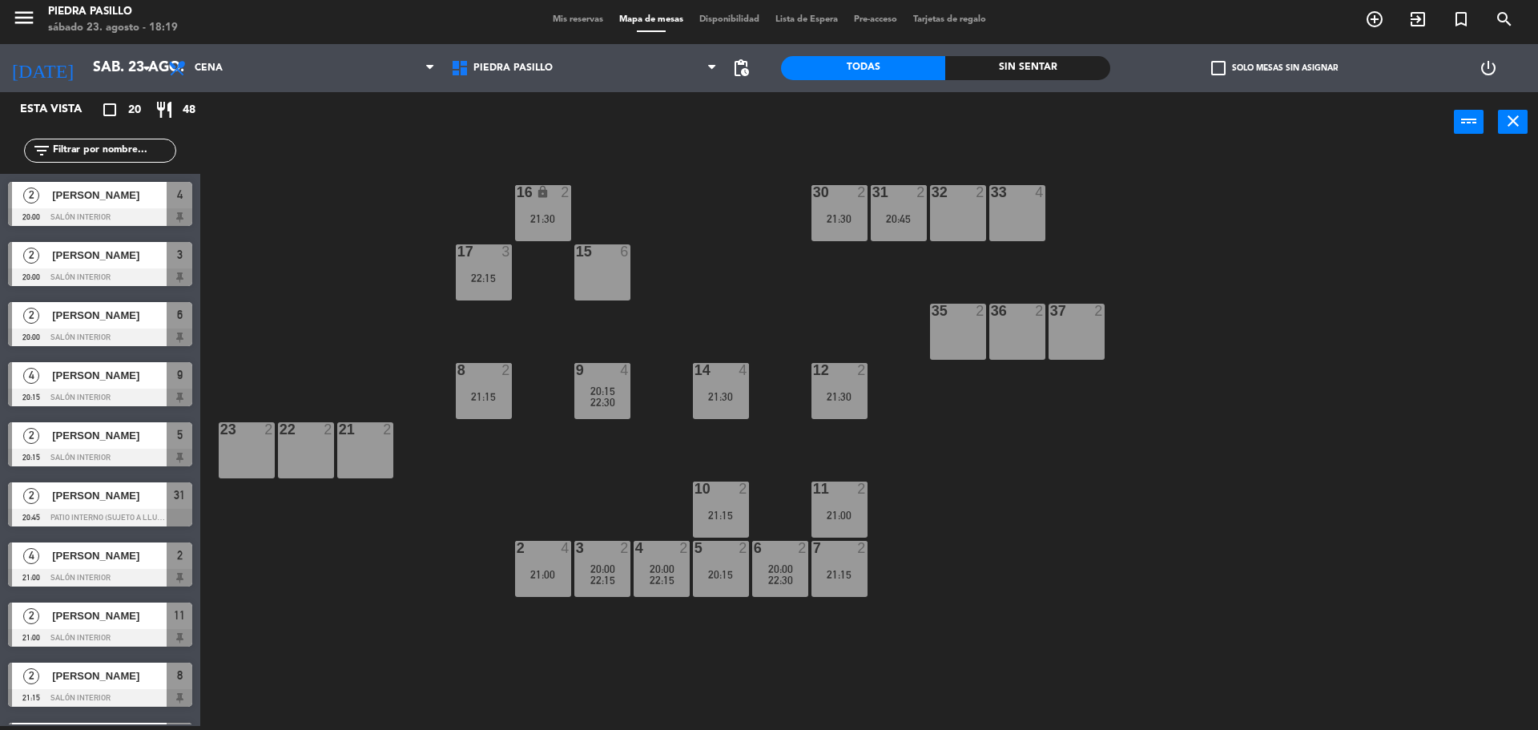
drag, startPoint x: 931, startPoint y: 83, endPoint x: 707, endPoint y: 208, distance: 256.5
click at [707, 210] on div "16 lock 2 21:30 30 2 21:30 31 2 20:45 32 2 33 4 17 3 22:15 15 6 35 2 36 2 37 2 …" at bounding box center [877, 443] width 1323 height 574
click at [1300, 287] on div "16 lock 2 21:30 30 2 21:30 31 2 20:45 32 2 33 4 17 3 22:15 15 6 35 2 36 2 37 2 …" at bounding box center [877, 443] width 1323 height 574
click at [990, 429] on div "16 lock 2 21:30 30 2 21:30 31 2 20:45 32 2 33 4 17 3 22:15 15 6 35 2 36 2 37 2 …" at bounding box center [877, 443] width 1323 height 574
click at [728, 276] on div "16 lock 2 21:30 30 2 21:30 31 2 20:45 32 2 33 4 17 3 22:15 15 6 35 2 36 2 37 2 …" at bounding box center [877, 443] width 1323 height 574
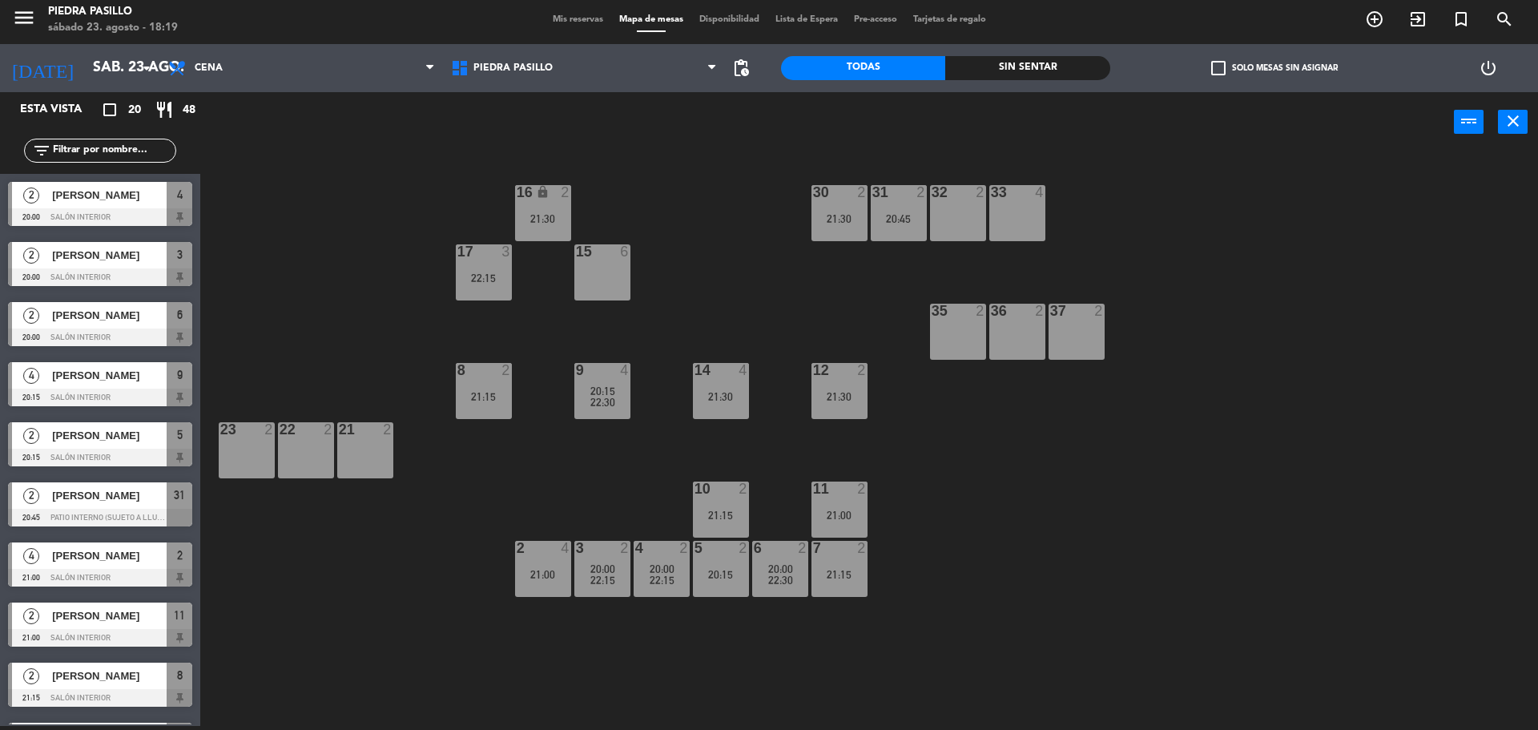
click at [741, 270] on div "16 lock 2 21:30 30 2 21:30 31 2 20:45 32 2 33 4 17 3 22:15 15 6 35 2 36 2 37 2 …" at bounding box center [877, 443] width 1323 height 574
click at [937, 565] on div "16 lock 2 21:30 30 2 21:30 31 2 20:45 32 2 33 4 17 3 22:15 15 6 35 2 36 2 37 2 …" at bounding box center [877, 443] width 1323 height 574
drag, startPoint x: 768, startPoint y: 571, endPoint x: 776, endPoint y: 563, distance: 11.9
click at [768, 570] on div "20:00" at bounding box center [780, 568] width 56 height 11
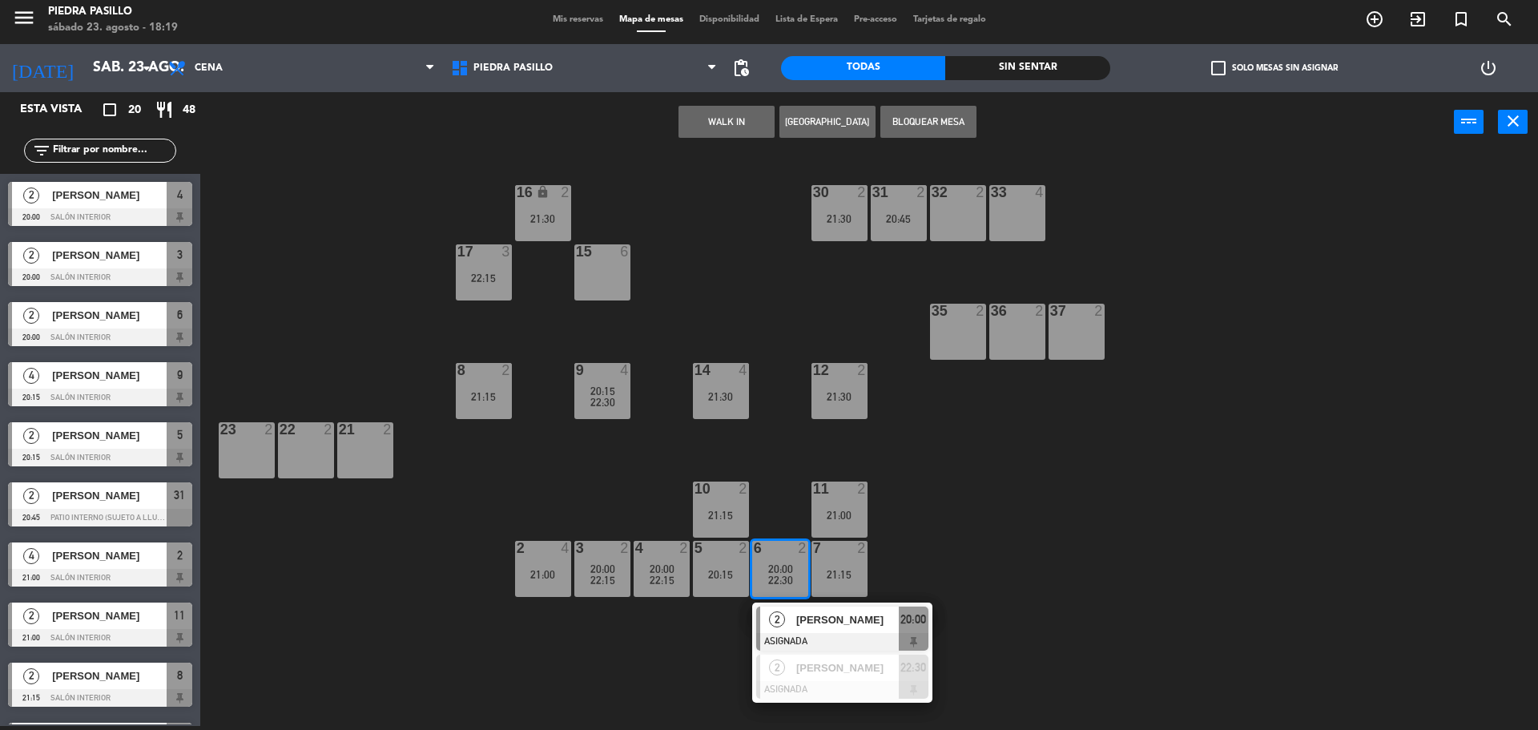
click at [973, 536] on div "16 lock 2 21:30 30 2 21:30 31 2 20:45 32 2 33 4 17 3 22:15 15 6 35 2 36 2 37 2 …" at bounding box center [877, 443] width 1323 height 574
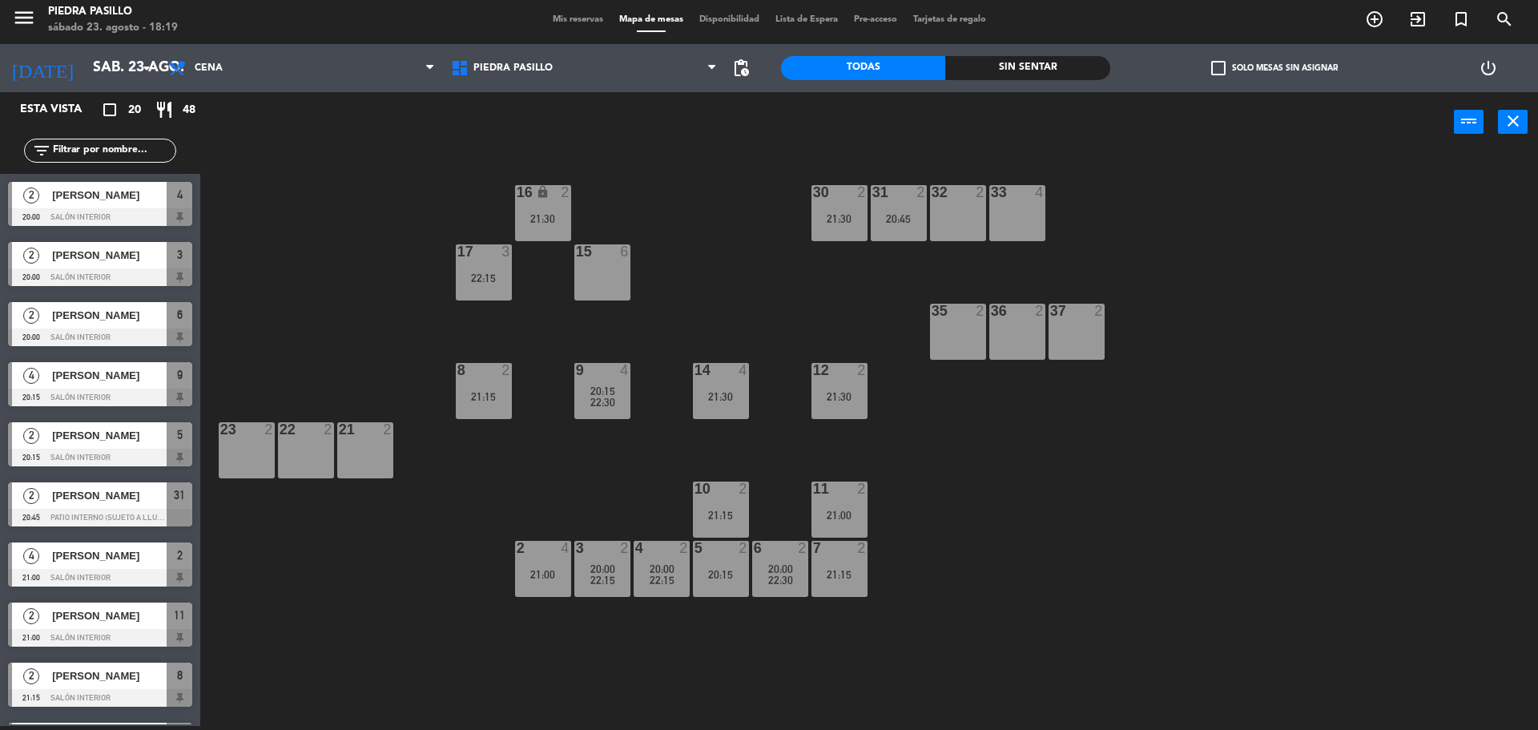
click at [643, 555] on div "4 2" at bounding box center [662, 549] width 56 height 16
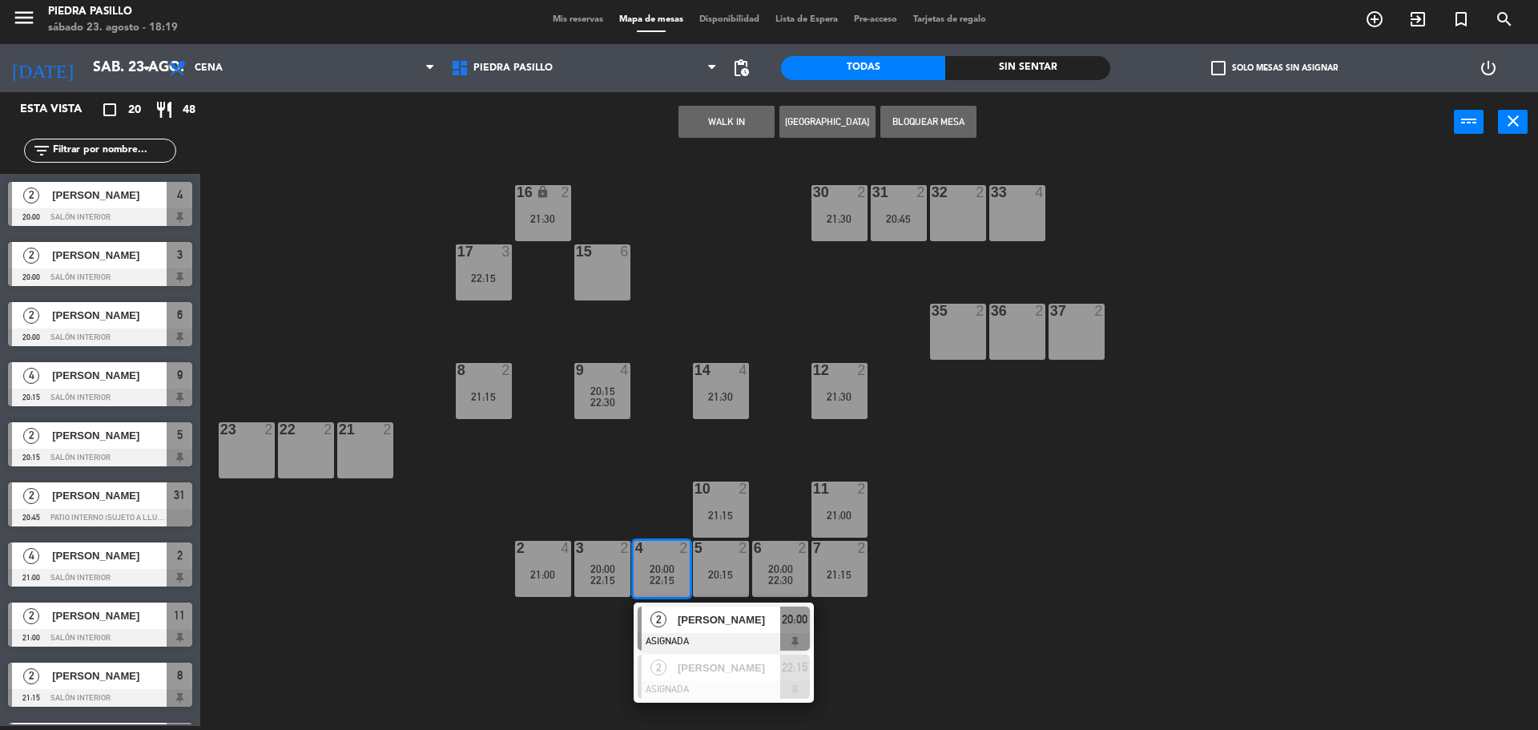
click at [655, 469] on div "16 lock 2 21:30 30 2 21:30 31 2 20:45 32 2 33 4 17 3 22:15 15 6 35 2 36 2 37 2 …" at bounding box center [877, 443] width 1323 height 574
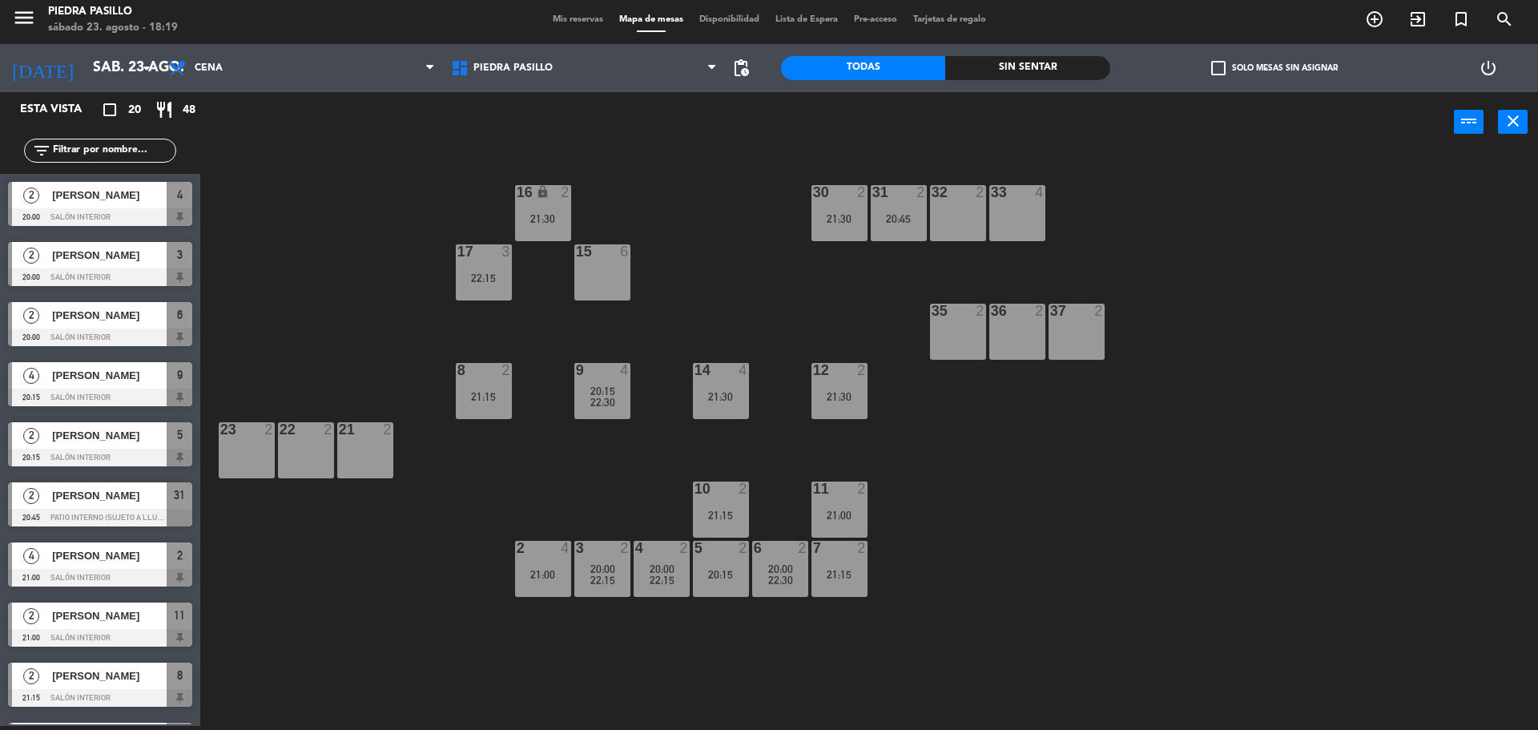
click at [611, 588] on div "3 2 20:00 22:15" at bounding box center [602, 569] width 56 height 56
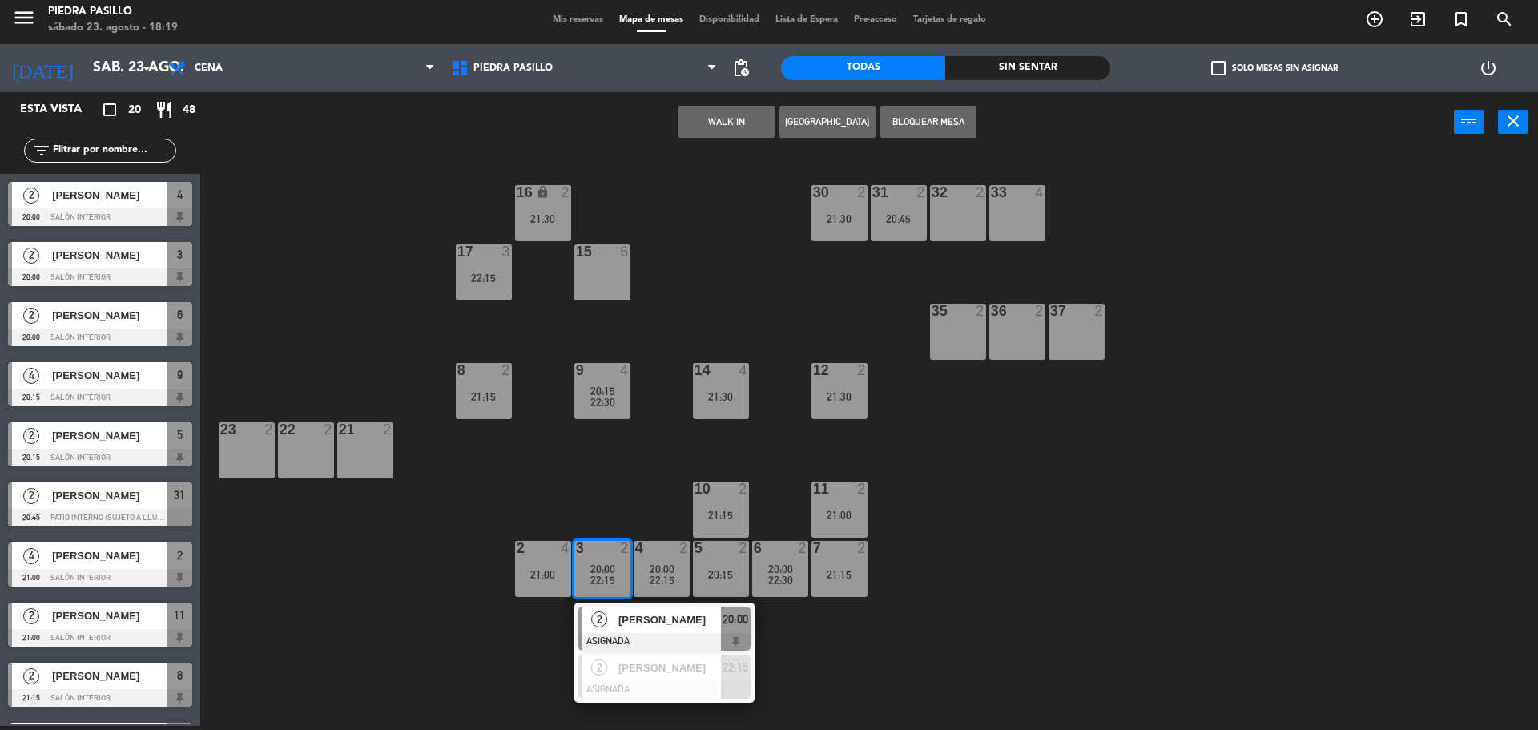
click at [647, 465] on div "16 lock 2 21:30 30 2 21:30 31 2 20:45 32 2 33 4 17 3 22:15 15 6 35 2 36 2 37 2 …" at bounding box center [877, 443] width 1323 height 574
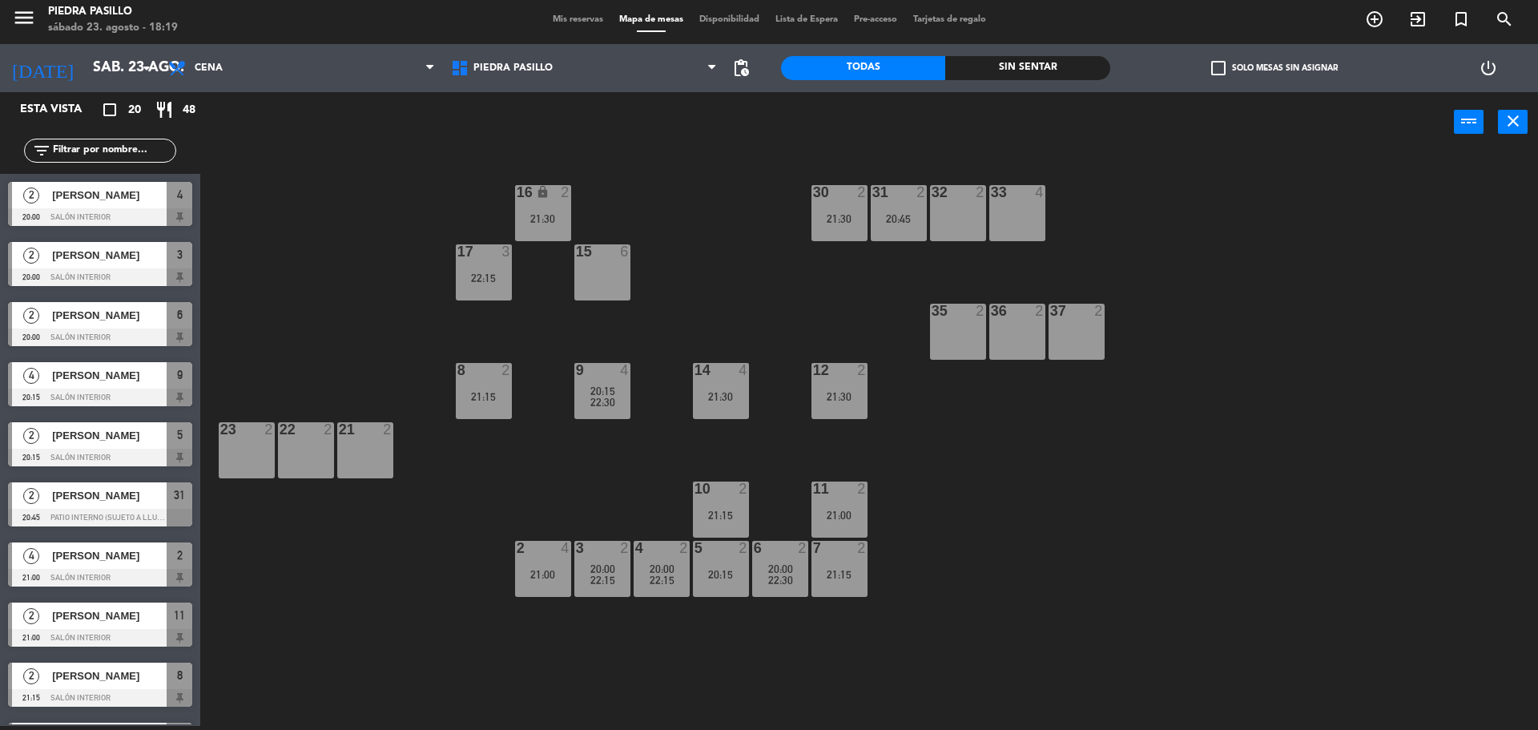
click at [1109, 562] on div "16 lock 2 21:30 30 2 21:30 31 2 20:45 32 2 33 4 17 3 22:15 15 6 35 2 36 2 37 2 …" at bounding box center [877, 443] width 1323 height 574
drag, startPoint x: 1160, startPoint y: 422, endPoint x: 1147, endPoint y: 423, distance: 13.6
click at [1160, 422] on div "16 lock 2 21:30 30 2 21:30 31 2 20:45 32 2 33 4 17 3 22:15 15 6 35 2 36 2 37 2 …" at bounding box center [877, 443] width 1323 height 574
click at [445, 169] on div "16 lock 2 21:30 30 2 21:30 31 2 20:45 32 2 33 4 17 3 22:15 15 6 35 2 36 2 37 2 …" at bounding box center [877, 443] width 1323 height 574
click at [738, 142] on div "power_input close" at bounding box center [827, 122] width 1254 height 61
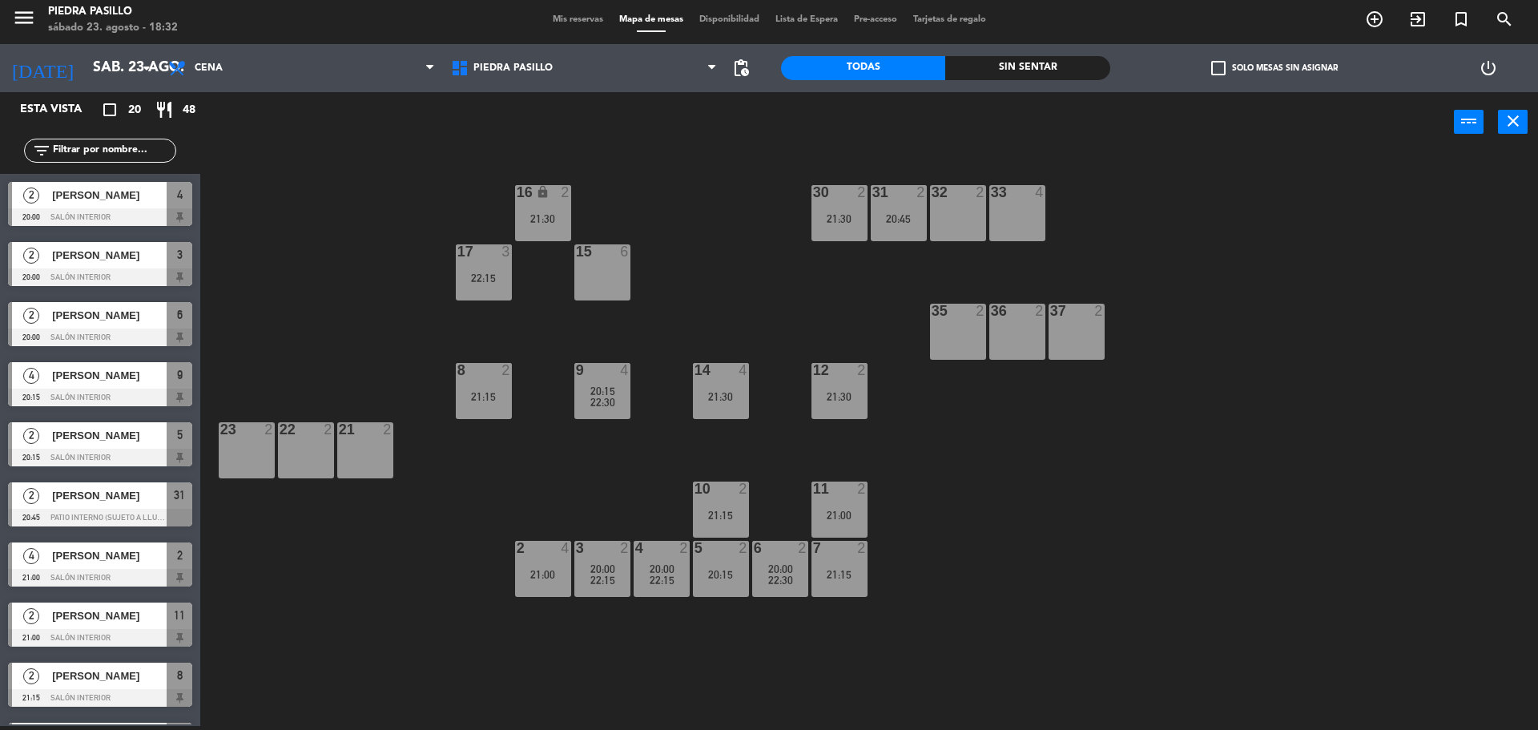
click at [725, 217] on div "16 lock 2 21:30 30 2 21:30 31 2 20:45 32 2 33 4 17 3 22:15 15 6 35 2 36 2 37 2 …" at bounding box center [877, 443] width 1323 height 574
click at [723, 217] on div "16 lock 2 21:30 30 2 21:30 31 2 20:45 32 2 33 4 17 3 22:15 15 6 35 2 36 2 37 2 …" at bounding box center [877, 443] width 1323 height 574
click at [719, 213] on div "16 lock 2 21:30 30 2 21:30 31 2 20:45 32 2 33 4 17 3 22:15 15 6 35 2 36 2 37 2 …" at bounding box center [877, 443] width 1323 height 574
click at [749, 264] on div "16 lock 2 21:30 30 2 21:30 31 2 20:45 32 2 33 4 17 3 22:15 15 6 35 2 36 2 37 2 …" at bounding box center [877, 443] width 1323 height 574
click at [666, 152] on div "power_input close" at bounding box center [827, 122] width 1254 height 61
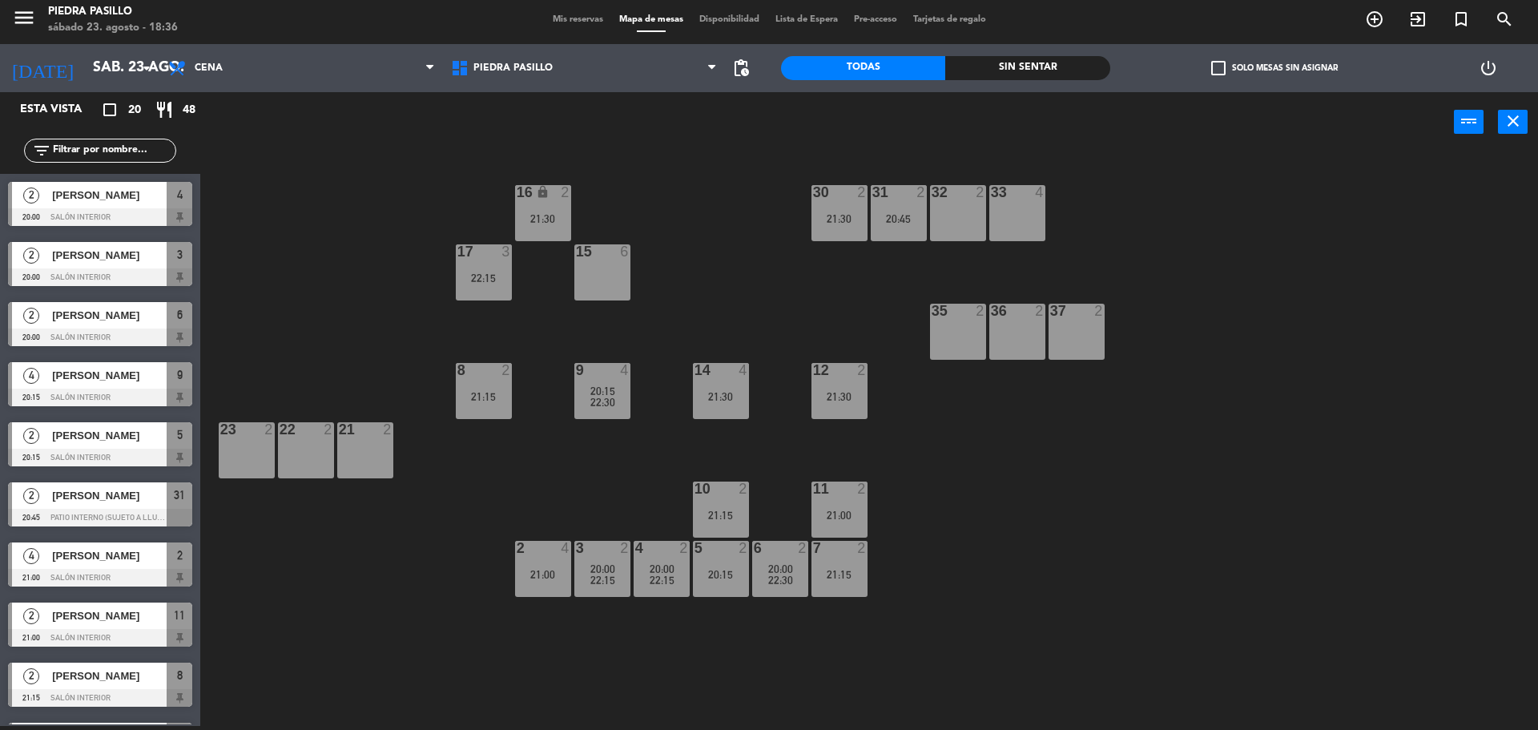
click at [1058, 522] on div "16 lock 2 21:30 30 2 21:30 31 2 20:45 32 2 33 4 17 3 22:15 15 6 35 2 36 2 37 2 …" at bounding box center [877, 443] width 1323 height 574
click at [719, 242] on div "16 lock 2 21:30 30 2 21:30 31 2 20:45 32 2 33 4 17 3 22:15 15 6 35 2 36 2 37 2 …" at bounding box center [877, 443] width 1323 height 574
click at [781, 291] on div "16 lock 2 21:30 30 2 21:30 31 2 20:45 32 2 33 4 17 3 22:15 15 6 35 2 36 2 37 2 …" at bounding box center [877, 443] width 1323 height 574
click at [1050, 546] on div "16 lock 2 21:30 30 2 21:30 31 2 20:45 32 2 33 4 17 3 22:15 15 6 35 2 36 2 37 2 …" at bounding box center [877, 443] width 1323 height 574
click at [1060, 177] on div "16 lock 2 21:30 30 2 21:30 31 2 20:45 32 2 33 4 17 3 22:15 15 6 35 2 36 2 37 2 …" at bounding box center [877, 443] width 1323 height 574
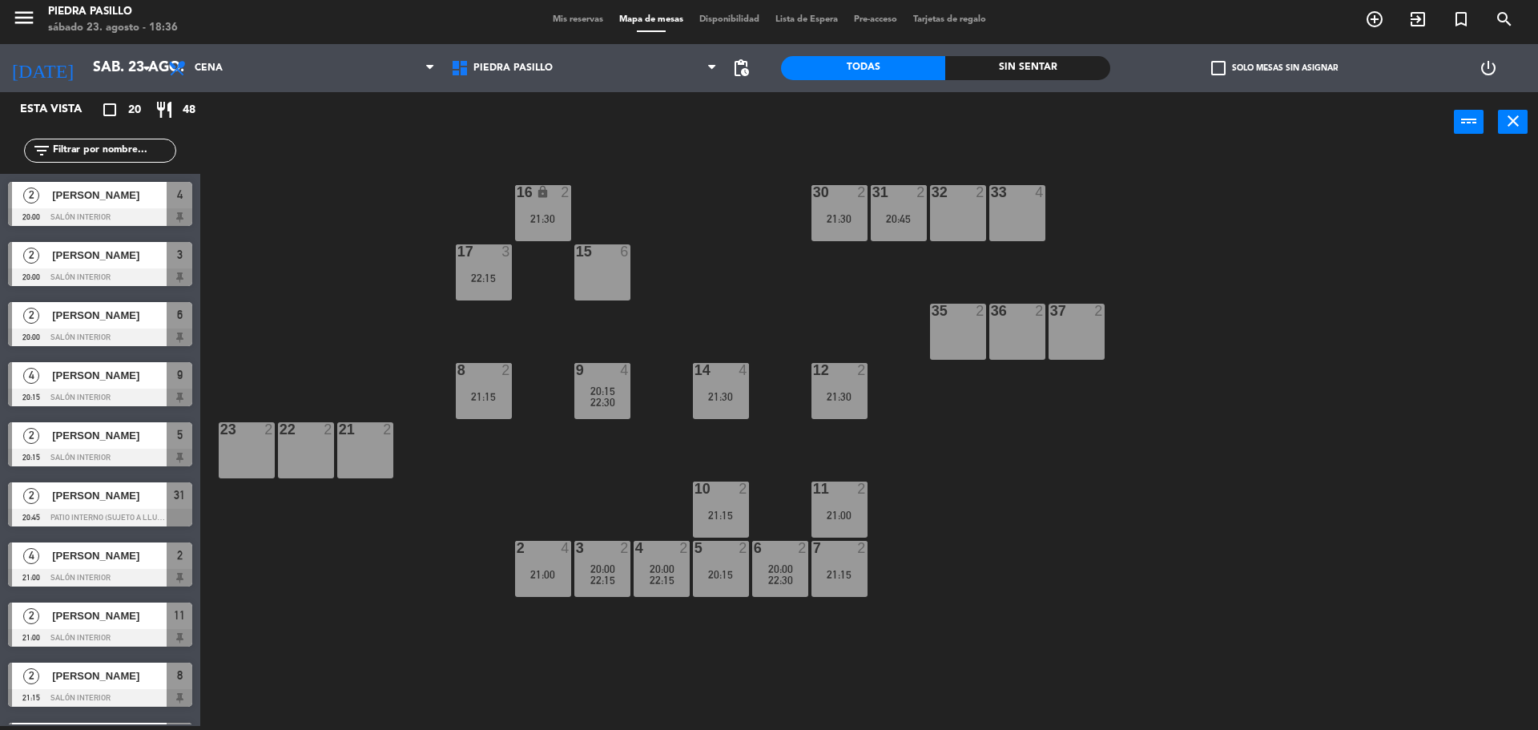
click at [752, 234] on div "16 lock 2 21:30 30 2 21:30 31 2 20:45 32 2 33 4 17 3 22:15 15 6 35 2 36 2 37 2 …" at bounding box center [877, 443] width 1323 height 574
click at [736, 307] on div "16 lock 2 21:30 30 2 21:30 31 2 20:45 32 2 33 4 17 3 22:15 15 6 35 2 36 2 37 2 …" at bounding box center [877, 443] width 1323 height 574
click at [889, 657] on div "16 lock 2 21:30 30 2 21:30 31 2 20:45 32 2 33 4 17 3 22:15 15 6 35 2 36 2 37 2 …" at bounding box center [877, 443] width 1323 height 574
click at [1260, 325] on div "16 lock 2 21:30 30 2 21:30 31 2 20:45 32 2 33 4 17 3 22:15 15 6 35 2 36 2 37 2 …" at bounding box center [877, 443] width 1323 height 574
click at [914, 228] on div "31 2 20:45" at bounding box center [899, 213] width 56 height 56
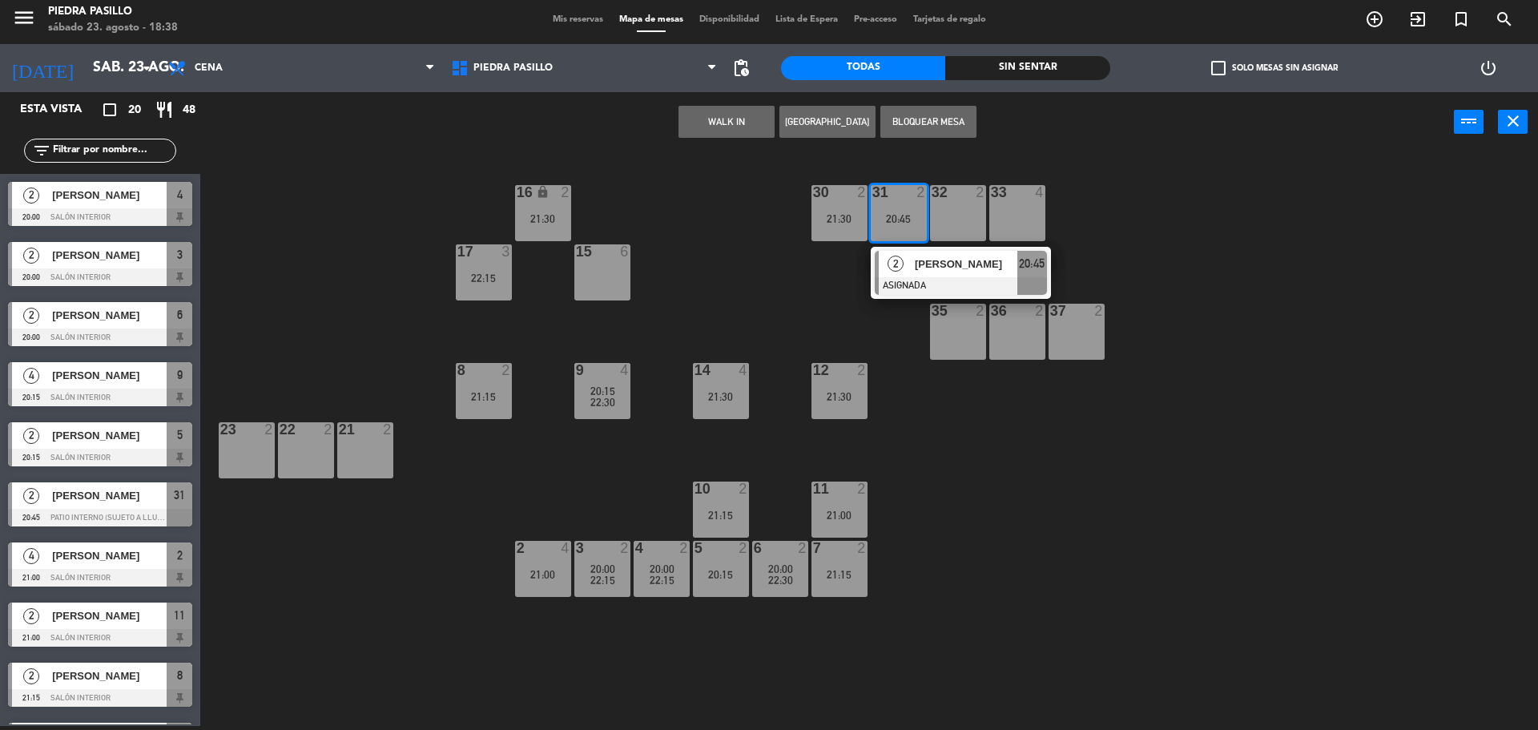
click at [975, 270] on div "2 [PERSON_NAME] ASIGNADA 20:45" at bounding box center [961, 273] width 204 height 52
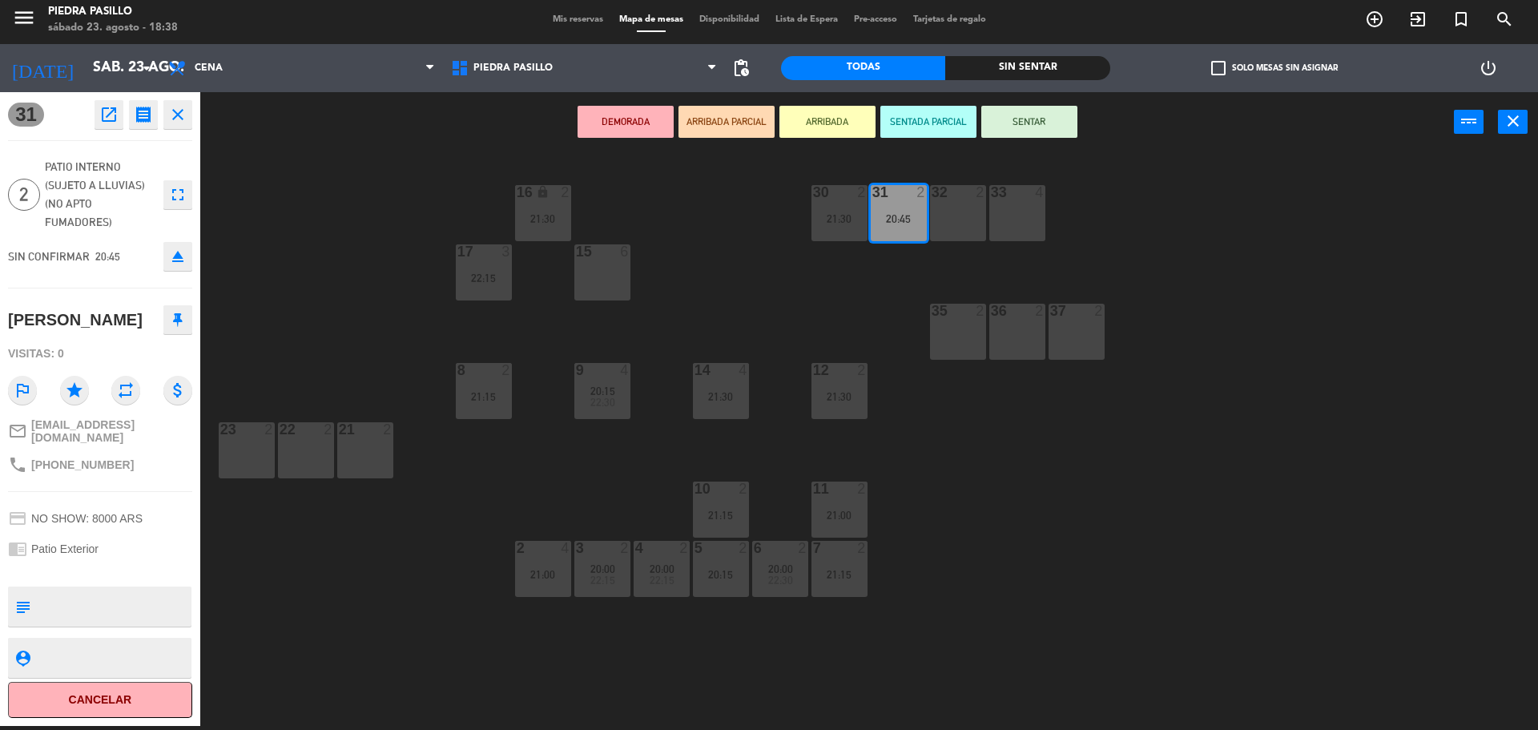
click at [965, 330] on div "35 2" at bounding box center [958, 332] width 56 height 56
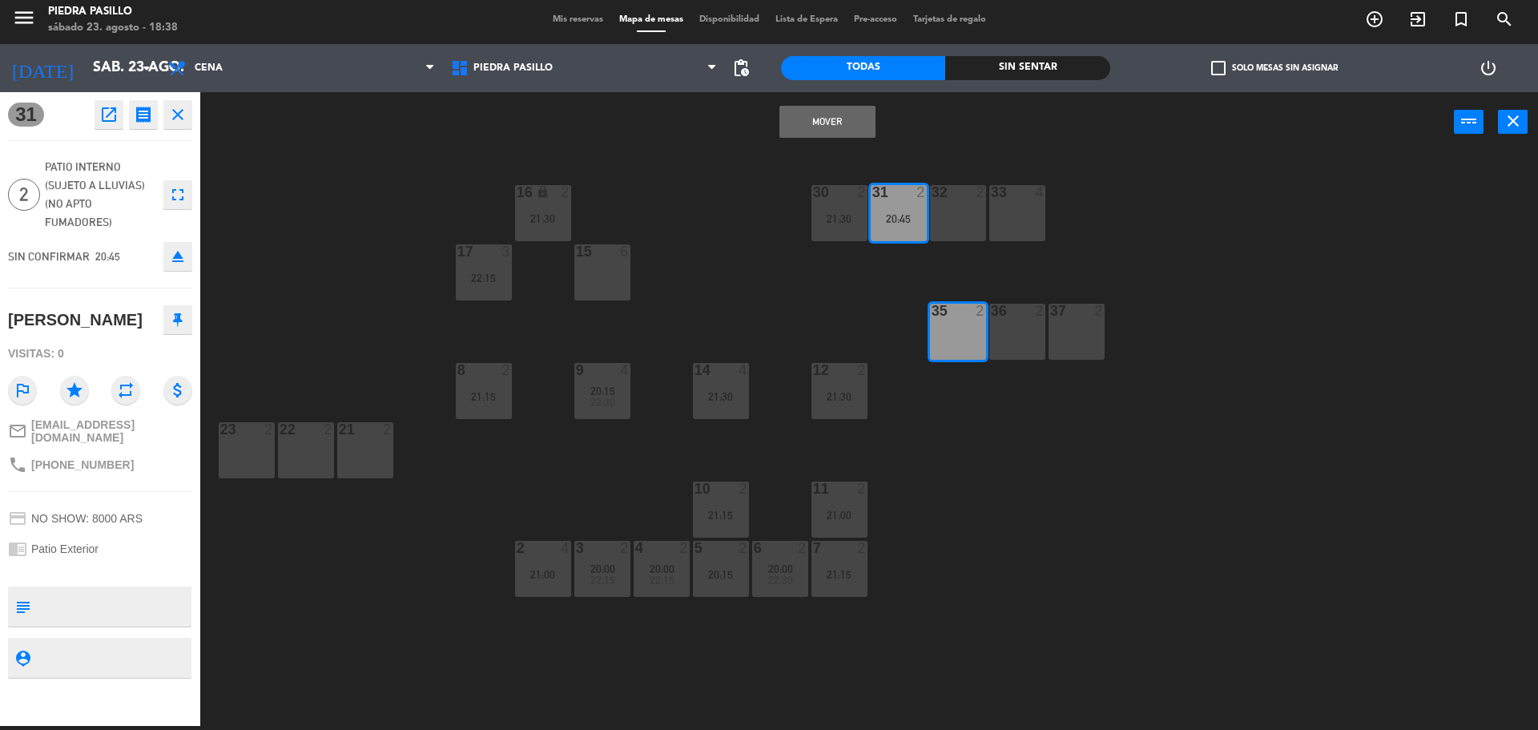
click at [832, 123] on button "Mover" at bounding box center [828, 122] width 96 height 32
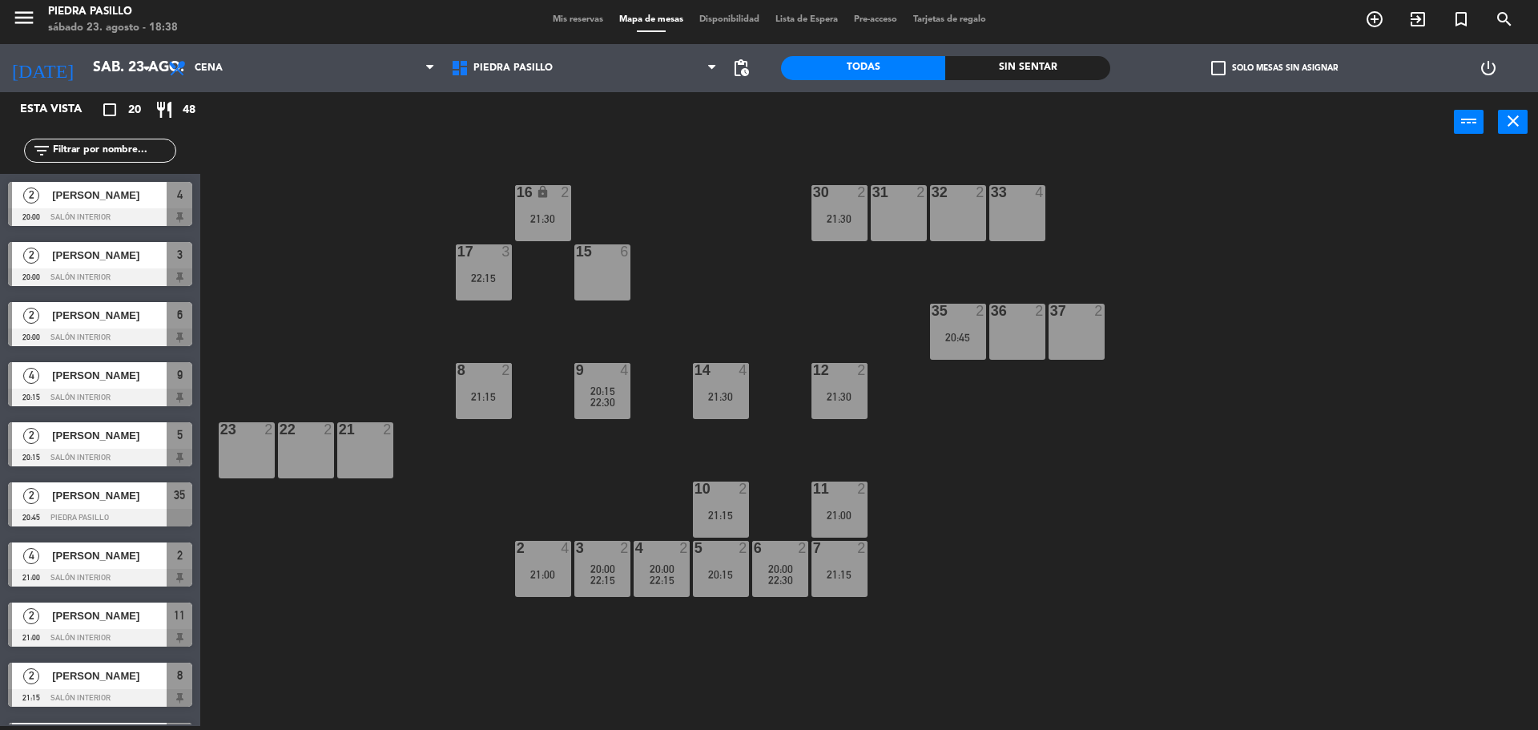
click at [758, 159] on div "16 lock 2 21:30 30 2 21:30 31 2 32 2 33 4 17 3 22:15 15 6 35 2 20:45 36 2 37 2 …" at bounding box center [877, 443] width 1323 height 574
click at [1193, 464] on div "16 lock 2 21:30 30 2 21:30 31 2 32 2 33 4 17 3 22:15 15 6 35 2 20:45 36 2 37 2 …" at bounding box center [877, 443] width 1323 height 574
click at [155, 64] on icon "arrow_drop_down" at bounding box center [146, 67] width 19 height 19
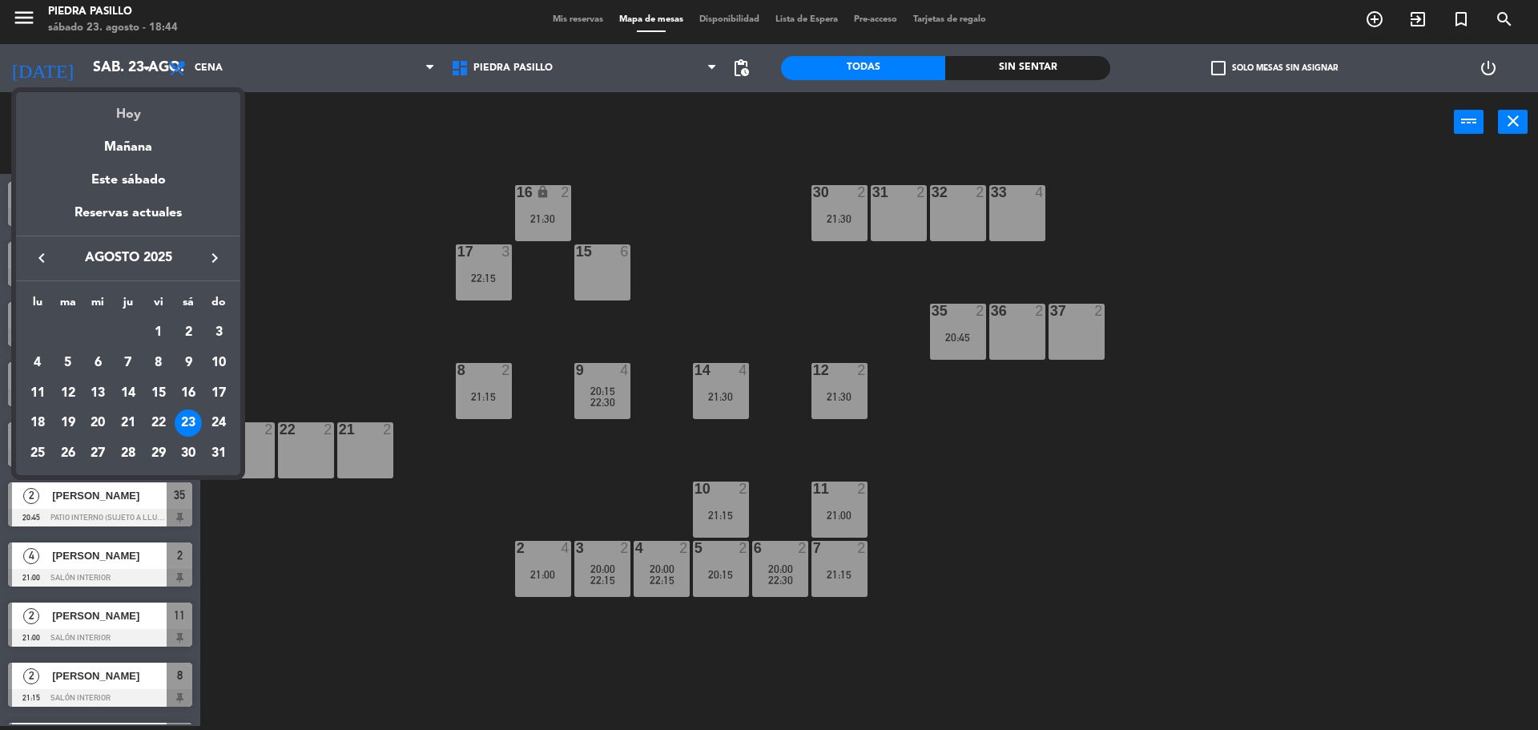
click at [145, 102] on div "Hoy" at bounding box center [128, 108] width 224 height 33
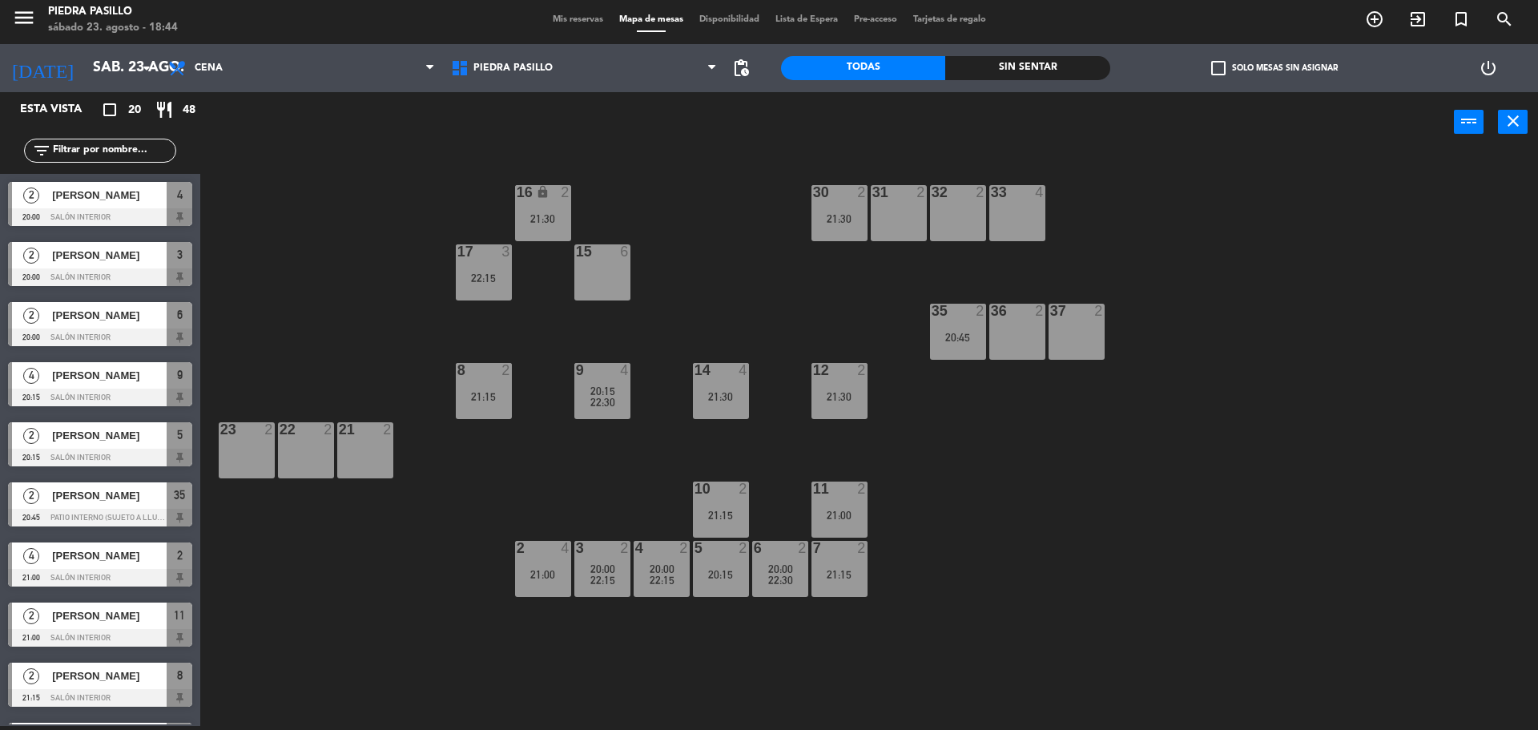
click at [337, 133] on div "power_input close" at bounding box center [827, 122] width 1254 height 61
click at [85, 60] on input "sáb. 23 ago." at bounding box center [178, 68] width 186 height 32
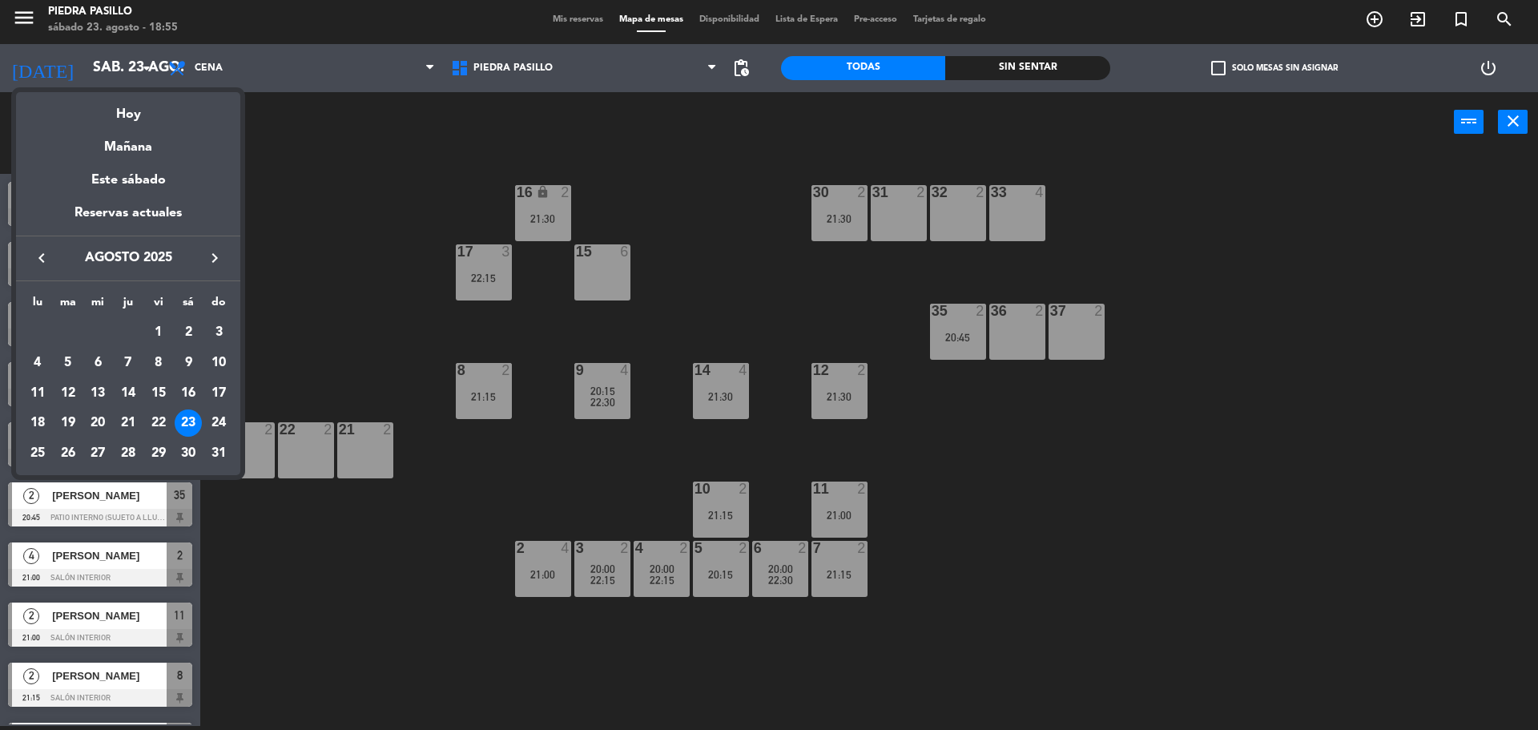
click at [724, 193] on div at bounding box center [769, 365] width 1538 height 730
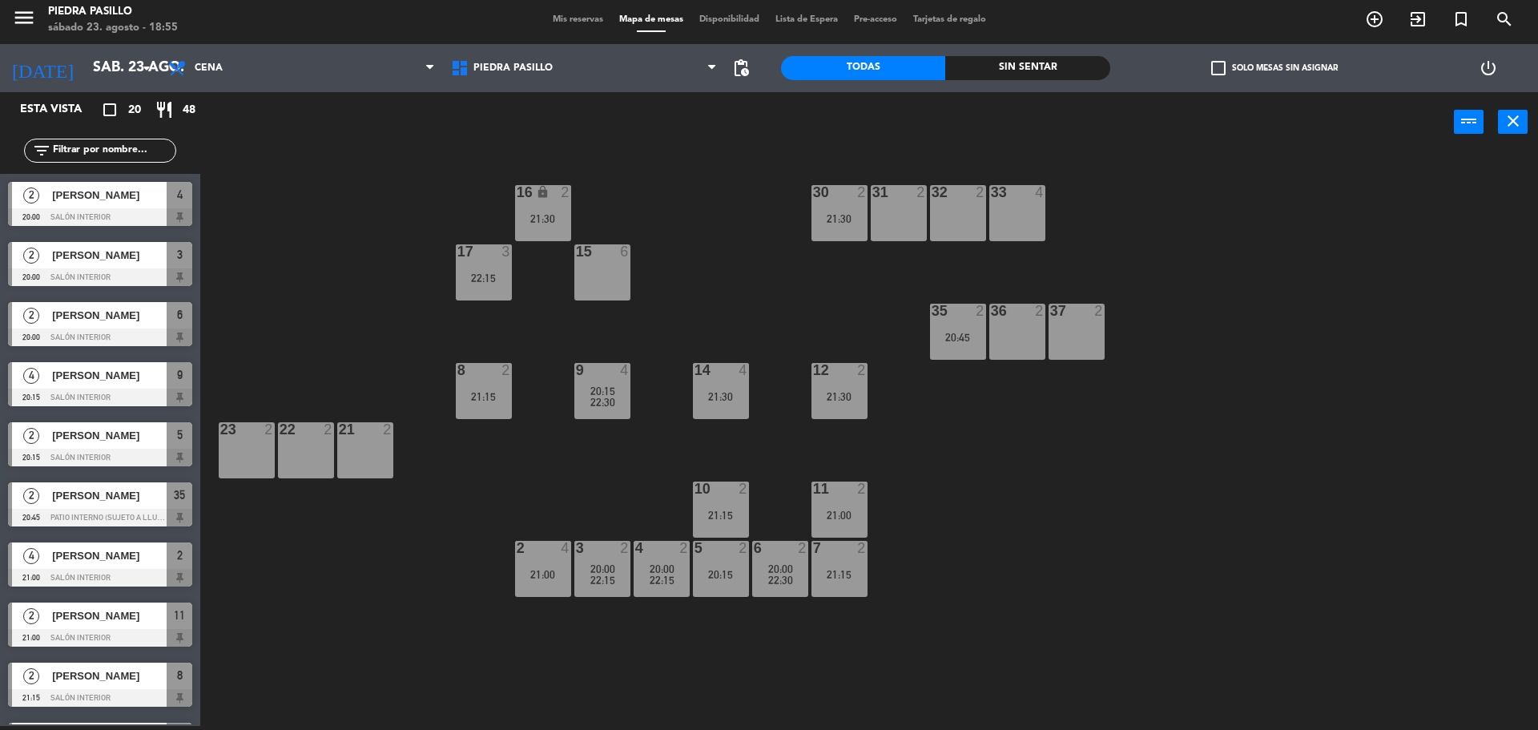
click at [716, 188] on div "16 lock 2 21:30 30 2 21:30 31 2 32 2 33 4 17 3 22:15 15 6 35 2 20:45 36 2 37 2 …" at bounding box center [877, 443] width 1323 height 574
click at [1127, 388] on div "16 lock 2 21:30 30 2 21:30 31 2 32 2 33 4 17 3 22:15 15 6 35 2 20:45 36 2 37 2 …" at bounding box center [877, 443] width 1323 height 574
click at [405, 348] on div "16 lock 2 21:30 30 2 21:30 31 2 32 2 33 4 17 3 22:15 15 6 35 2 20:45 36 2 37 2 …" at bounding box center [877, 443] width 1323 height 574
click at [405, 347] on div "16 lock 2 21:30 30 2 21:30 31 2 32 2 33 4 17 3 22:15 15 6 35 2 20:45 36 2 37 2 …" at bounding box center [877, 443] width 1323 height 574
click at [405, 346] on div "16 lock 2 21:30 30 2 21:30 31 2 32 2 33 4 17 3 22:15 15 6 35 2 20:45 36 2 37 2 …" at bounding box center [877, 443] width 1323 height 574
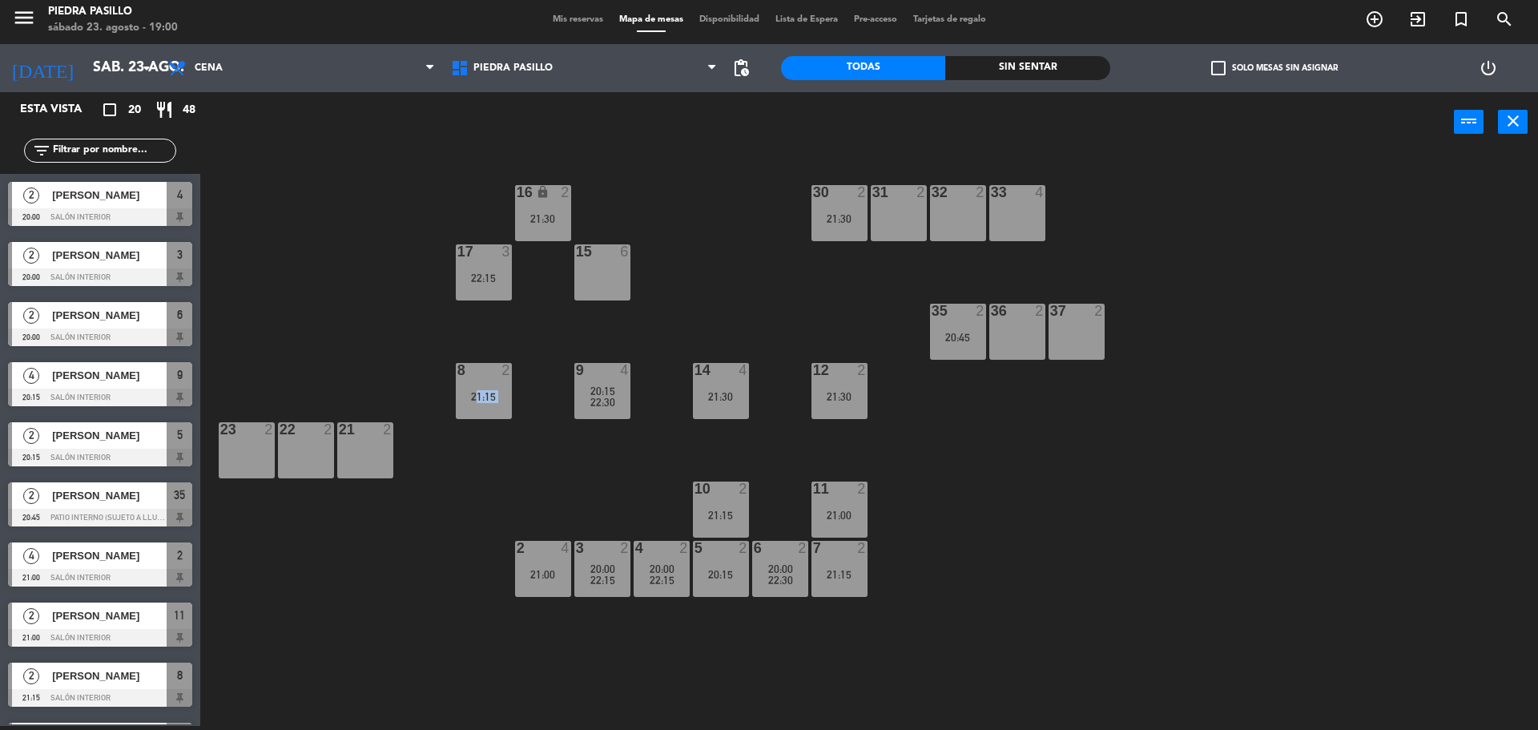
click at [406, 346] on div "16 lock 2 21:30 30 2 21:30 31 2 32 2 33 4 17 3 22:15 15 6 35 2 20:45 36 2 37 2 …" at bounding box center [877, 443] width 1323 height 574
drag, startPoint x: 406, startPoint y: 346, endPoint x: 391, endPoint y: 324, distance: 27.1
click at [391, 324] on div "16 lock 2 21:30 30 2 21:30 31 2 32 2 33 4 17 3 22:15 15 6 35 2 20:45 36 2 37 2 …" at bounding box center [877, 443] width 1323 height 574
click at [391, 322] on div "16 lock 2 21:30 30 2 21:30 31 2 32 2 33 4 17 3 22:15 15 6 35 2 20:45 36 2 37 2 …" at bounding box center [877, 443] width 1323 height 574
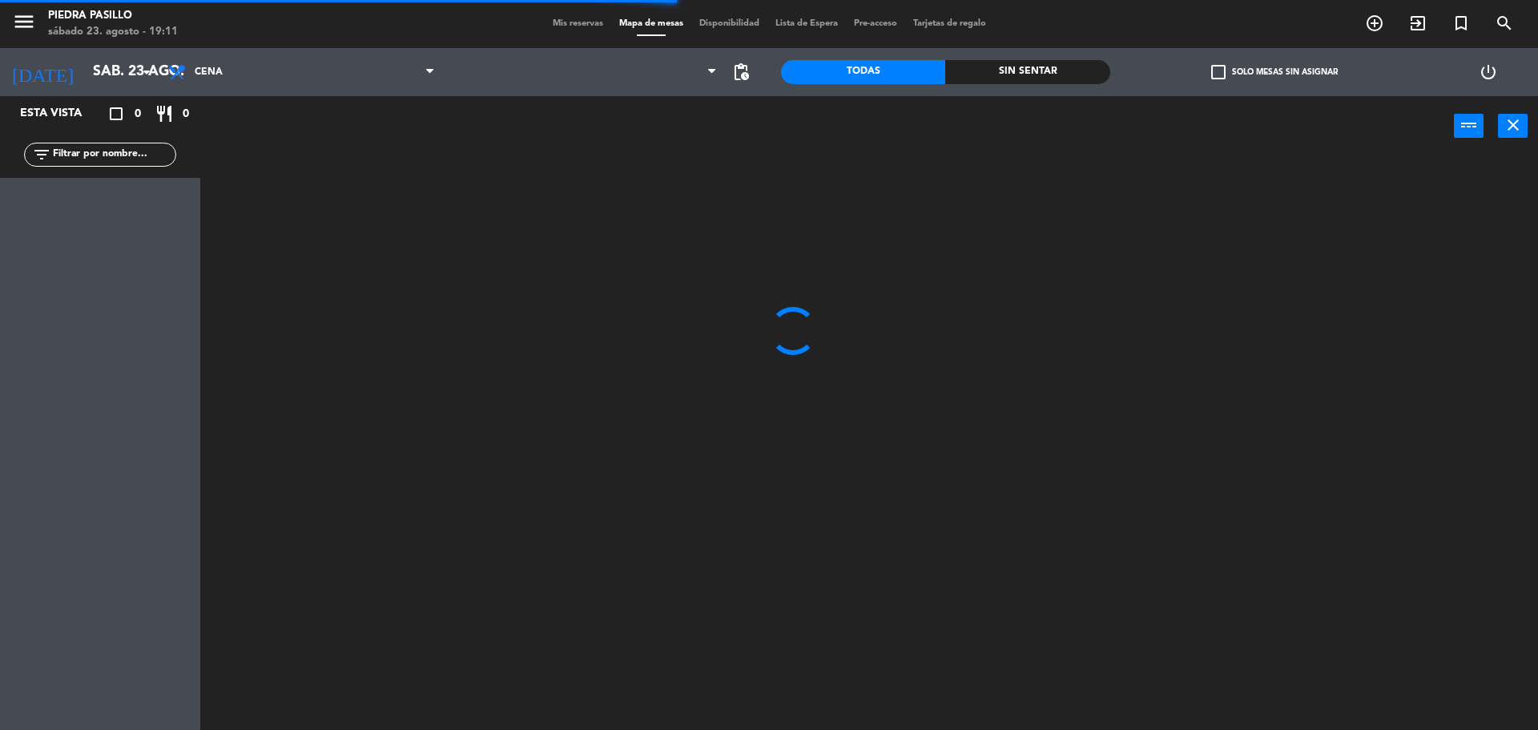
click at [586, 22] on span "Mis reservas" at bounding box center [578, 23] width 67 height 9
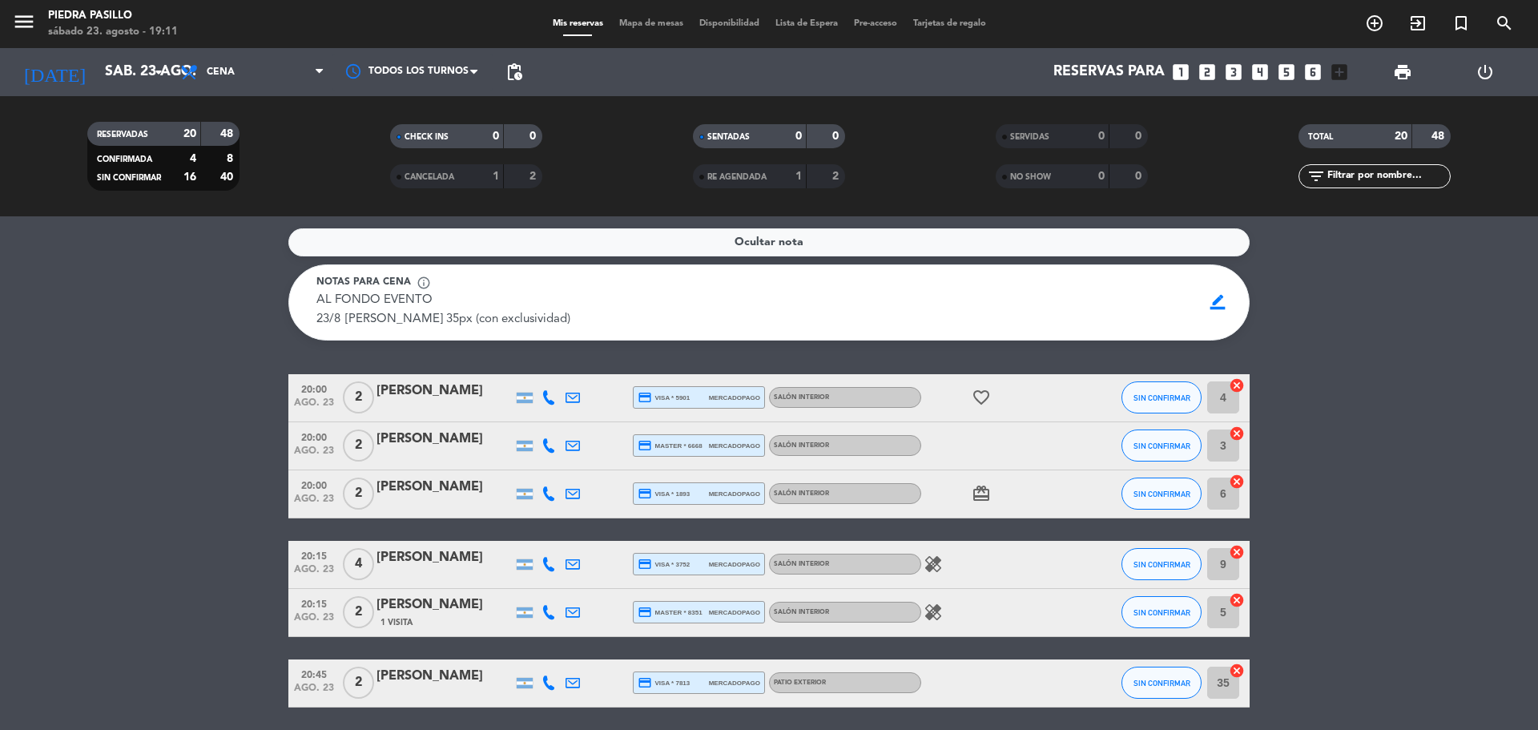
click at [934, 562] on icon "healing" at bounding box center [933, 563] width 19 height 19
click at [931, 616] on icon "healing" at bounding box center [933, 612] width 19 height 19
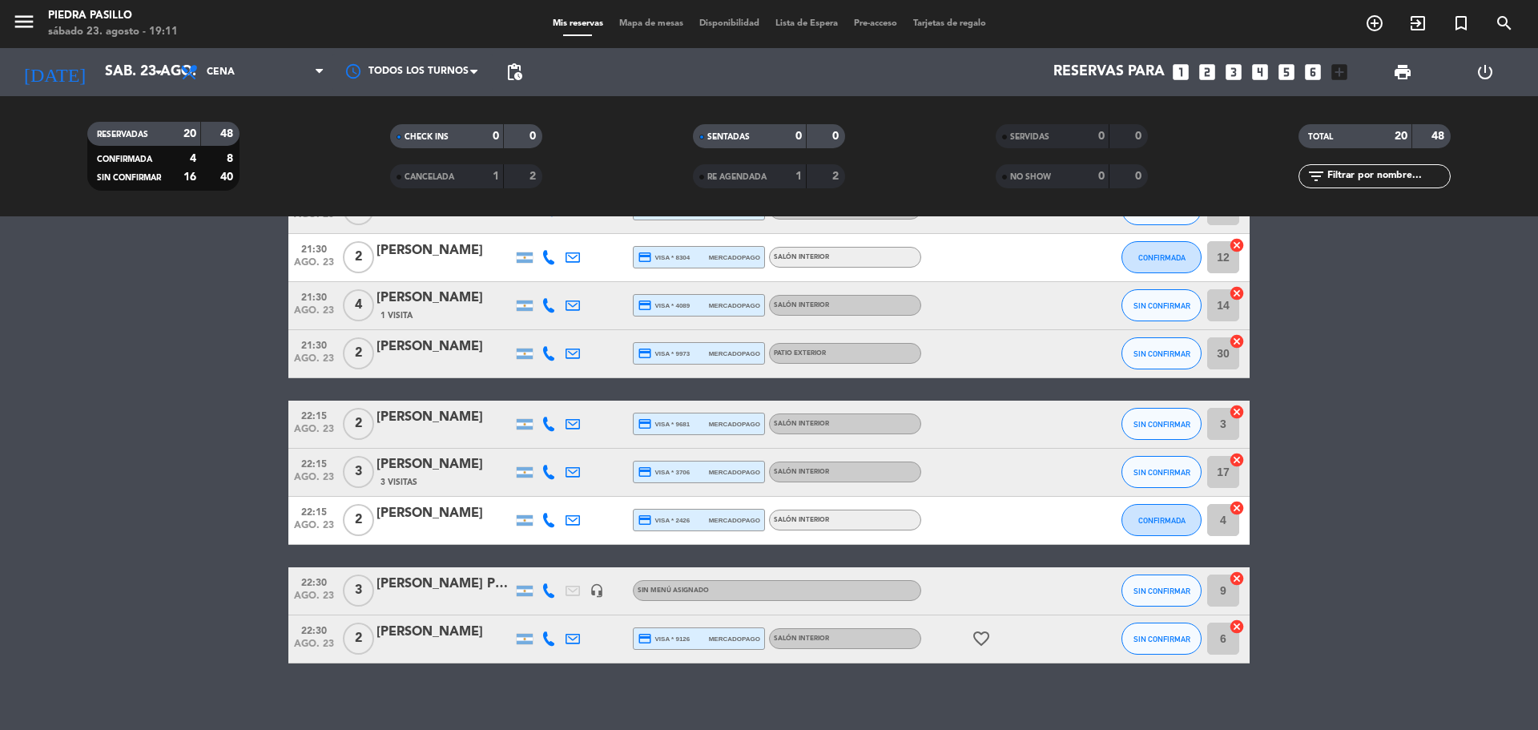
scroll to position [843, 0]
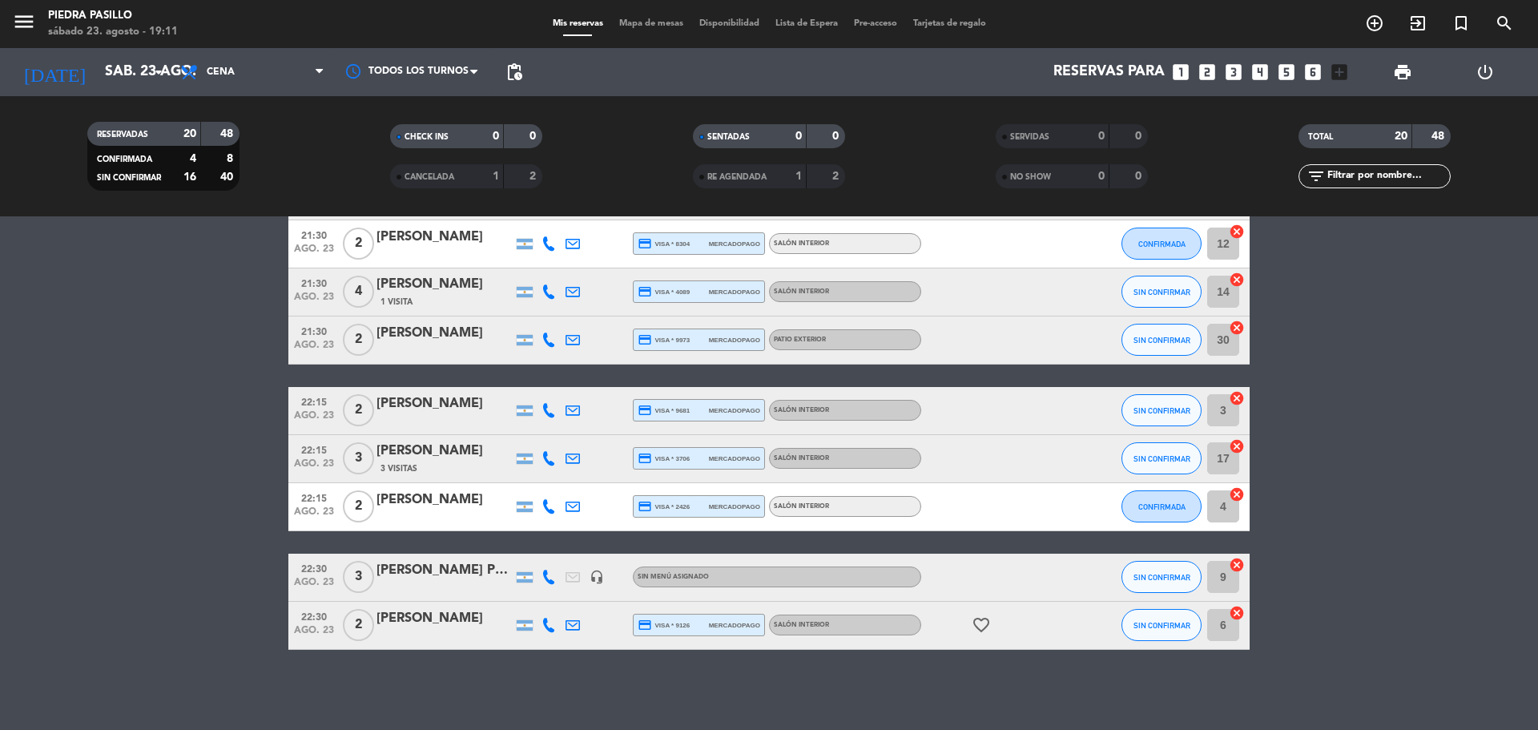
click at [131, 520] on bookings-row "20:00 ago. 23 2 Biagio russo credit_card visa * 5901 mercadopago Salón Interior…" at bounding box center [769, 90] width 1538 height 1119
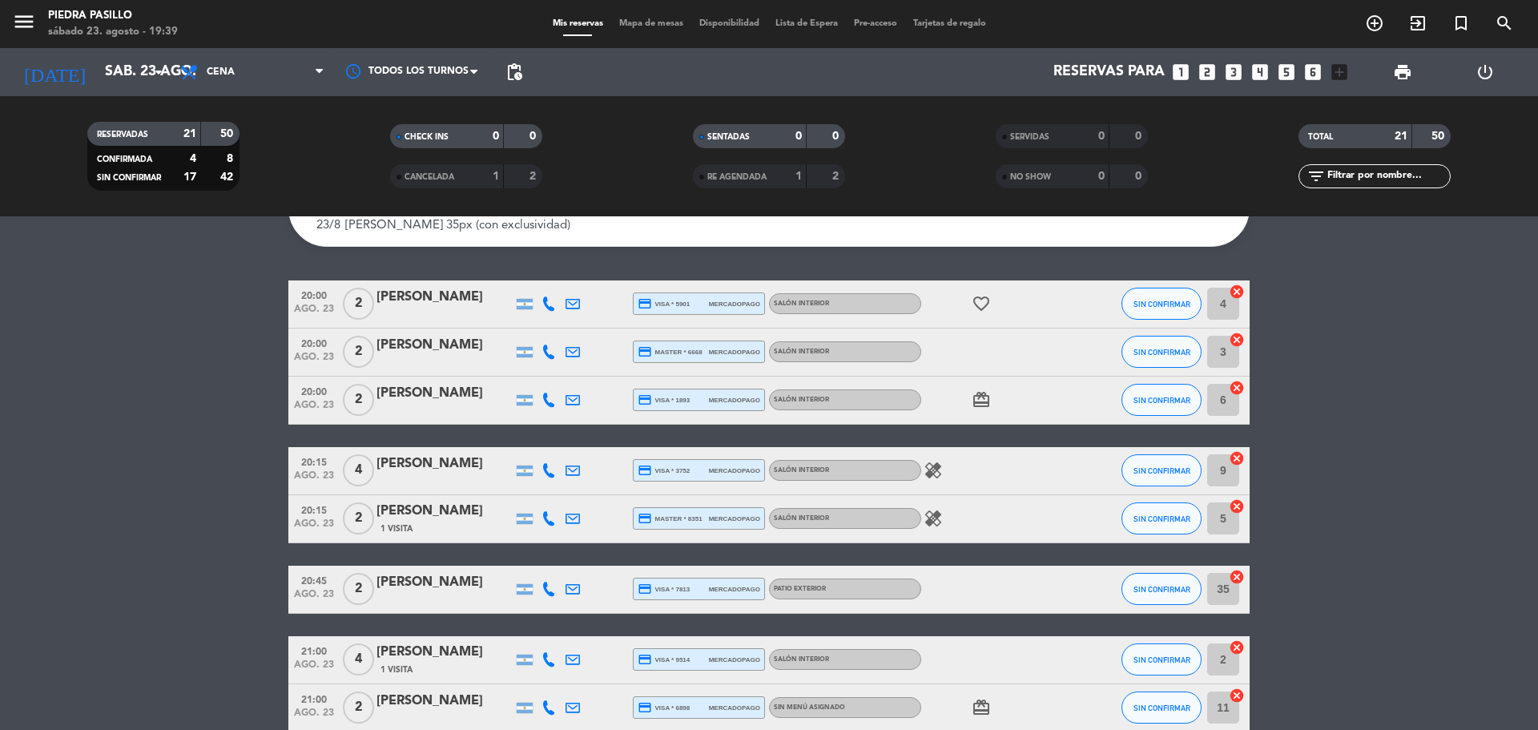
scroll to position [0, 0]
